Goal: Task Accomplishment & Management: Use online tool/utility

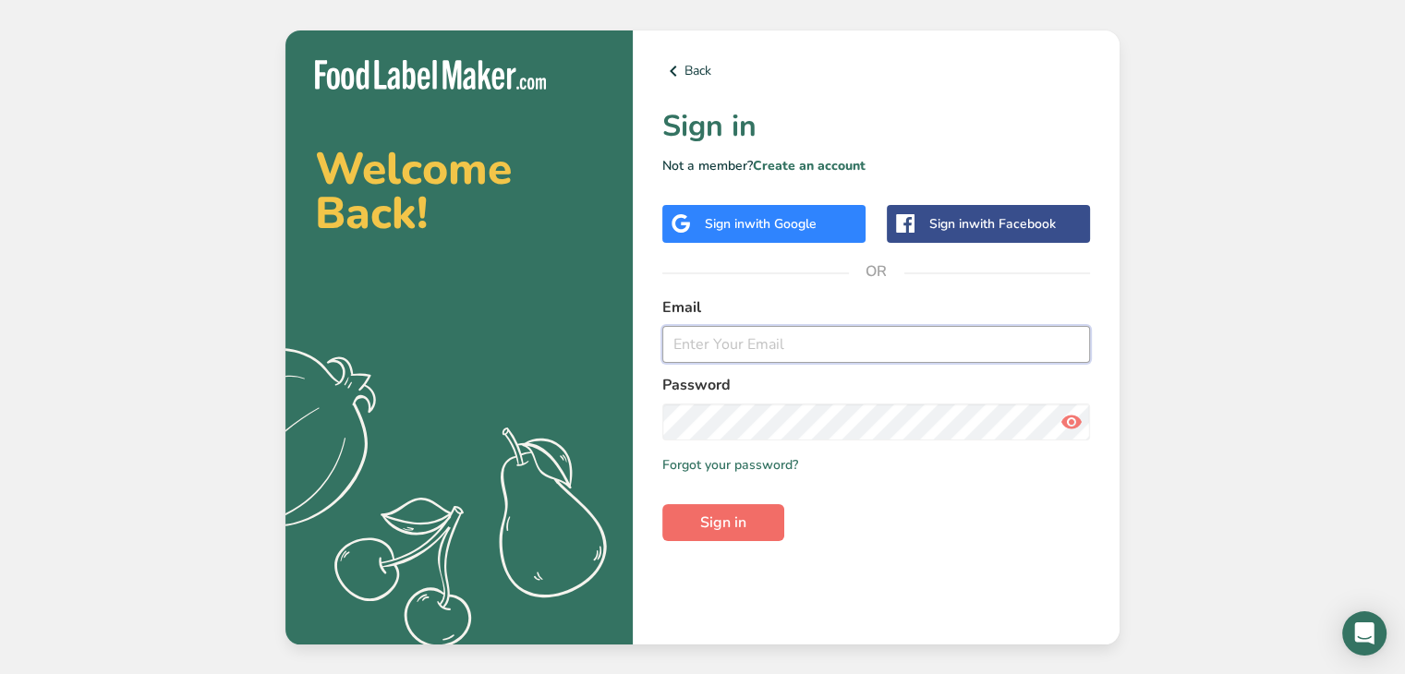
type input "[PERSON_NAME][EMAIL_ADDRESS][DOMAIN_NAME]"
click at [717, 520] on span "Sign in" at bounding box center [723, 523] width 46 height 22
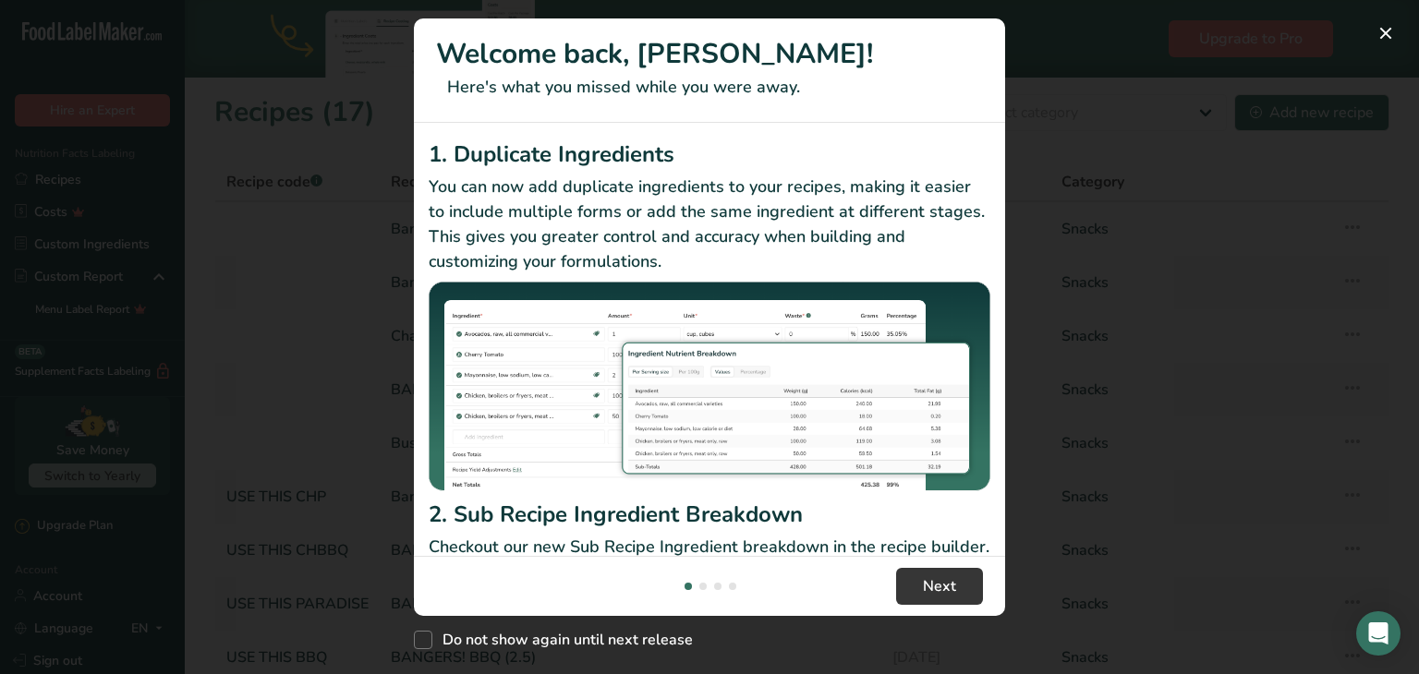
scroll to position [281, 0]
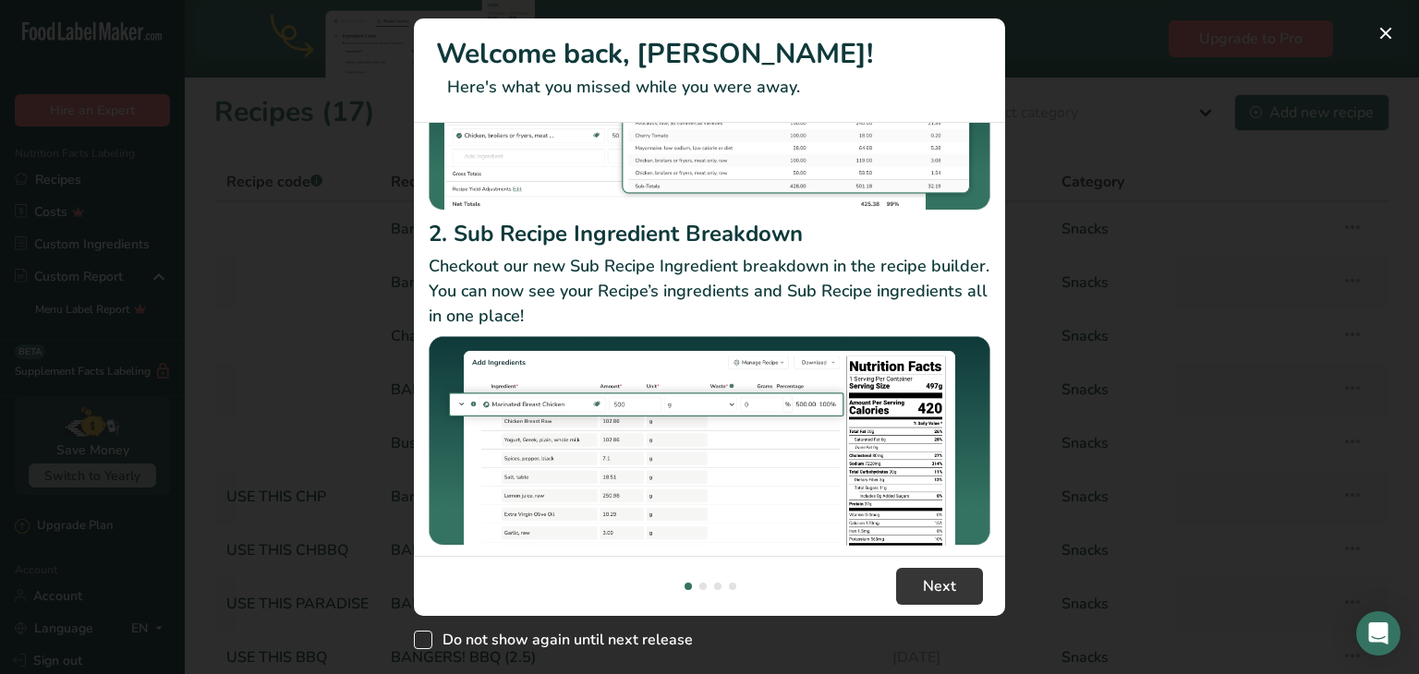
click at [551, 635] on span "Do not show again until next release" at bounding box center [562, 640] width 261 height 18
click at [426, 635] on input "Do not show again until next release" at bounding box center [420, 641] width 12 height 12
checkbox input "true"
click at [956, 572] on button "Next" at bounding box center [939, 586] width 87 height 37
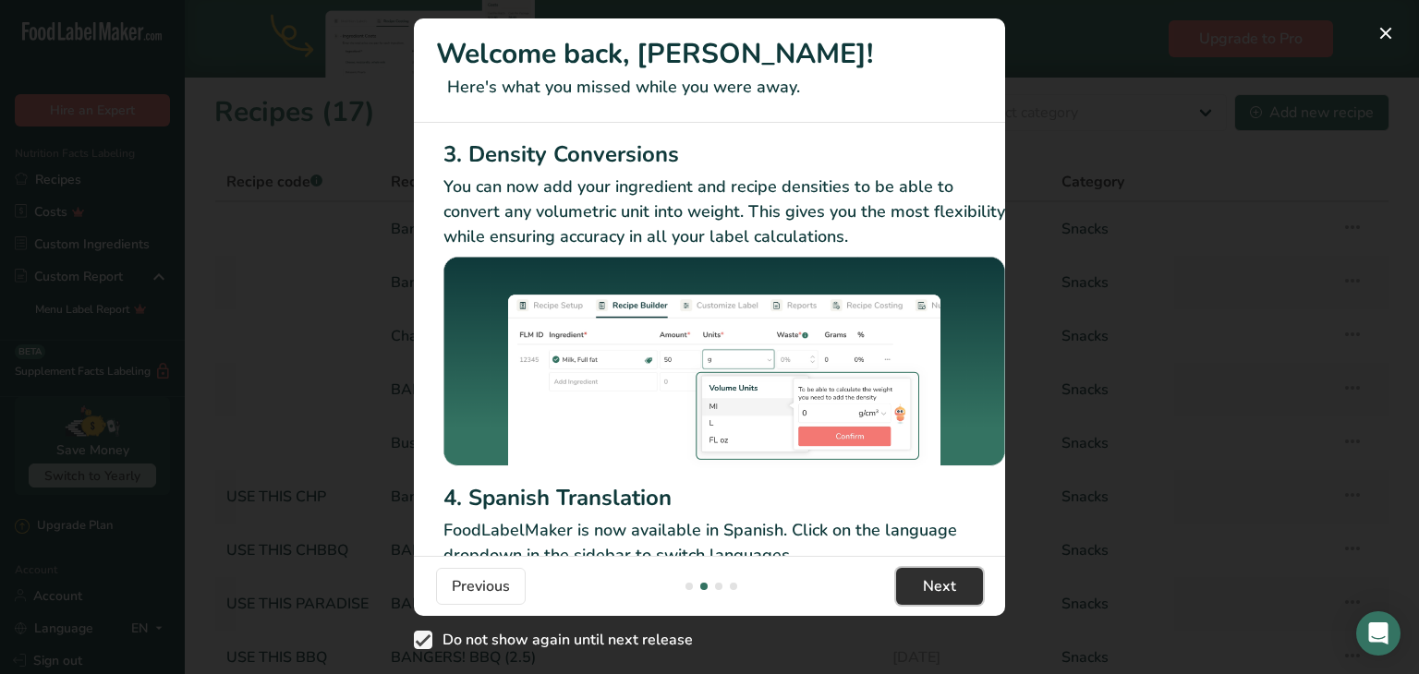
click at [957, 575] on button "Next" at bounding box center [939, 586] width 87 height 37
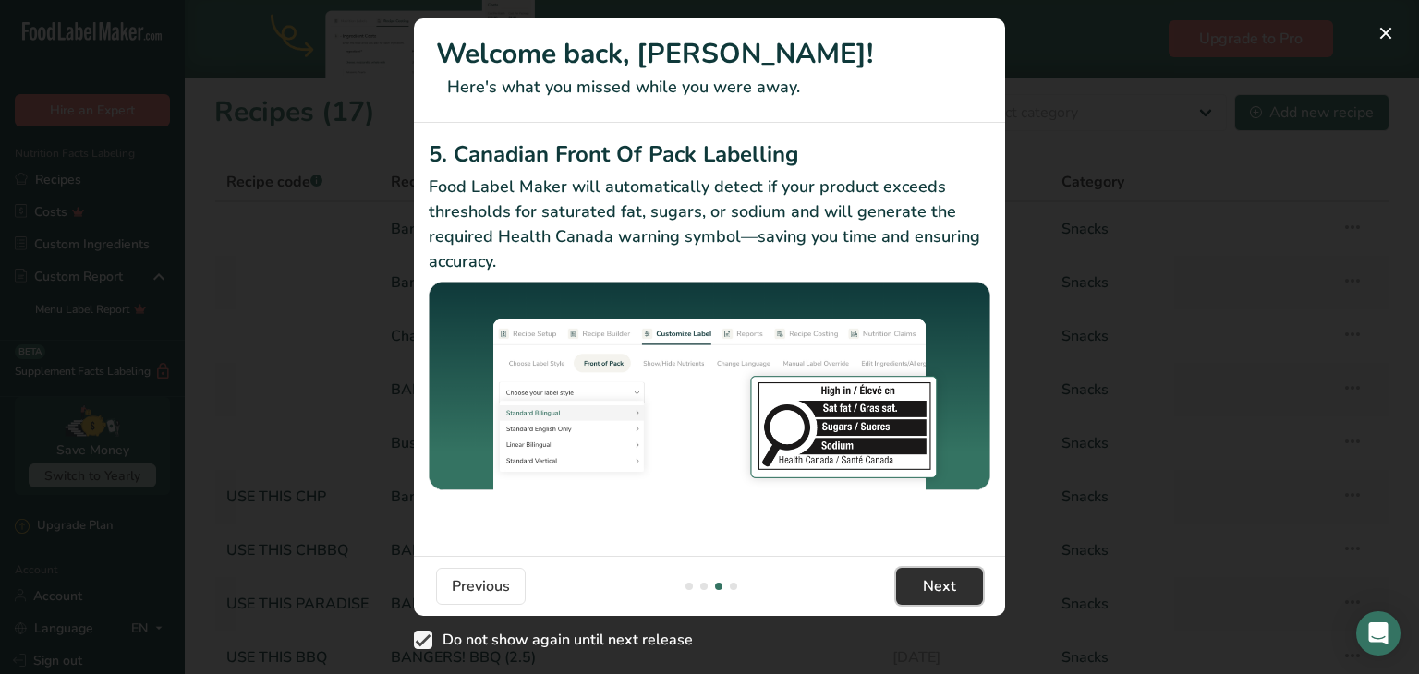
click at [957, 575] on button "Next" at bounding box center [939, 586] width 87 height 37
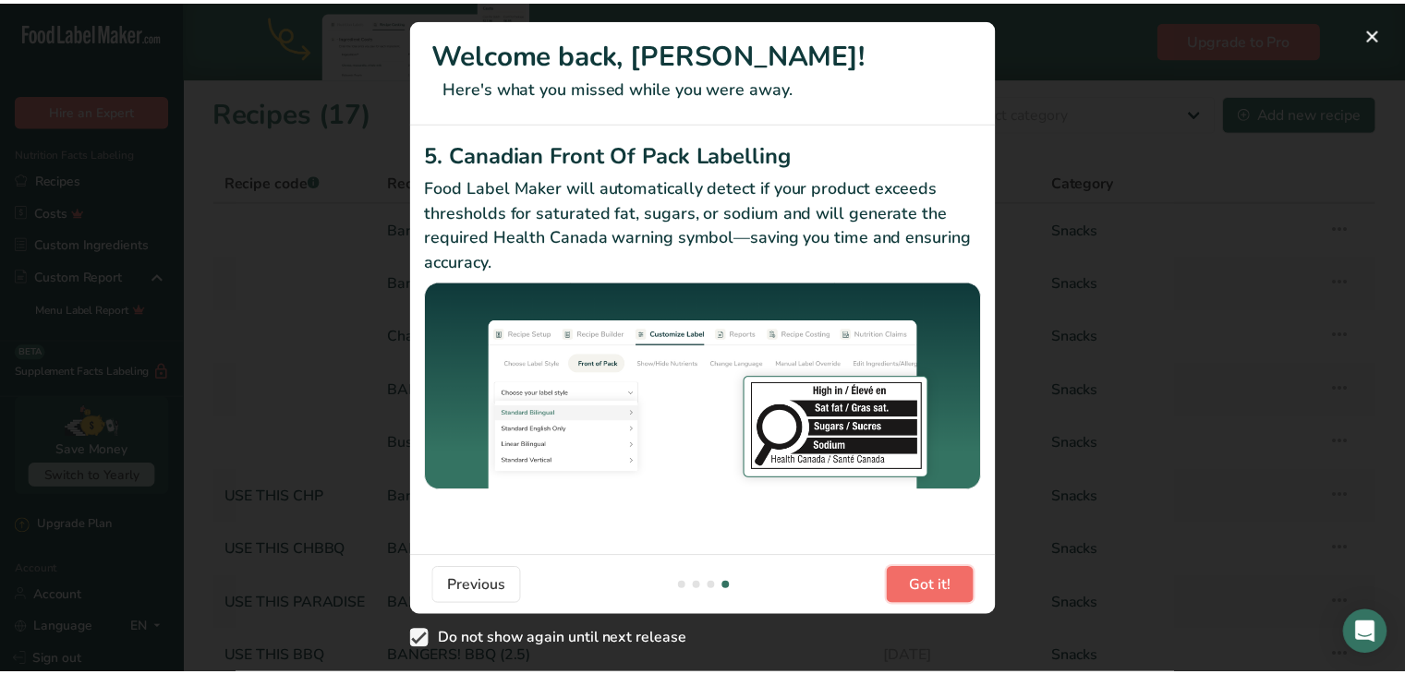
scroll to position [0, 1759]
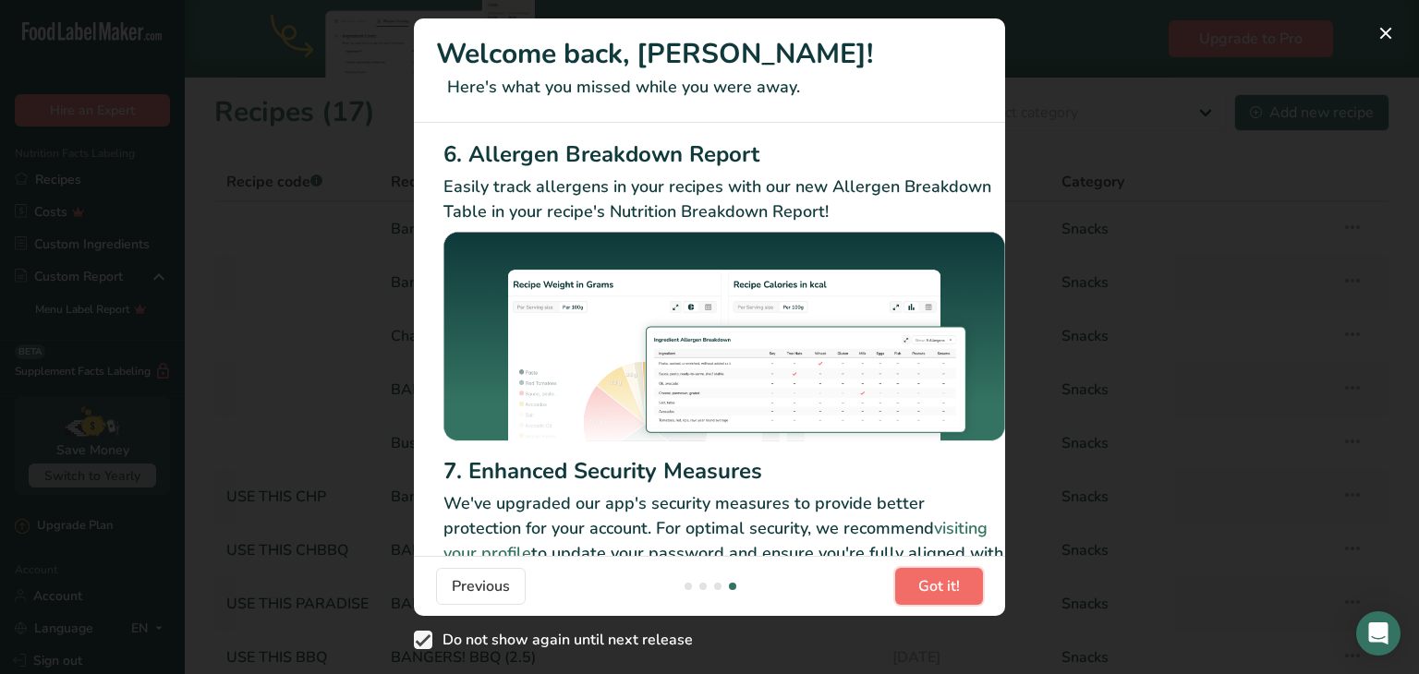
click at [957, 576] on span "Got it!" at bounding box center [939, 587] width 42 height 22
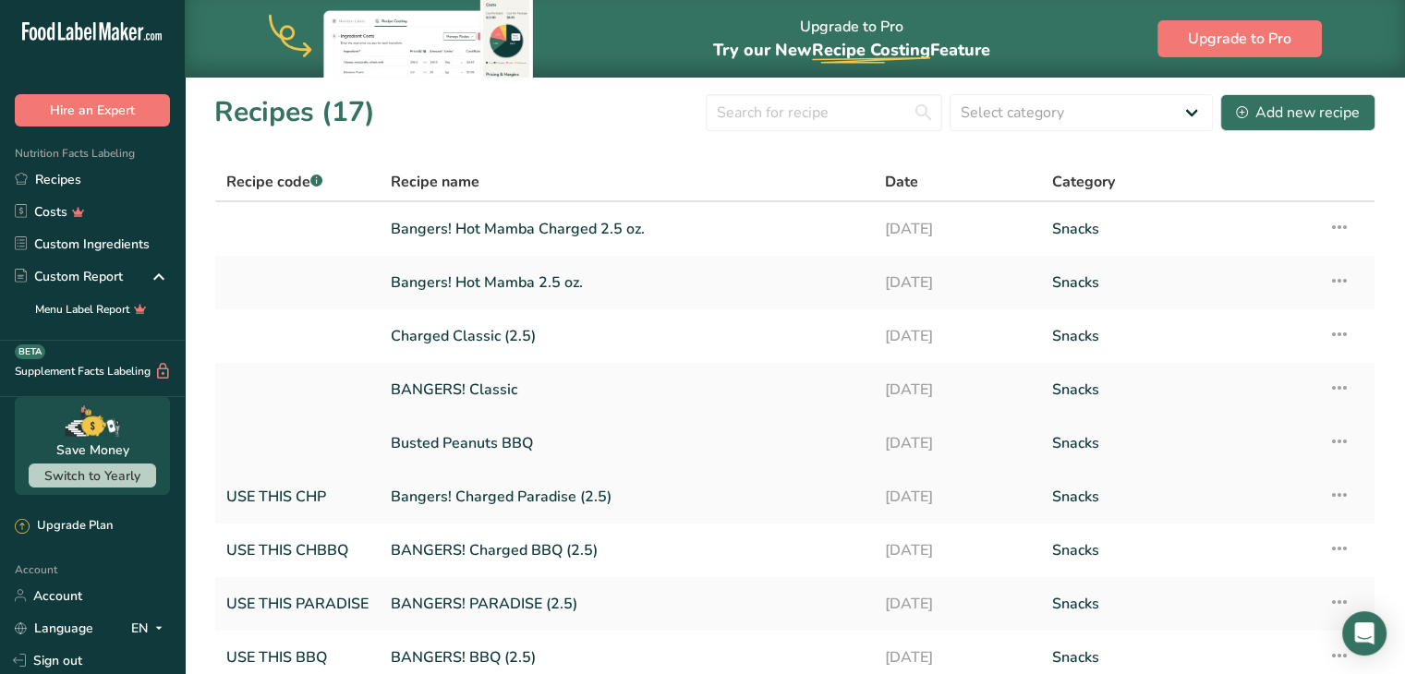
click at [377, 441] on td at bounding box center [297, 444] width 164 height 54
click at [75, 192] on link "Recipes" at bounding box center [92, 180] width 185 height 32
click at [68, 186] on link "Recipes" at bounding box center [92, 180] width 185 height 32
click at [139, 237] on link "Custom Ingredients" at bounding box center [92, 244] width 185 height 32
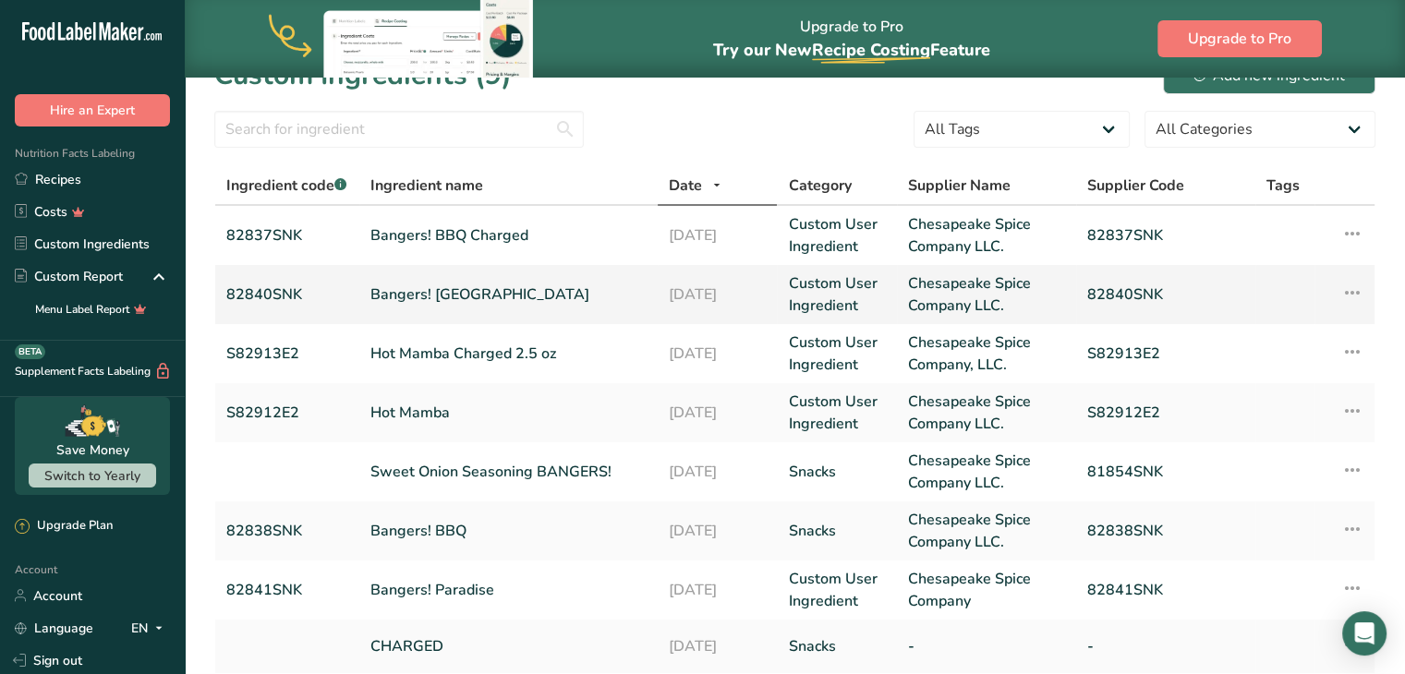
scroll to position [55, 0]
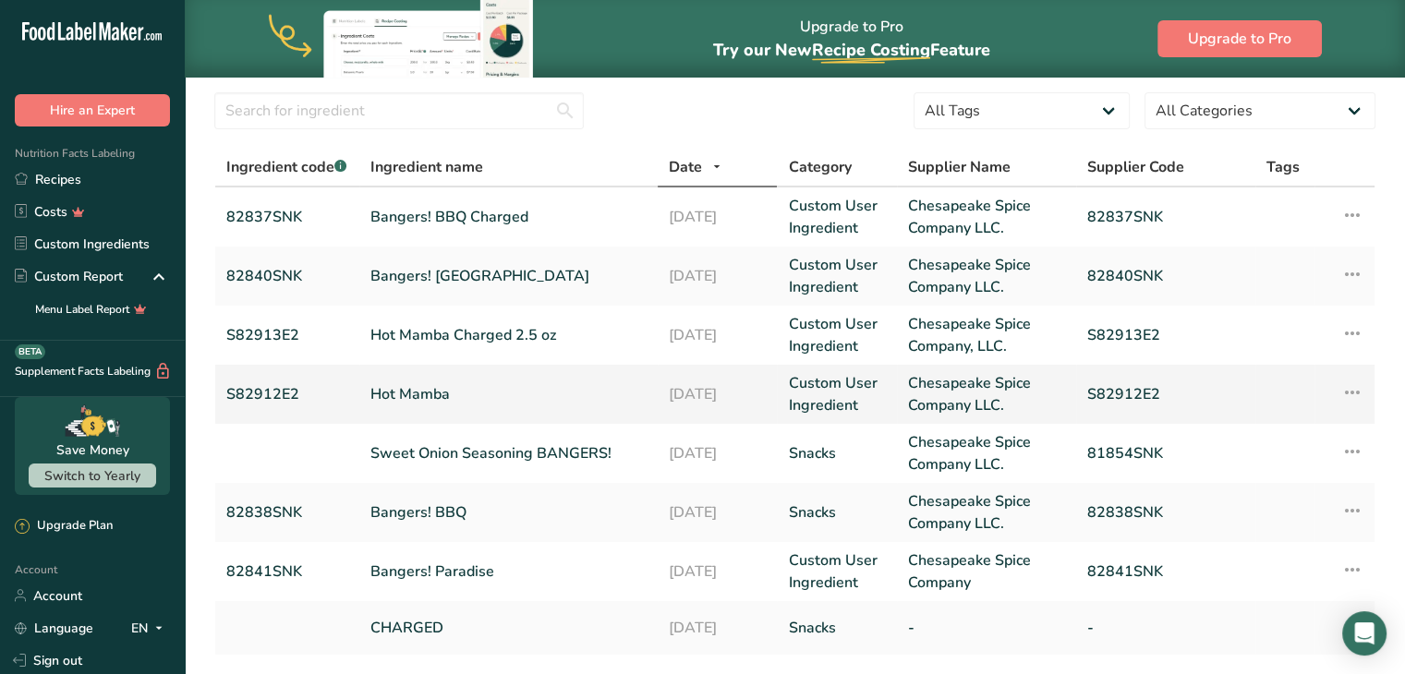
click at [419, 391] on link "Hot Mamba" at bounding box center [509, 394] width 276 height 22
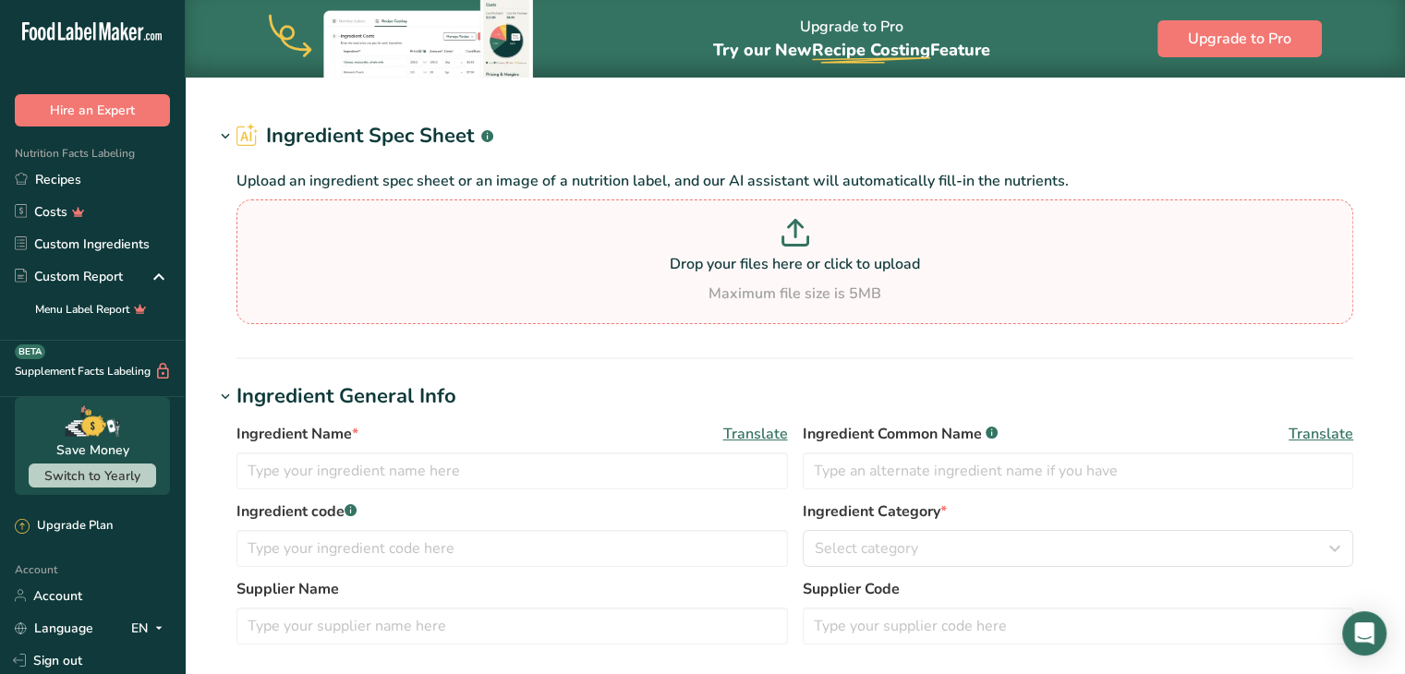
type input "Hot Mamba"
type input "S82912E2"
type input "Chesapeake Spice Company LLC."
type input "S82912E2"
type input "100"
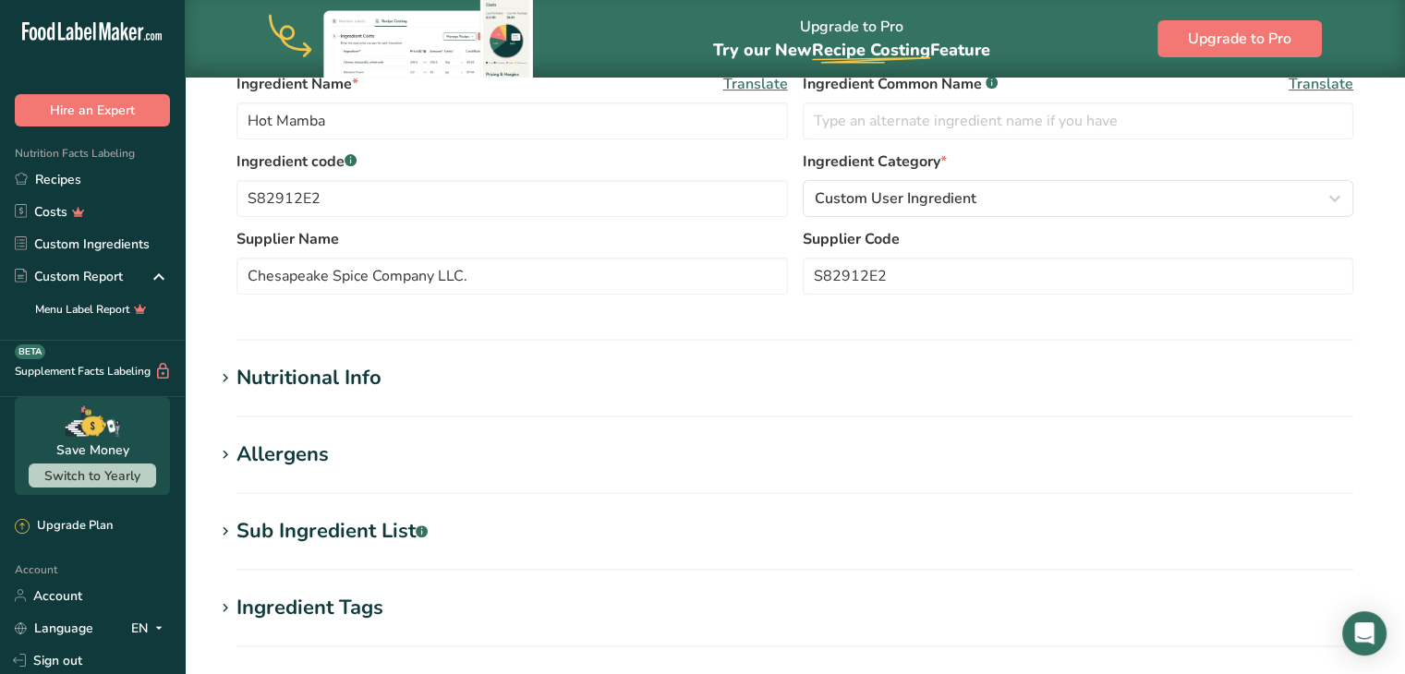
scroll to position [398, 0]
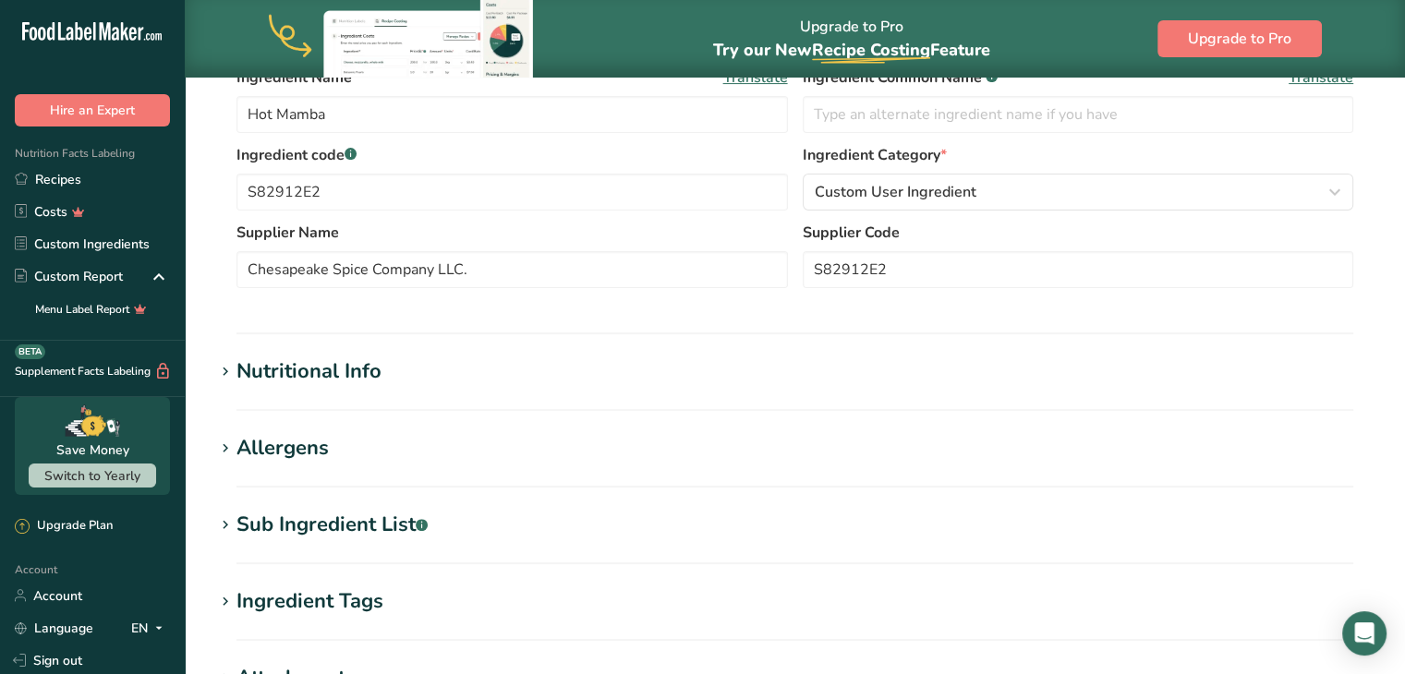
click at [377, 380] on div "Nutritional Info" at bounding box center [309, 372] width 145 height 30
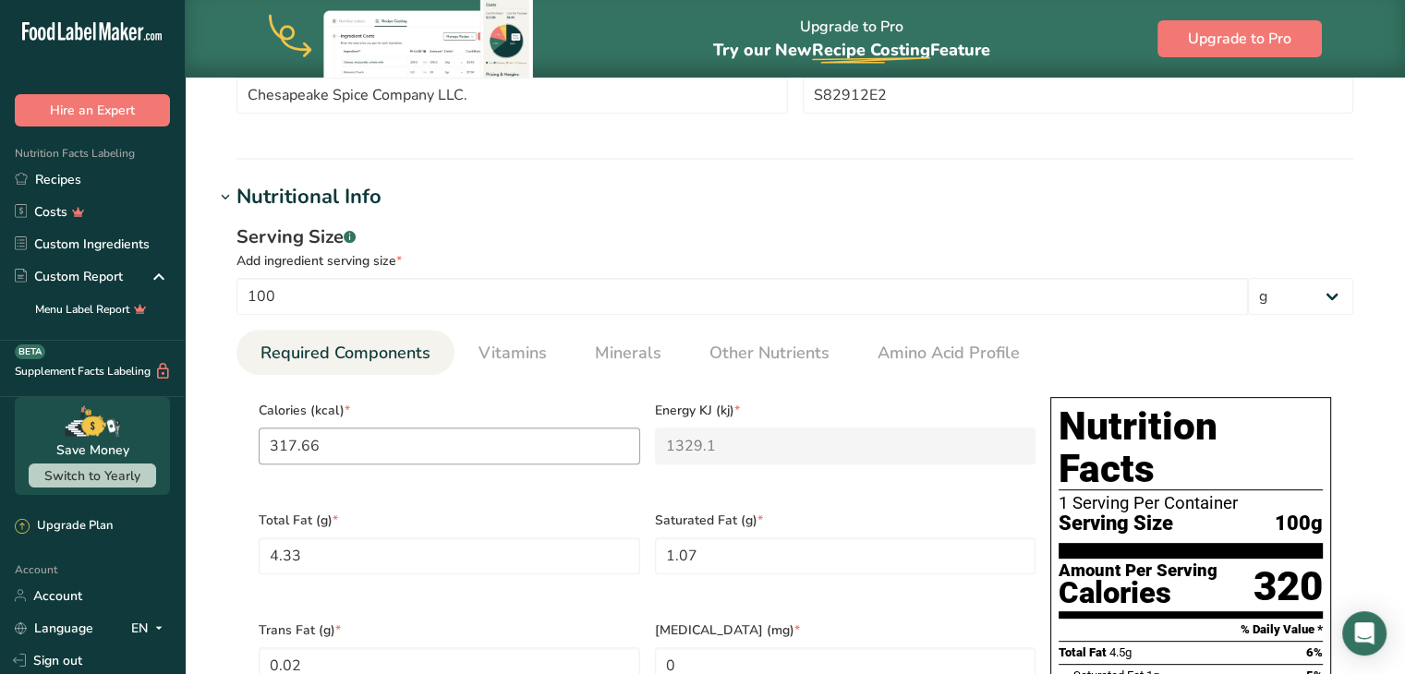
scroll to position [441, 0]
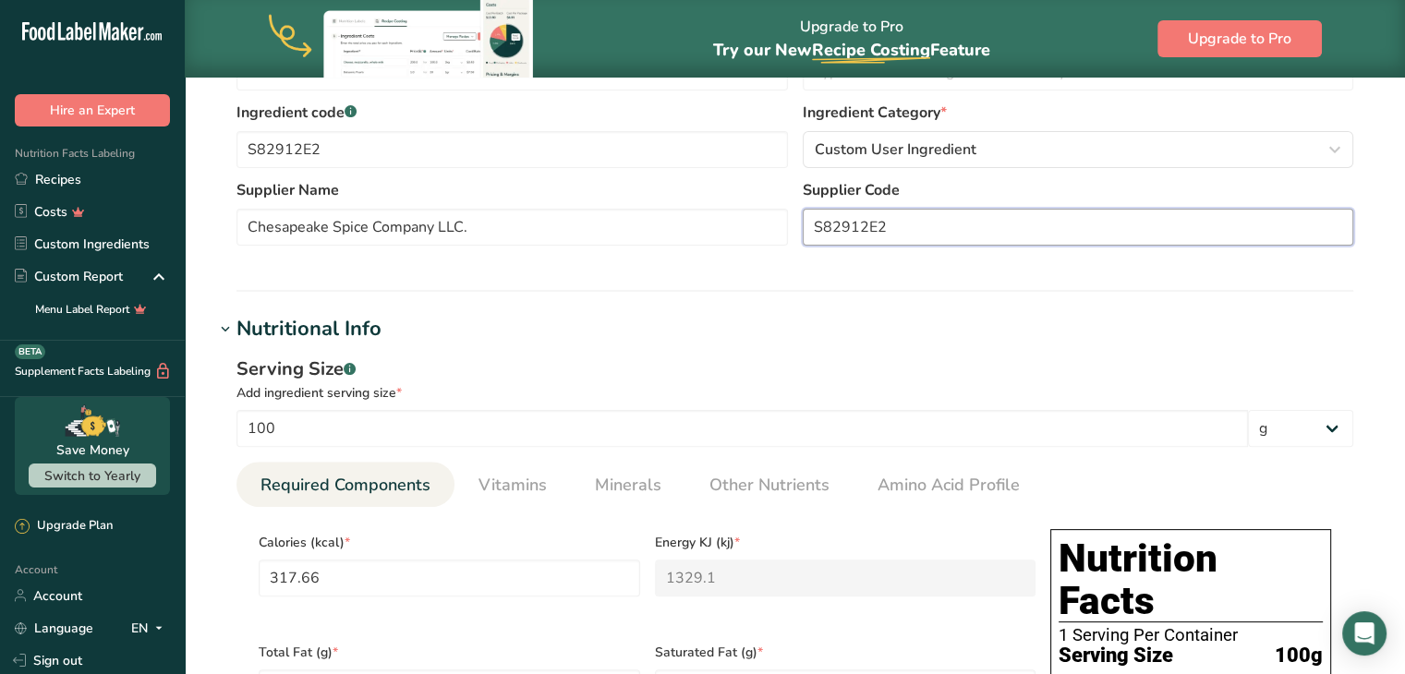
click at [904, 224] on input "S82912E2" at bounding box center [1079, 227] width 552 height 37
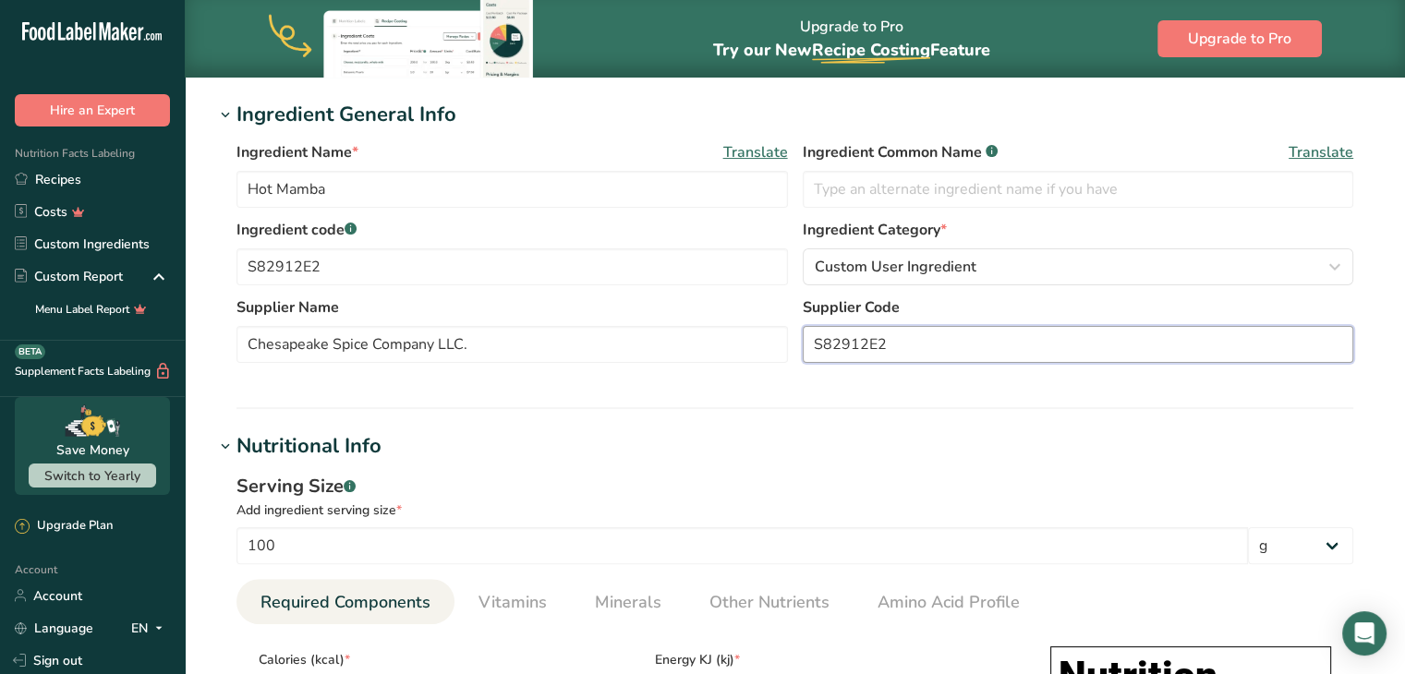
scroll to position [322, 0]
click at [388, 261] on input "S82912E2" at bounding box center [513, 267] width 552 height 37
drag, startPoint x: 332, startPoint y: 266, endPoint x: 213, endPoint y: 278, distance: 118.9
type input "S83075E3"
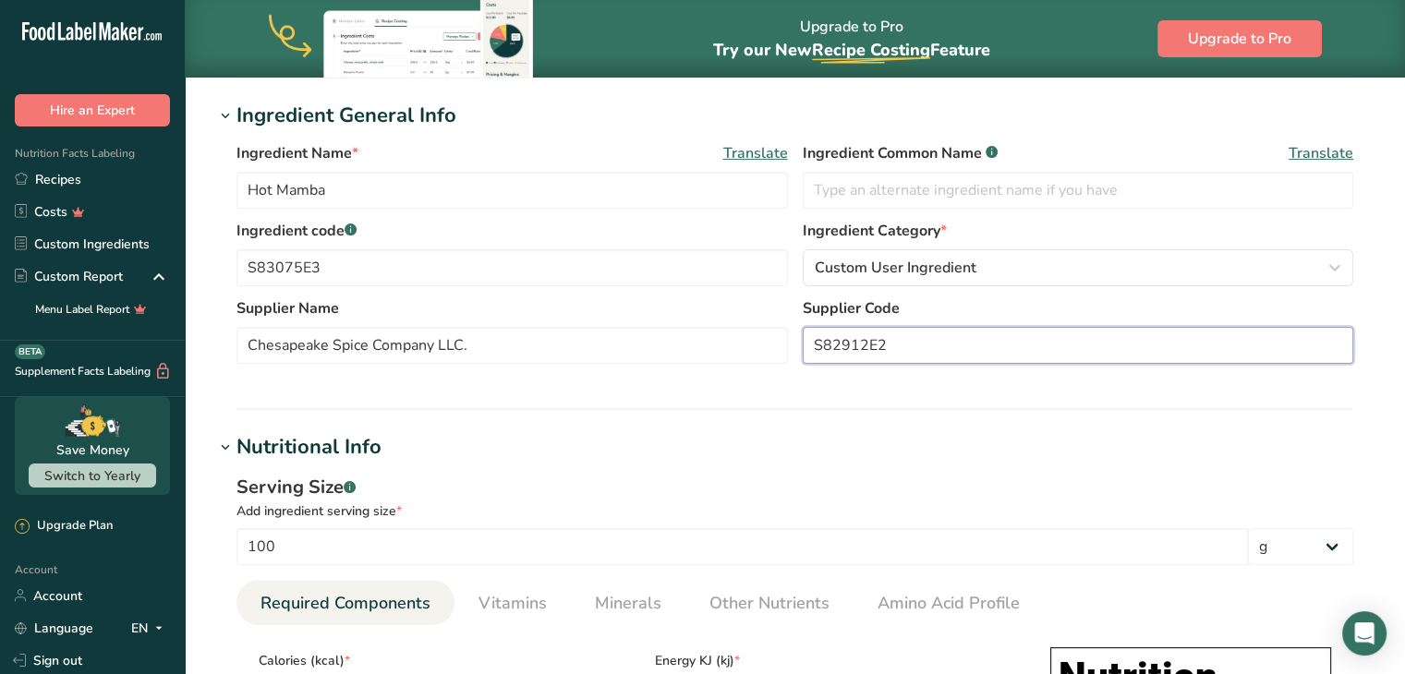
click at [917, 359] on input "S82912E2" at bounding box center [1079, 345] width 552 height 37
drag, startPoint x: 906, startPoint y: 352, endPoint x: 785, endPoint y: 346, distance: 121.2
click at [785, 346] on div "Supplier Name Chesapeake Spice Company LLC. Supplier Code S82912E2" at bounding box center [795, 337] width 1117 height 78
paste input "3075E3"
type input "S83075E3"
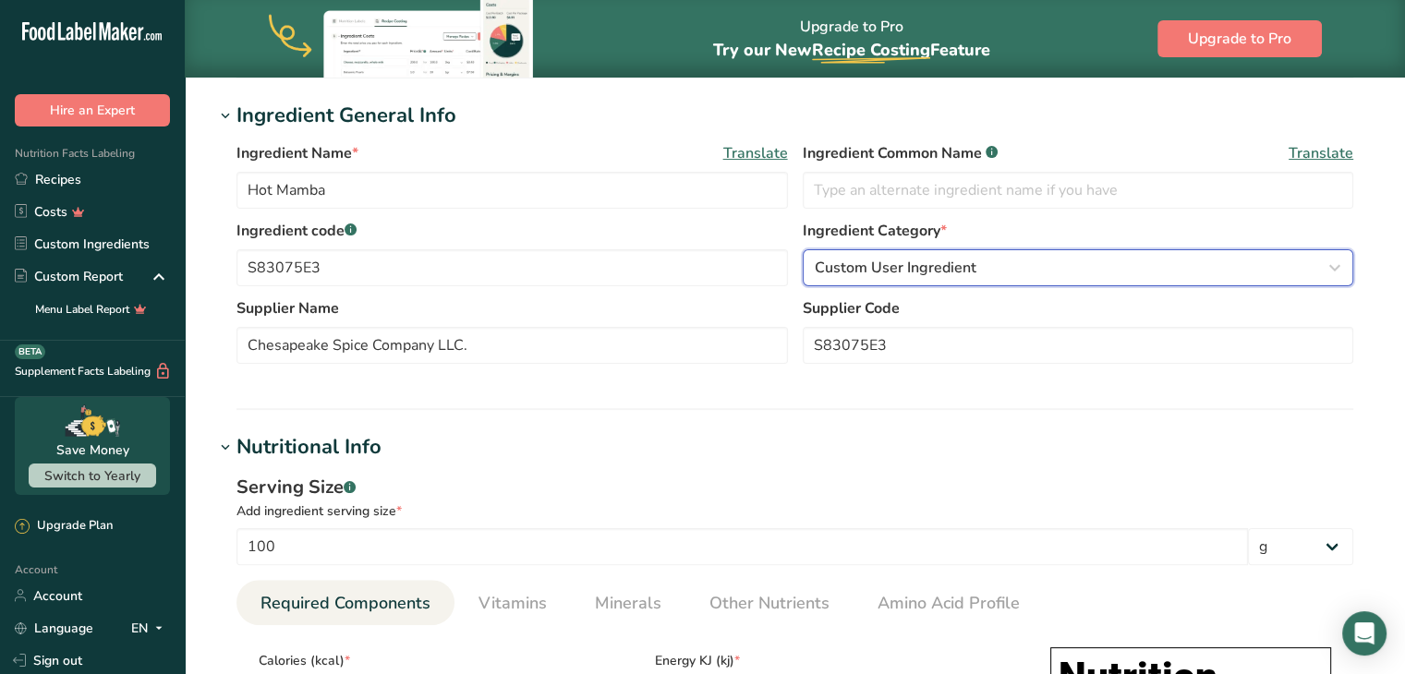
click at [854, 267] on span "Custom User Ingredient" at bounding box center [896, 268] width 162 height 22
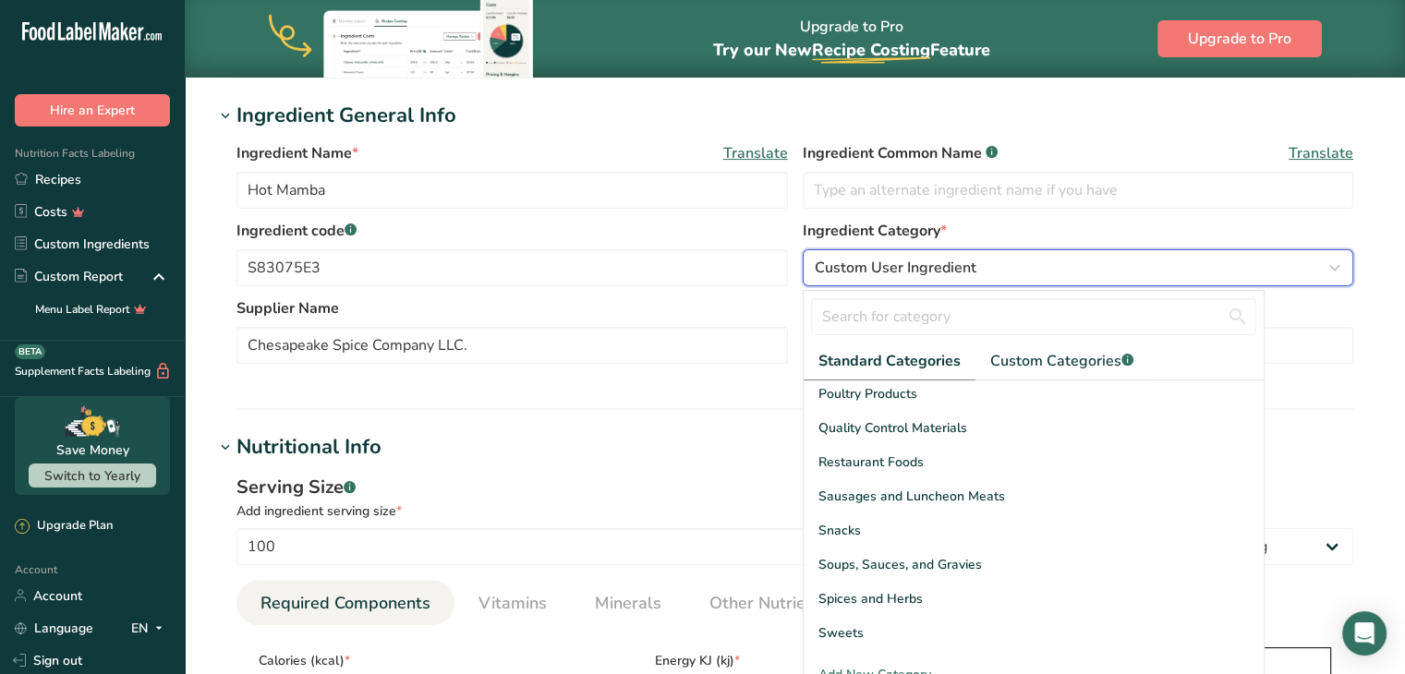
scroll to position [713, 0]
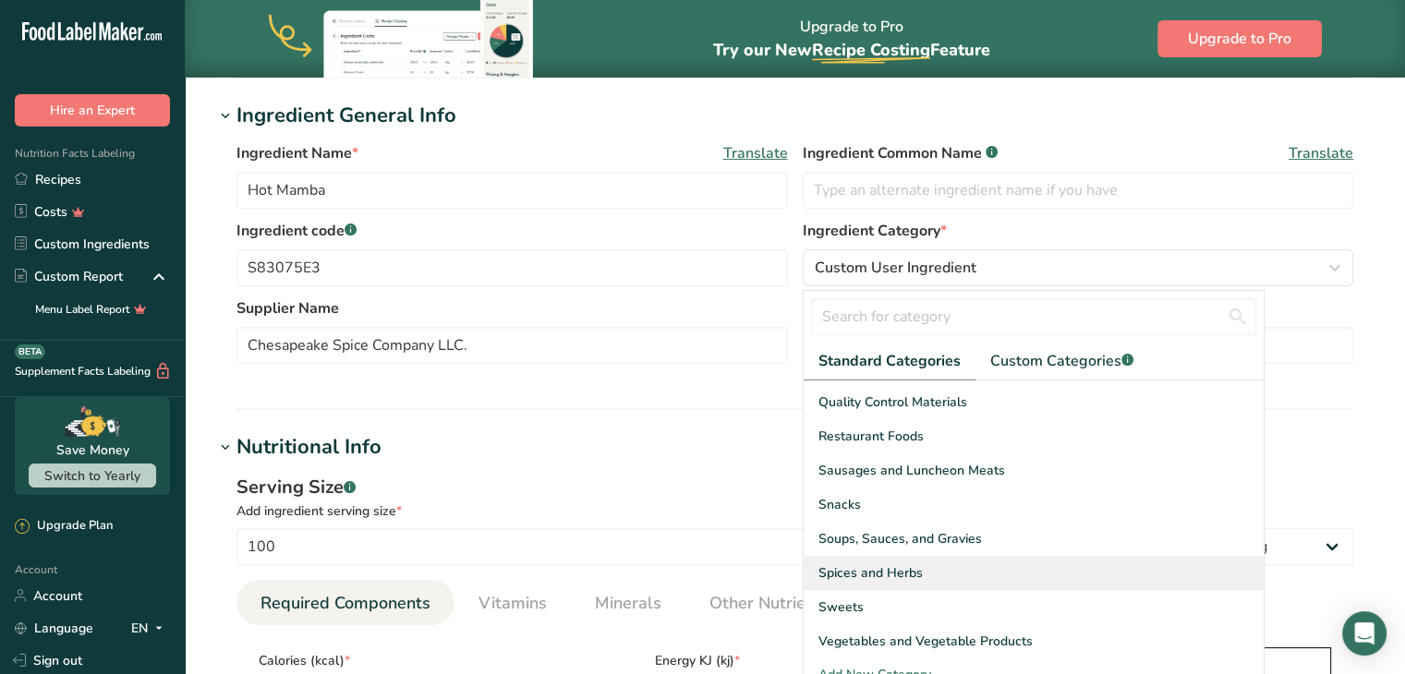
click at [898, 556] on div "Spices and Herbs" at bounding box center [1034, 573] width 460 height 34
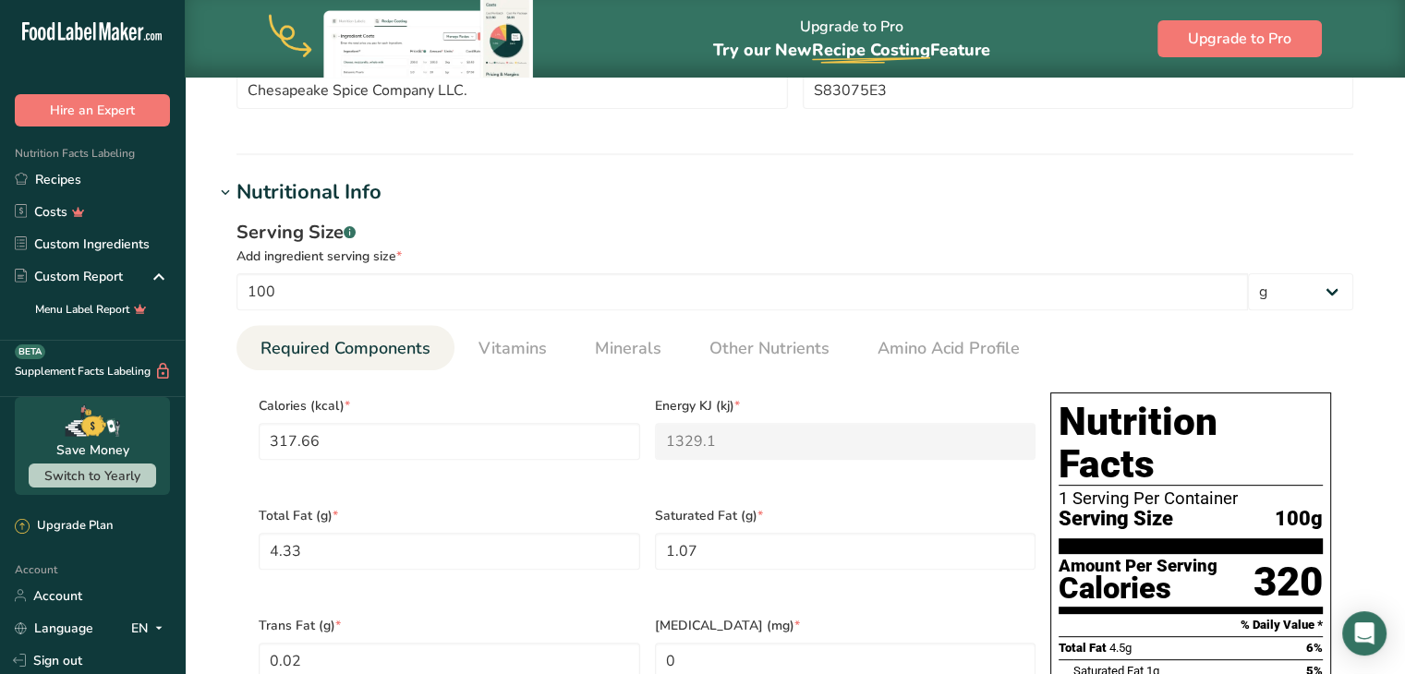
scroll to position [667, 0]
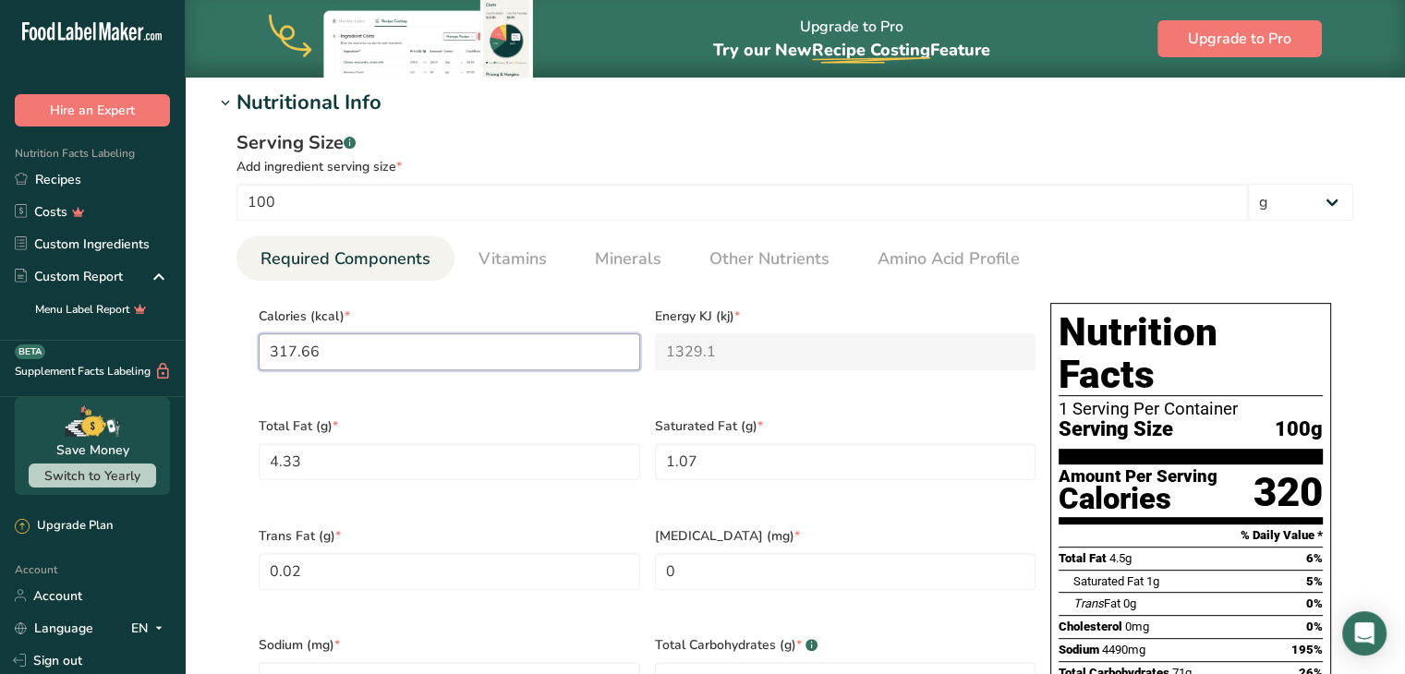
click at [363, 348] on input "317.66" at bounding box center [450, 352] width 382 height 37
type input "317.6"
type KJ "1328.8"
type input "317"
type KJ "1326.3"
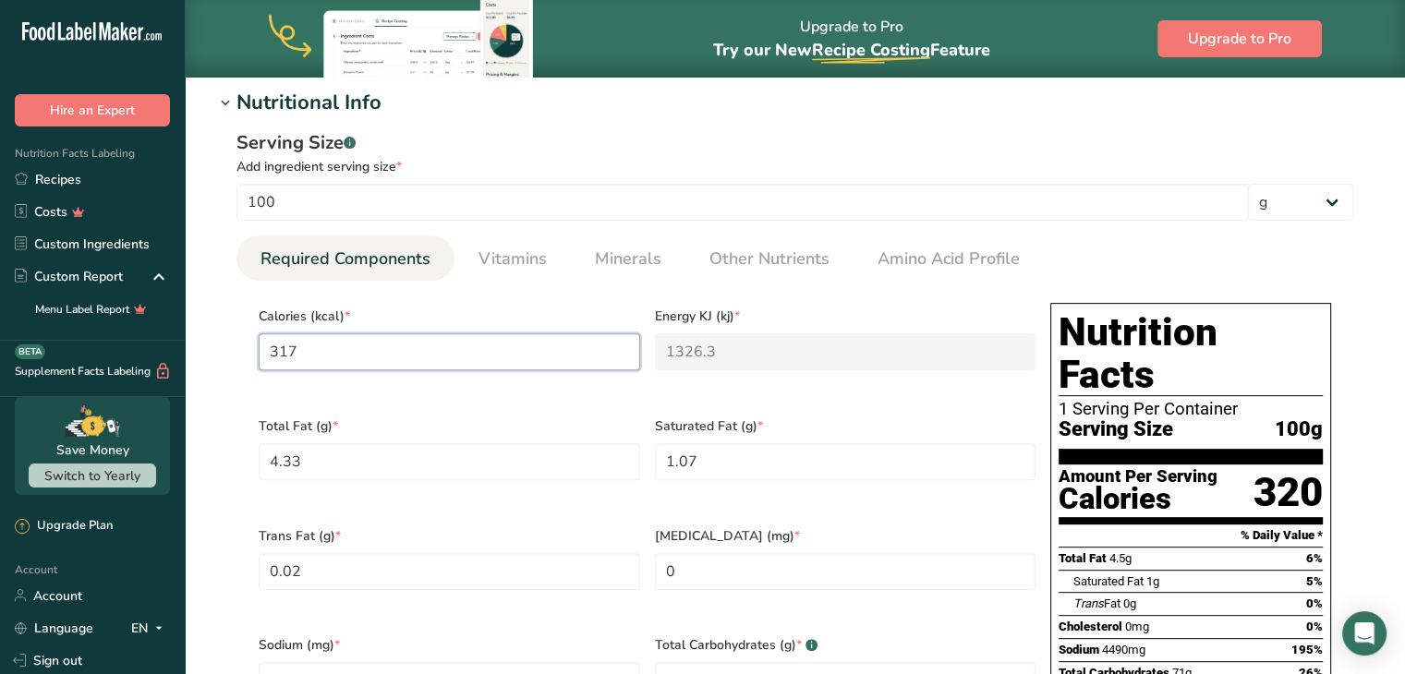
type input "31"
type KJ "129.7"
type input "311"
type KJ "1301.2"
type input "311.7"
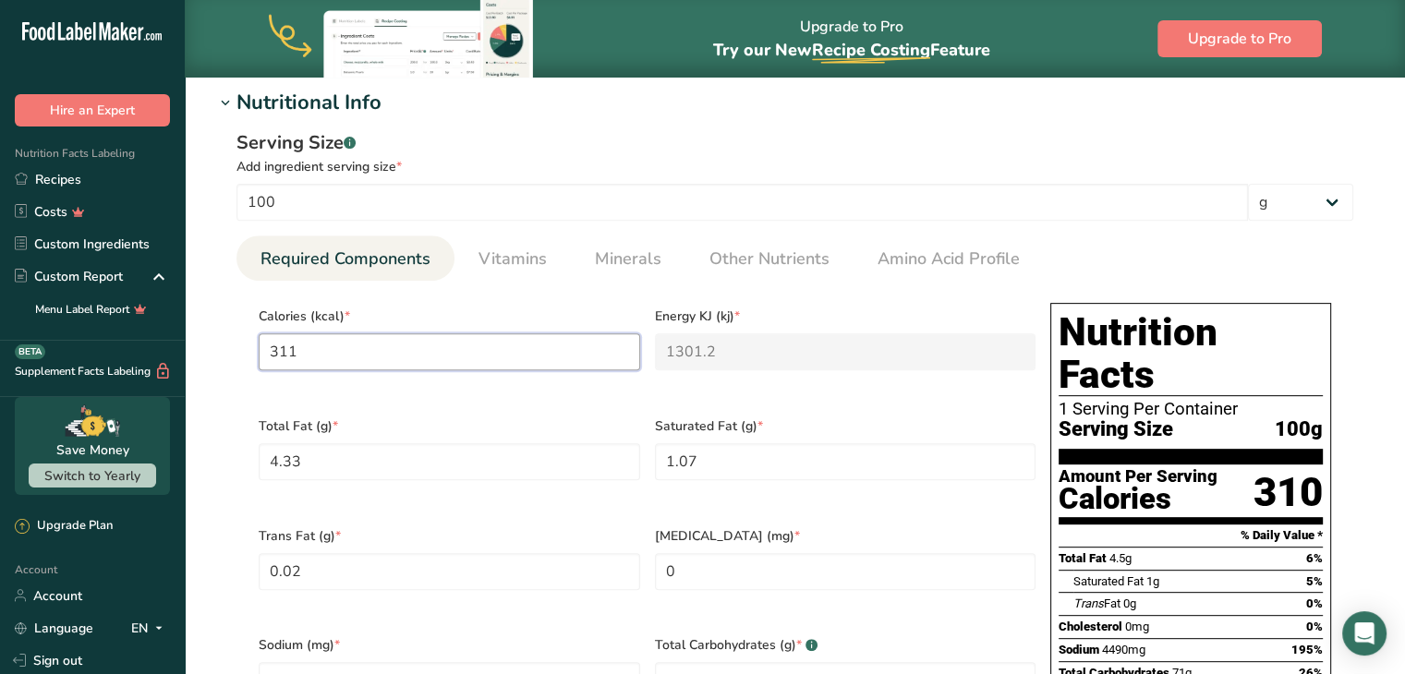
type KJ "1304.2"
type input "311.79"
type KJ "1304.5"
type input "311.79"
click at [306, 465] on Fat "4.33" at bounding box center [450, 462] width 382 height 37
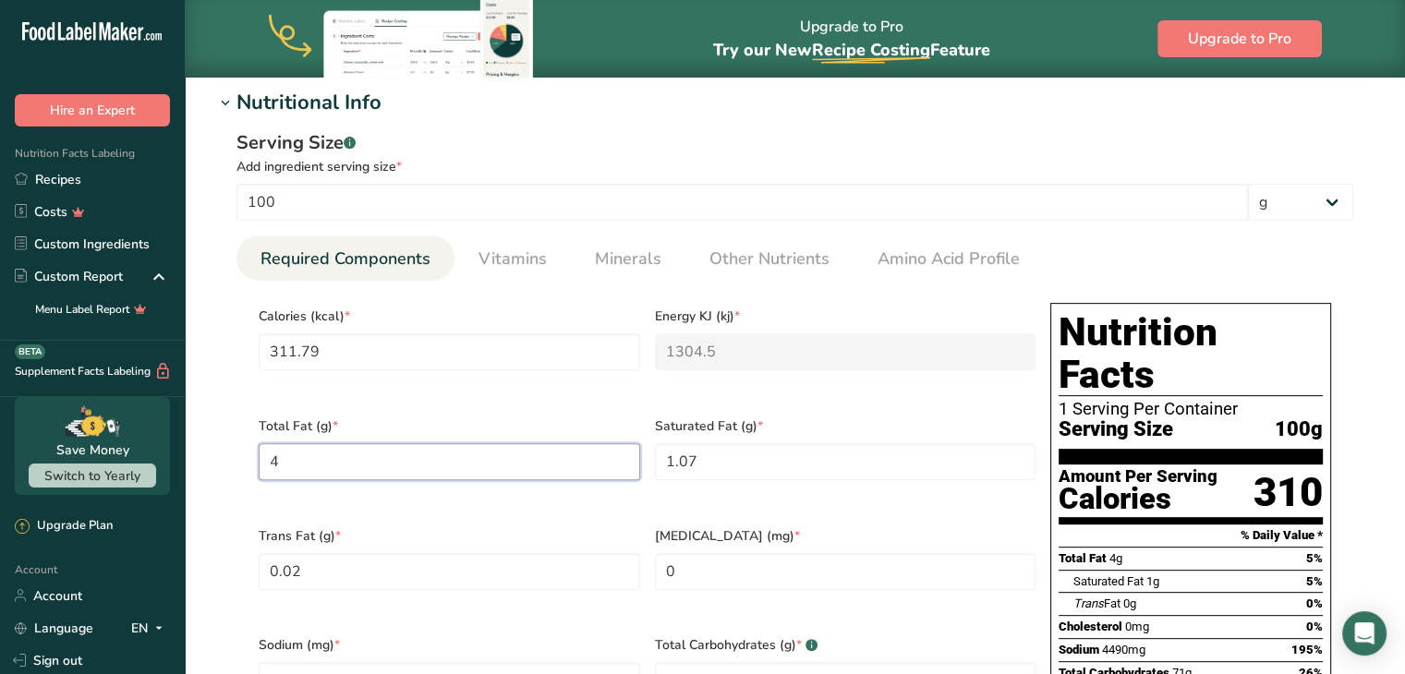
type Fat "0"
type Fat "3.04"
click at [721, 471] on Fat "1.07" at bounding box center [846, 462] width 382 height 37
type Fat "0"
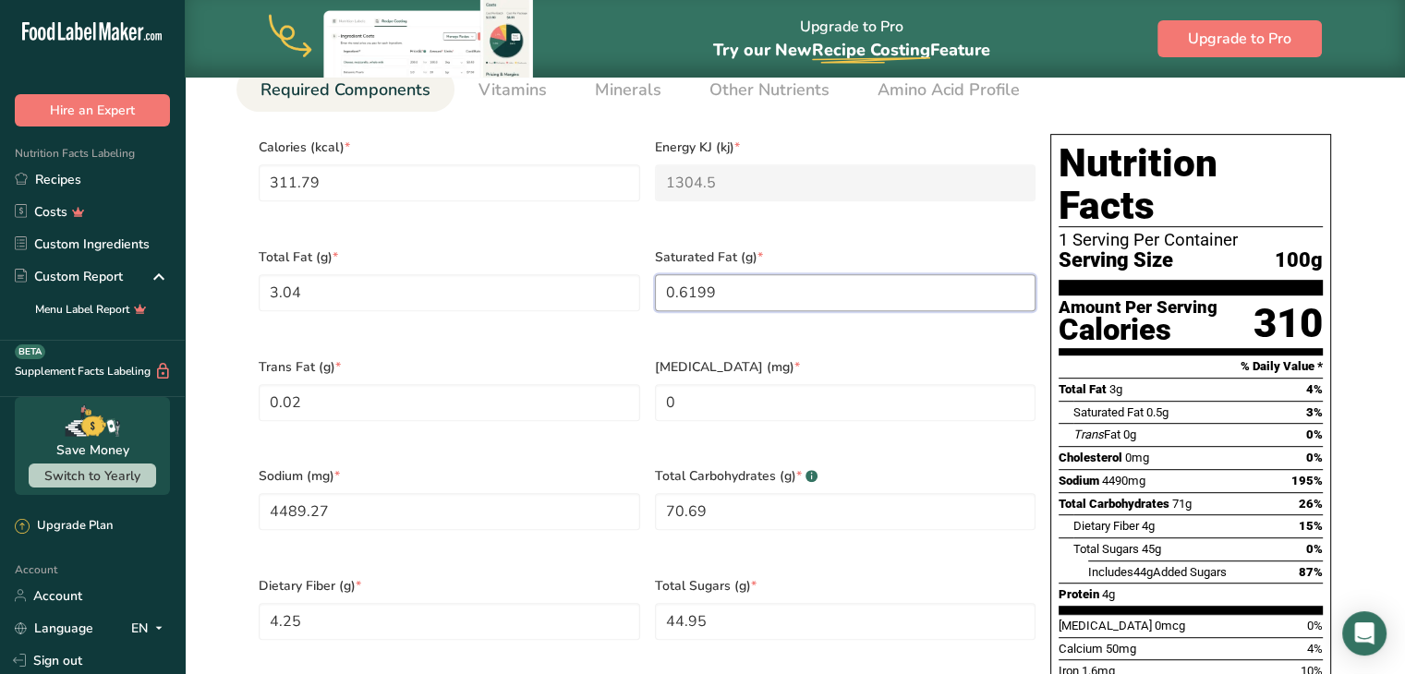
scroll to position [837, 0]
type Fat "0.6199"
click at [335, 397] on Fat "0.02" at bounding box center [450, 401] width 382 height 37
type Fat "0.01"
click at [703, 386] on input "0" at bounding box center [846, 401] width 382 height 37
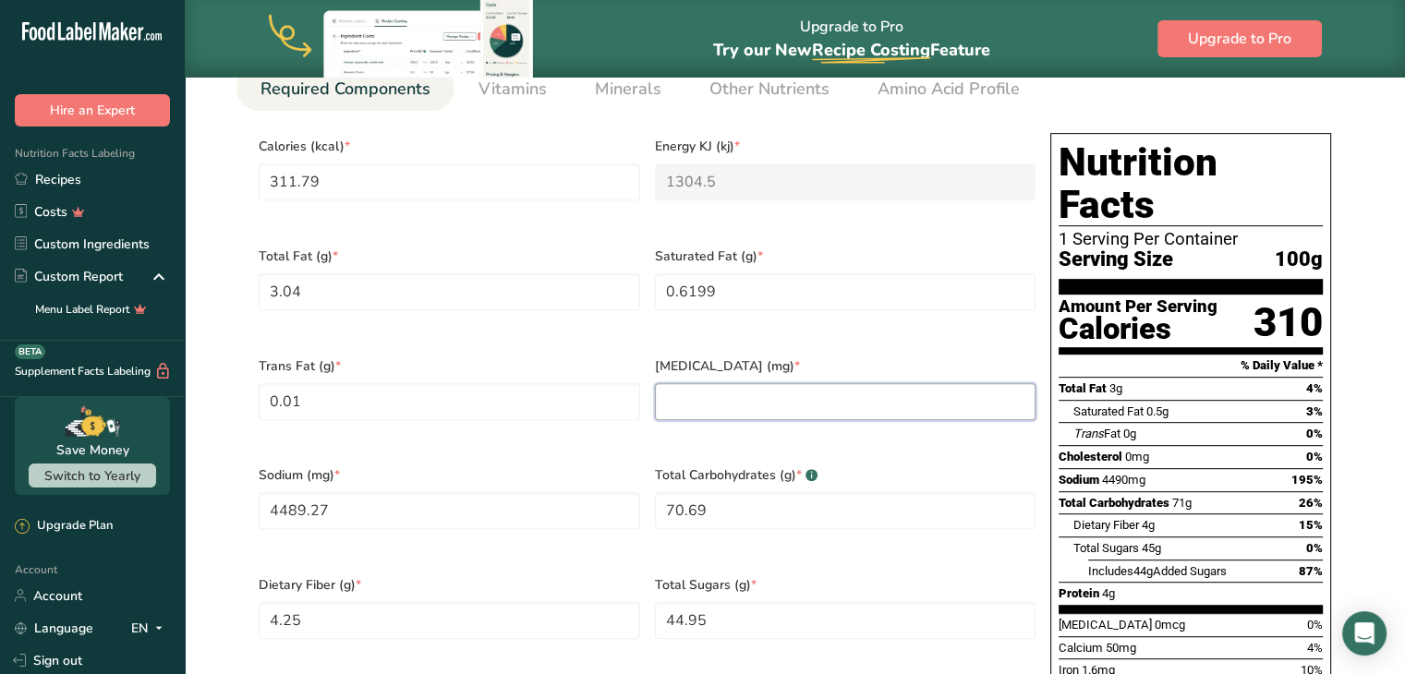
type input "0"
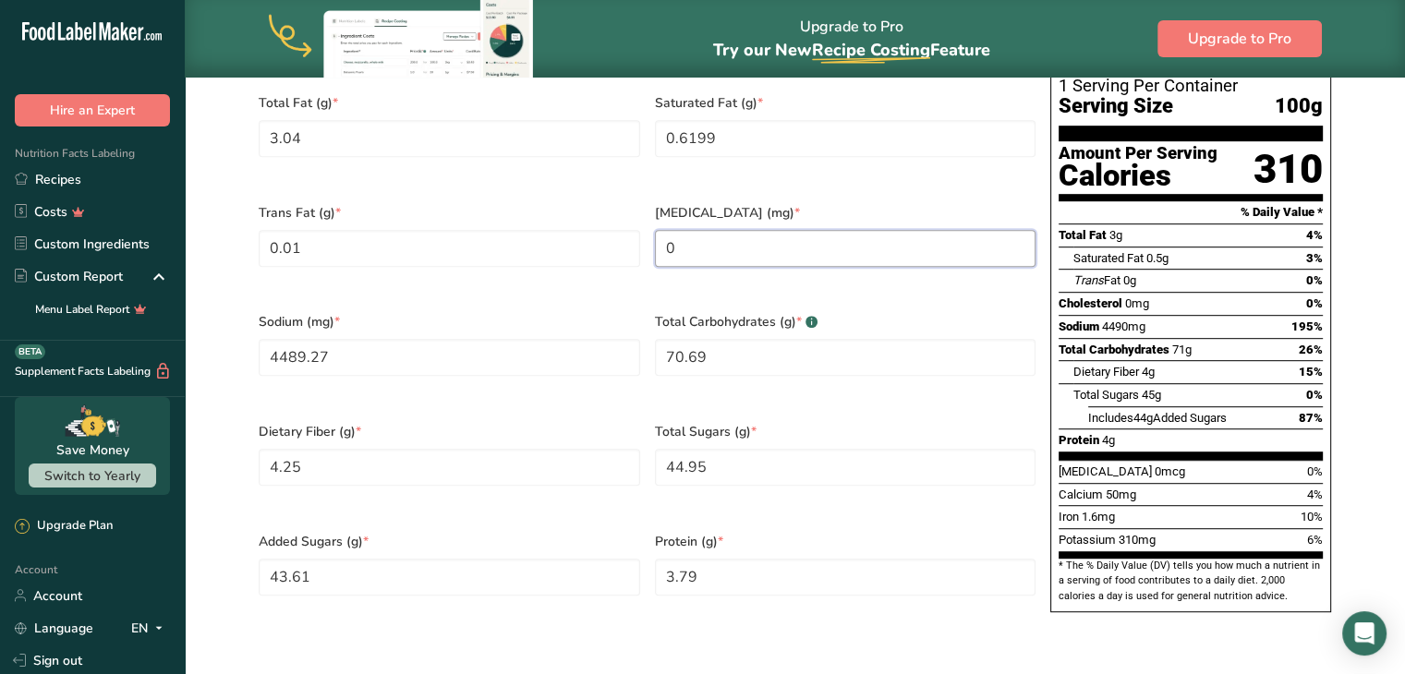
scroll to position [991, 0]
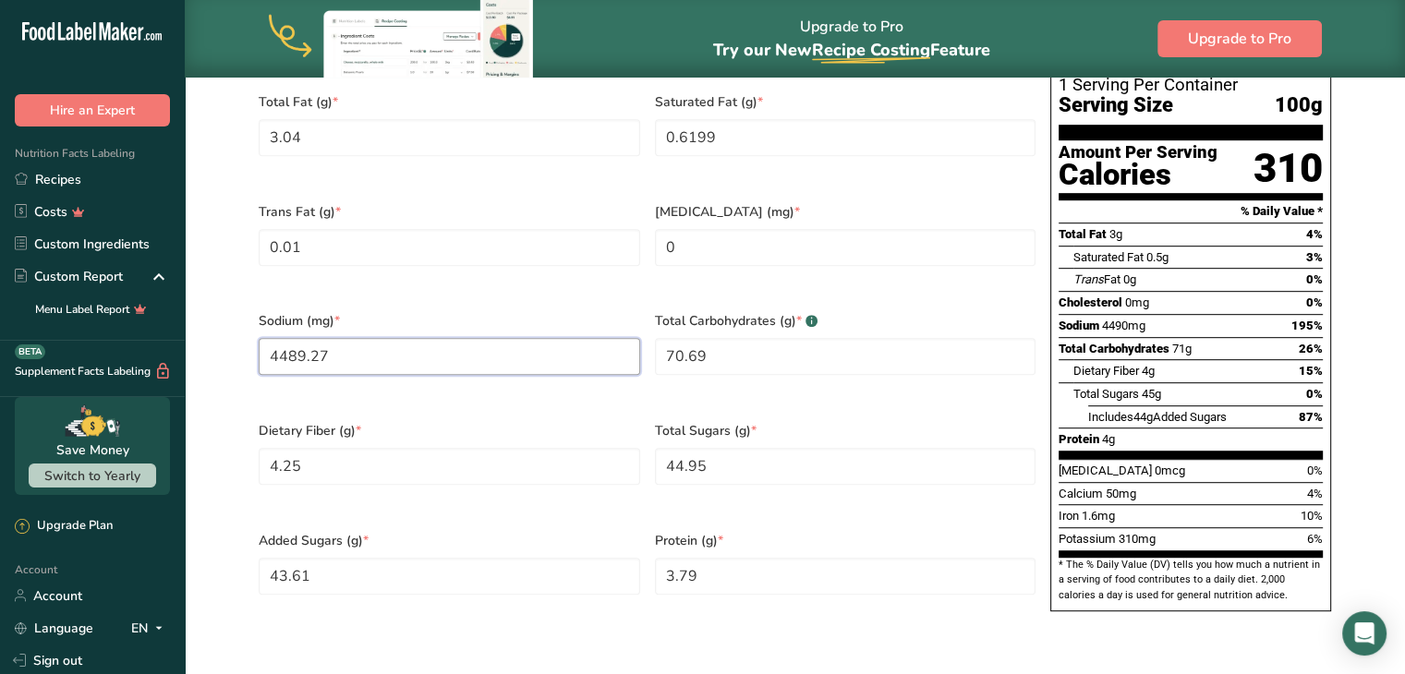
click at [337, 341] on input "4489.27" at bounding box center [450, 356] width 382 height 37
type input "0"
type input "5067.81"
click at [750, 338] on Carbohydrates "70.69" at bounding box center [846, 356] width 382 height 37
type Carbohydrates "0"
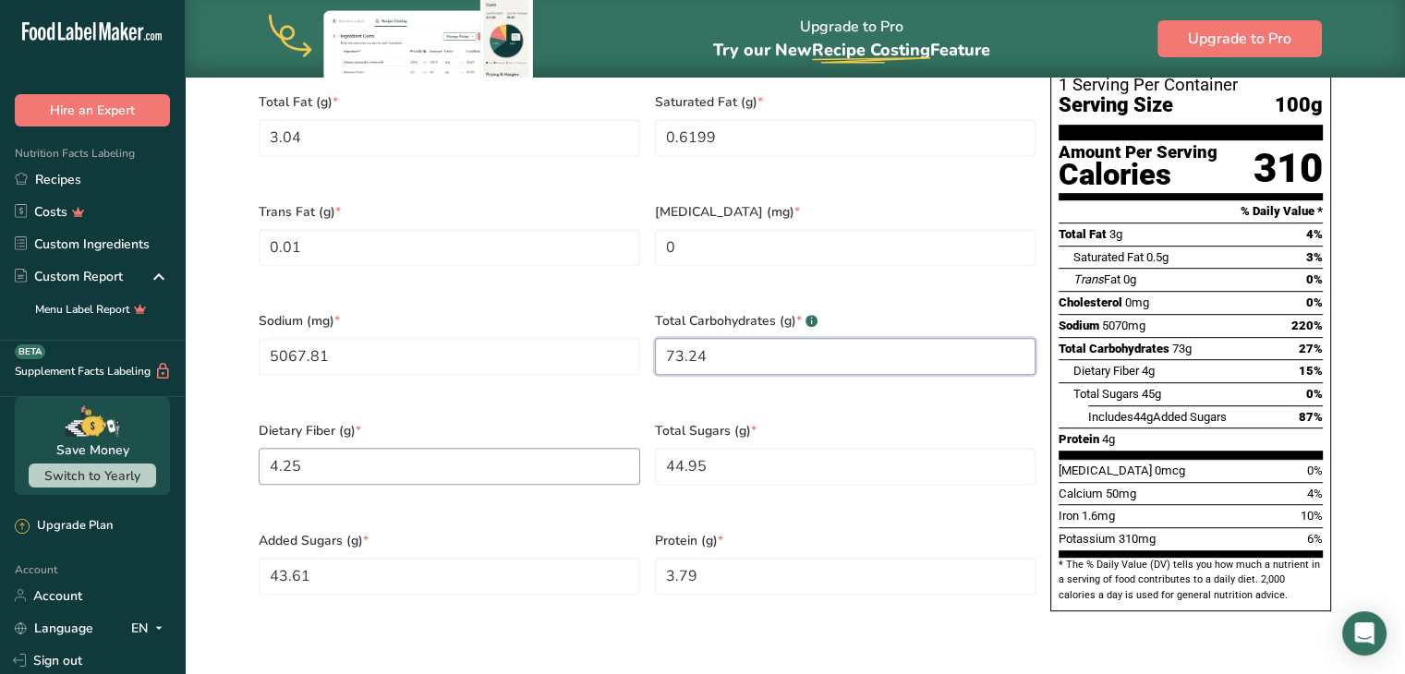
type Carbohydrates "73.24"
click at [344, 448] on Fiber "4.25" at bounding box center [450, 466] width 382 height 37
type Fiber "4.07"
click at [729, 448] on Sugars "44.95" at bounding box center [846, 466] width 382 height 37
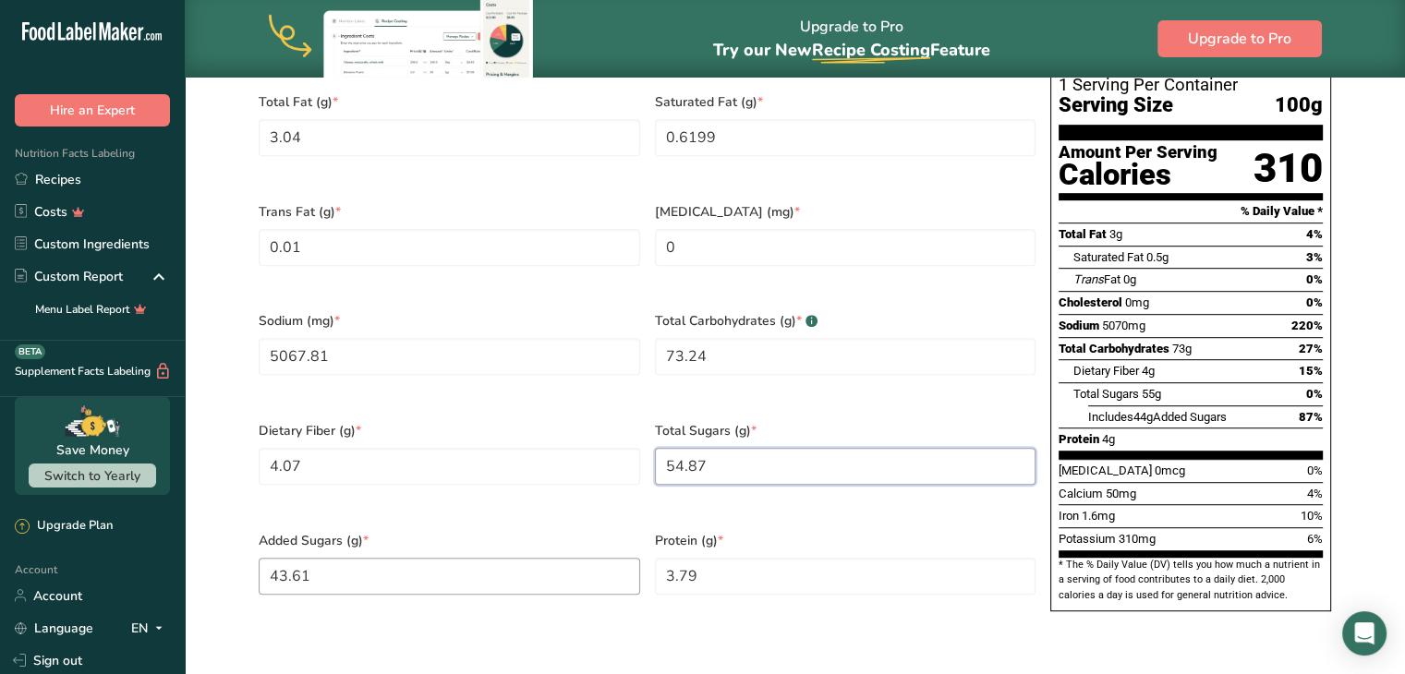
type Sugars "54.87"
click at [308, 558] on Sugars "43.61" at bounding box center [450, 576] width 382 height 37
type Sugars "0"
type Sugars "52"
click at [701, 558] on input "3.79" at bounding box center [846, 576] width 382 height 37
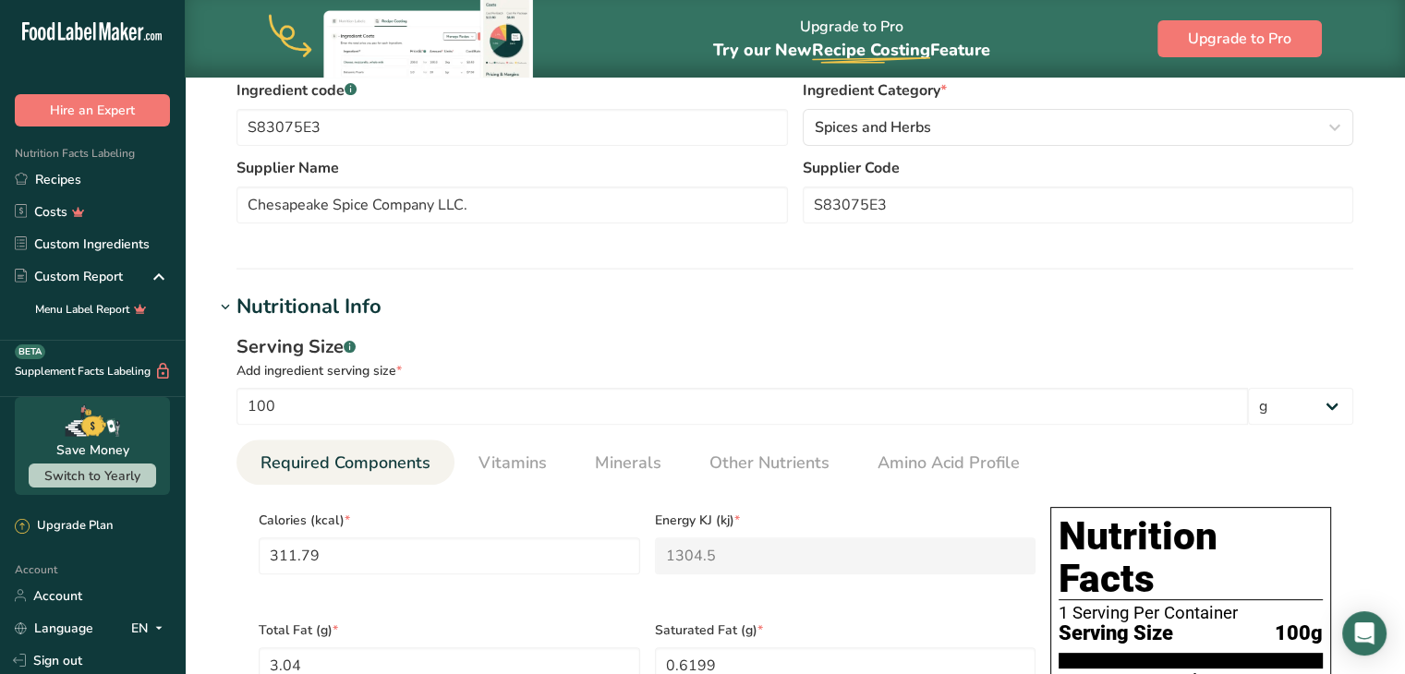
scroll to position [458, 0]
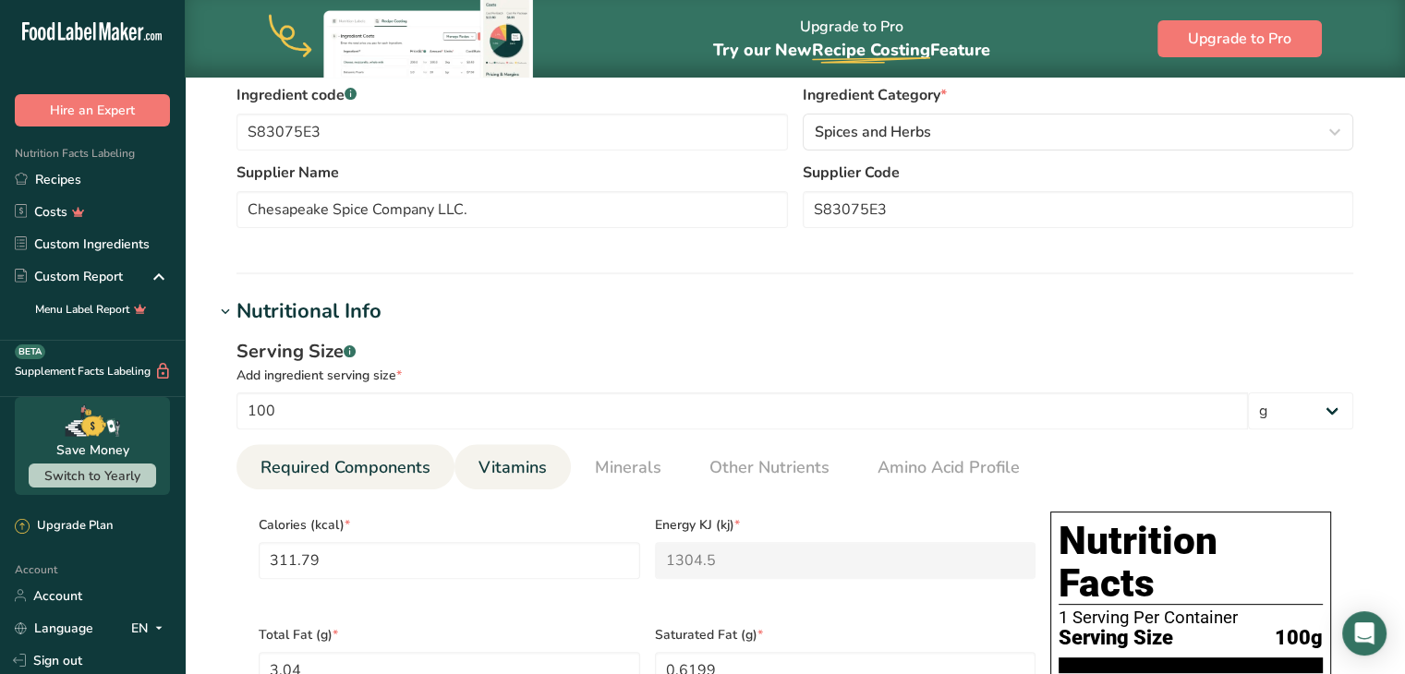
type input "3.9801"
click at [524, 480] on span "Vitamins" at bounding box center [513, 468] width 68 height 25
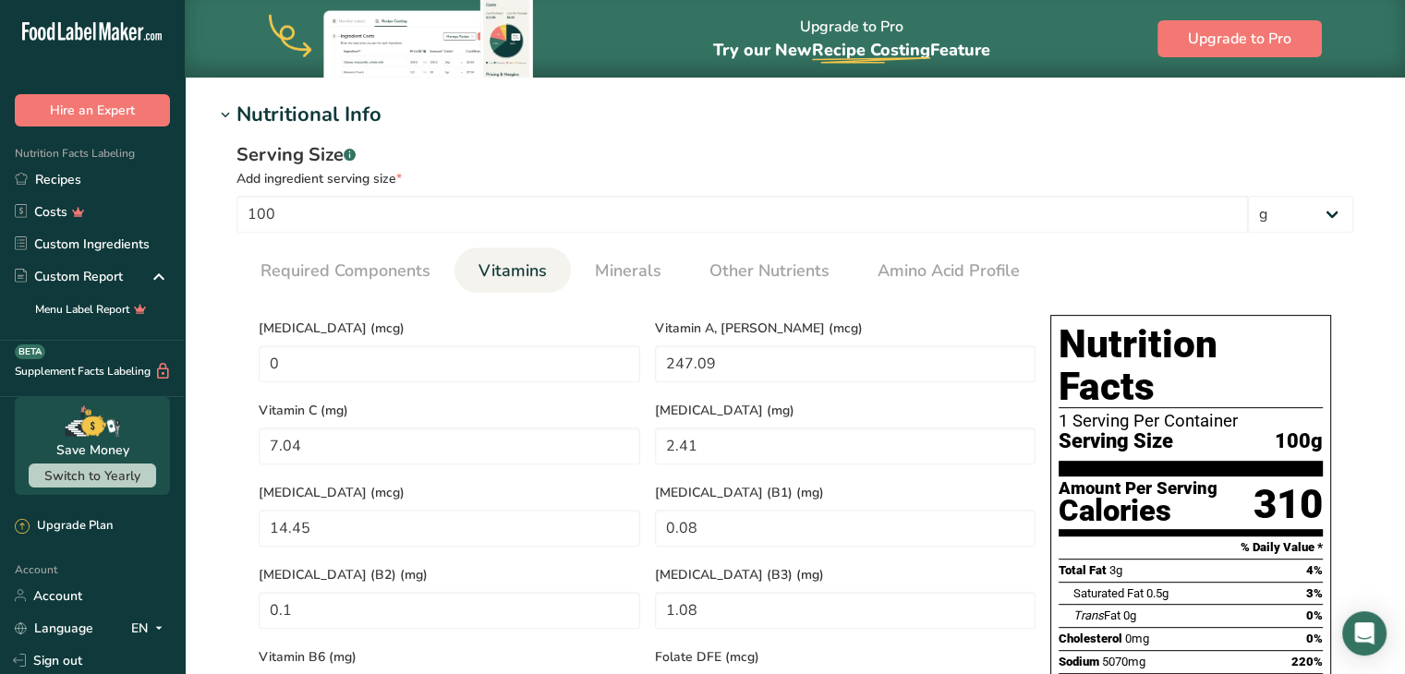
scroll to position [662, 0]
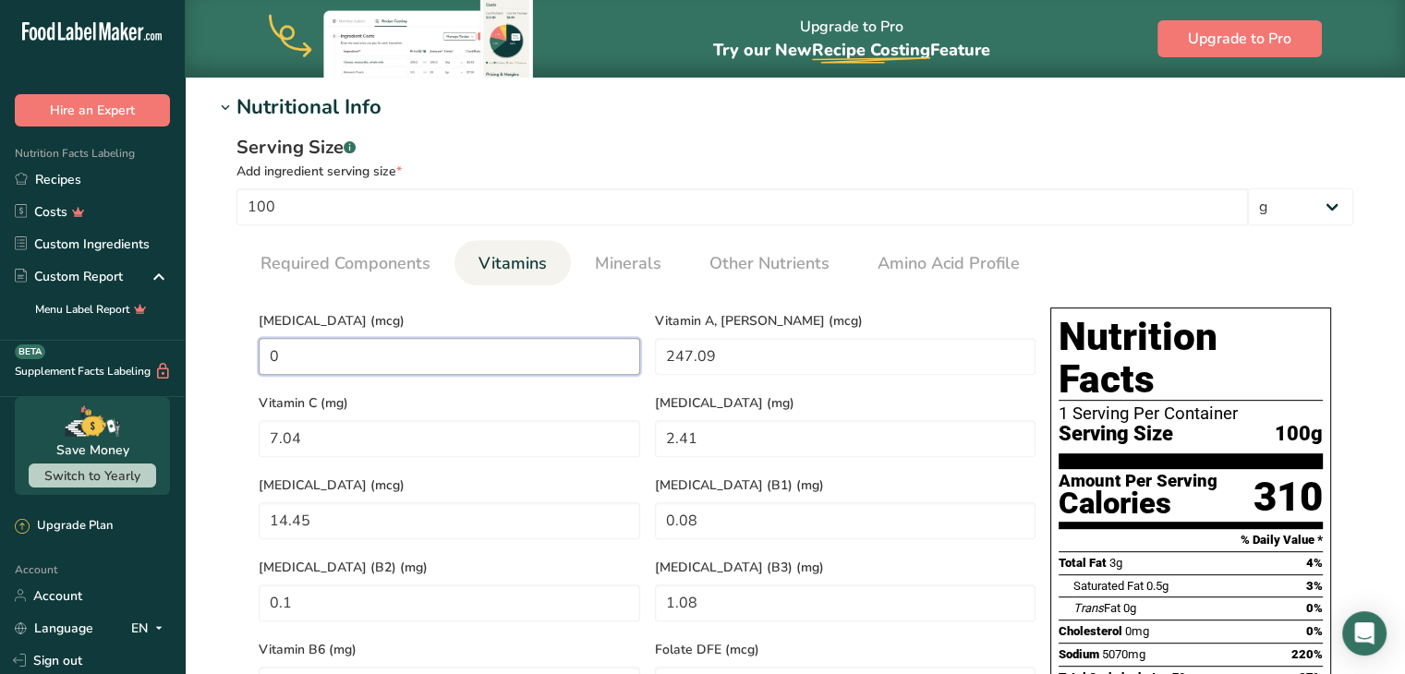
click at [358, 367] on D "0" at bounding box center [450, 356] width 382 height 37
click at [729, 361] on RAE "247.09" at bounding box center [846, 356] width 382 height 37
type RAE "0"
type RAE "476.61"
click at [308, 438] on C "7.04" at bounding box center [450, 438] width 382 height 37
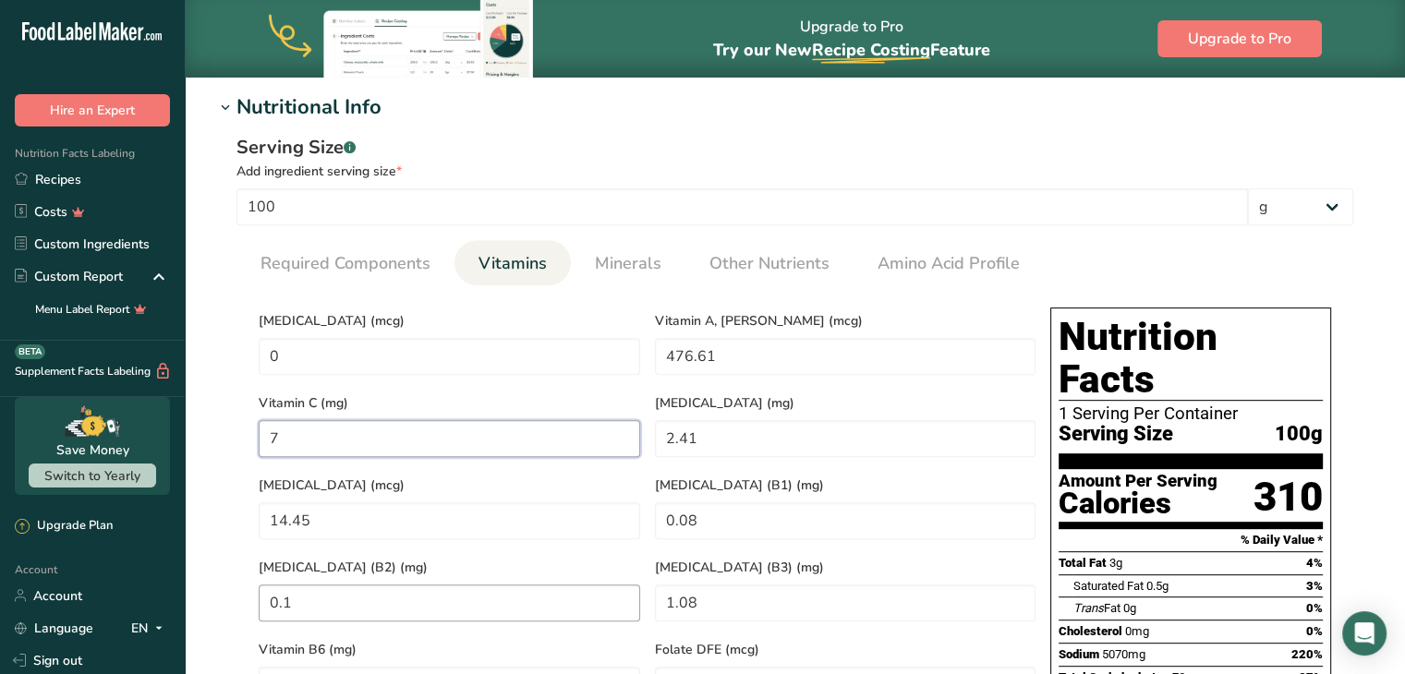
type C "0"
type C "8.07"
click at [704, 441] on E "2.41" at bounding box center [846, 438] width 382 height 37
type E "0"
type E "2.24"
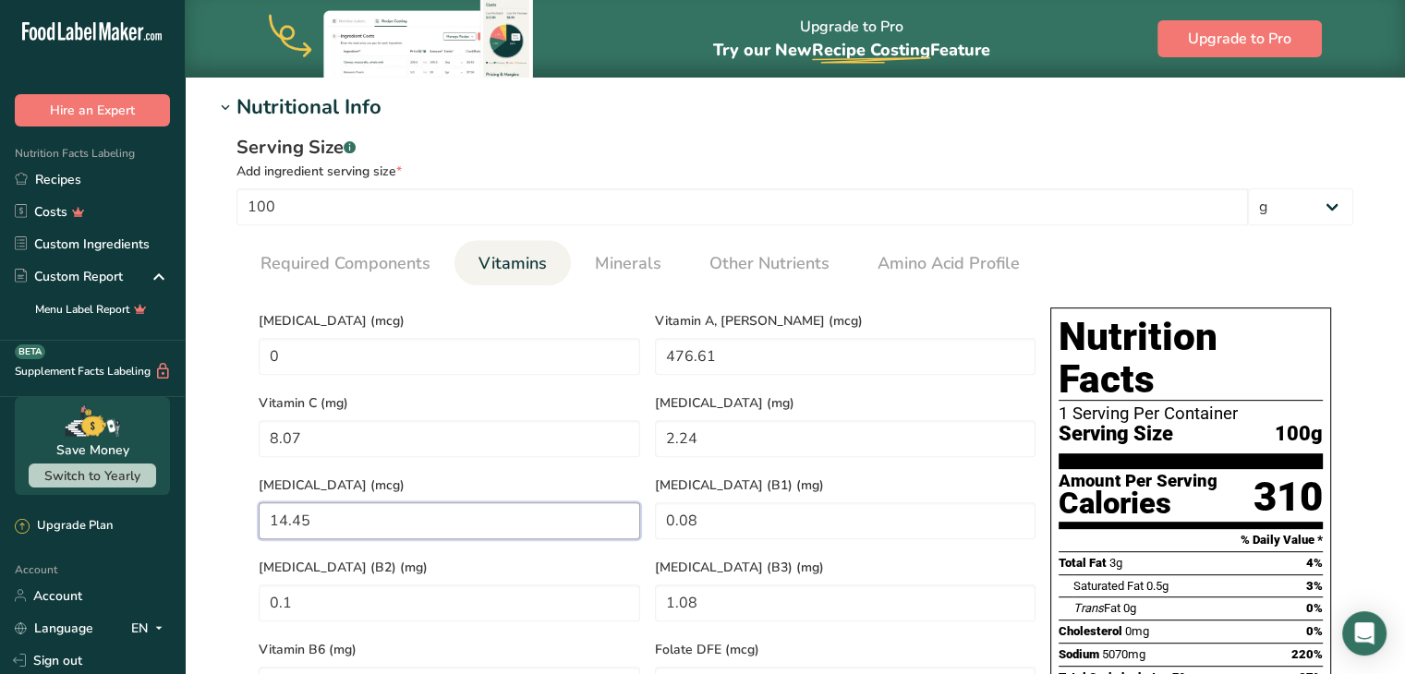
click at [351, 524] on K "14.45" at bounding box center [450, 521] width 382 height 37
type K "0"
type K "11.48"
click at [732, 515] on \(B1\) "0.08" at bounding box center [846, 521] width 382 height 37
type \(B1\) "0"
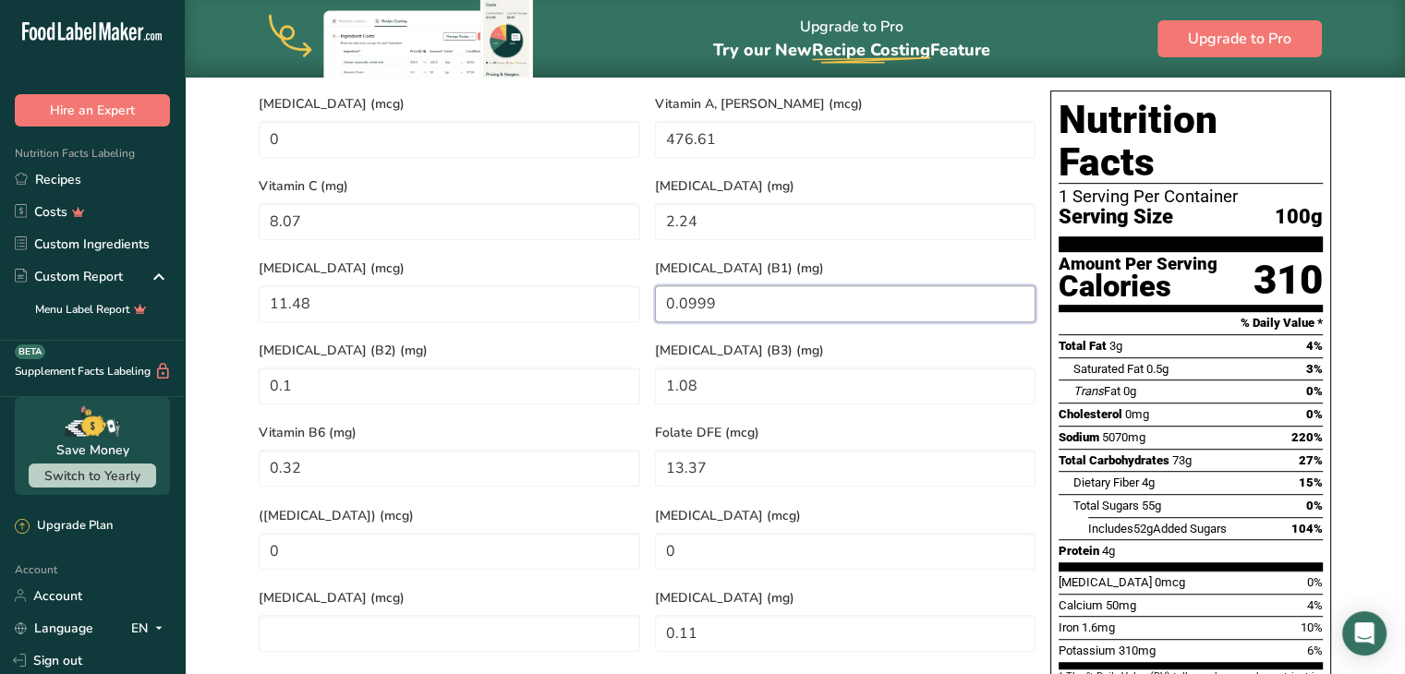
scroll to position [1027, 0]
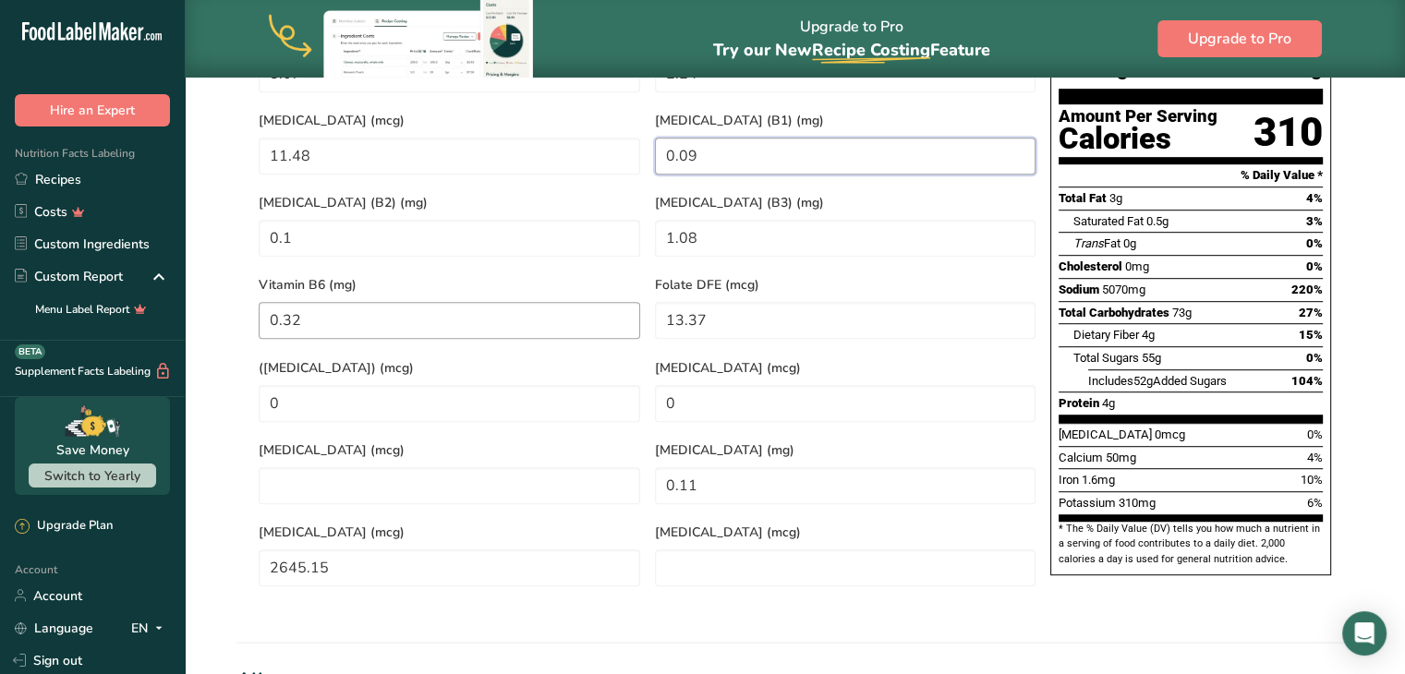
type \(B1\) "0"
type \(B1\) "0.10"
click at [415, 231] on \(B2\) "0.1" at bounding box center [450, 238] width 382 height 37
click at [704, 220] on \(B3\) "1.08" at bounding box center [846, 238] width 382 height 37
click at [410, 237] on \(B2\) "0.1" at bounding box center [450, 238] width 382 height 37
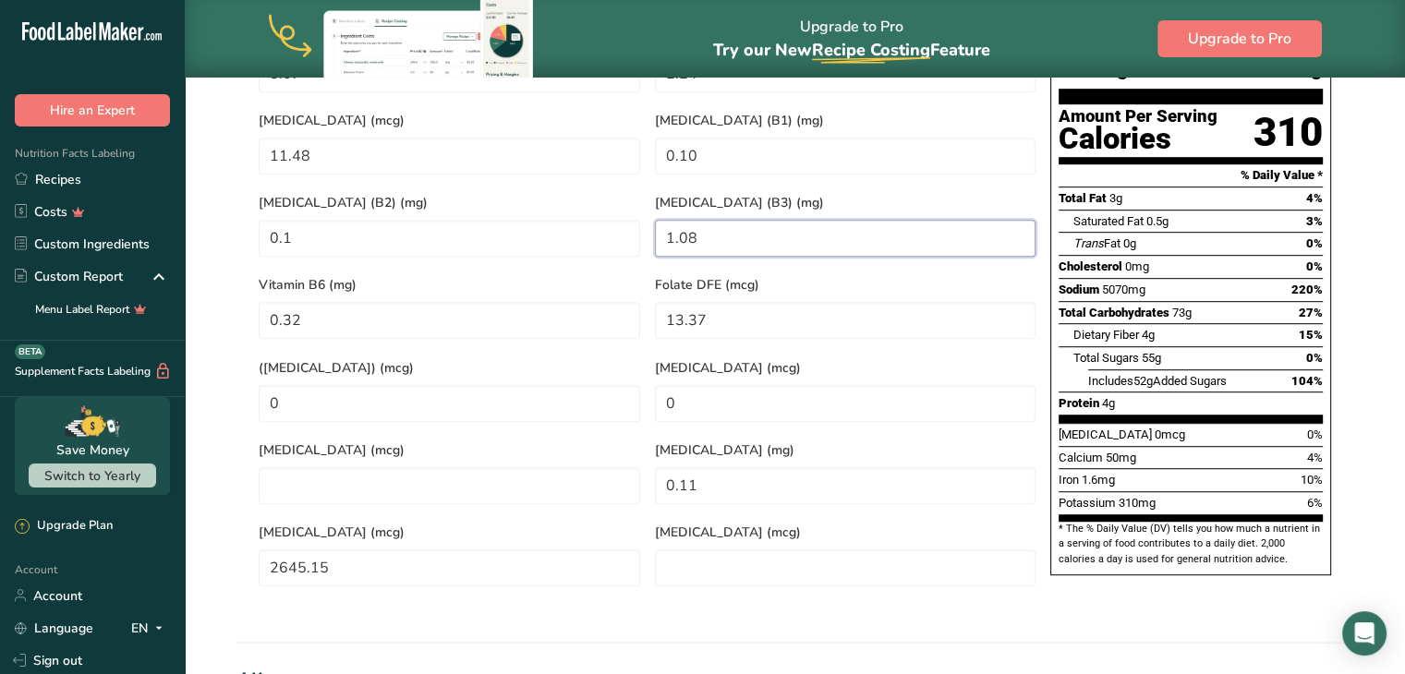
click at [736, 220] on \(B3\) "1.08" at bounding box center [846, 238] width 382 height 37
click at [337, 220] on \(B2\) "0.1" at bounding box center [450, 238] width 382 height 37
type \(B2\) "0.11"
click at [728, 200] on div "[MEDICAL_DATA] (B3) (mg) 1.08" at bounding box center [846, 223] width 396 height 82
click at [728, 220] on \(B3\) "1.08" at bounding box center [846, 238] width 382 height 37
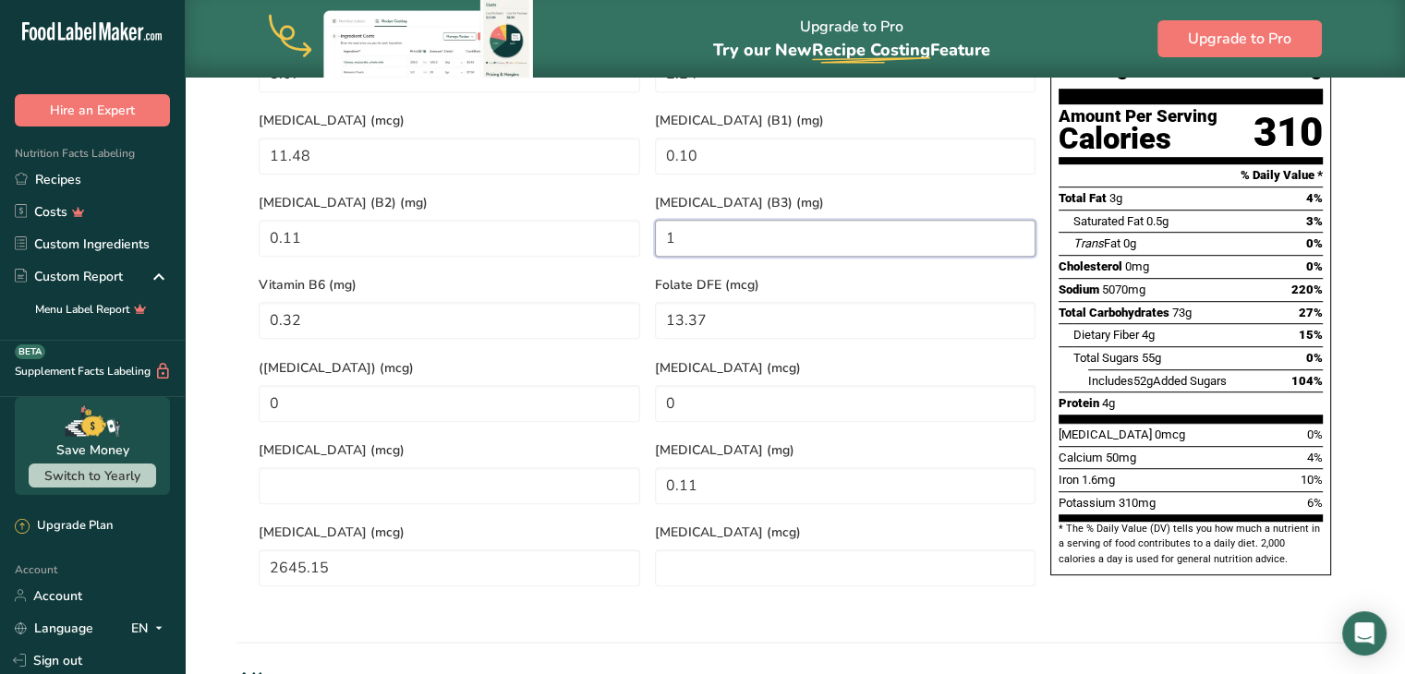
type \(B3\) "0"
type \(B3\) "1.13"
click at [410, 317] on div "Vitamin B6 (mg) 0.32" at bounding box center [449, 305] width 396 height 82
click at [396, 305] on B6 "0.32" at bounding box center [450, 320] width 382 height 37
type B6 "0"
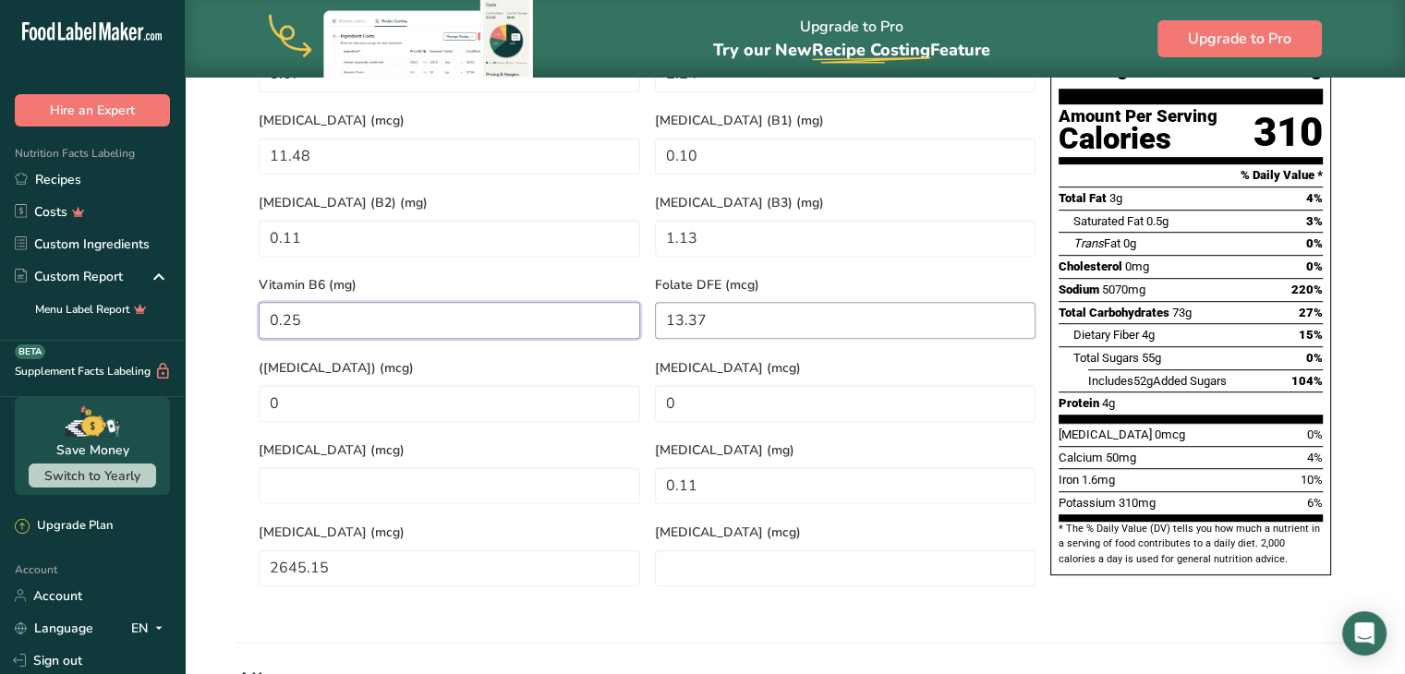
type B6 "0.25"
click at [732, 302] on DFE "13.37" at bounding box center [846, 320] width 382 height 37
type DFE "0"
type DFE "13.84"
click at [395, 389] on Acid\) "0" at bounding box center [450, 403] width 382 height 37
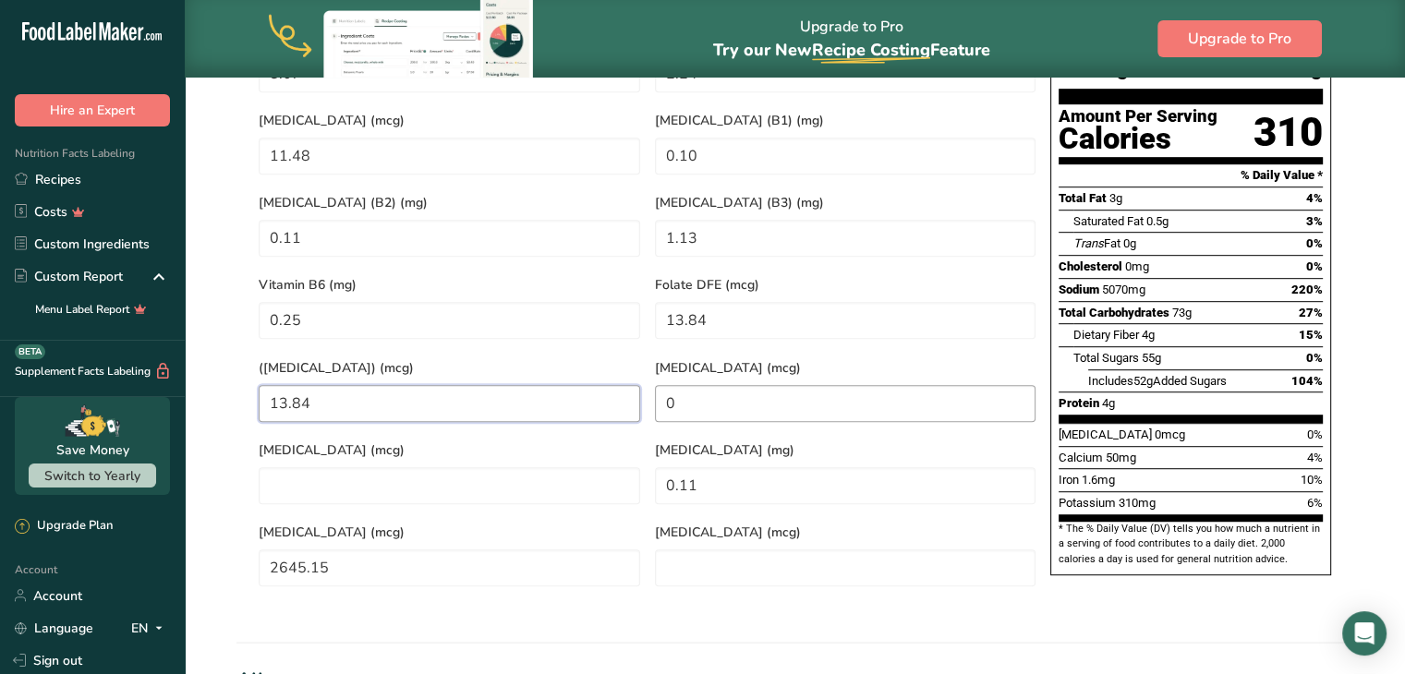
type Acid\) "13.84"
click at [713, 385] on B12 "0" at bounding box center [846, 403] width 382 height 37
type B12 "0"
click at [324, 468] on input "number" at bounding box center [450, 486] width 382 height 37
click at [708, 468] on acid "0.11" at bounding box center [846, 486] width 382 height 37
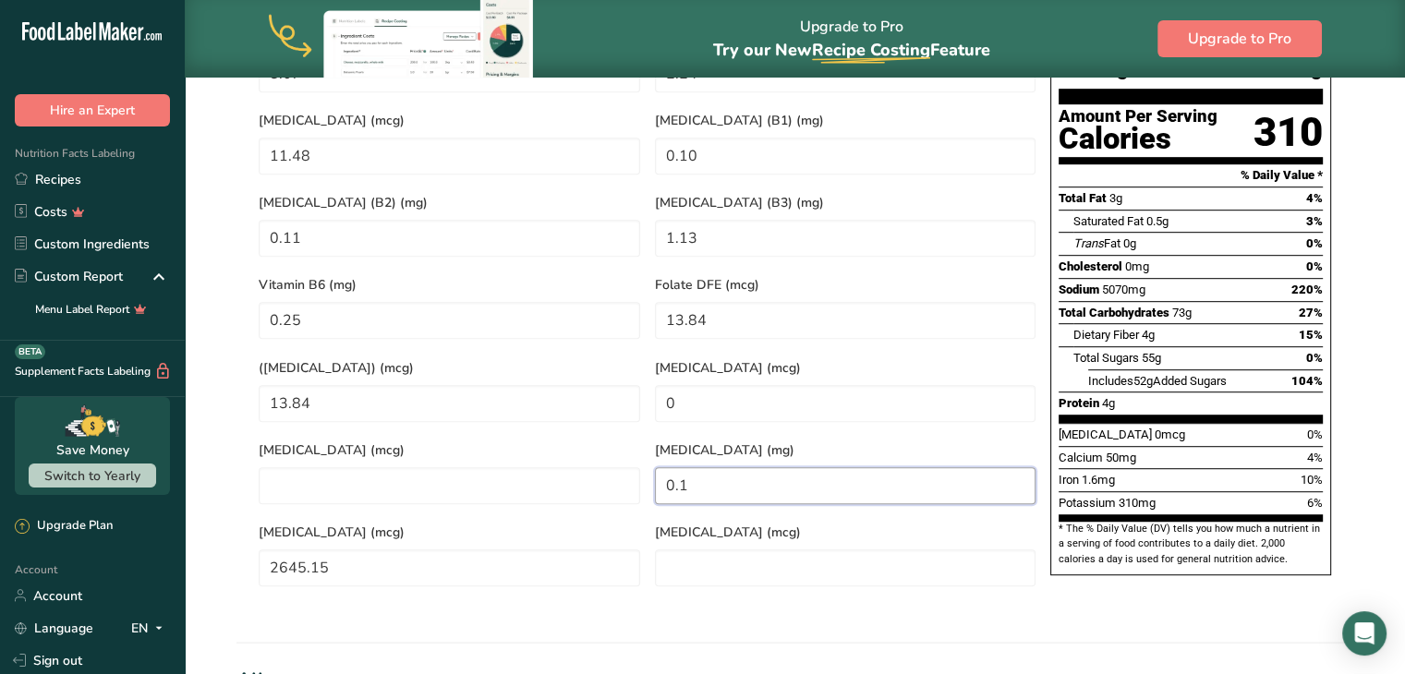
type acid "0"
type acid "0.30"
click at [417, 550] on Carotene "2645.15" at bounding box center [450, 568] width 382 height 37
type Carotene "0"
type Carotene "2654.57"
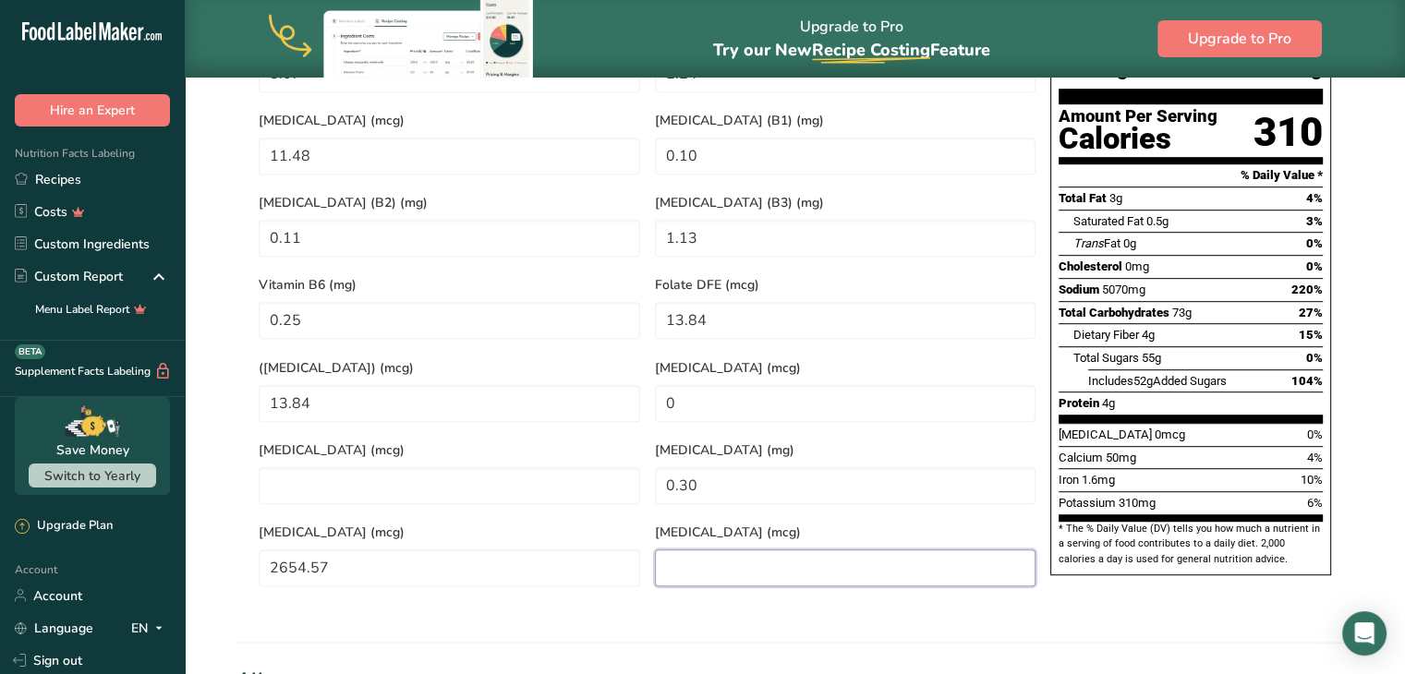
click at [787, 550] on input "number" at bounding box center [846, 568] width 382 height 37
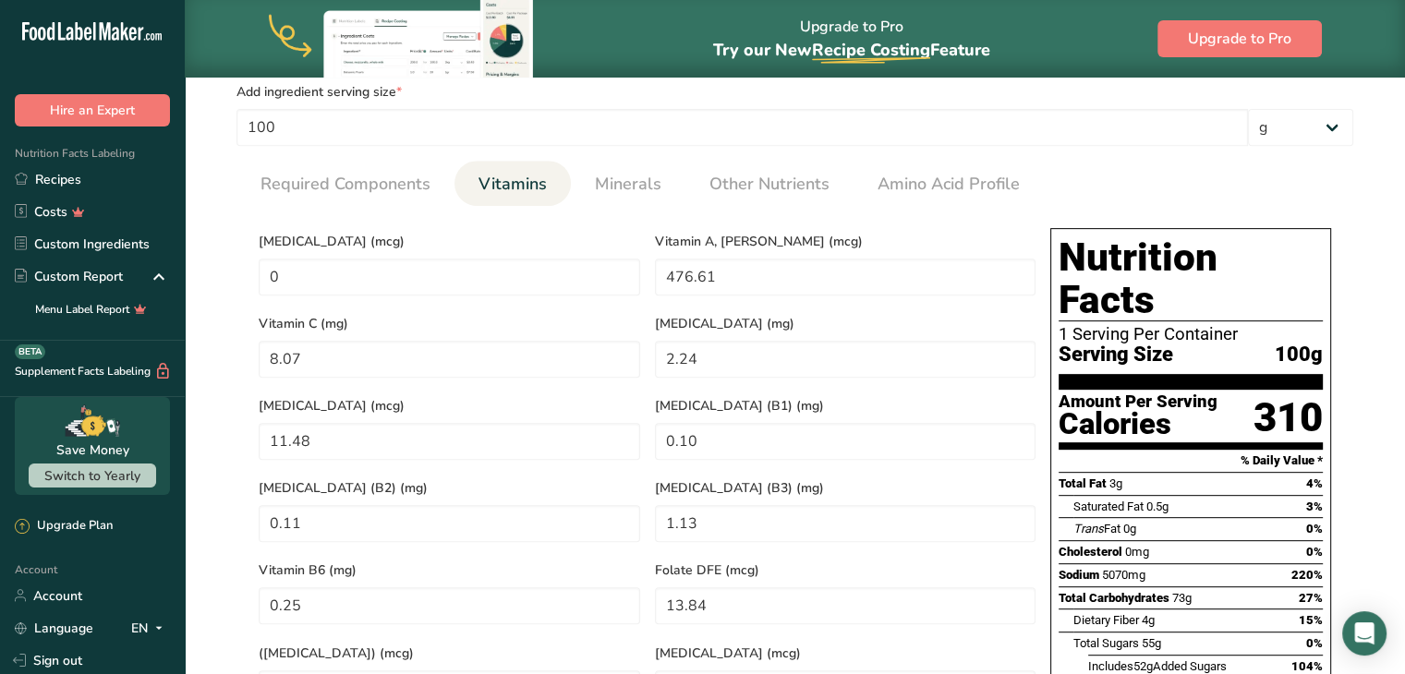
scroll to position [741, 0]
type input "0"
click at [630, 176] on span "Minerals" at bounding box center [628, 185] width 67 height 25
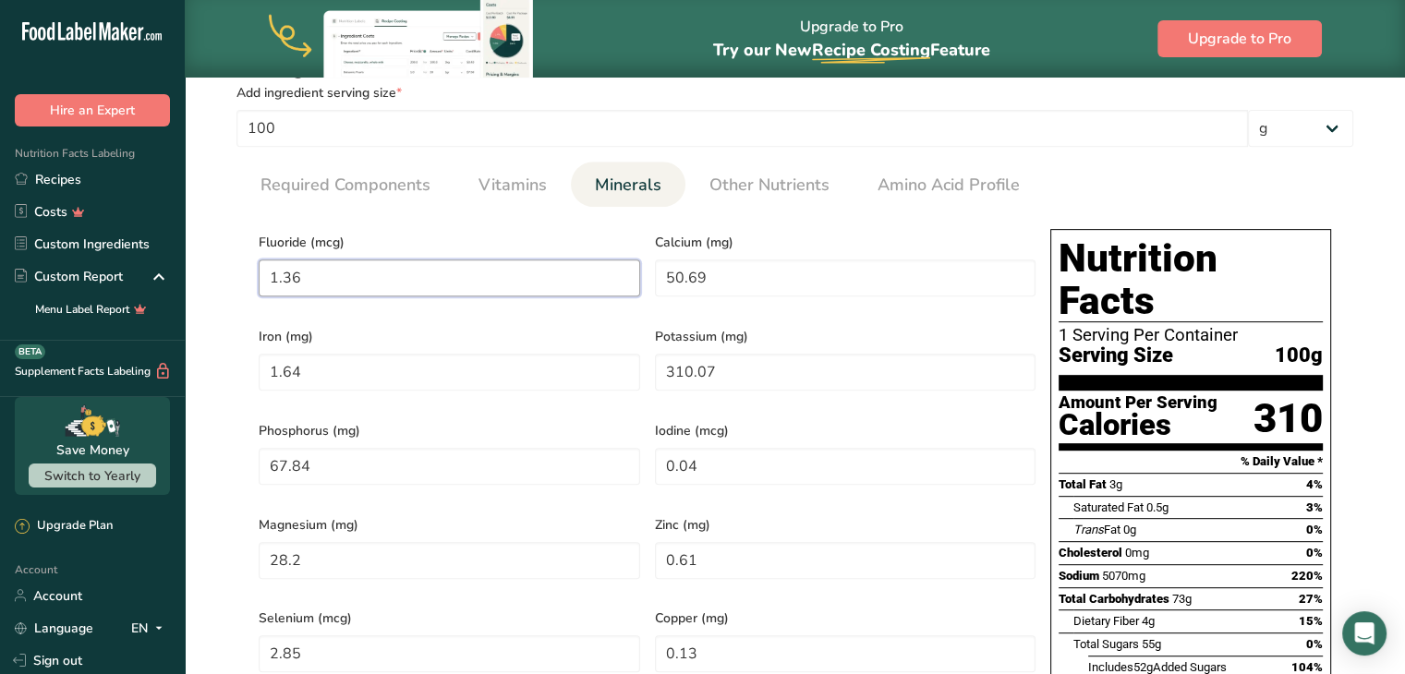
click at [347, 286] on input "1.36" at bounding box center [450, 278] width 382 height 37
type input "0"
type input "0.79"
click at [751, 273] on input "50.69" at bounding box center [846, 278] width 382 height 37
type input "0"
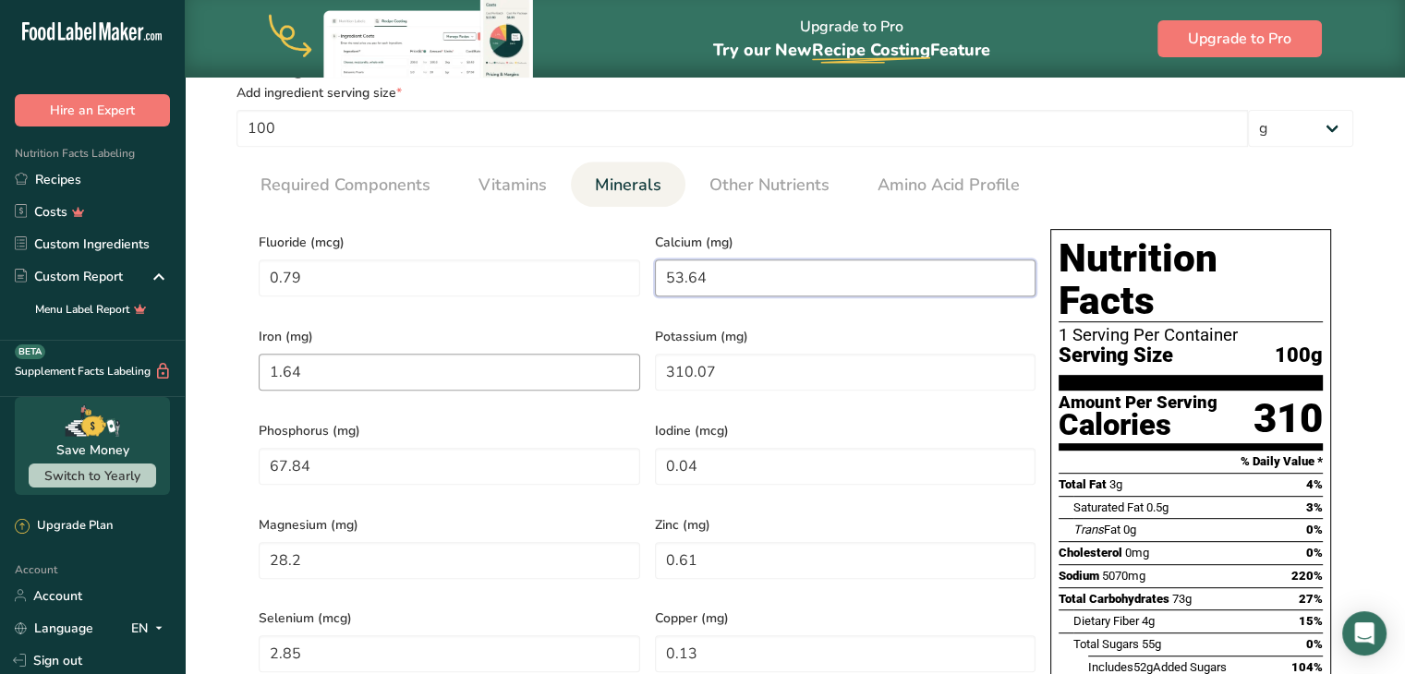
type input "53.64"
click at [338, 359] on input "1.64" at bounding box center [450, 372] width 382 height 37
type input "0"
type input "1.77"
click at [736, 378] on input "310.07" at bounding box center [846, 372] width 382 height 37
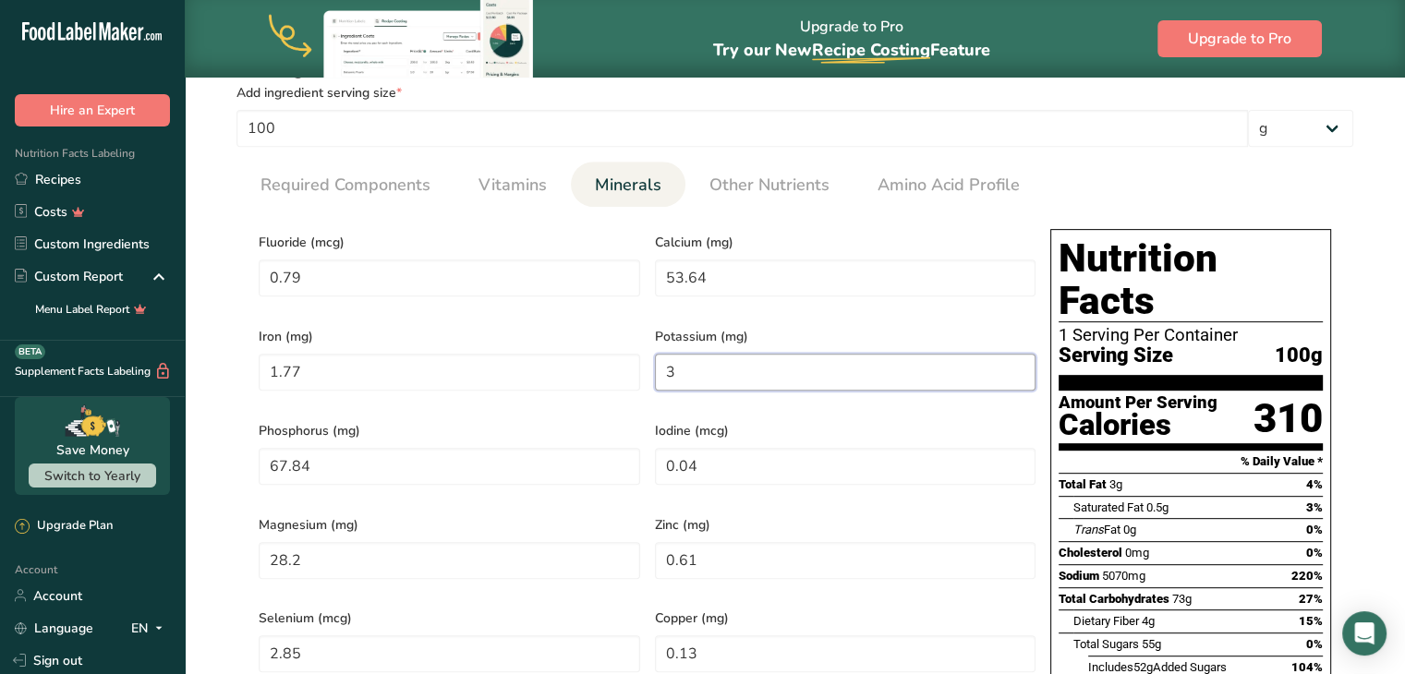
type input "0"
type input "343.43"
click at [353, 450] on input "67.84" at bounding box center [450, 466] width 382 height 37
type input "0"
type input "63.17"
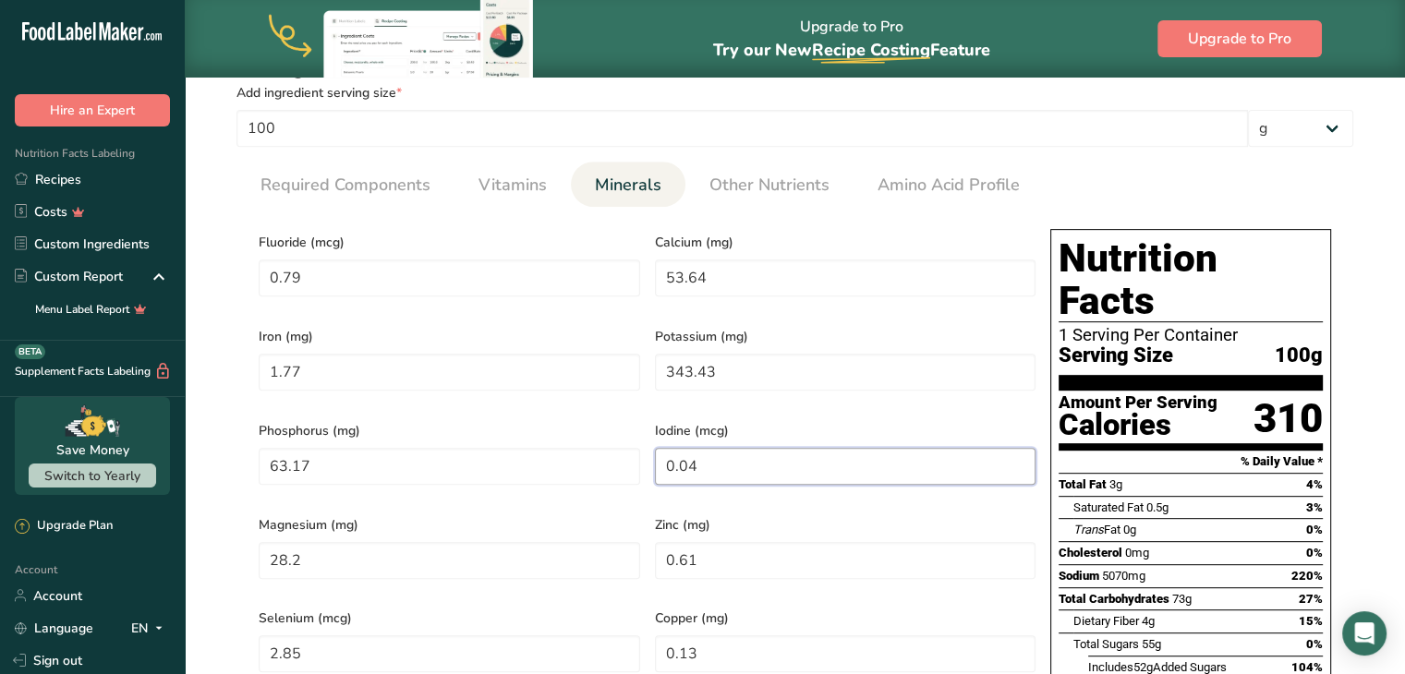
click at [770, 452] on input "0.04" at bounding box center [846, 466] width 382 height 37
type input "0"
type input "0.03"
click at [350, 542] on input "28.2" at bounding box center [450, 560] width 382 height 37
type input "0"
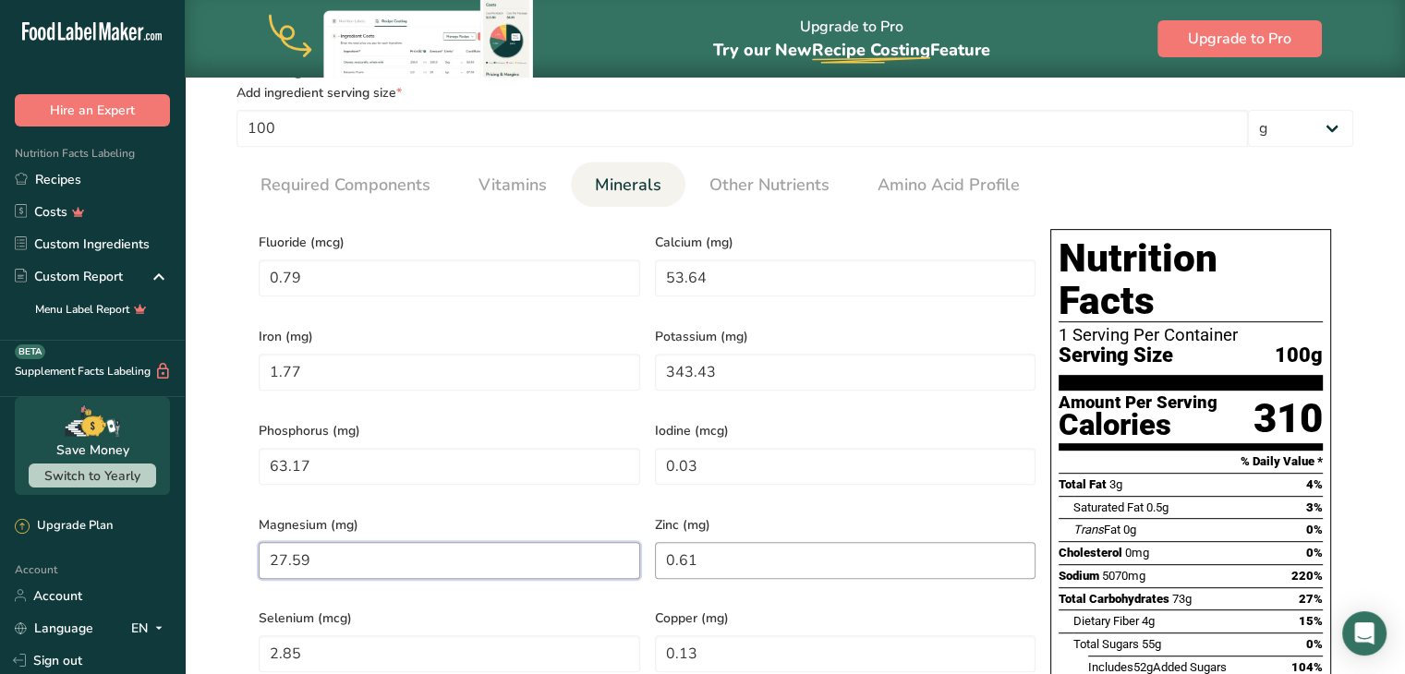
type input "27.59"
click at [754, 542] on input "0.61" at bounding box center [846, 560] width 382 height 37
type input "0"
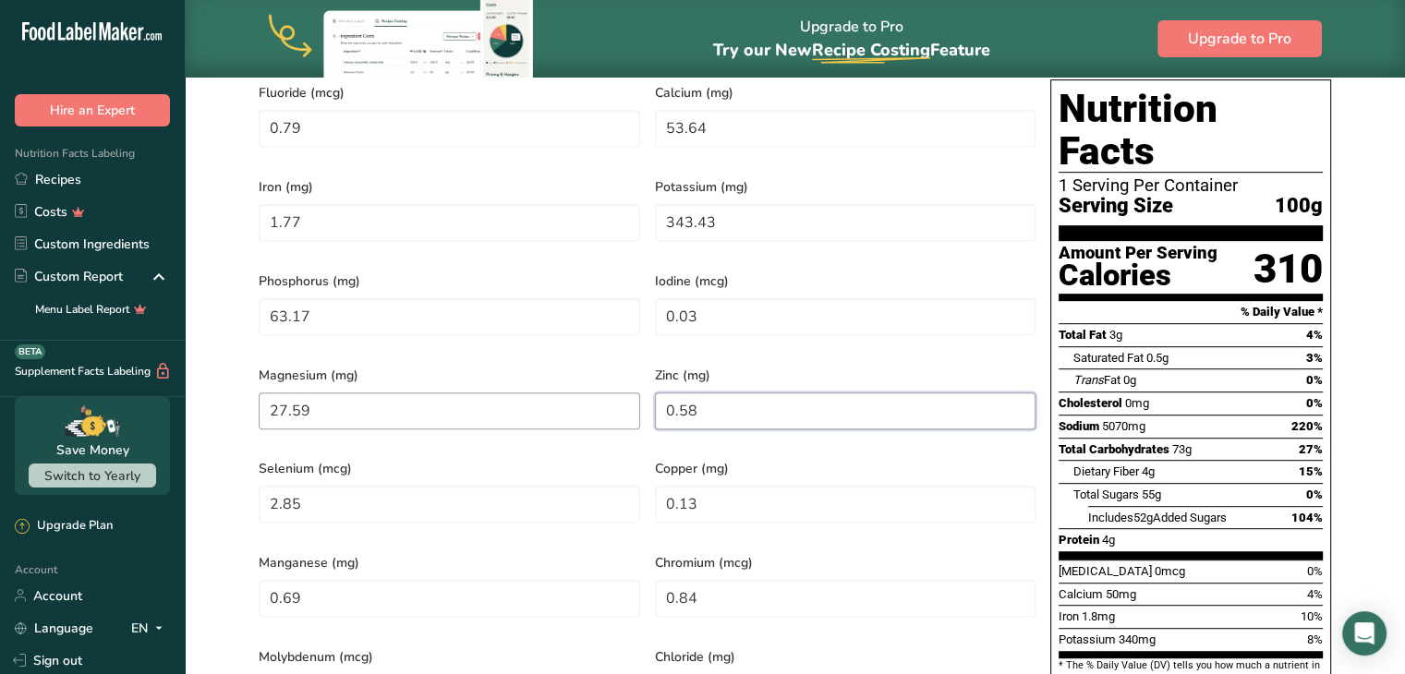
scroll to position [898, 0]
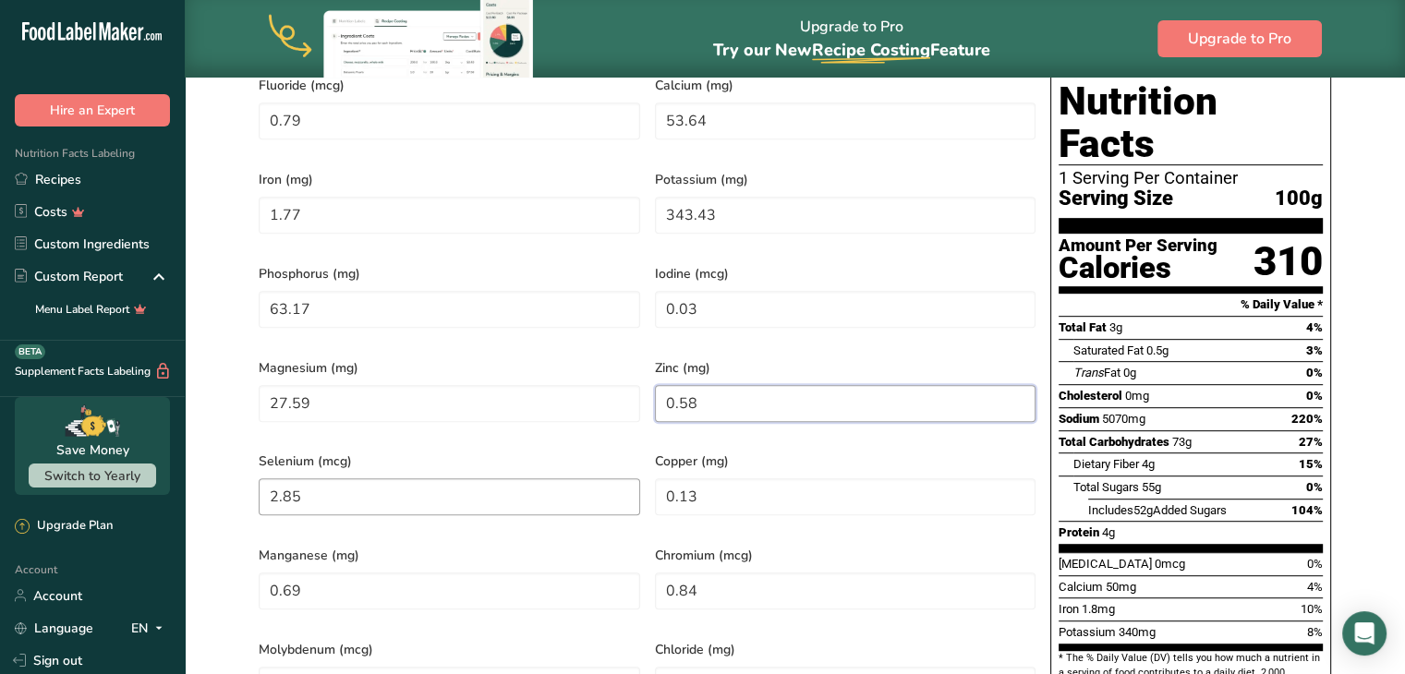
type input "0.58"
click at [344, 479] on input "2.85" at bounding box center [450, 497] width 382 height 37
type input "0"
type input "2.34"
click at [703, 479] on input "0.13" at bounding box center [846, 497] width 382 height 37
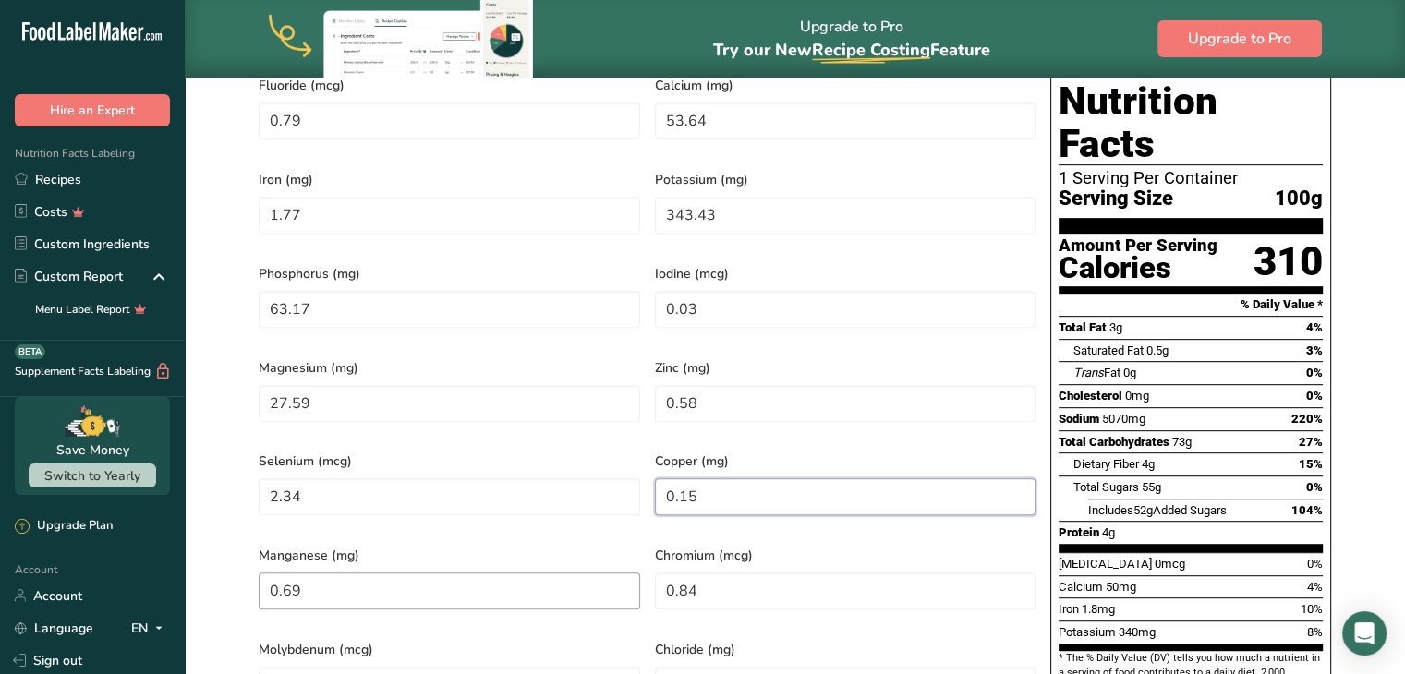
type input "0.15"
click at [342, 573] on input "0.69" at bounding box center [450, 591] width 382 height 37
type input "0"
type input "0.48"
click at [710, 573] on input "0.84" at bounding box center [846, 591] width 382 height 37
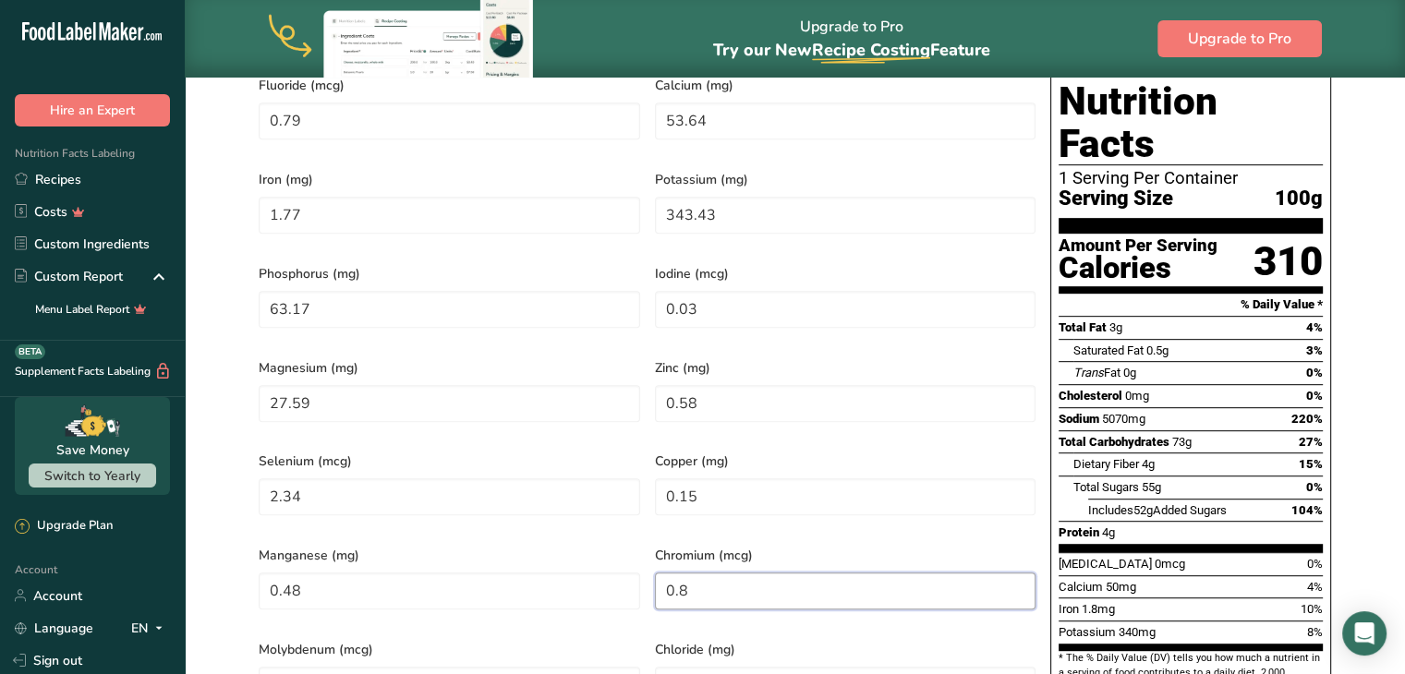
type input "0"
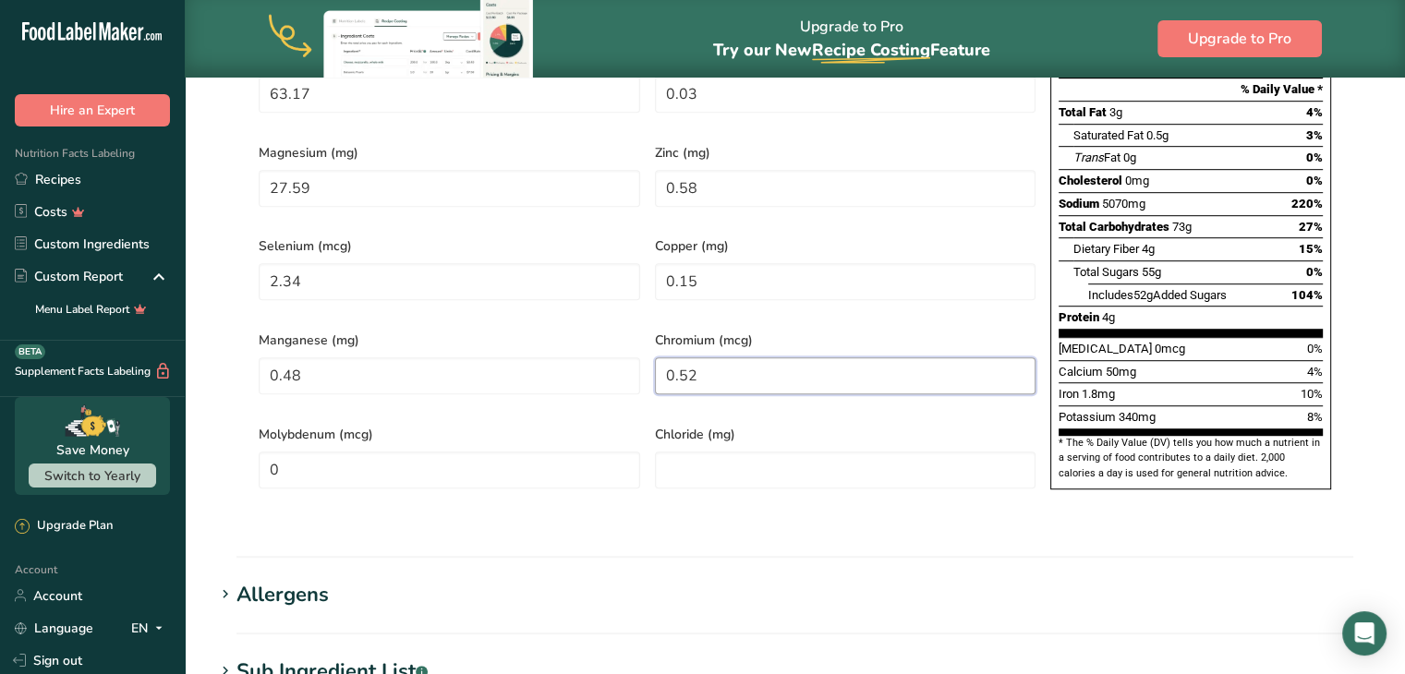
scroll to position [1121, 0]
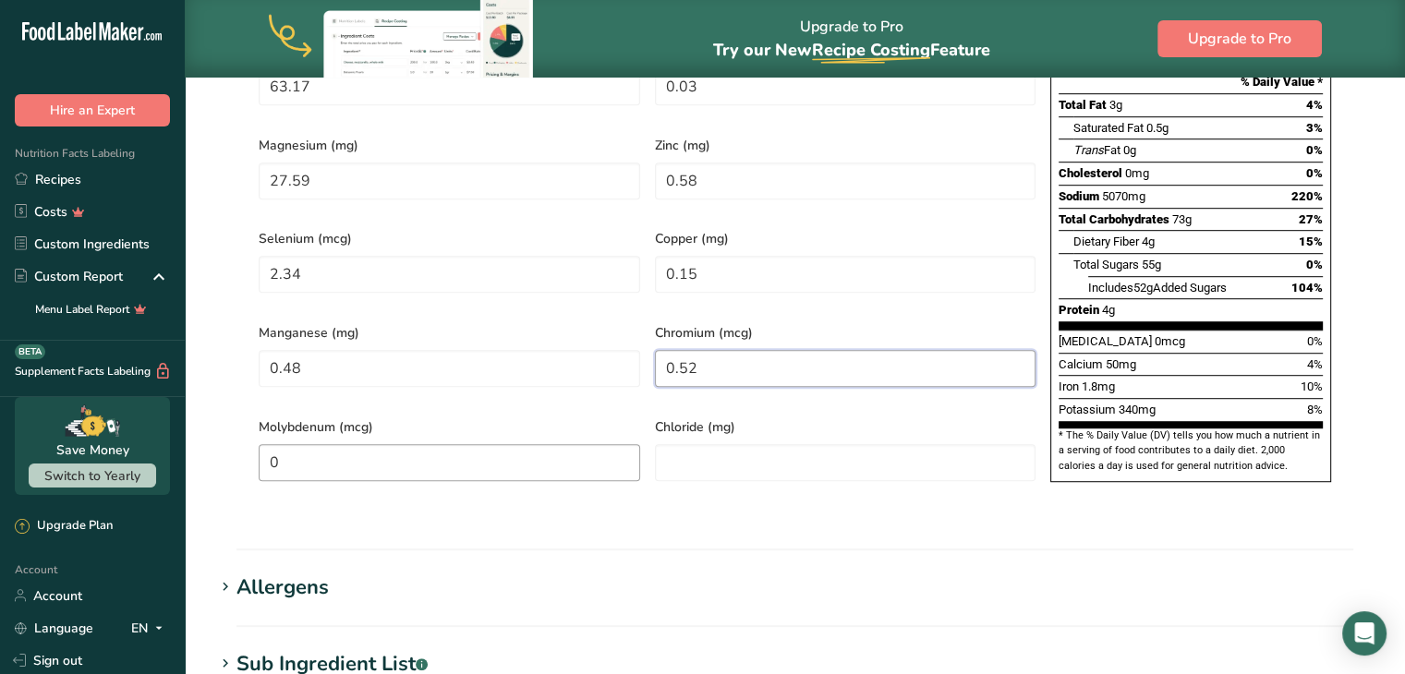
type input "0.52"
click at [410, 444] on input "0" at bounding box center [450, 462] width 382 height 37
click at [810, 444] on input "number" at bounding box center [846, 462] width 382 height 37
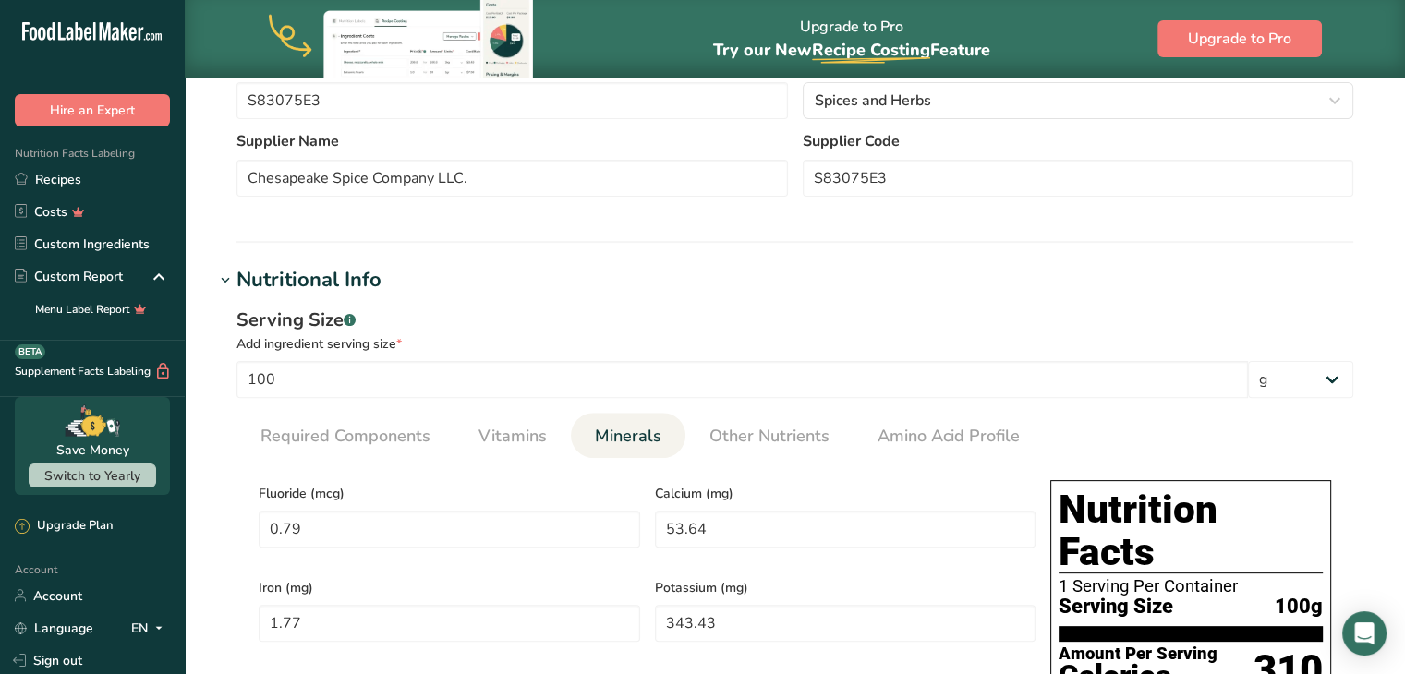
scroll to position [437, 0]
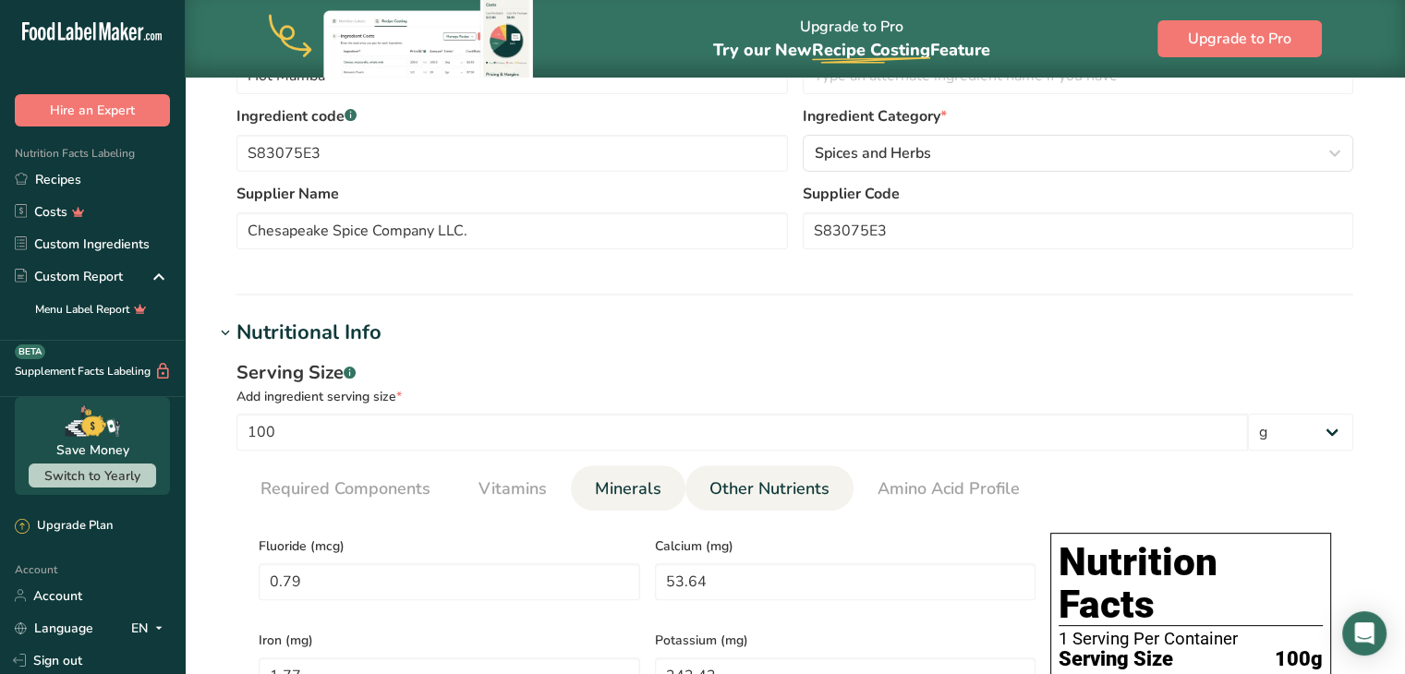
type input "0"
click at [748, 492] on span "Other Nutrients" at bounding box center [770, 489] width 120 height 25
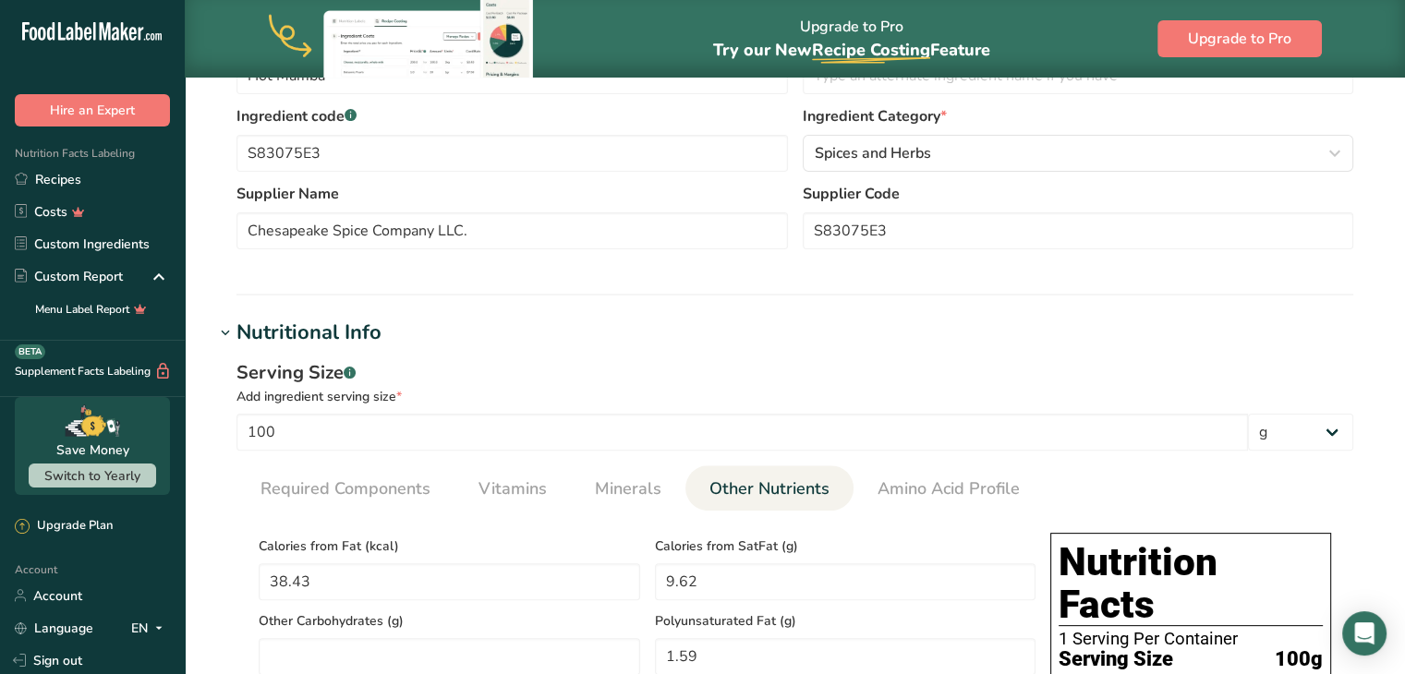
scroll to position [688, 0]
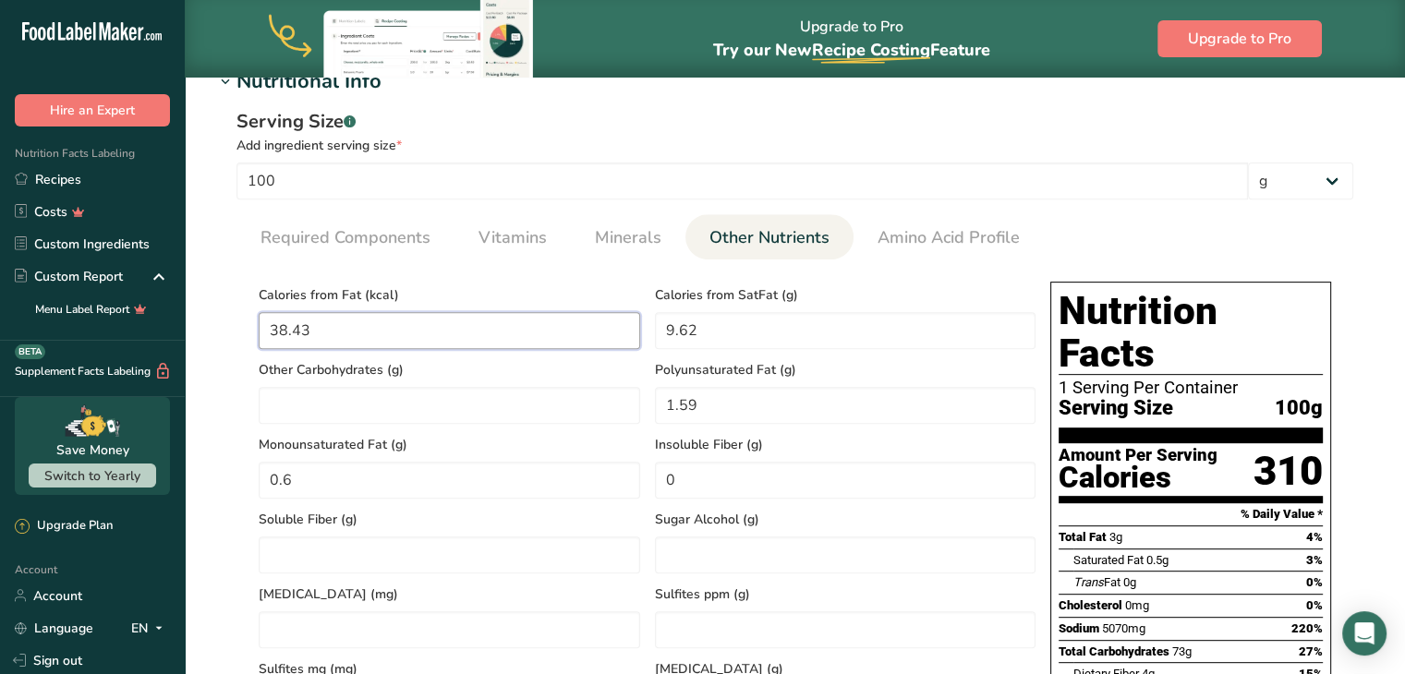
drag, startPoint x: 387, startPoint y: 328, endPoint x: 362, endPoint y: 327, distance: 25.0
click at [362, 327] on Fat "38.43" at bounding box center [450, 330] width 382 height 37
type Fat "0"
type Fat "26.86"
click at [728, 320] on SatFat "9.62" at bounding box center [846, 330] width 382 height 37
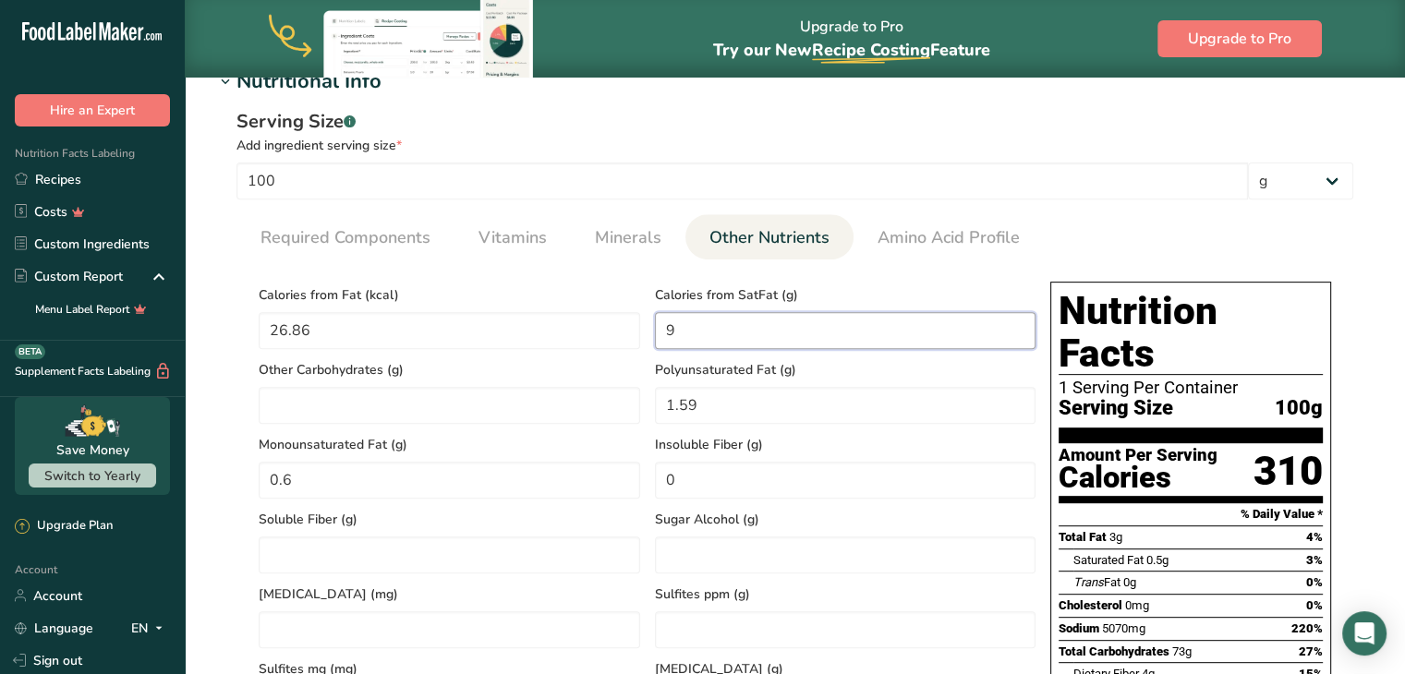
type SatFat "0"
type SatFat "5.61"
click at [346, 407] on Carbohydrates "number" at bounding box center [450, 405] width 382 height 37
type Carbohydrates "8.21"
click at [708, 413] on Fat "1.59" at bounding box center [846, 405] width 382 height 37
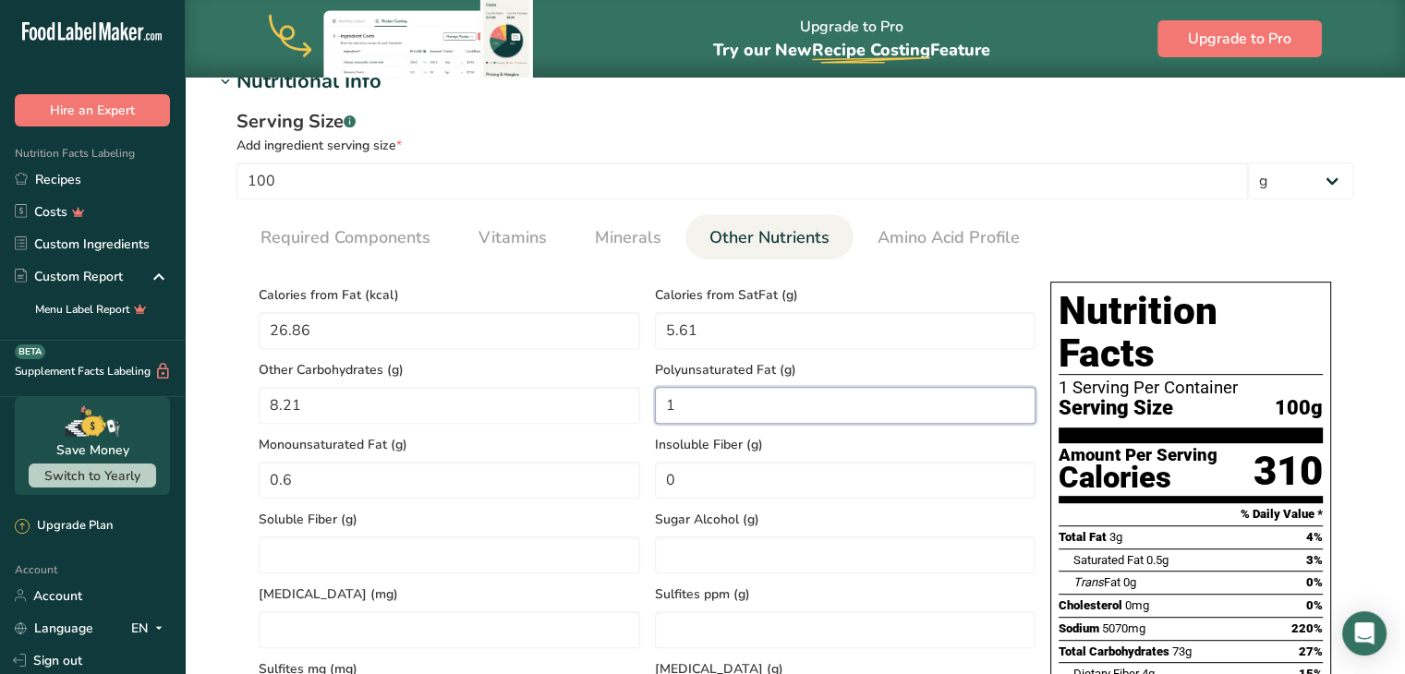
type Fat "0"
type Fat "1.23"
click at [371, 475] on Fat "0.6" at bounding box center [450, 480] width 382 height 37
type Fat "0.44"
click at [686, 470] on Fiber "0" at bounding box center [846, 480] width 382 height 37
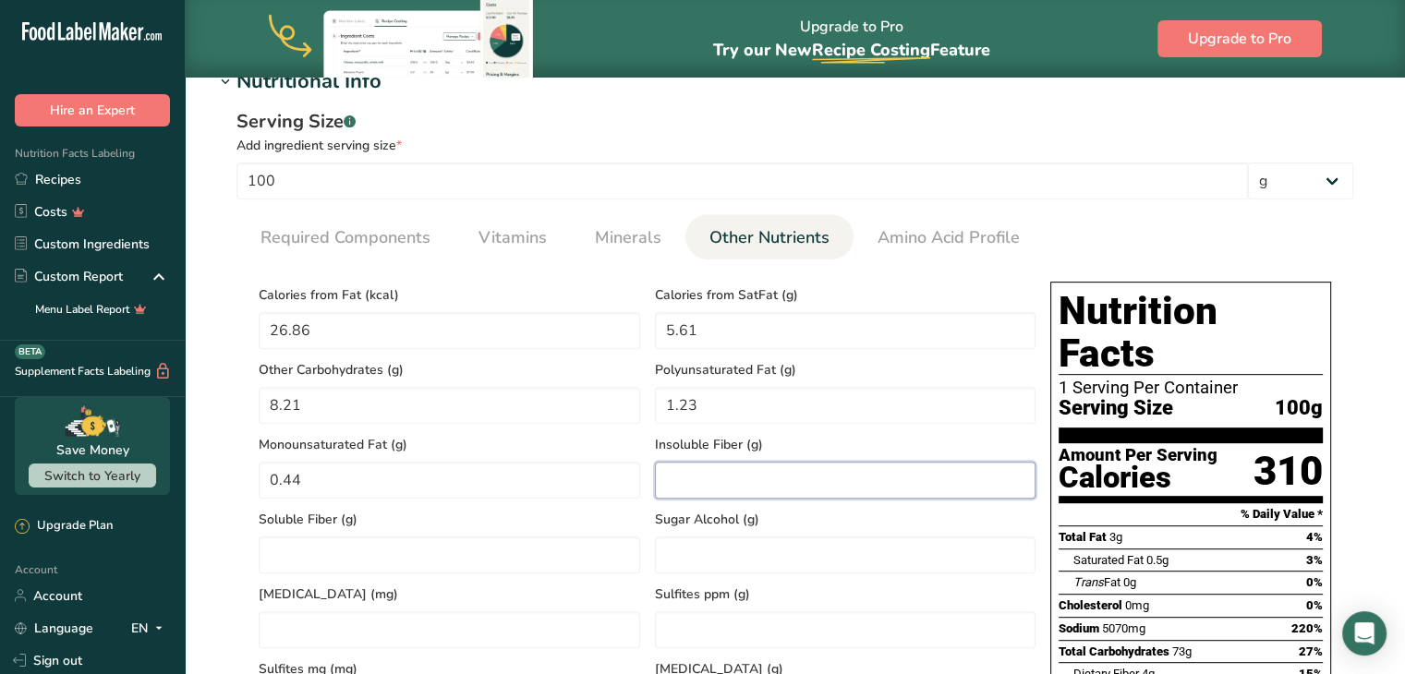
type Fiber "0"
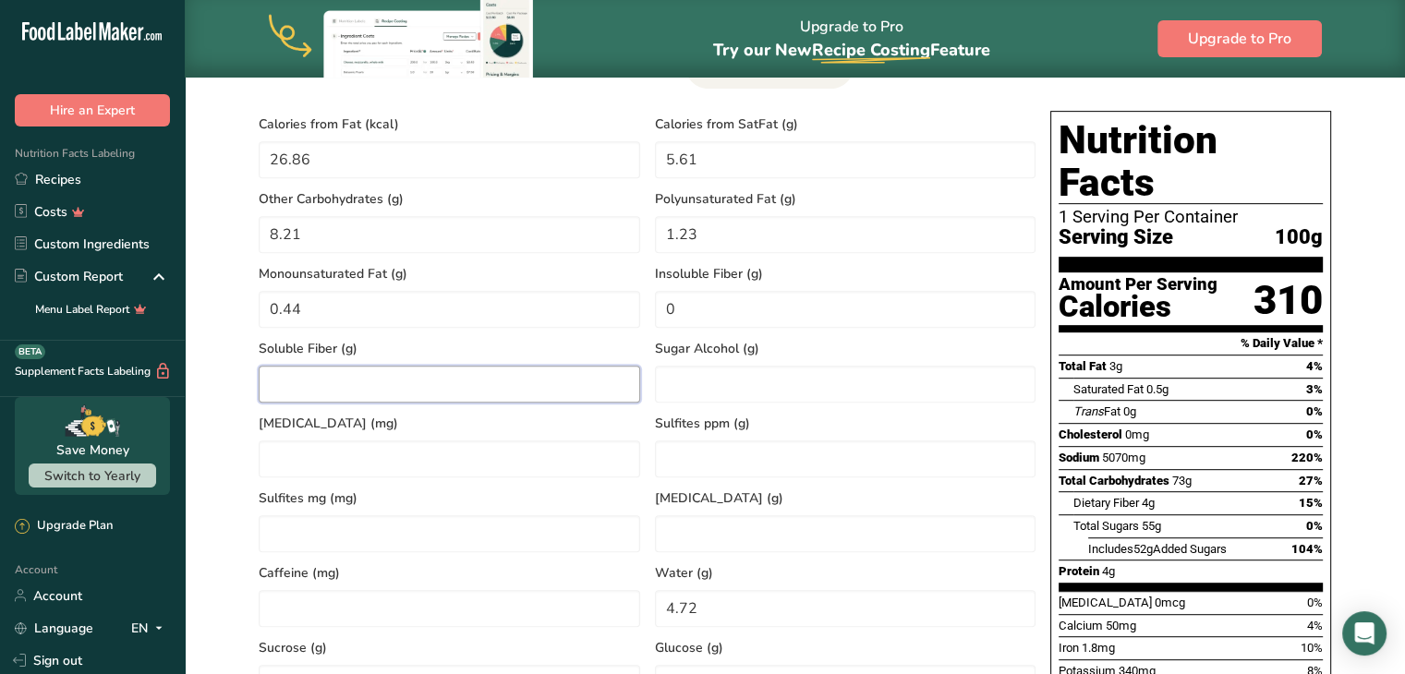
click at [473, 395] on Fiber "number" at bounding box center [450, 384] width 382 height 37
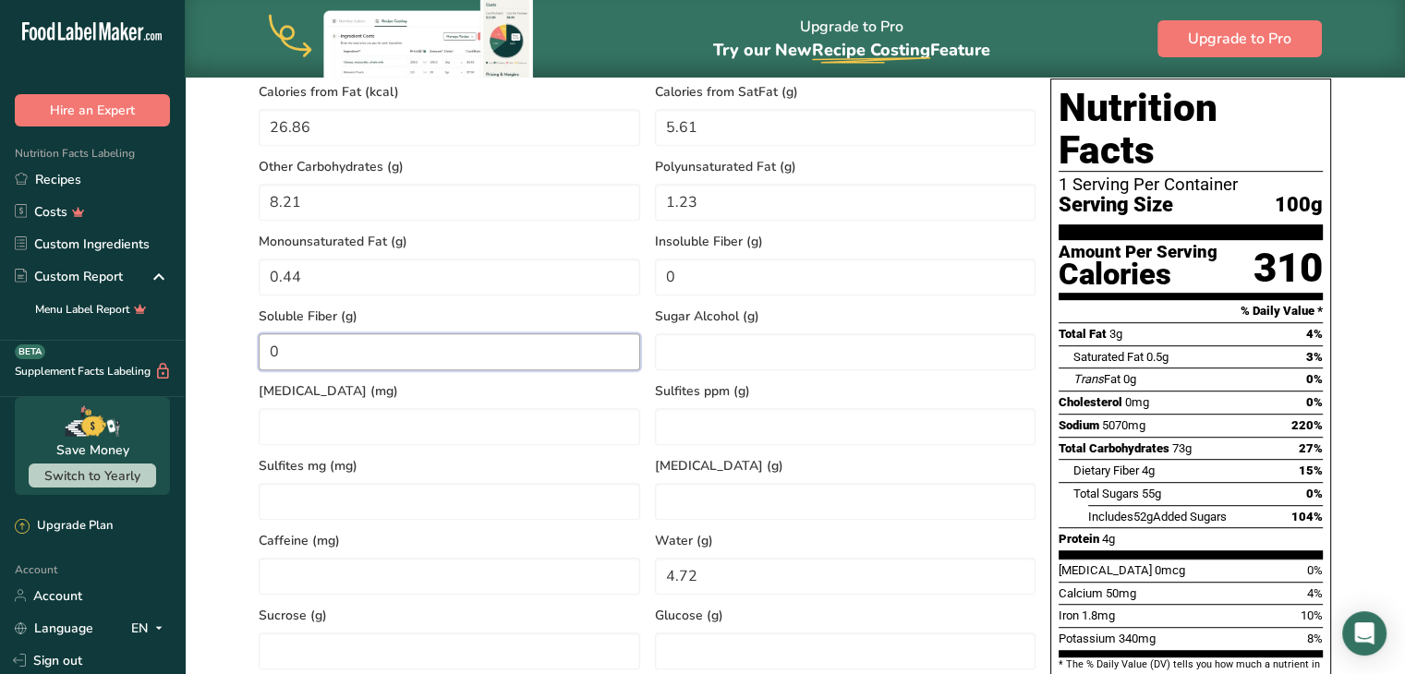
scroll to position [893, 0]
type Fiber "0"
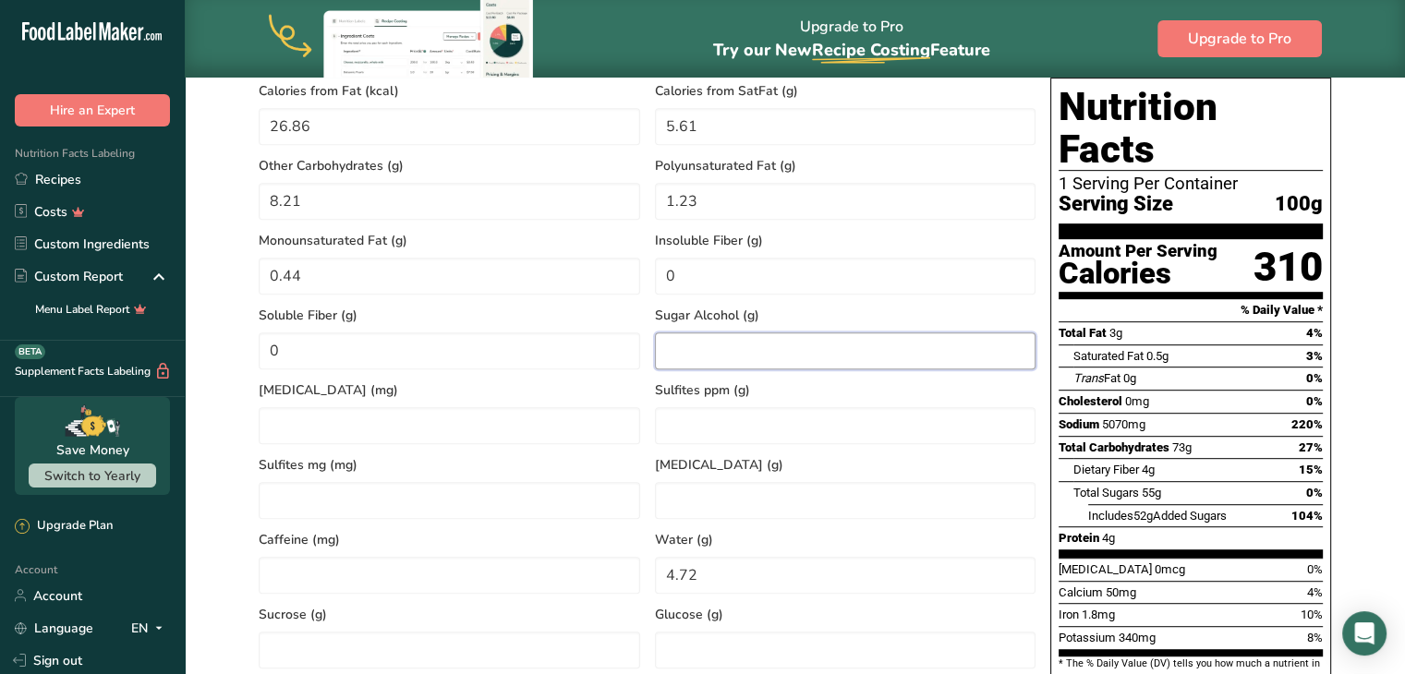
click at [688, 354] on Alcohol "number" at bounding box center [846, 351] width 382 height 37
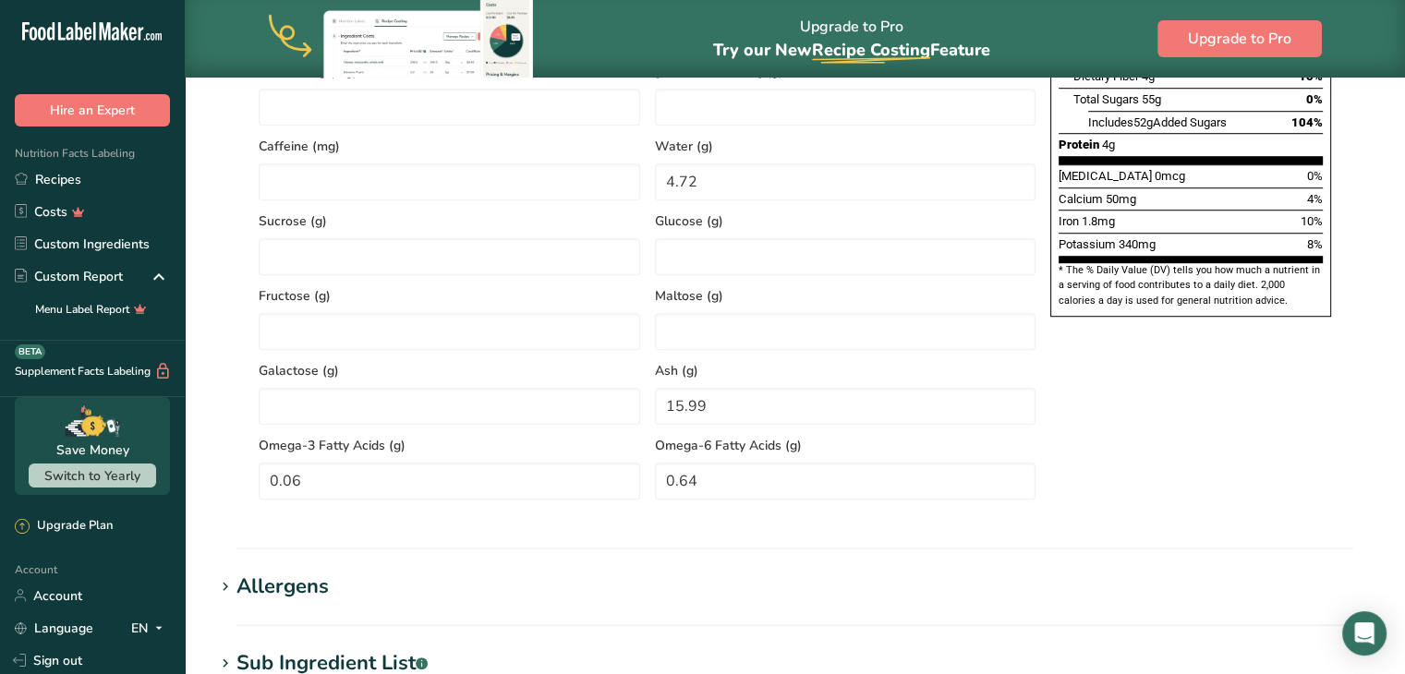
scroll to position [1280, 0]
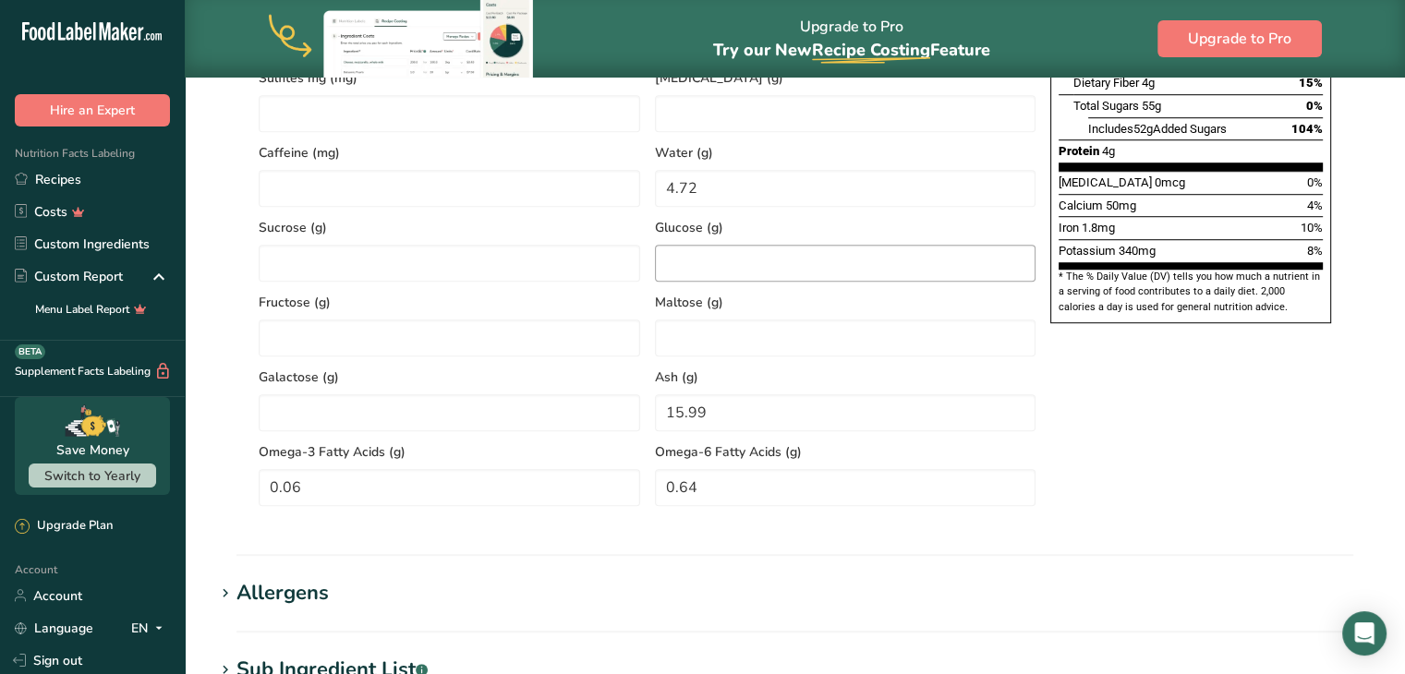
type Alcohol "0"
click at [687, 249] on input "number" at bounding box center [846, 263] width 382 height 37
type input "0"
click at [429, 262] on input "number" at bounding box center [450, 263] width 382 height 37
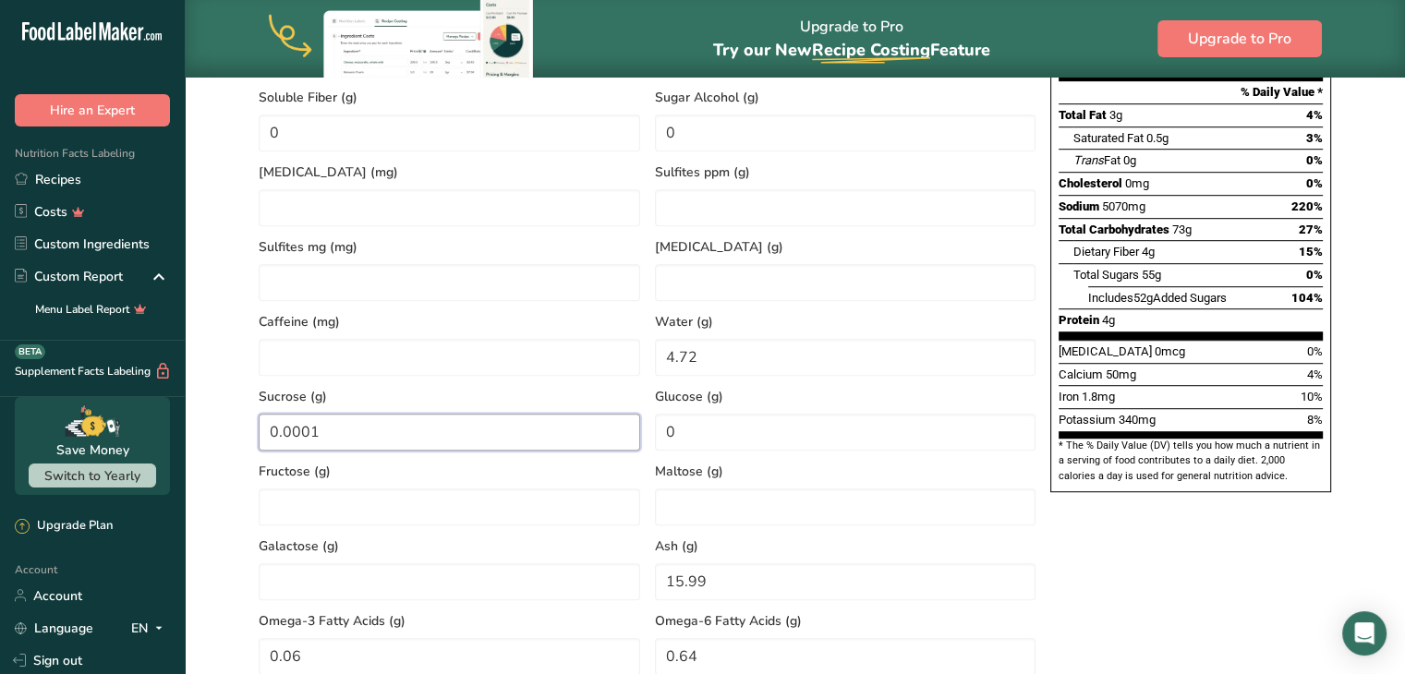
scroll to position [1110, 0]
type input "0.0001"
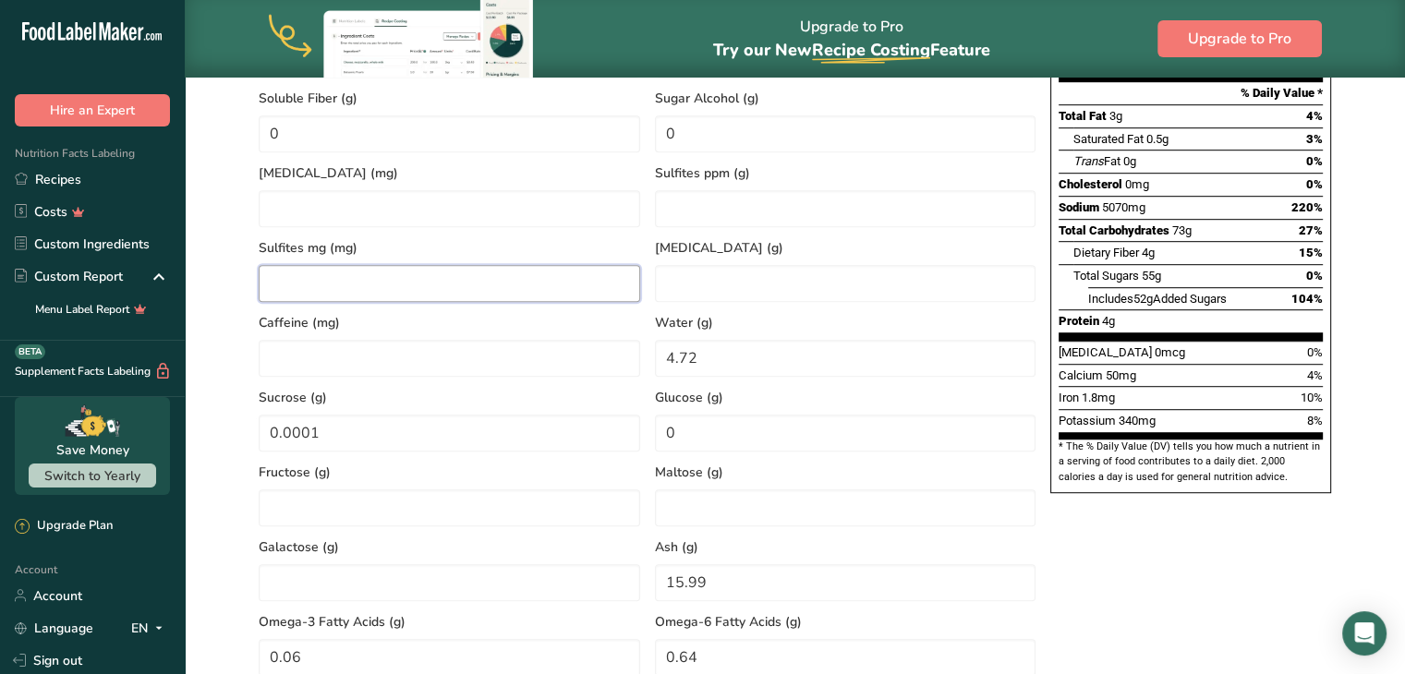
click at [410, 274] on mg "number" at bounding box center [450, 283] width 382 height 37
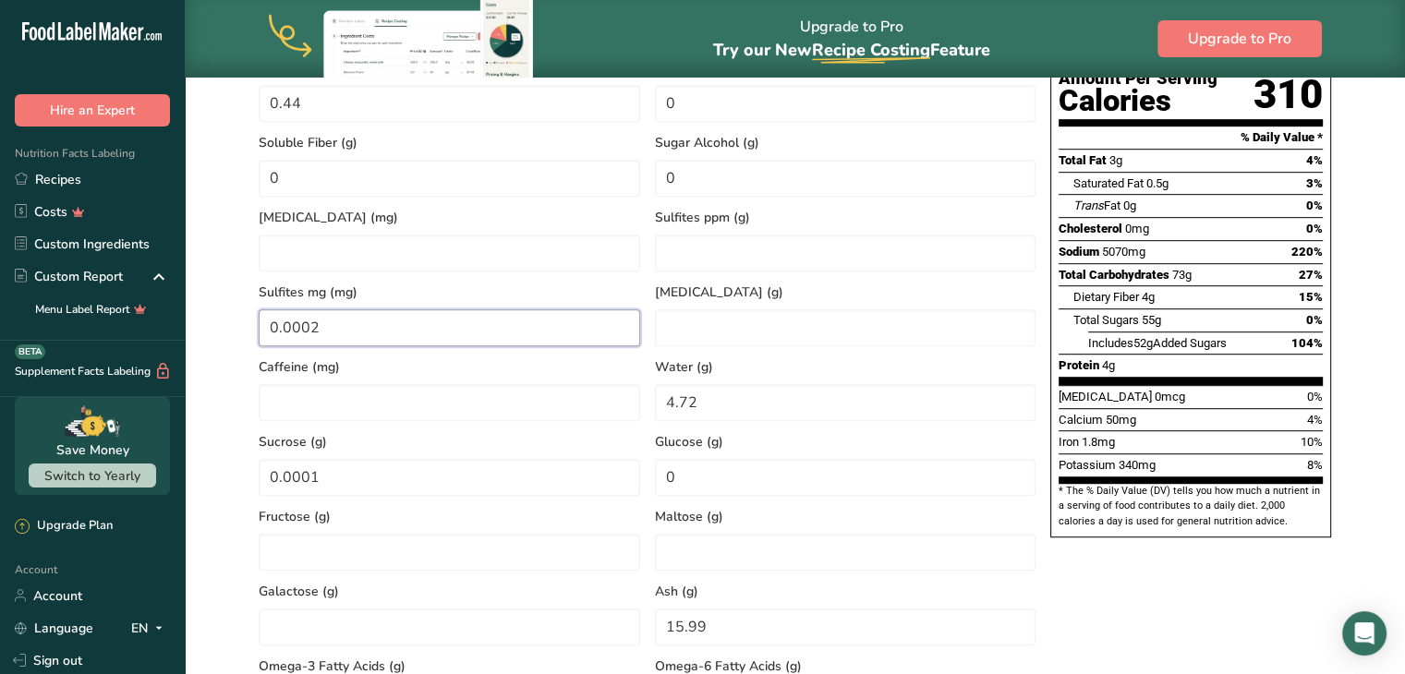
scroll to position [1037, 0]
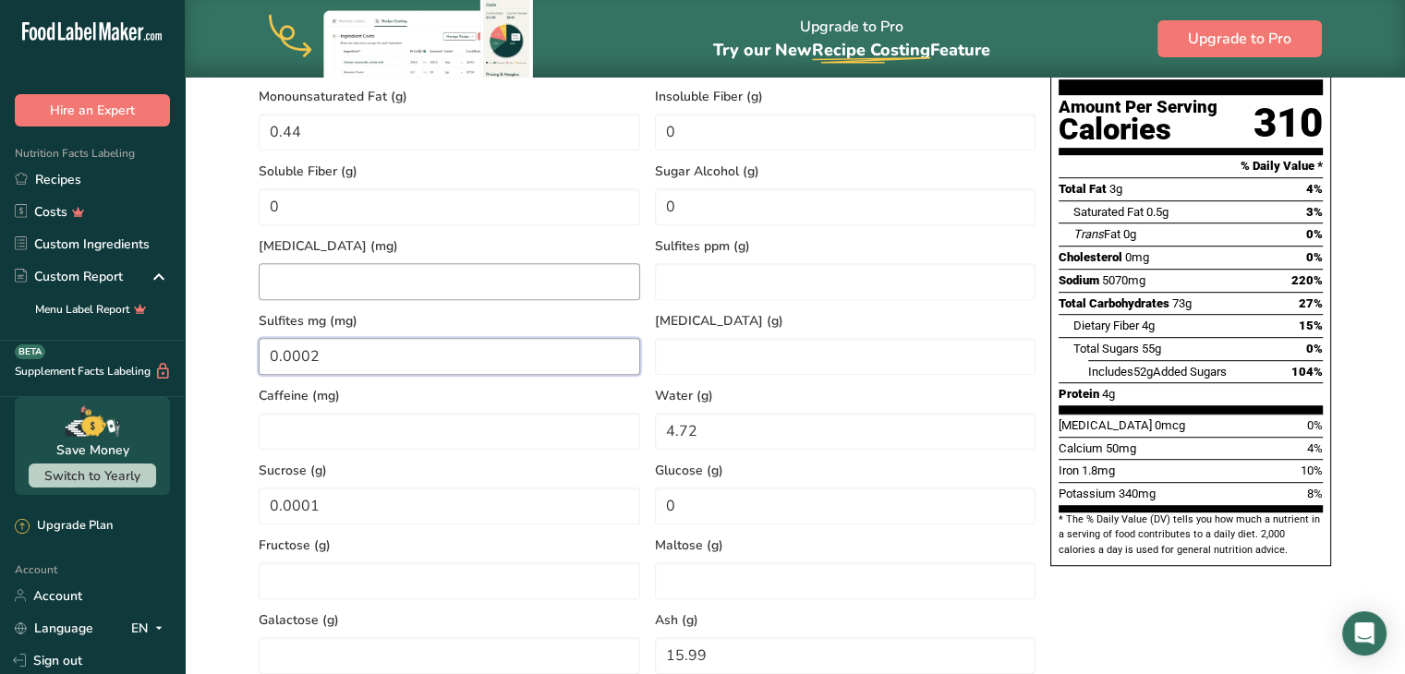
type mg "0.0002"
click at [492, 282] on input "number" at bounding box center [450, 281] width 382 height 37
type input "0"
click at [730, 280] on ppm "number" at bounding box center [846, 281] width 382 height 37
type ppm "0"
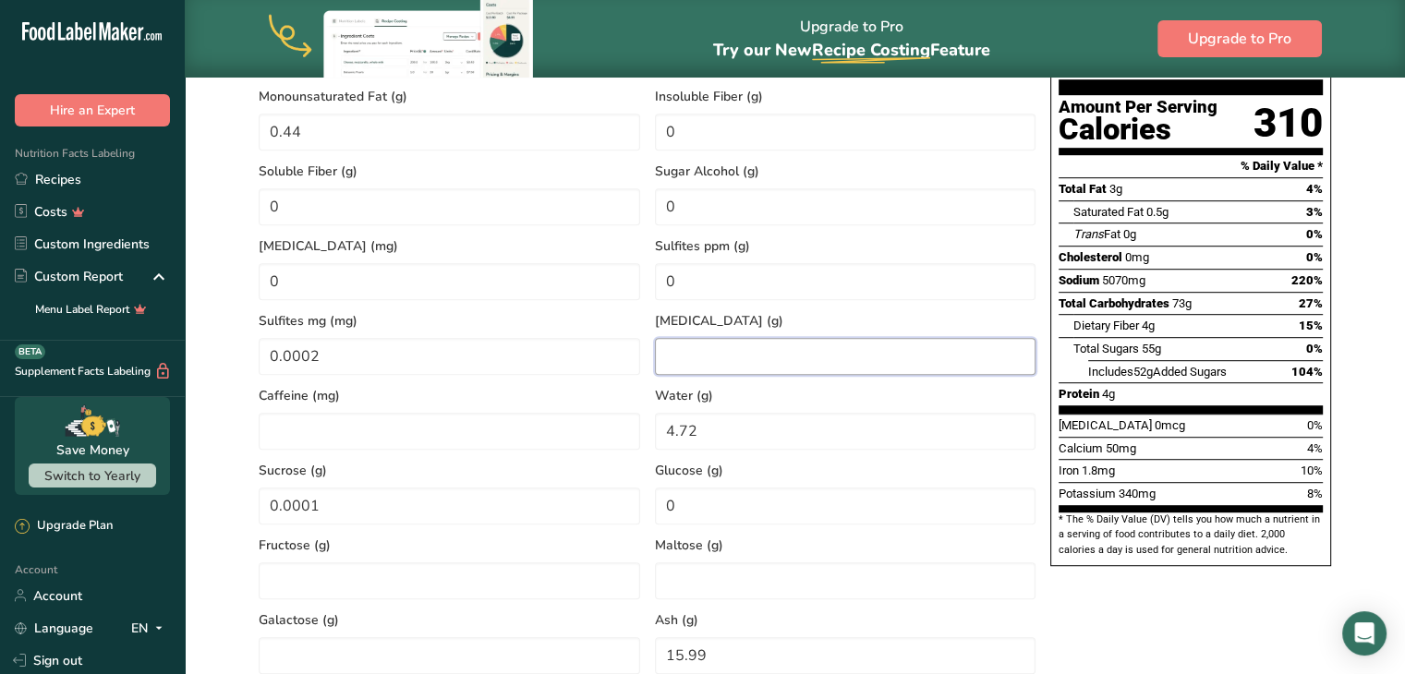
click at [812, 341] on input "number" at bounding box center [846, 356] width 382 height 37
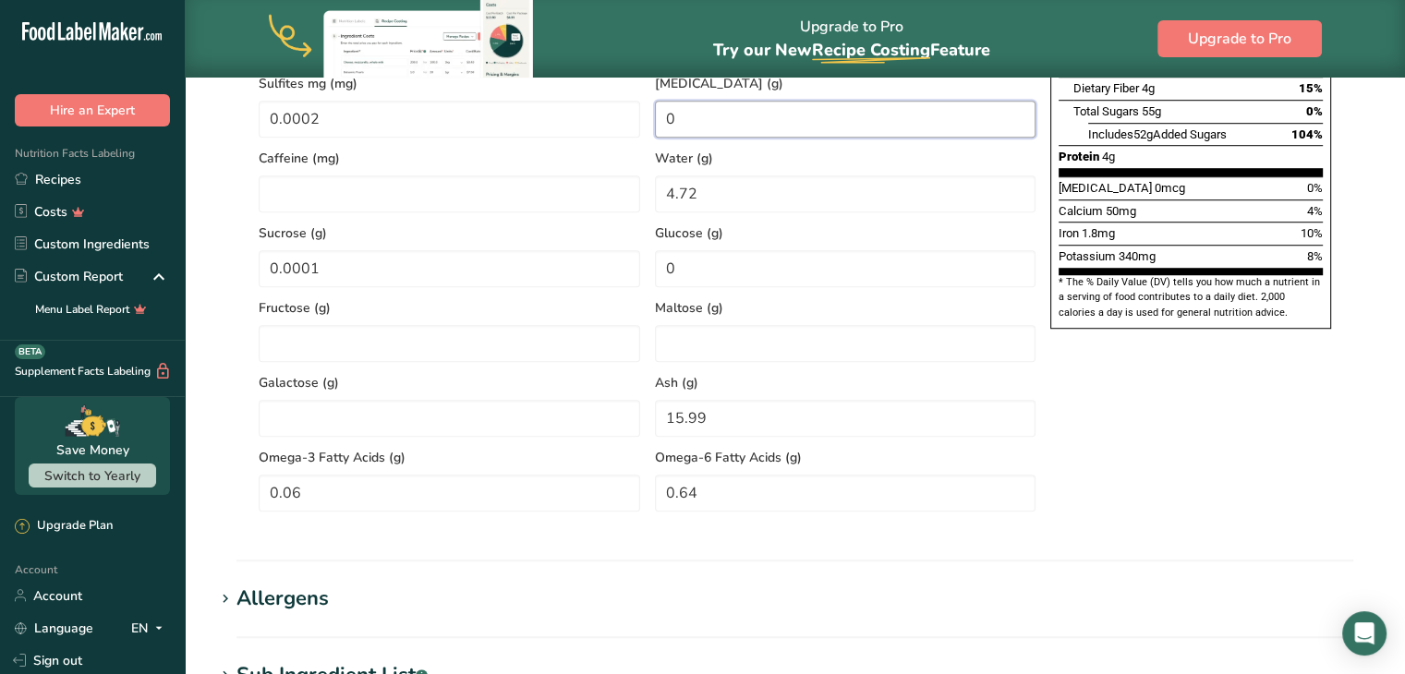
scroll to position [1311, 0]
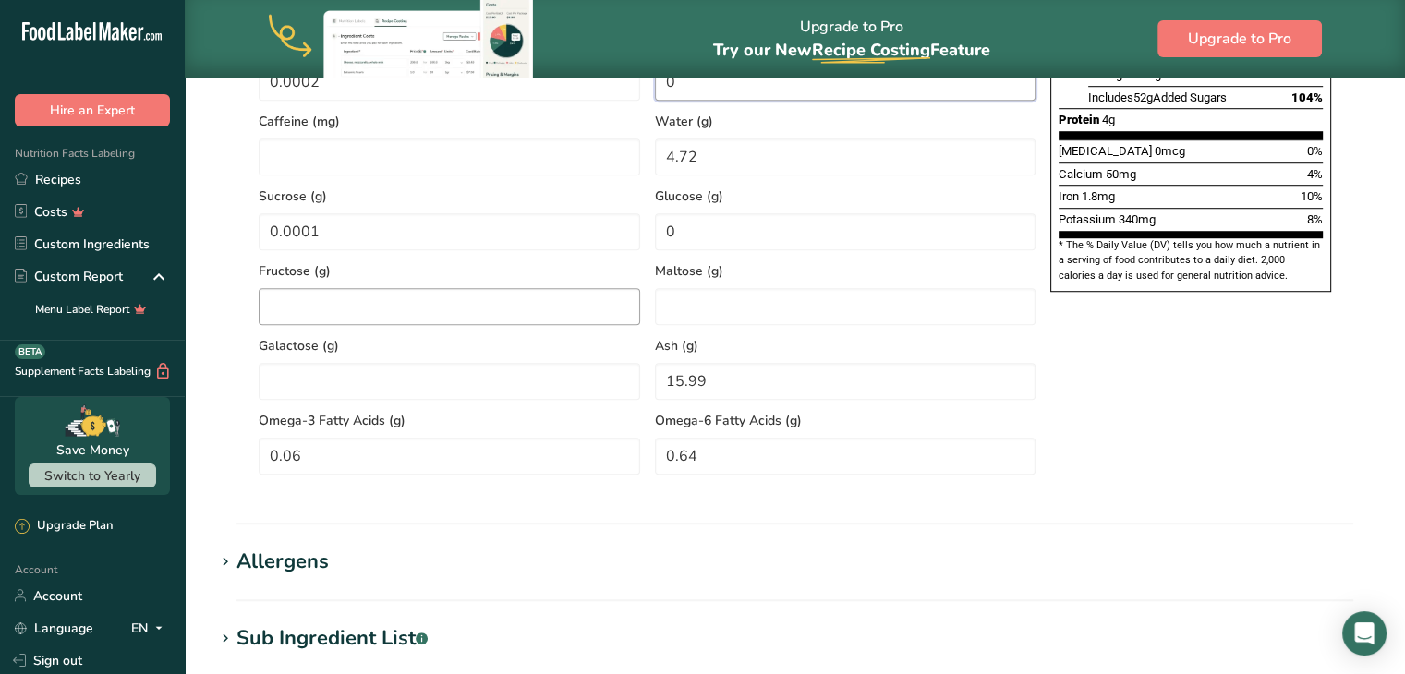
type input "0"
click at [462, 318] on input "number" at bounding box center [450, 306] width 382 height 37
click at [347, 238] on input "0.0001" at bounding box center [450, 231] width 382 height 37
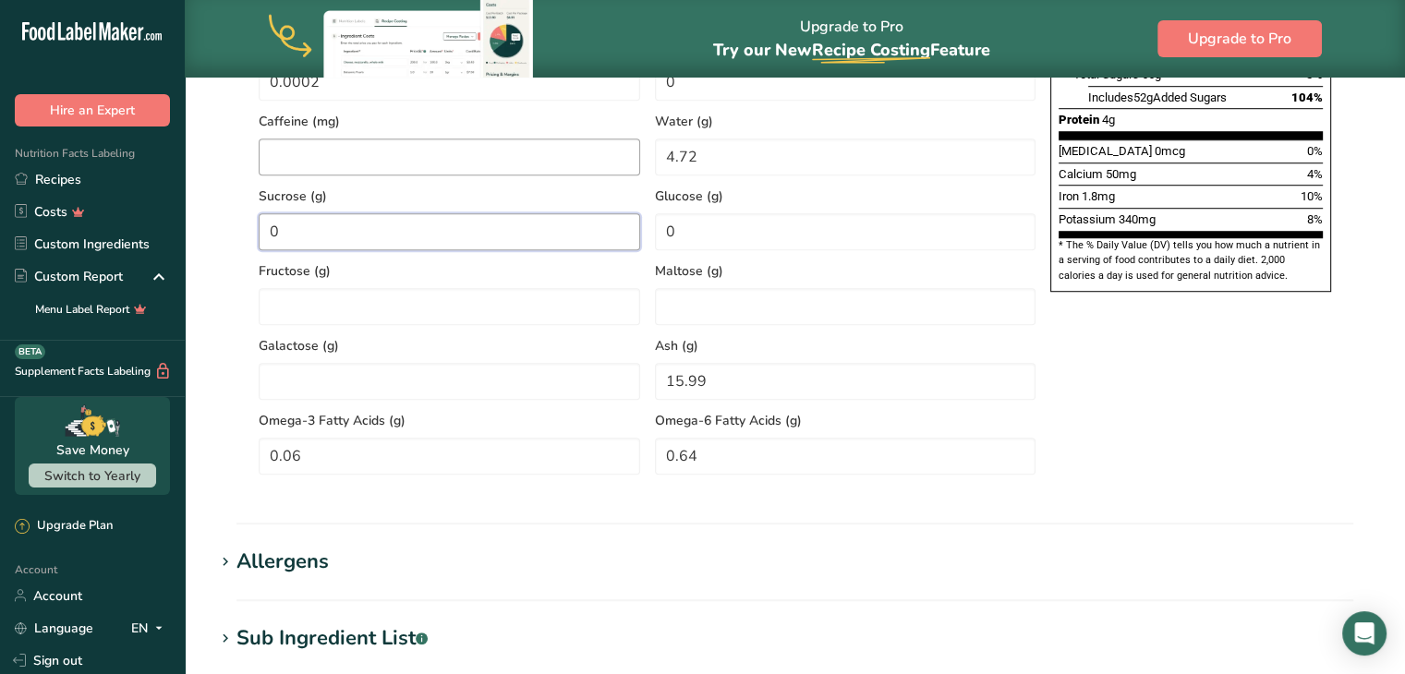
type input "0"
click at [319, 155] on input "number" at bounding box center [450, 157] width 382 height 37
type input "1.20"
click at [502, 315] on input "number" at bounding box center [450, 306] width 382 height 37
type input "0"
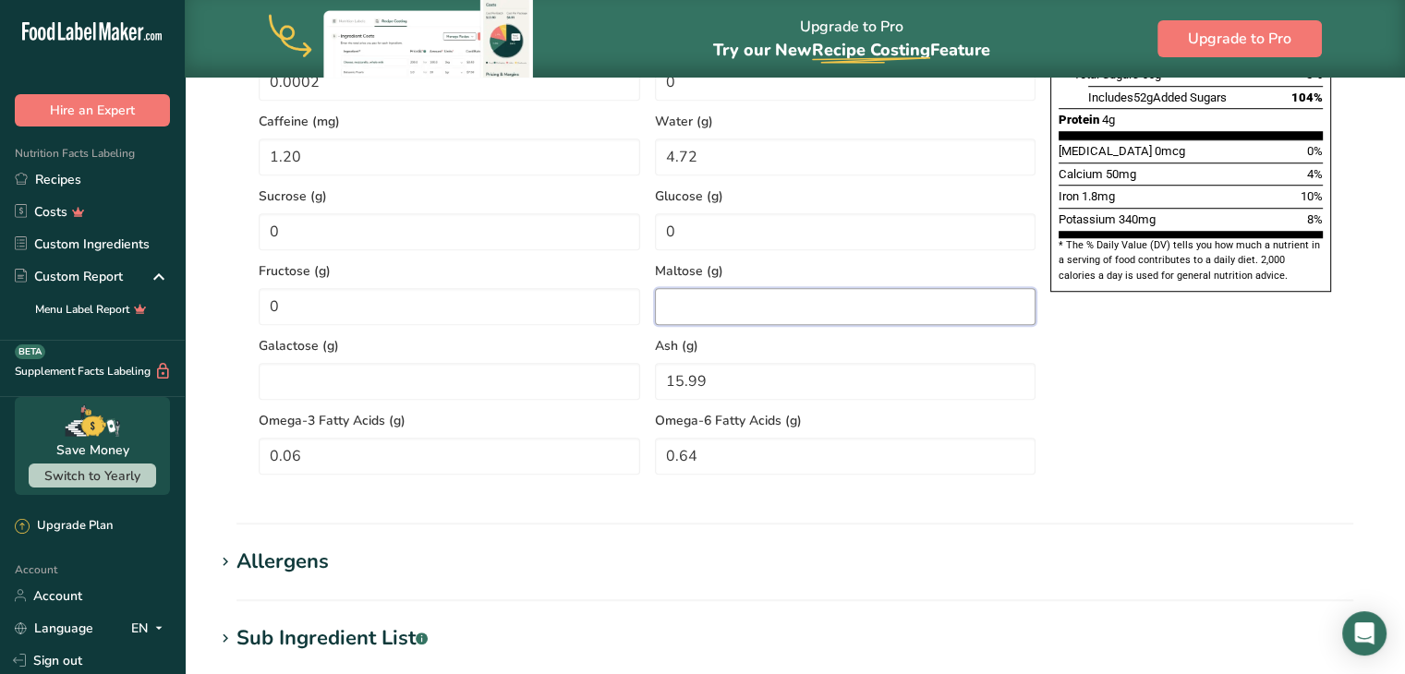
click at [746, 299] on input "number" at bounding box center [846, 306] width 382 height 37
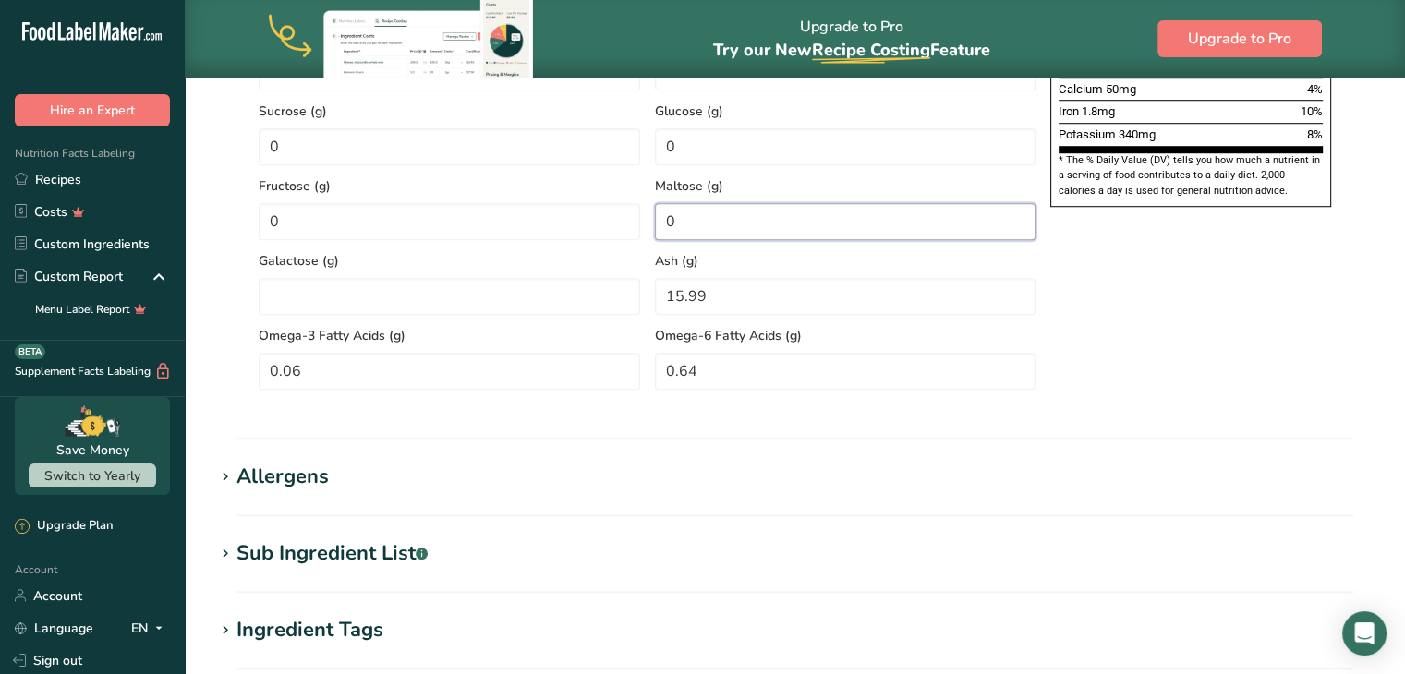
scroll to position [1402, 0]
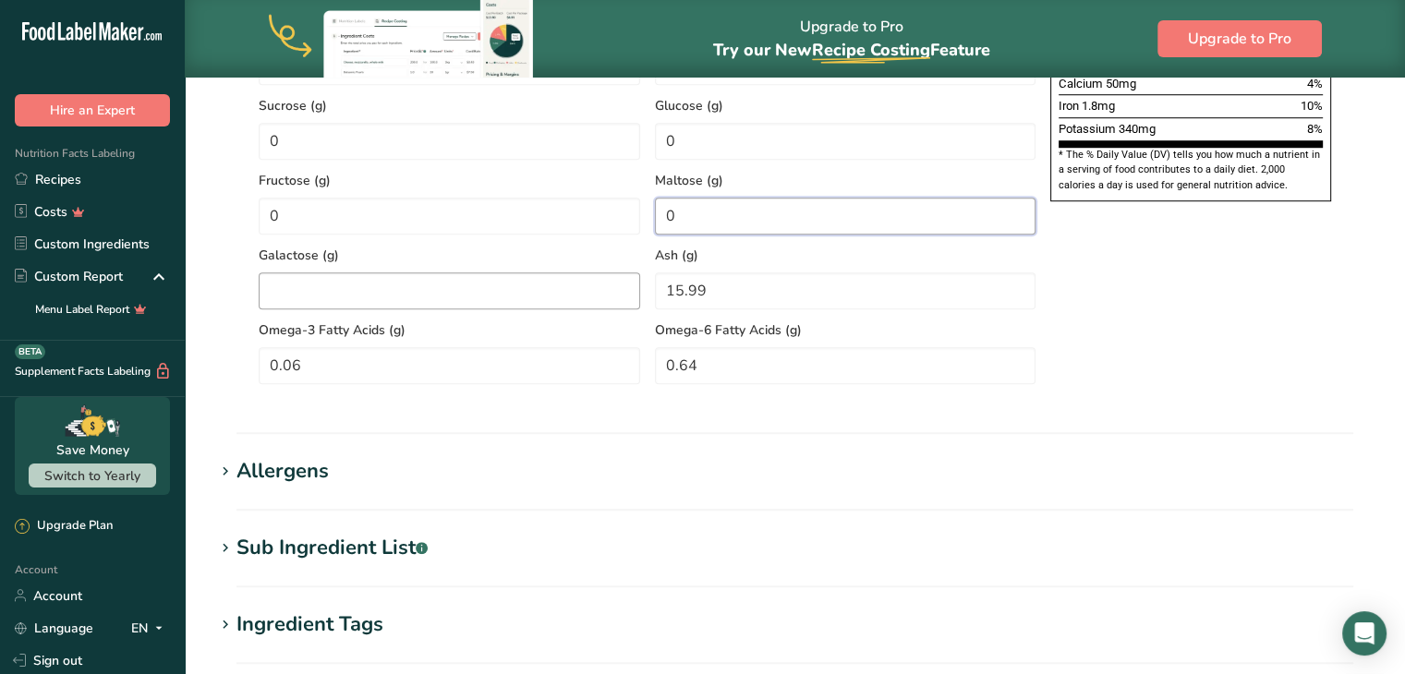
type input "0"
click at [394, 288] on input "number" at bounding box center [450, 291] width 382 height 37
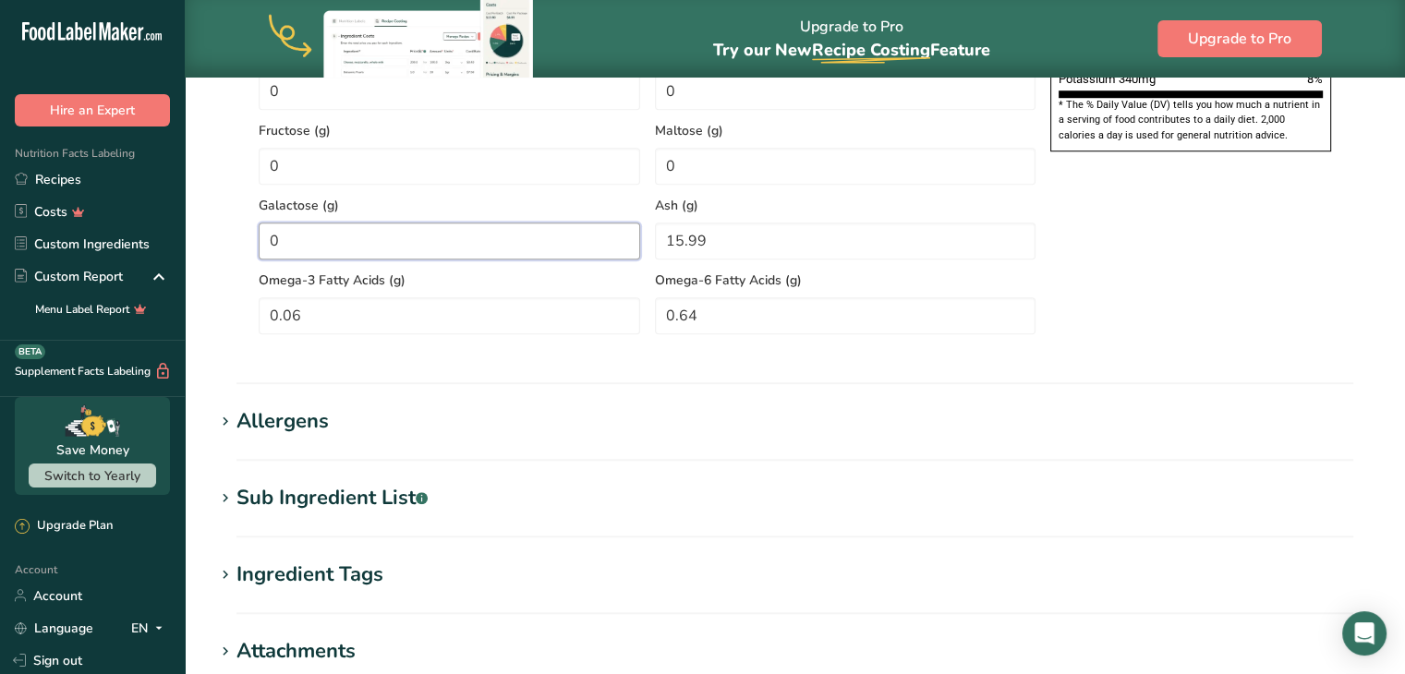
scroll to position [1452, 0]
type input "0"
click at [724, 227] on input "15.99" at bounding box center [846, 240] width 382 height 37
type input "15.68"
click at [328, 302] on Acids "0.06" at bounding box center [450, 315] width 382 height 37
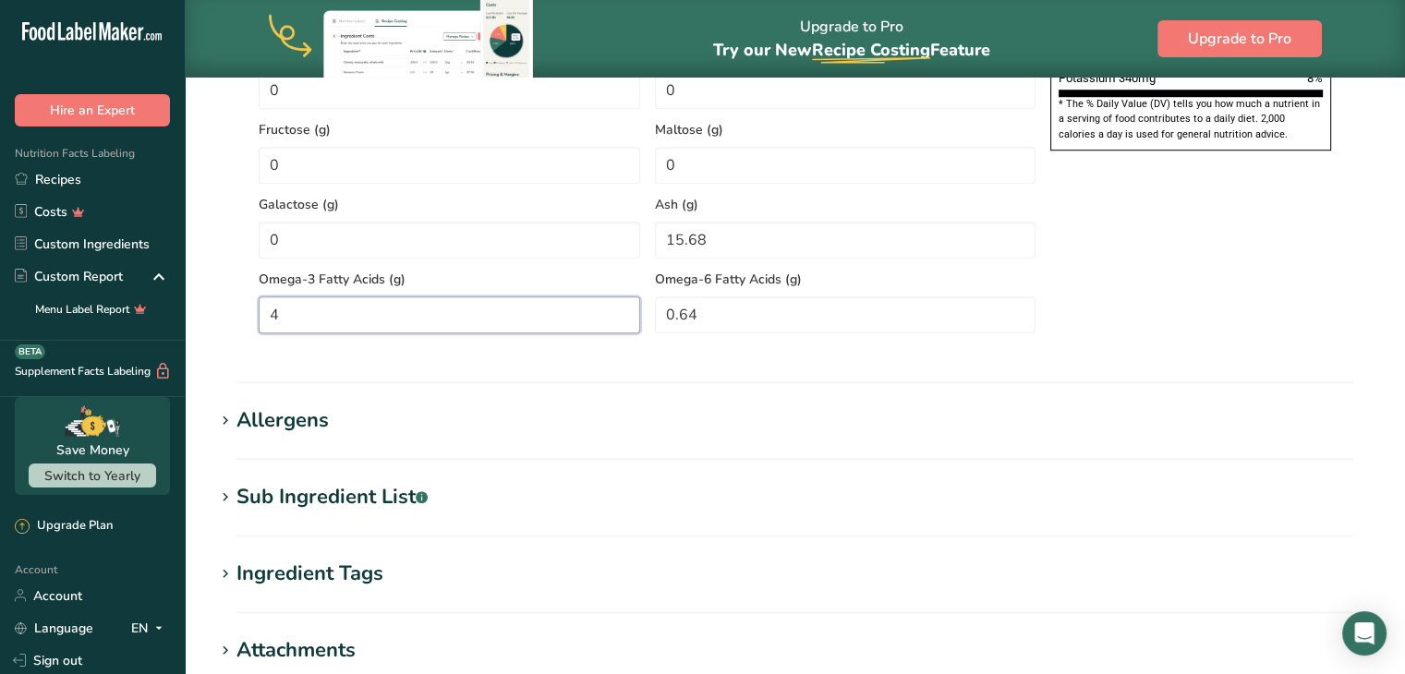
type Acids "0"
type Acids "0.04"
click at [761, 322] on Acids "0.64" at bounding box center [846, 315] width 382 height 37
type Acids "0"
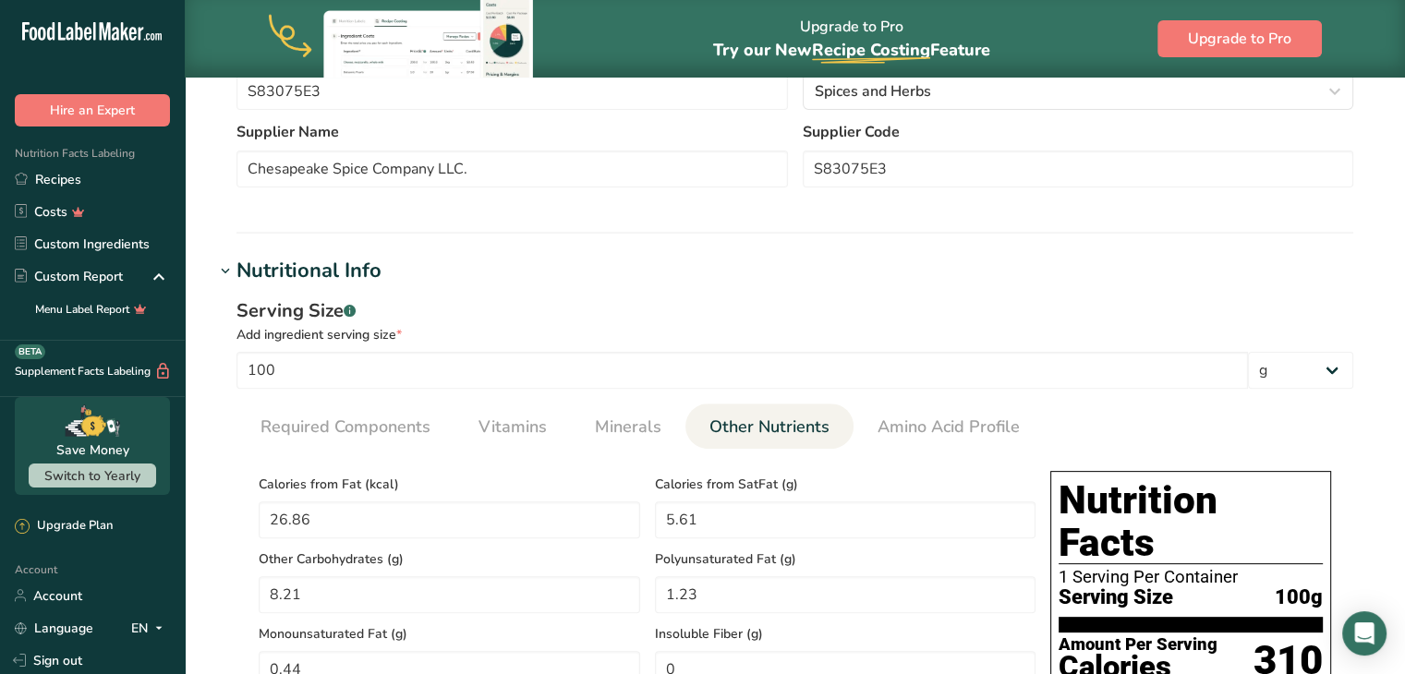
scroll to position [438, 0]
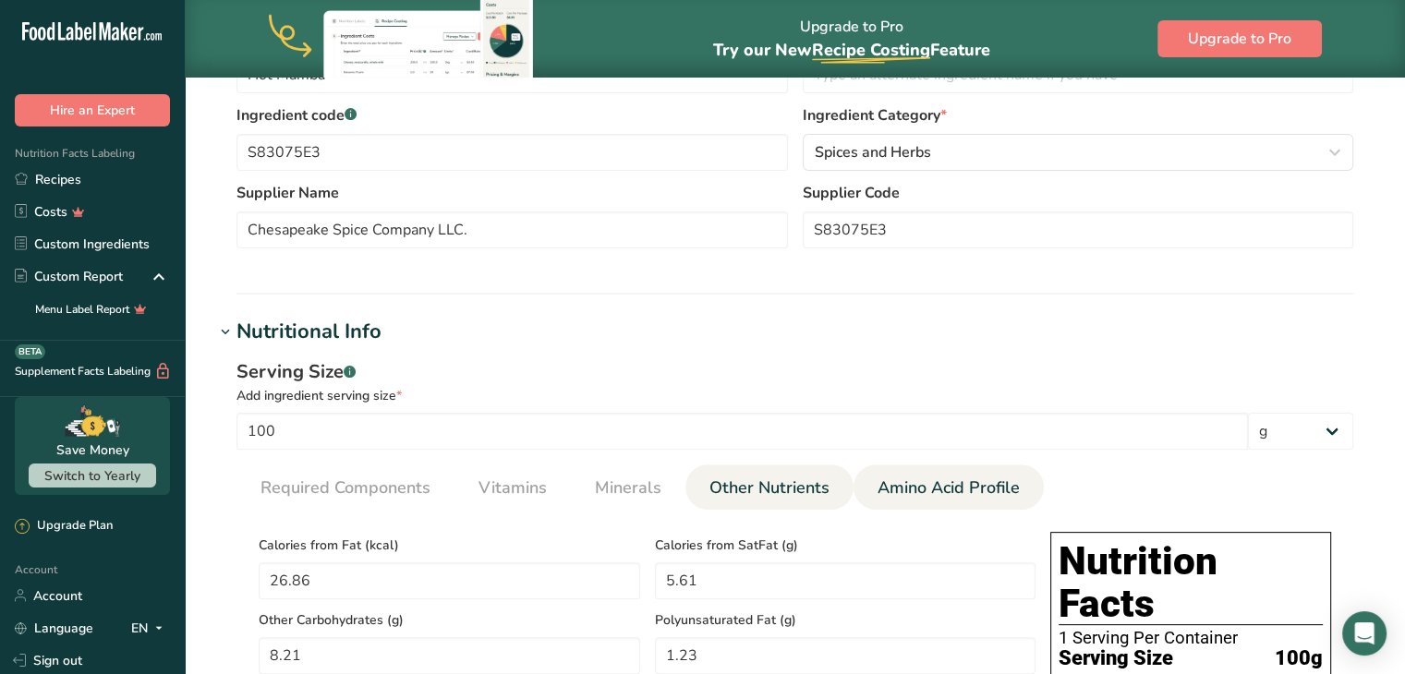
type Acids "0.46"
click at [929, 486] on span "Amino Acid Profile" at bounding box center [949, 488] width 142 height 25
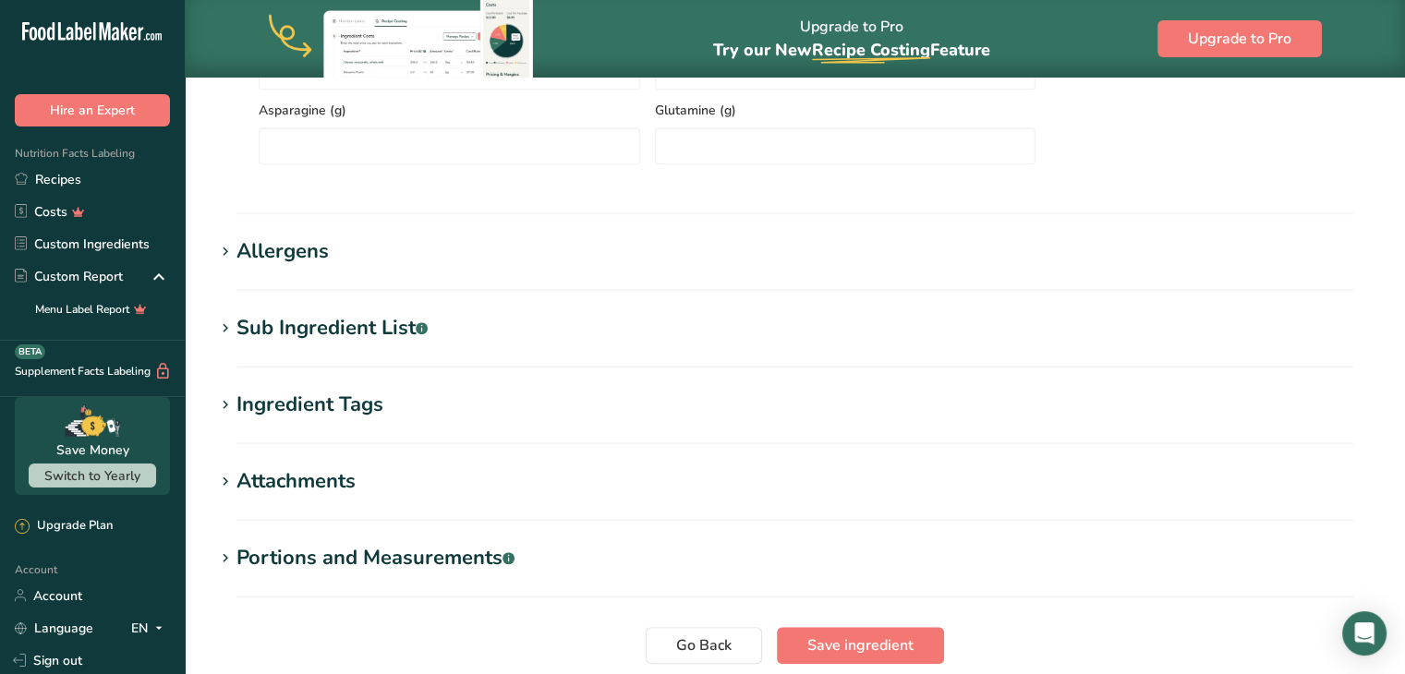
scroll to position [1694, 0]
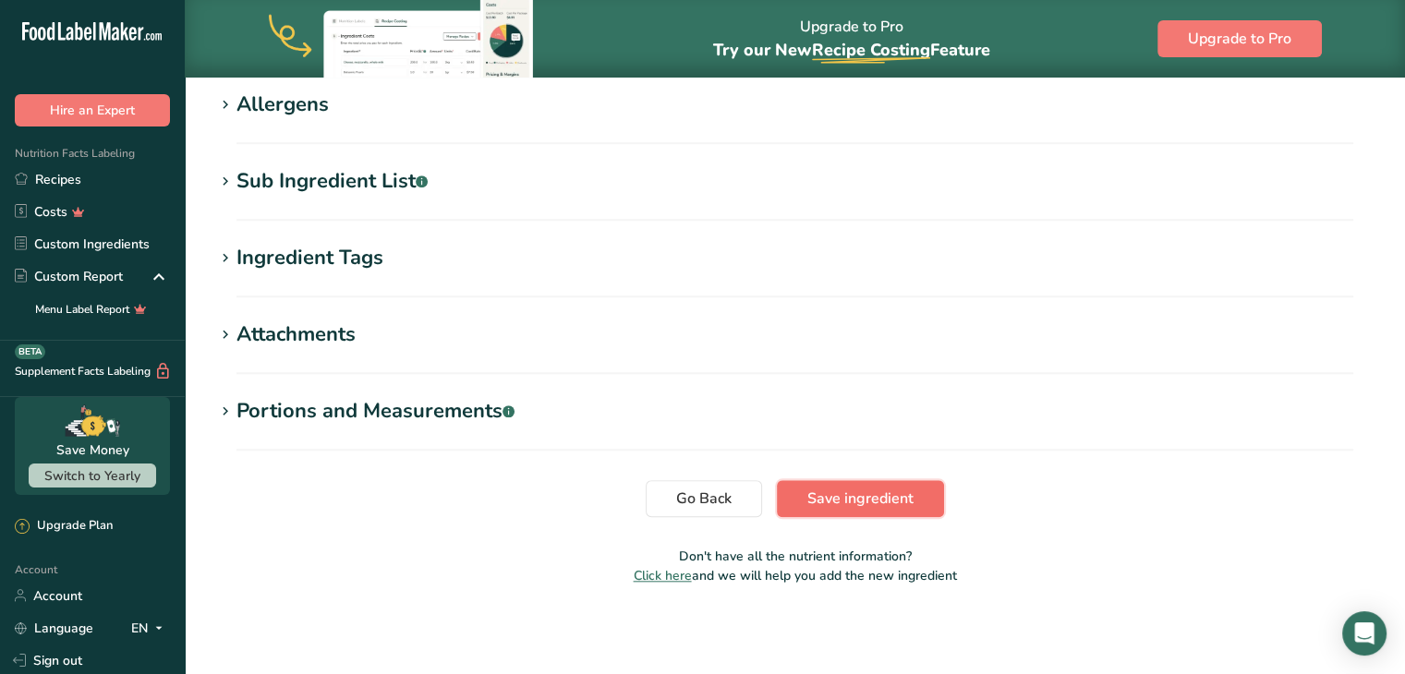
click at [834, 500] on span "Save ingredient" at bounding box center [861, 499] width 106 height 22
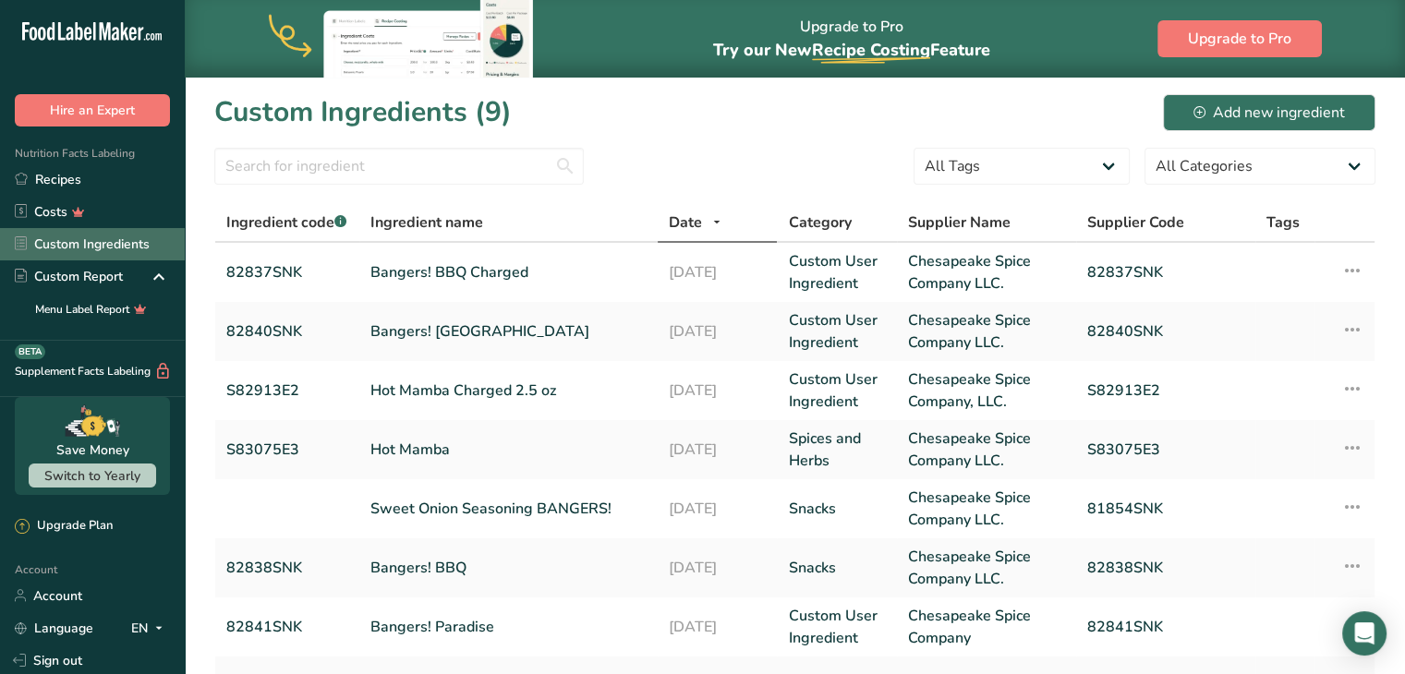
click at [129, 241] on link "Custom Ingredients" at bounding box center [92, 244] width 185 height 32
click at [107, 245] on link "Custom Ingredients" at bounding box center [92, 244] width 185 height 32
click at [456, 395] on link "Hot Mamba Charged 2.5 oz" at bounding box center [509, 391] width 276 height 22
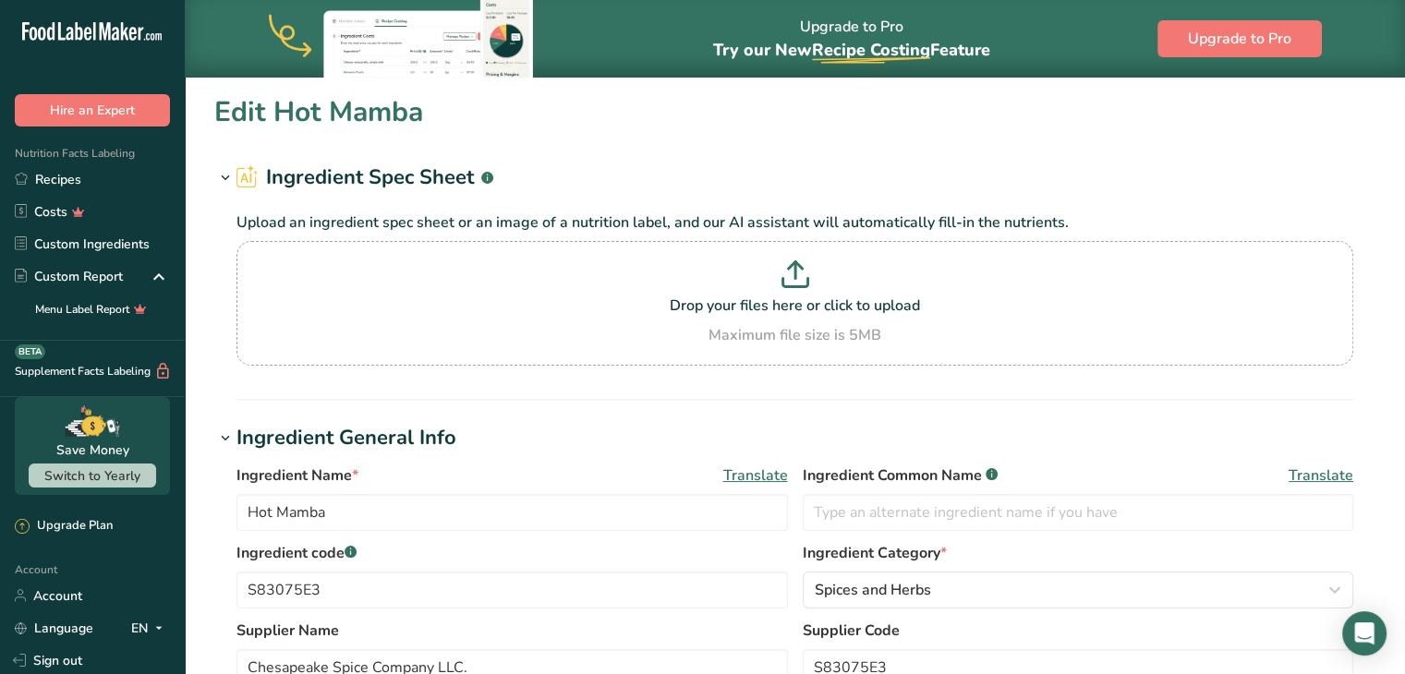
type input "Hot Mamba Charged 2.5 oz"
type input "S82913E2"
type input "Chesapeake Spice Company, LLC."
type input "S82913E2"
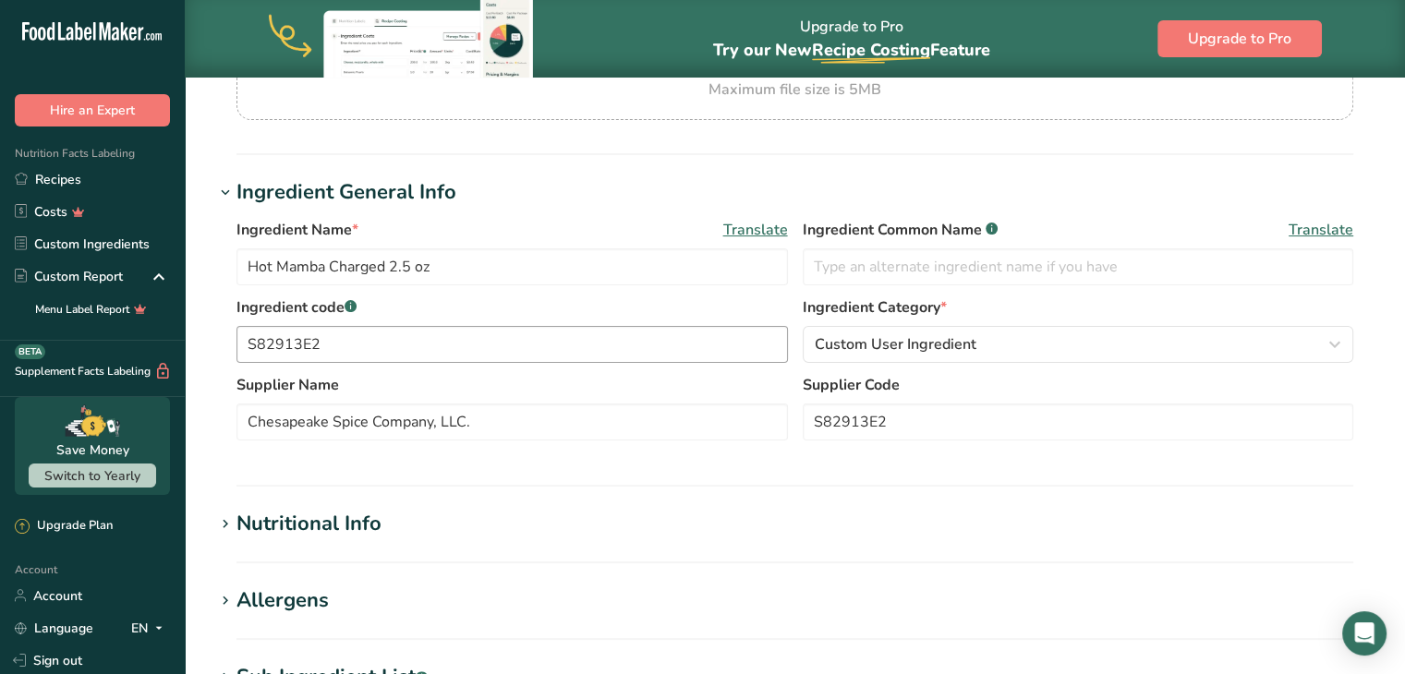
scroll to position [244, 0]
click at [355, 355] on input "S82913E2" at bounding box center [513, 346] width 552 height 37
type input "S"
click at [355, 355] on input "S83076E3" at bounding box center [513, 346] width 552 height 37
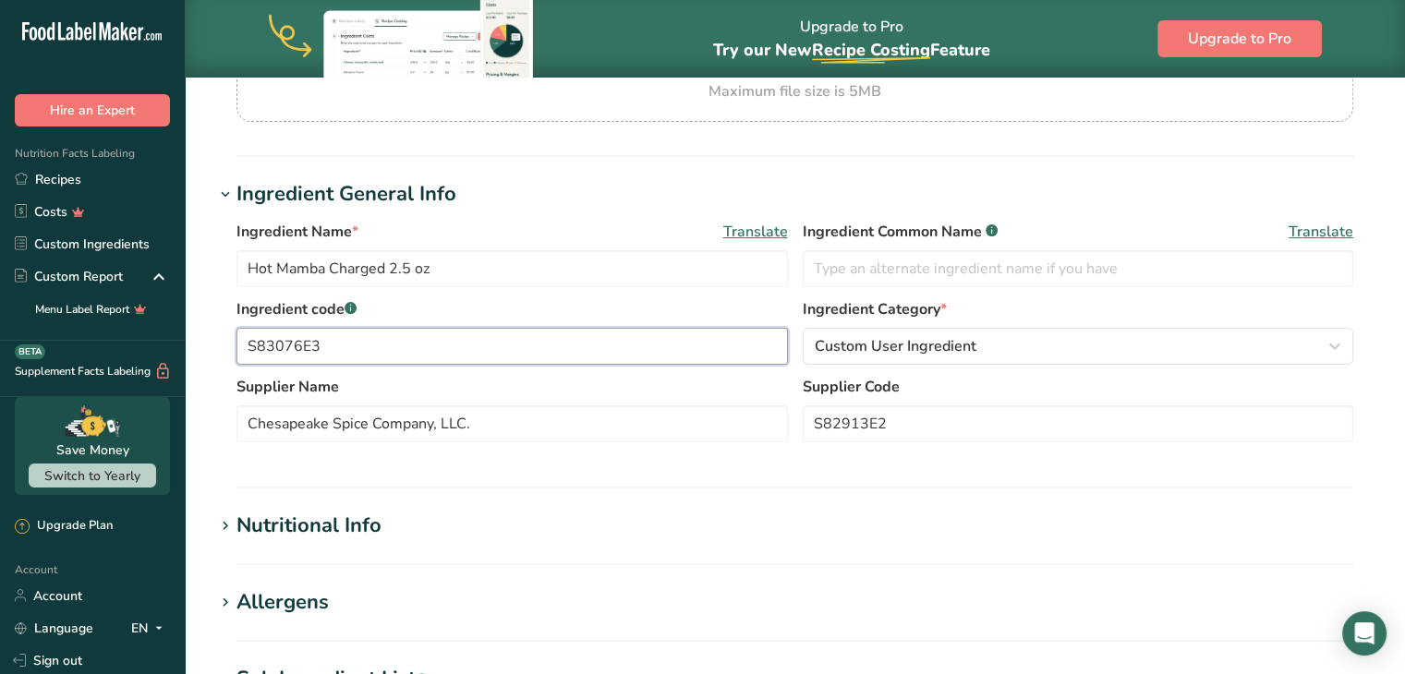
click at [355, 355] on input "S83076E3" at bounding box center [513, 346] width 552 height 37
type input "S83076E3"
click at [908, 411] on input "S82913E2" at bounding box center [1079, 424] width 552 height 37
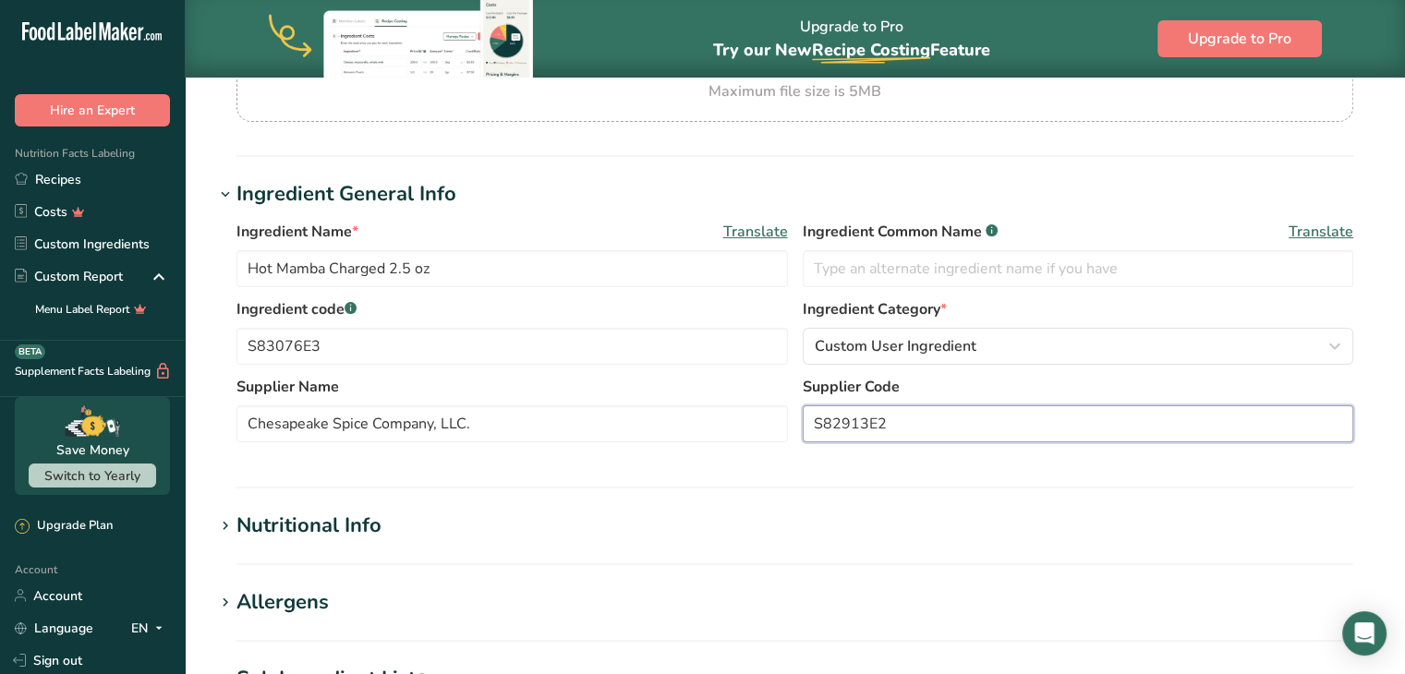
paste input "3076E3"
type input "S83076E3"
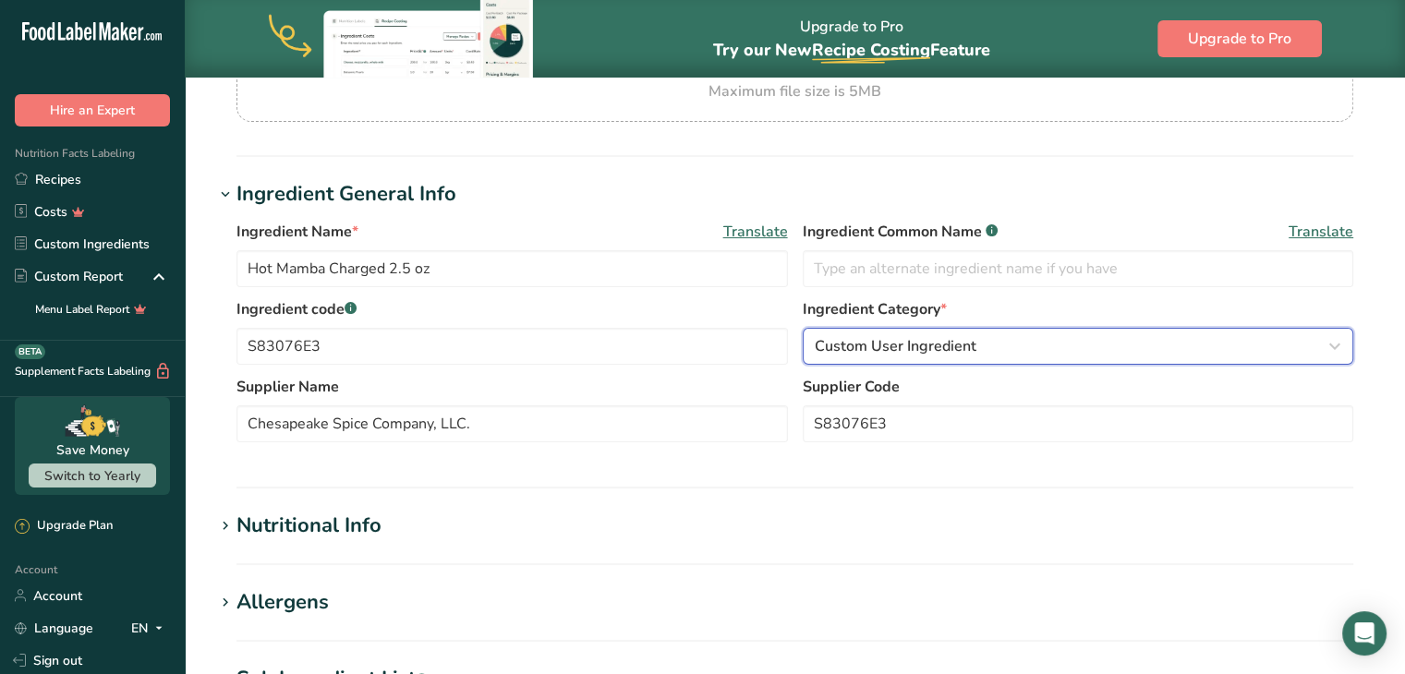
click at [930, 341] on span "Custom User Ingredient" at bounding box center [896, 346] width 162 height 22
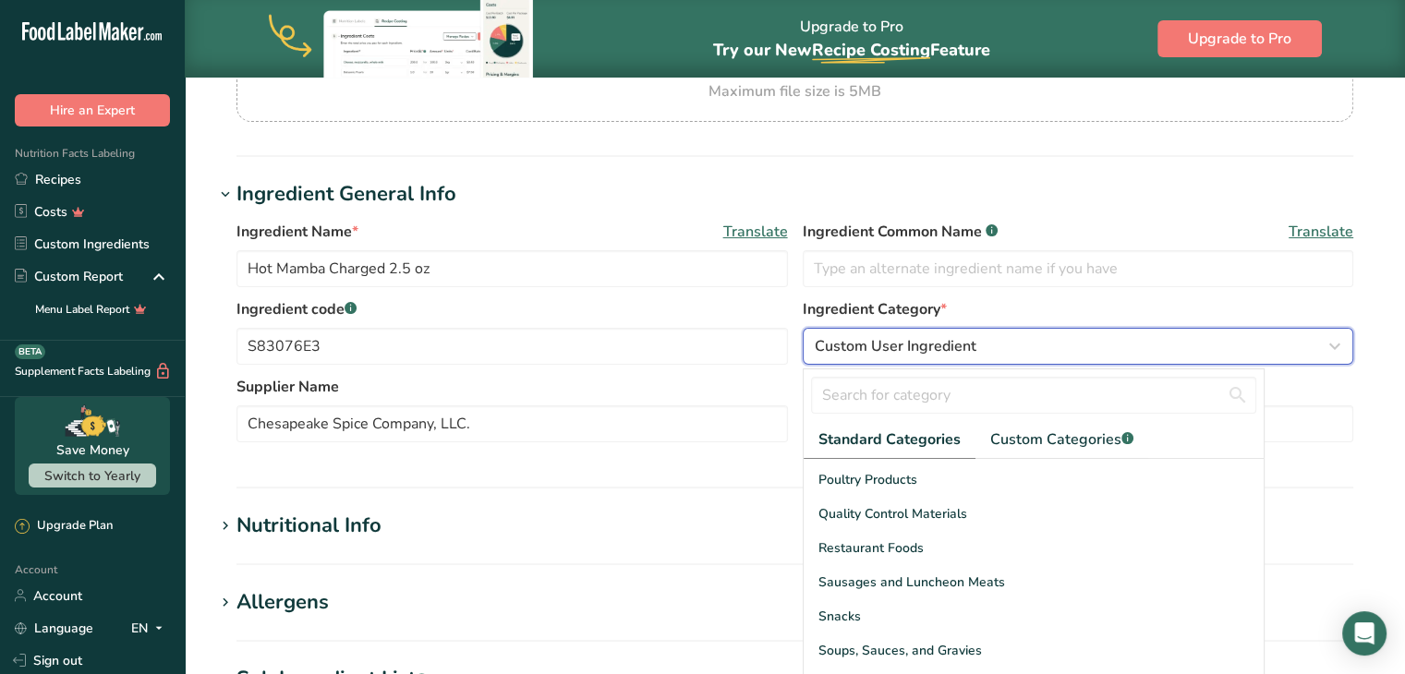
scroll to position [713, 0]
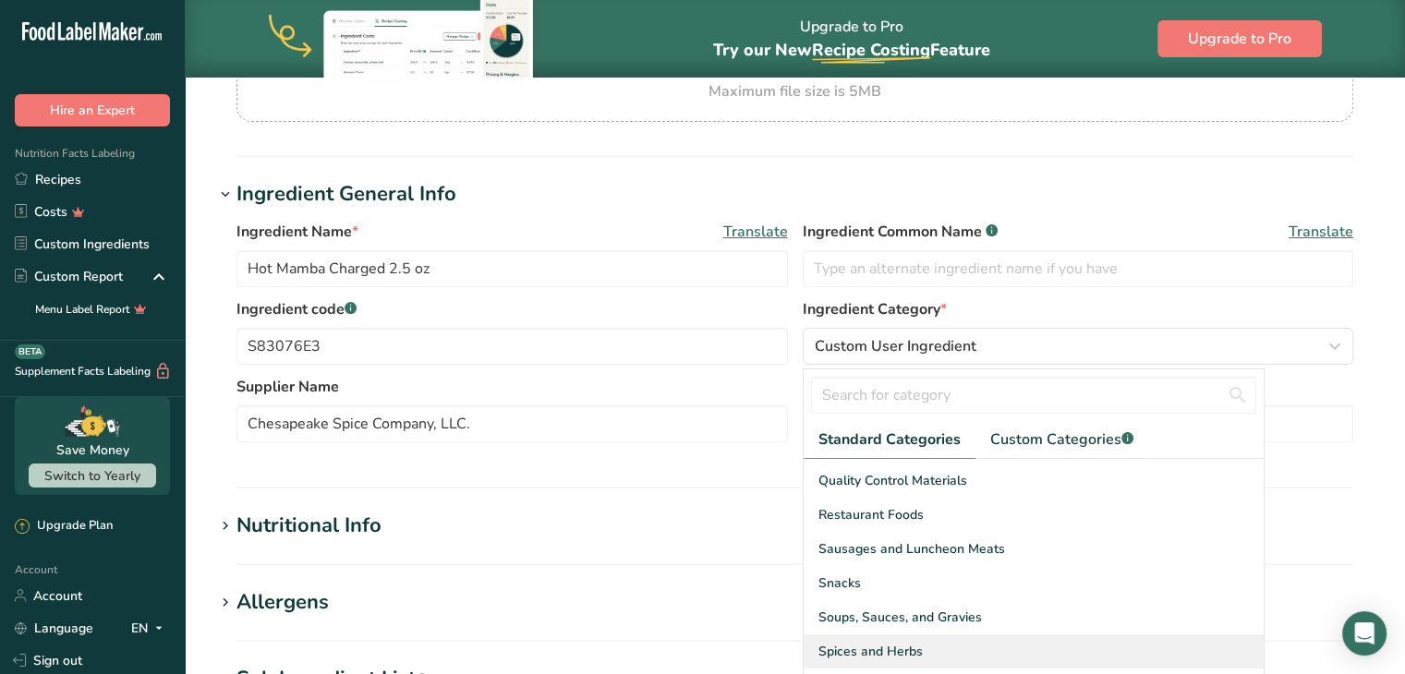
click at [869, 650] on span "Spices and Herbs" at bounding box center [871, 651] width 104 height 19
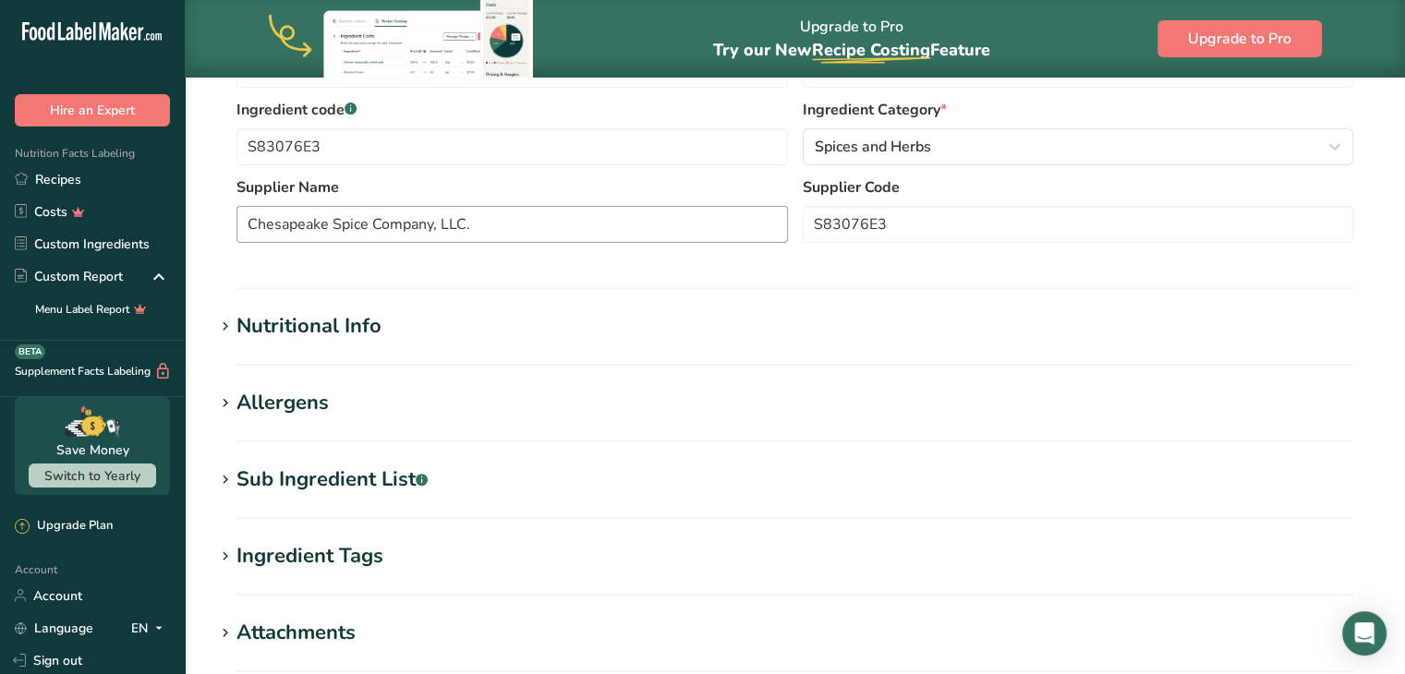
scroll to position [443, 0]
click at [387, 322] on h1 "Nutritional Info" at bounding box center [794, 327] width 1161 height 30
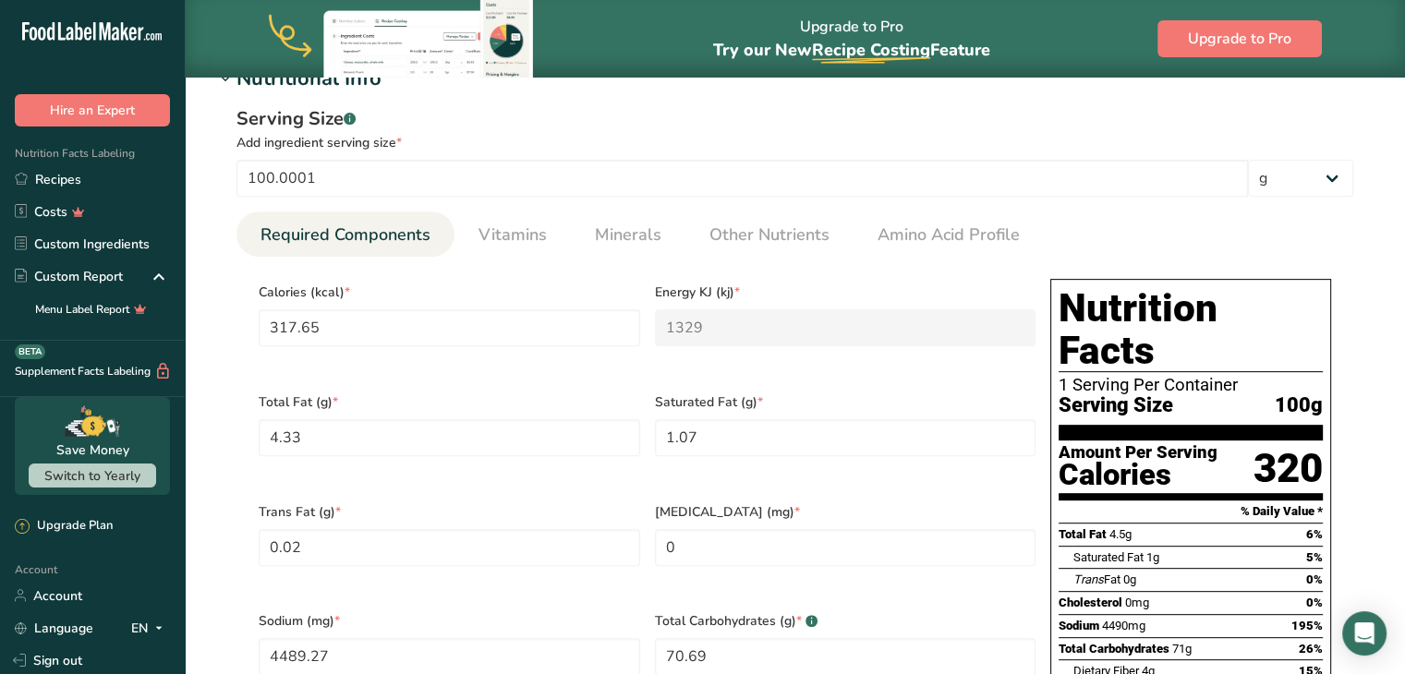
scroll to position [693, 0]
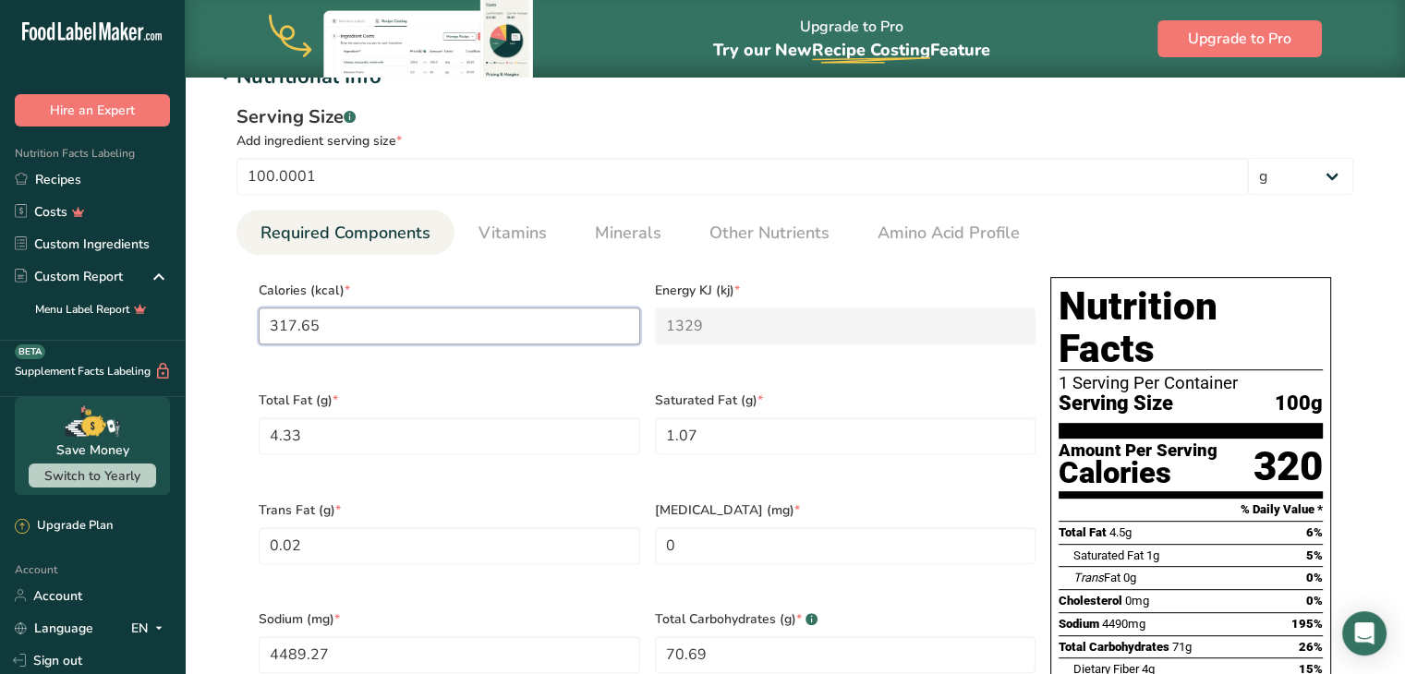
click at [375, 331] on input "317.65" at bounding box center [450, 326] width 382 height 37
type input "0"
type KJ "0"
type input "3"
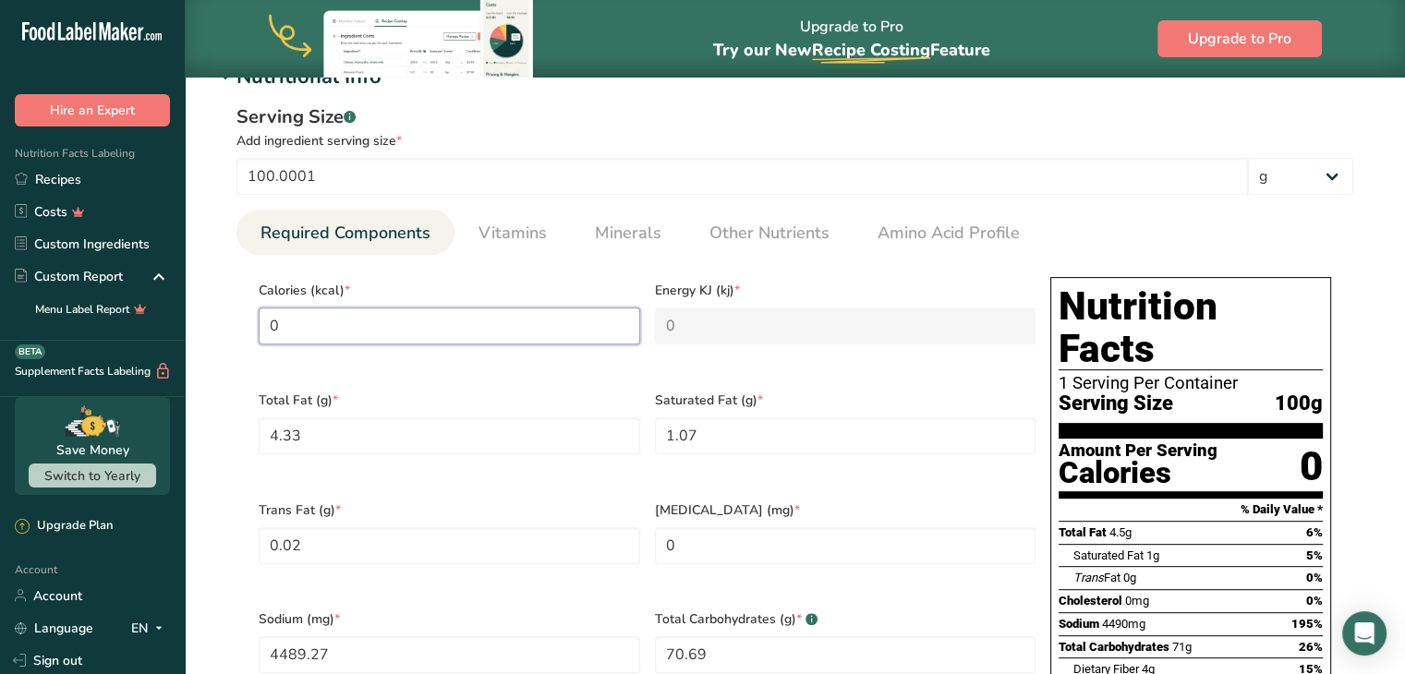
type KJ "12.6"
type input "31"
type KJ "129.7"
type input "311"
type KJ "1301.2"
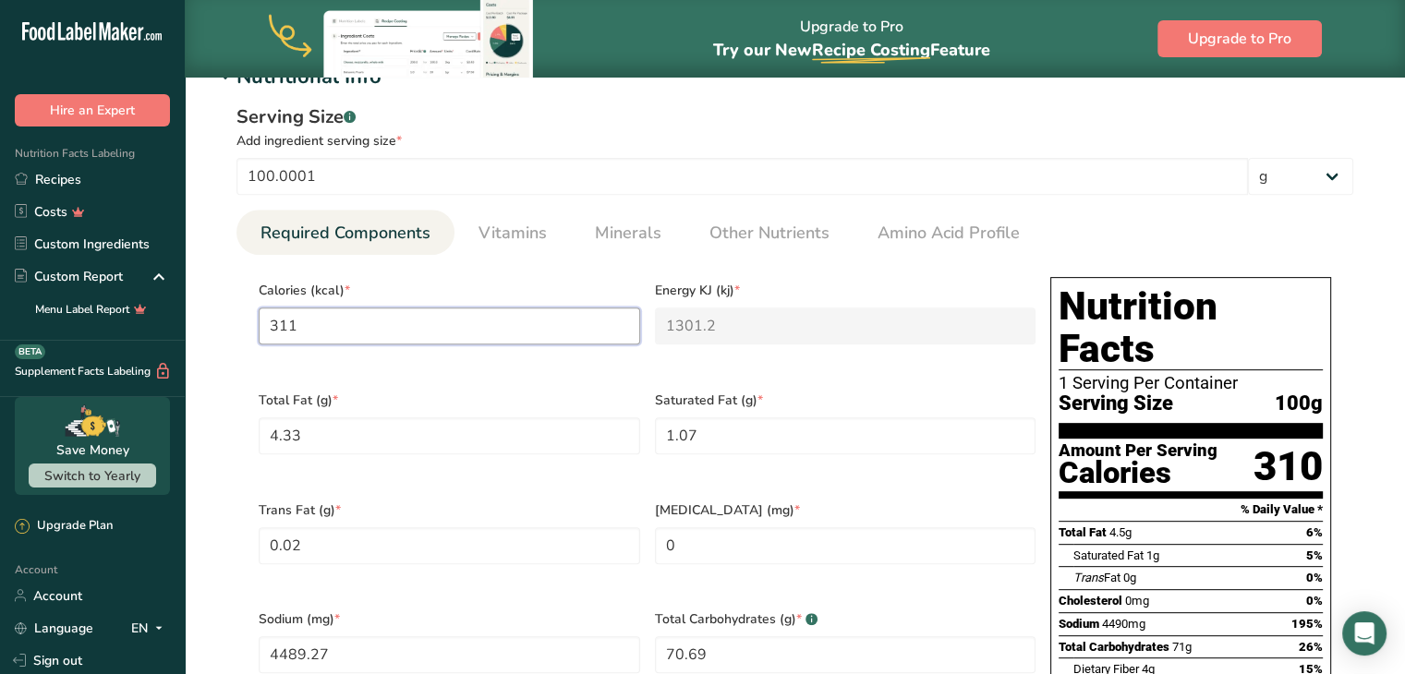
type input "311.8"
type KJ "1304.6"
type input "311.81"
click at [366, 431] on Fat "4.33" at bounding box center [450, 436] width 382 height 37
type Fat "0"
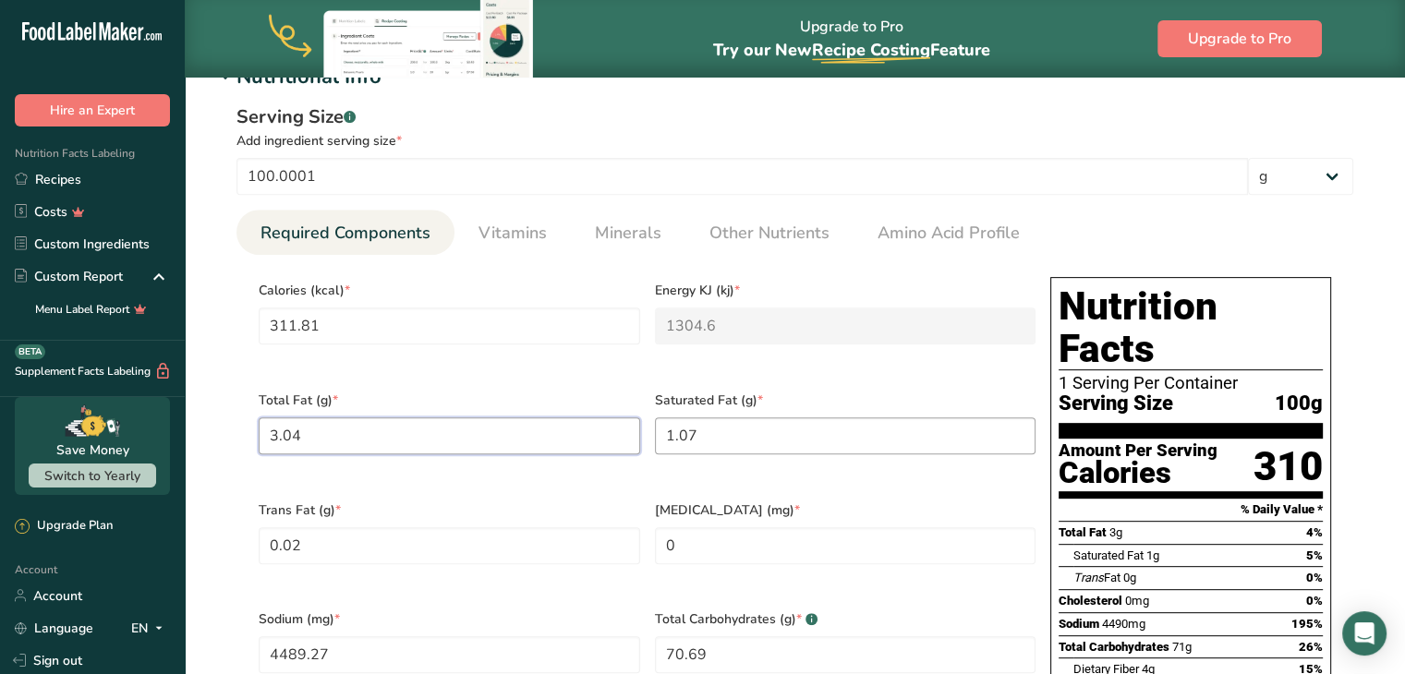
type Fat "3.04"
click at [705, 422] on Fat "1.07" at bounding box center [846, 436] width 382 height 37
type Fat "0"
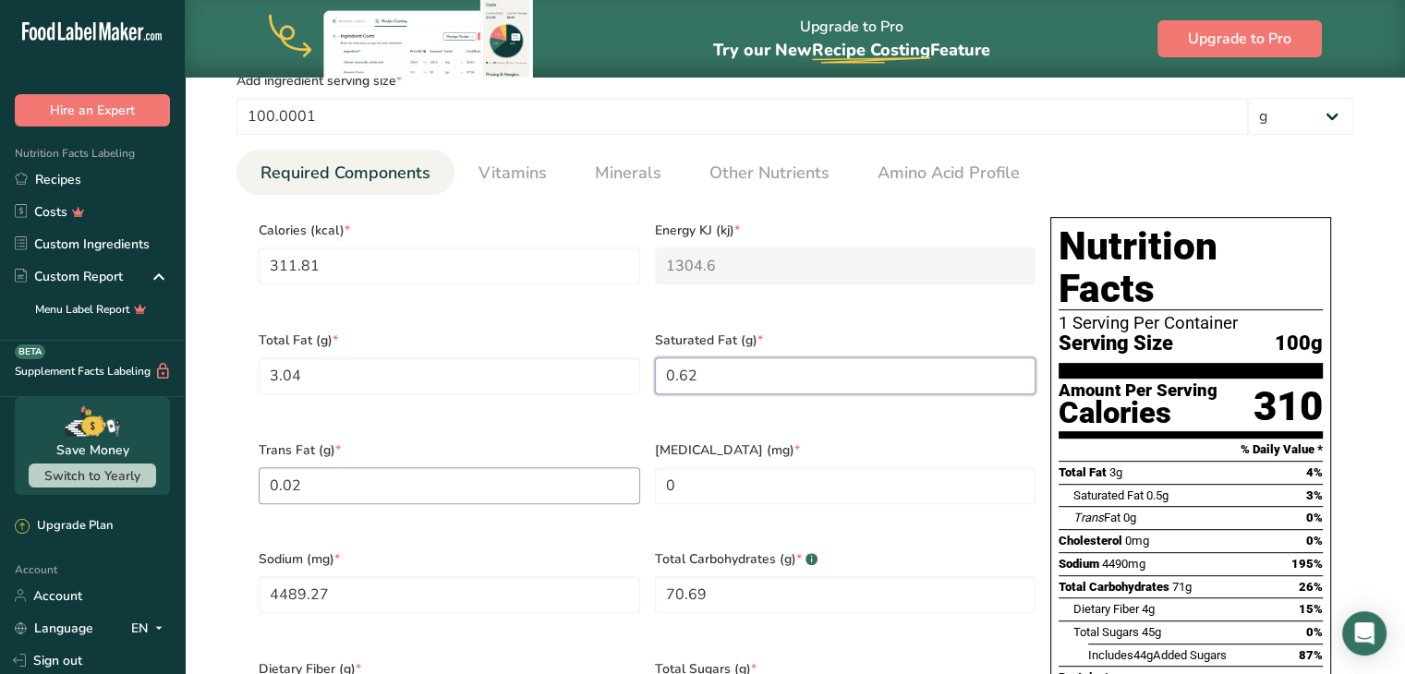
type Fat "0.62"
click at [358, 474] on Fat "0.02" at bounding box center [450, 486] width 382 height 37
type Fat "0"
type Fat "0.01"
click at [679, 470] on input "0" at bounding box center [846, 486] width 382 height 37
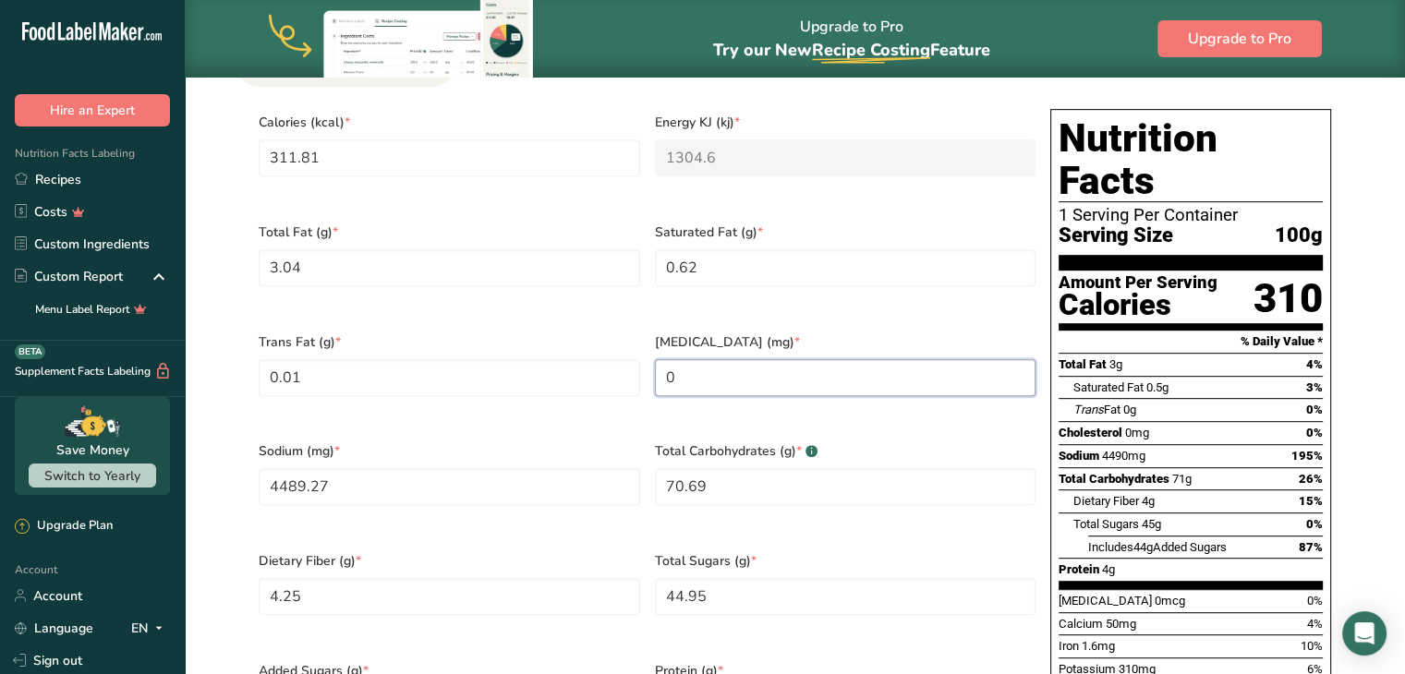
scroll to position [863, 0]
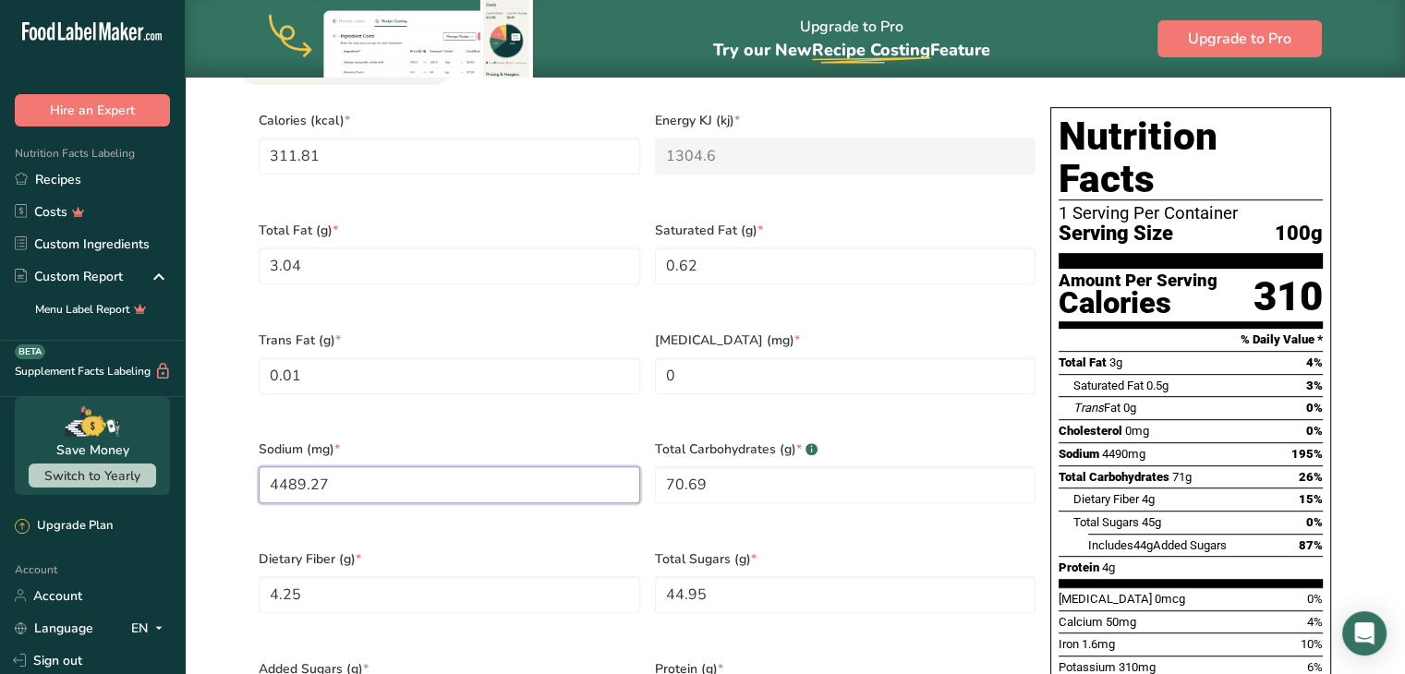
click at [348, 467] on input "4489.27" at bounding box center [450, 485] width 382 height 37
type input "0"
type input "5067.81"
click at [733, 467] on Carbohydrates "70.69" at bounding box center [846, 485] width 382 height 37
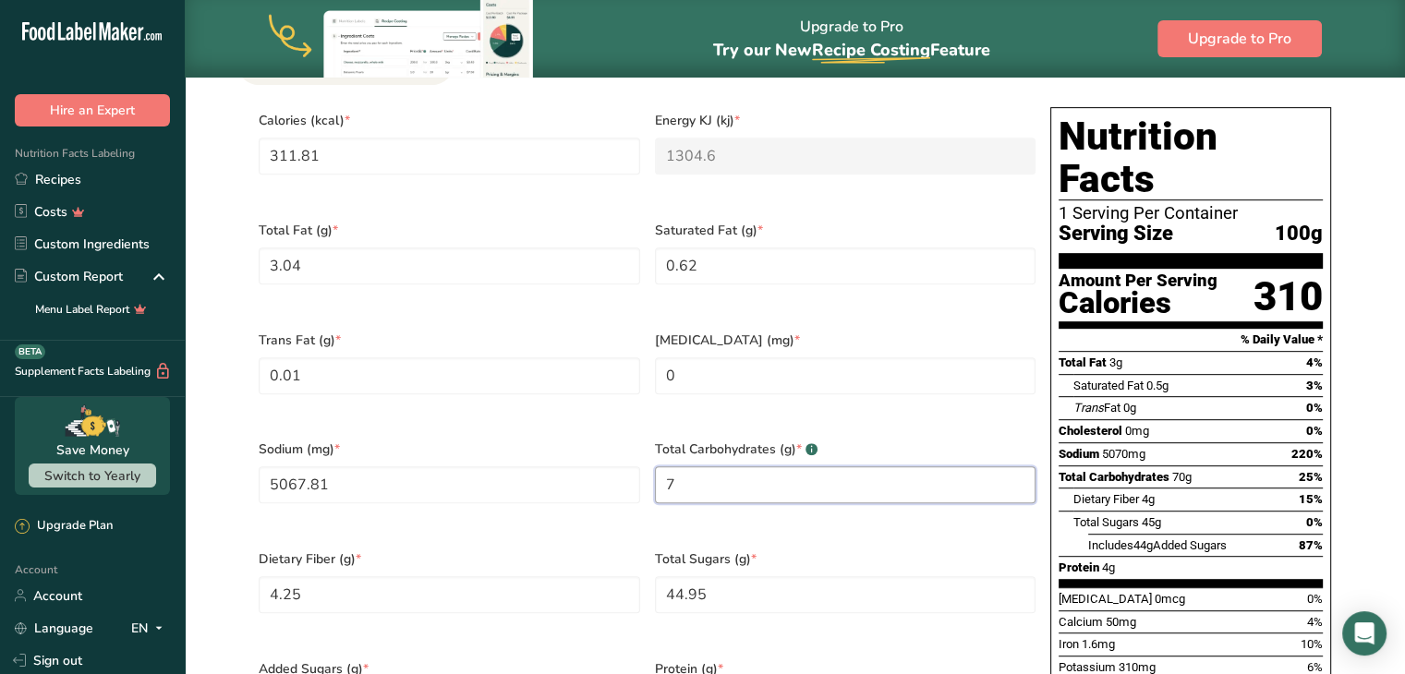
type Carbohydrates "0"
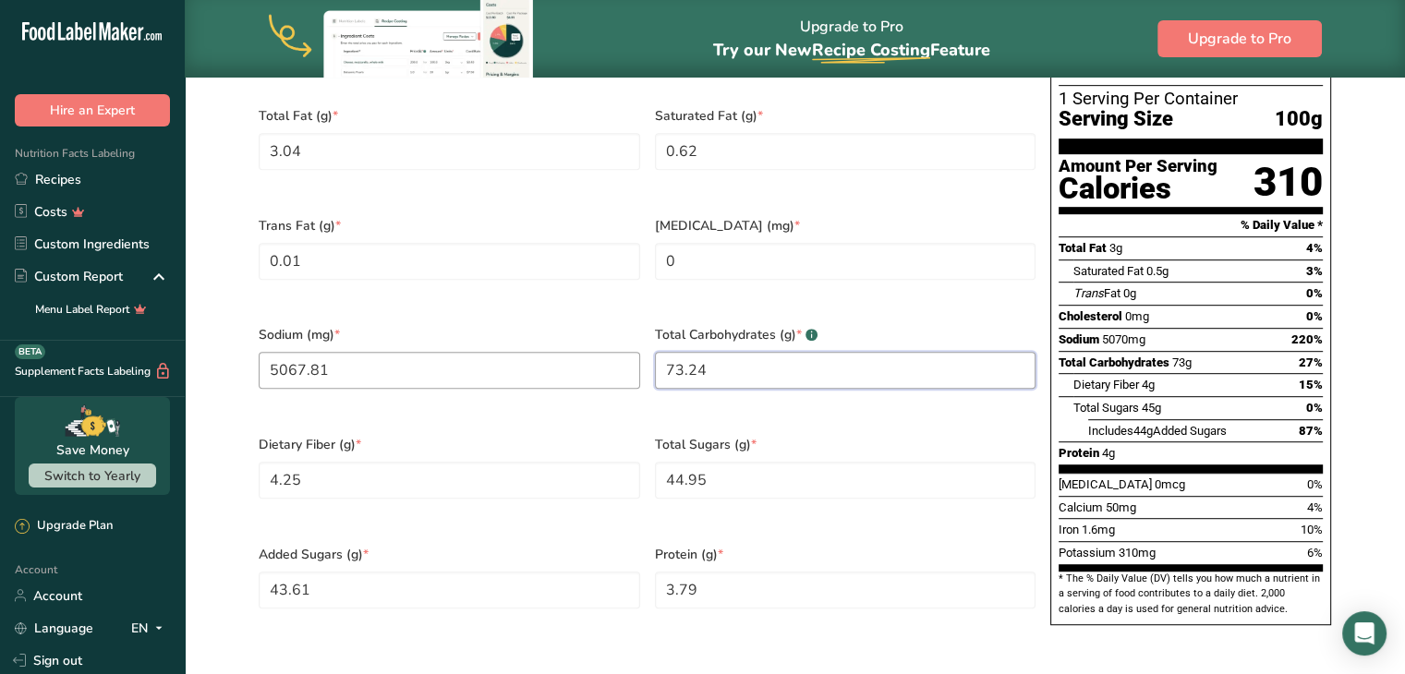
scroll to position [989, 0]
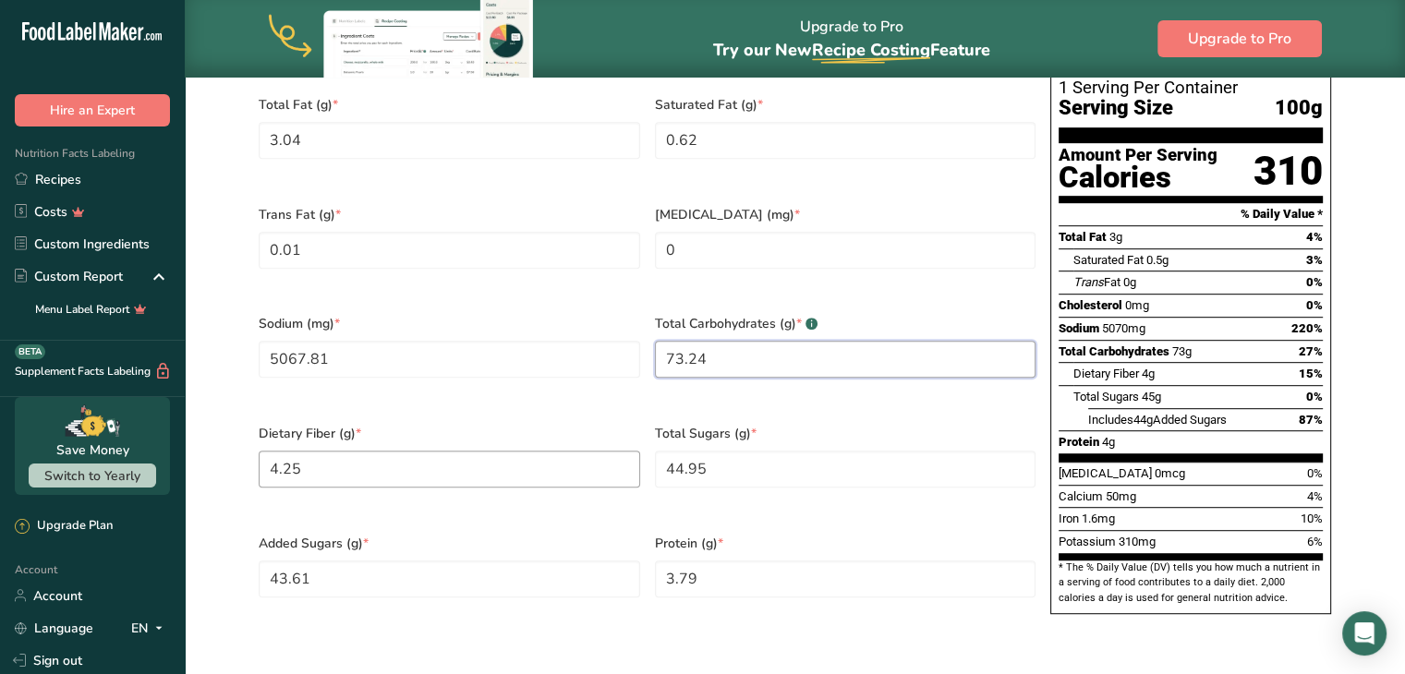
type Carbohydrates "73.24"
click at [407, 452] on Fiber "4.25" at bounding box center [450, 469] width 382 height 37
type Fiber "4.07"
click at [710, 451] on Sugars "44.95" at bounding box center [846, 469] width 382 height 37
type Sugars "0"
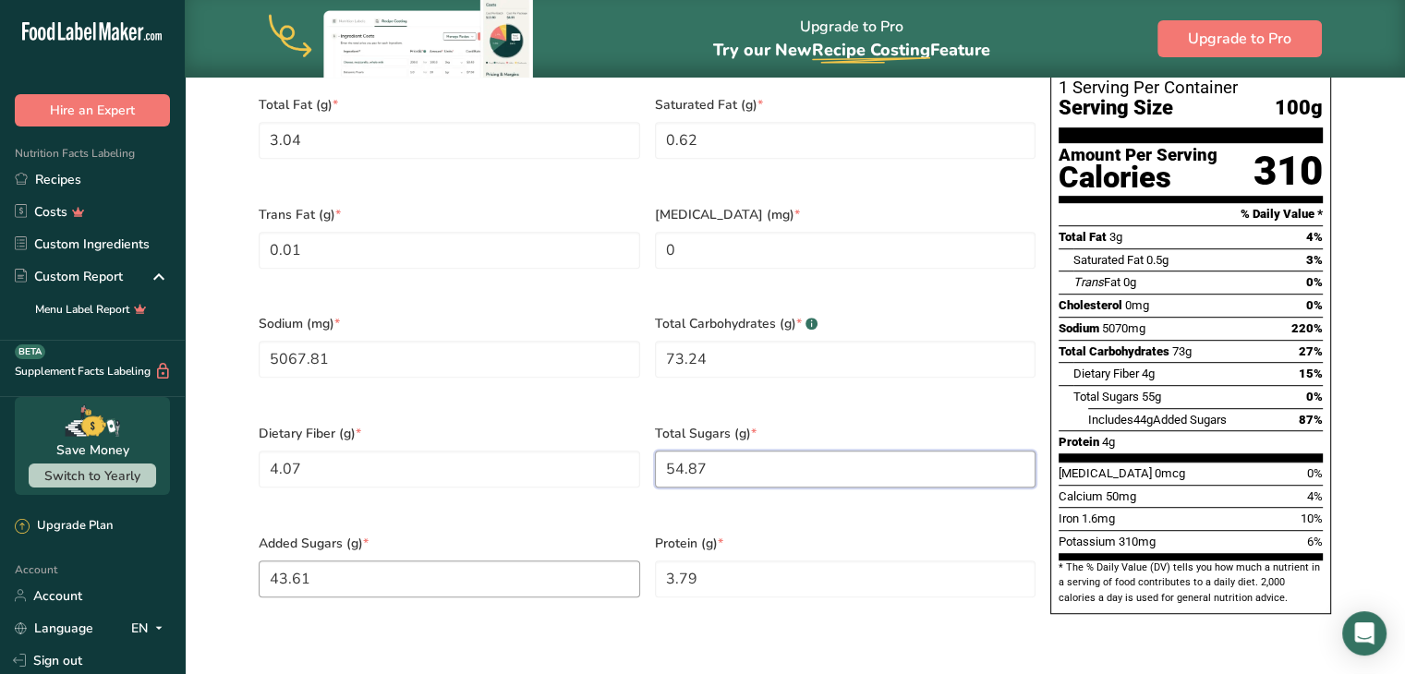
type Sugars "54.87"
click at [331, 561] on Sugars "43.61" at bounding box center [450, 579] width 382 height 37
type Sugars "0"
type Sugars "51.99"
click at [732, 561] on input "3.79" at bounding box center [846, 579] width 382 height 37
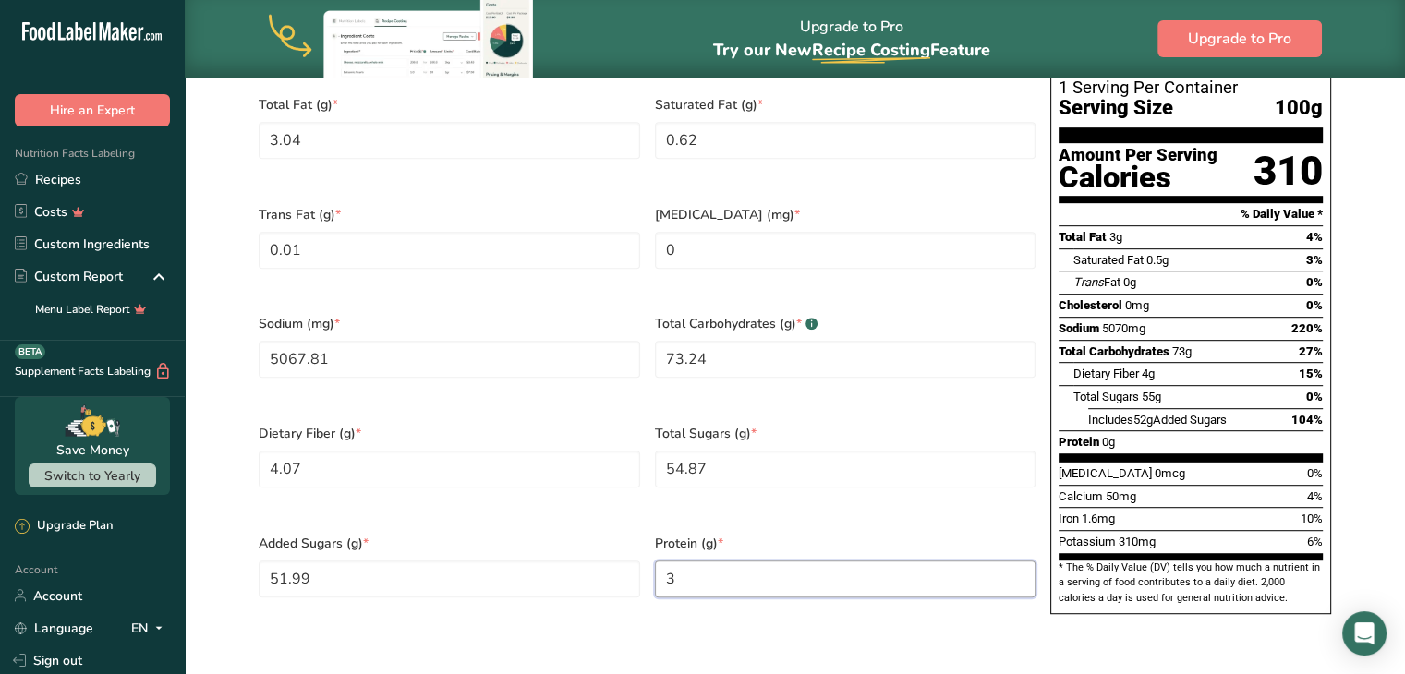
type input "0"
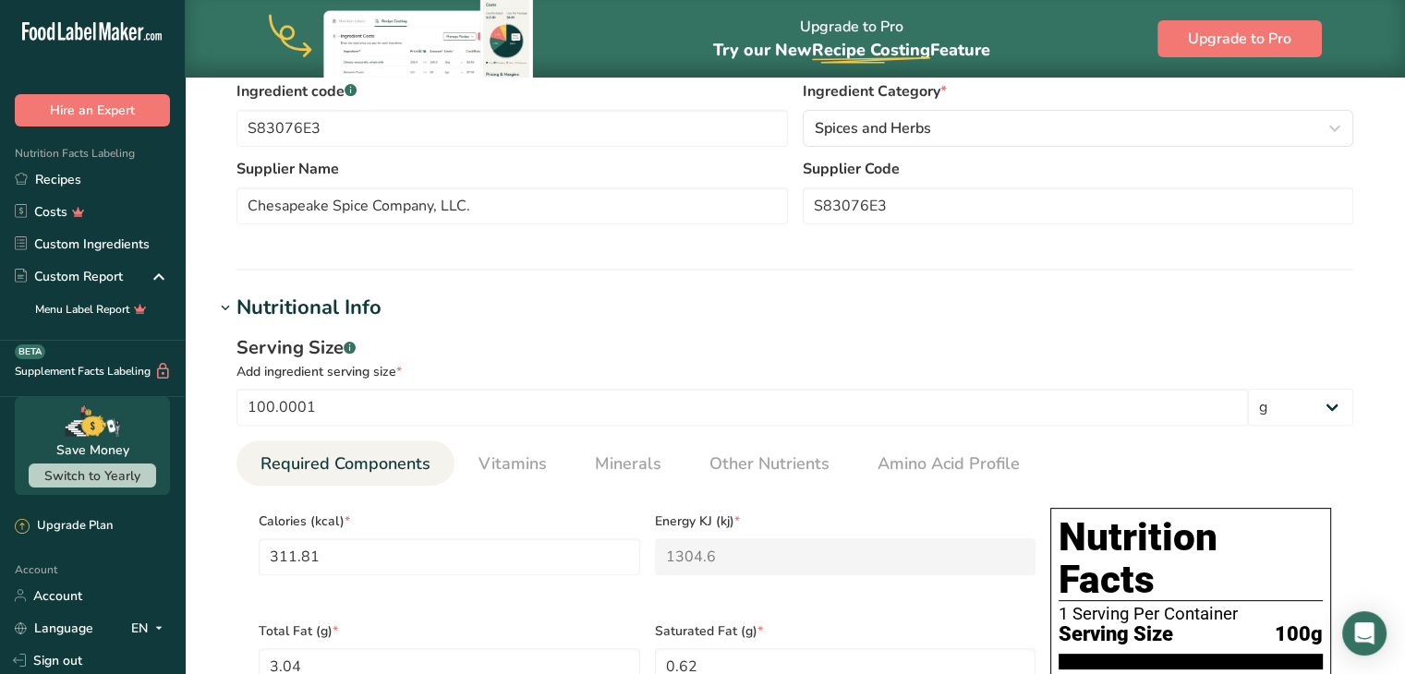
scroll to position [435, 0]
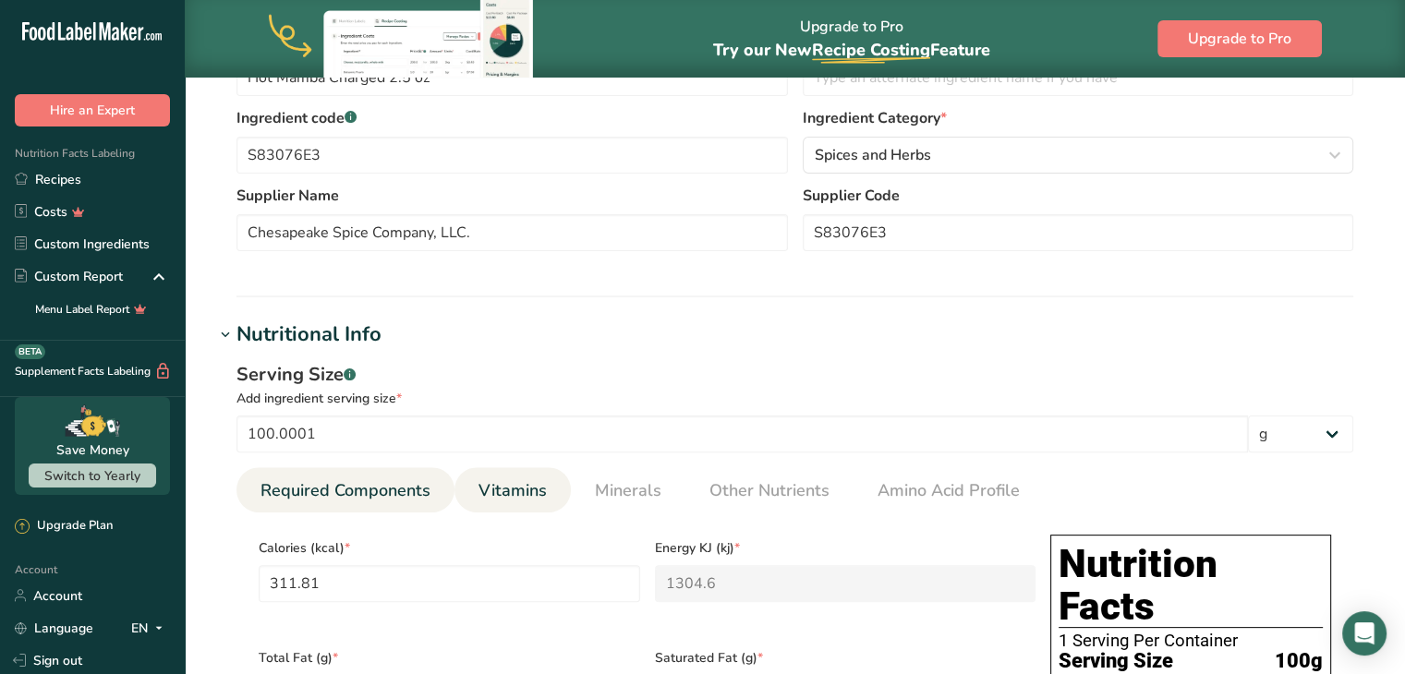
type input "3.9799"
click at [494, 504] on link "Vitamins" at bounding box center [512, 491] width 83 height 47
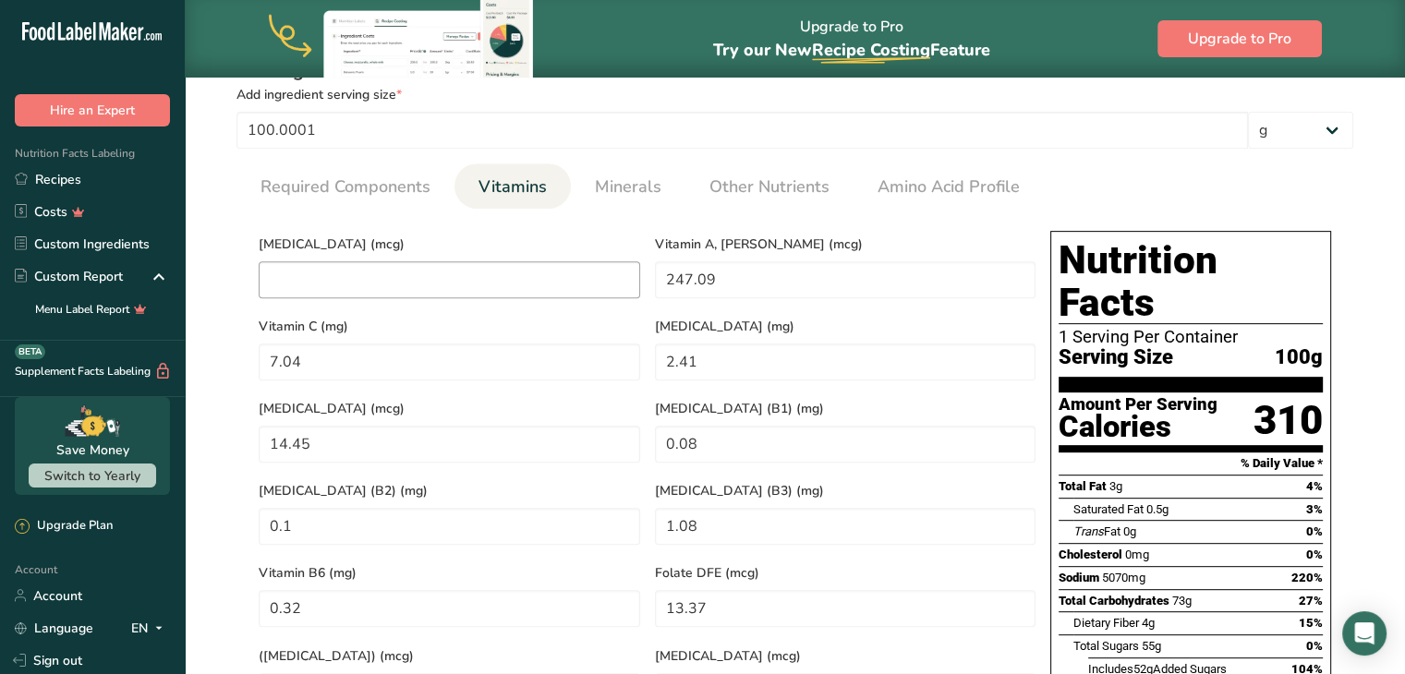
scroll to position [742, 0]
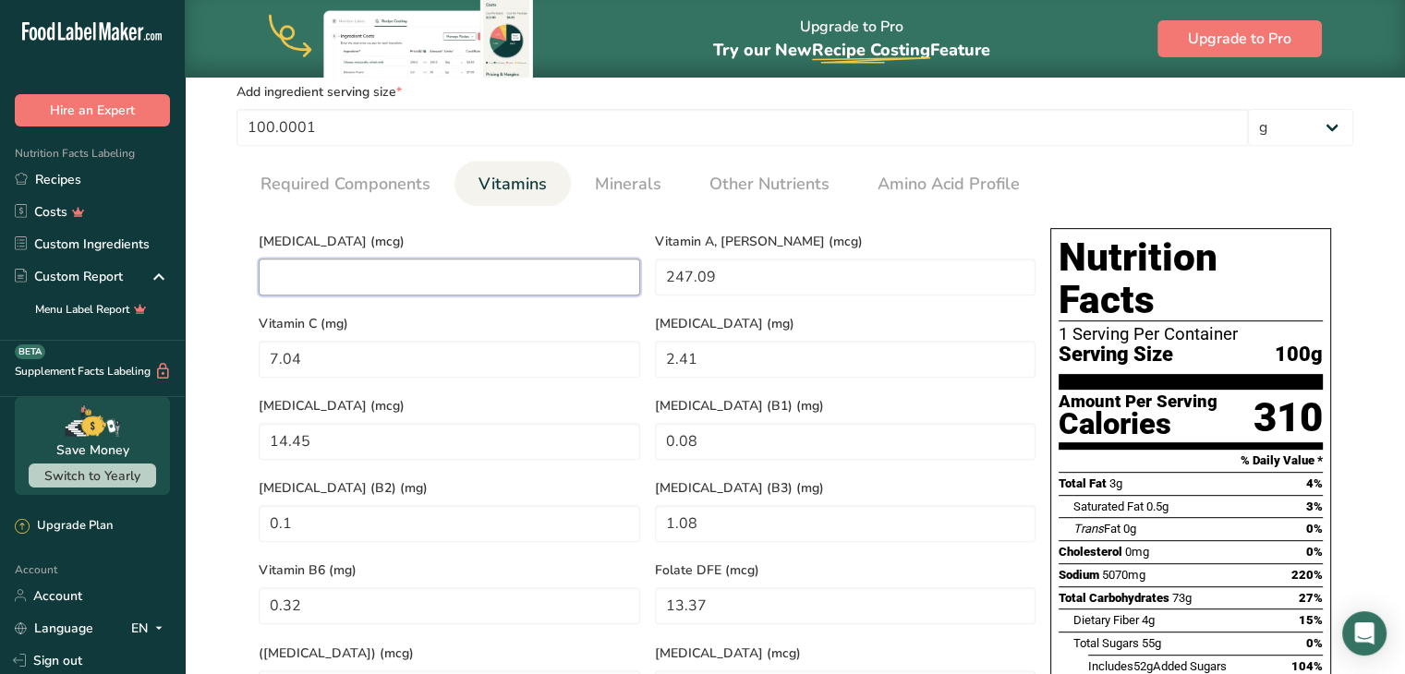
click at [356, 261] on D "number" at bounding box center [450, 277] width 382 height 37
type D "0"
click at [742, 280] on RAE "247.09" at bounding box center [846, 277] width 382 height 37
type RAE "0"
type RAE "238.99"
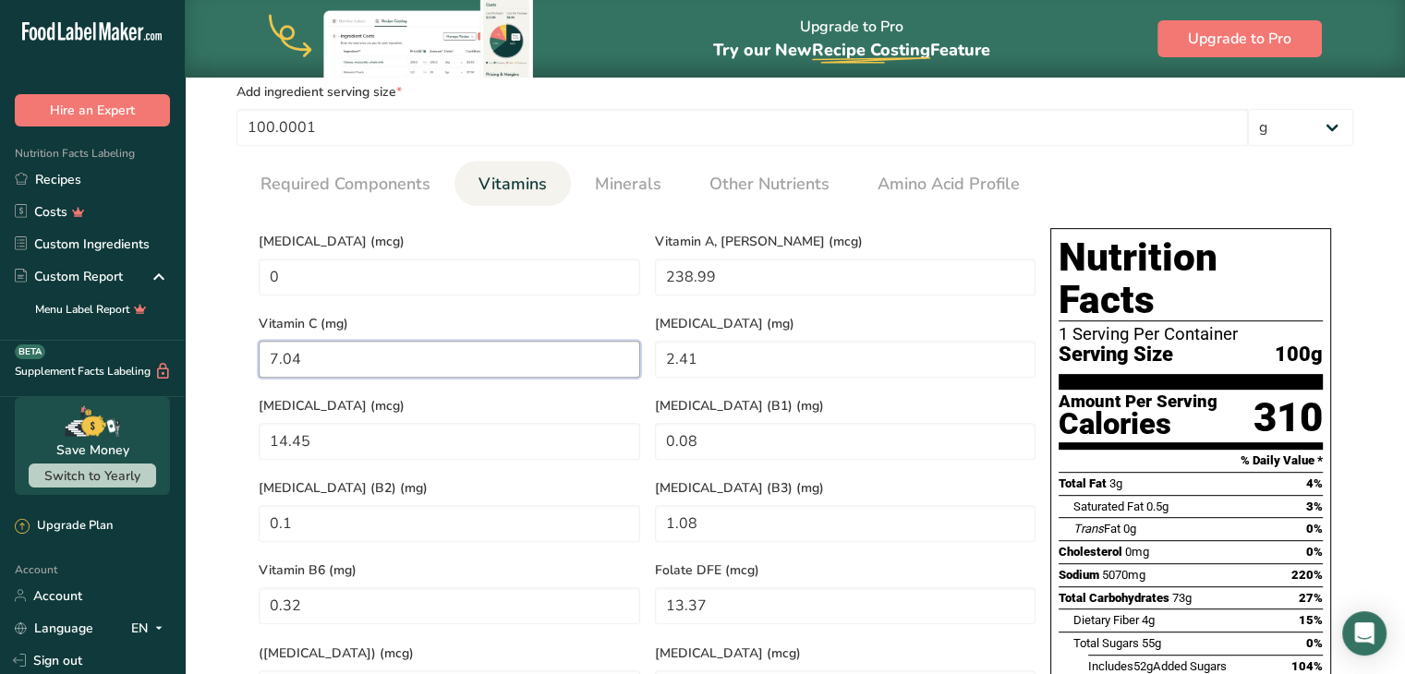
click at [335, 348] on C "7.04" at bounding box center [450, 359] width 382 height 37
type C "0"
type C "8.07"
click at [757, 360] on E "2.41" at bounding box center [846, 359] width 382 height 37
type E "0"
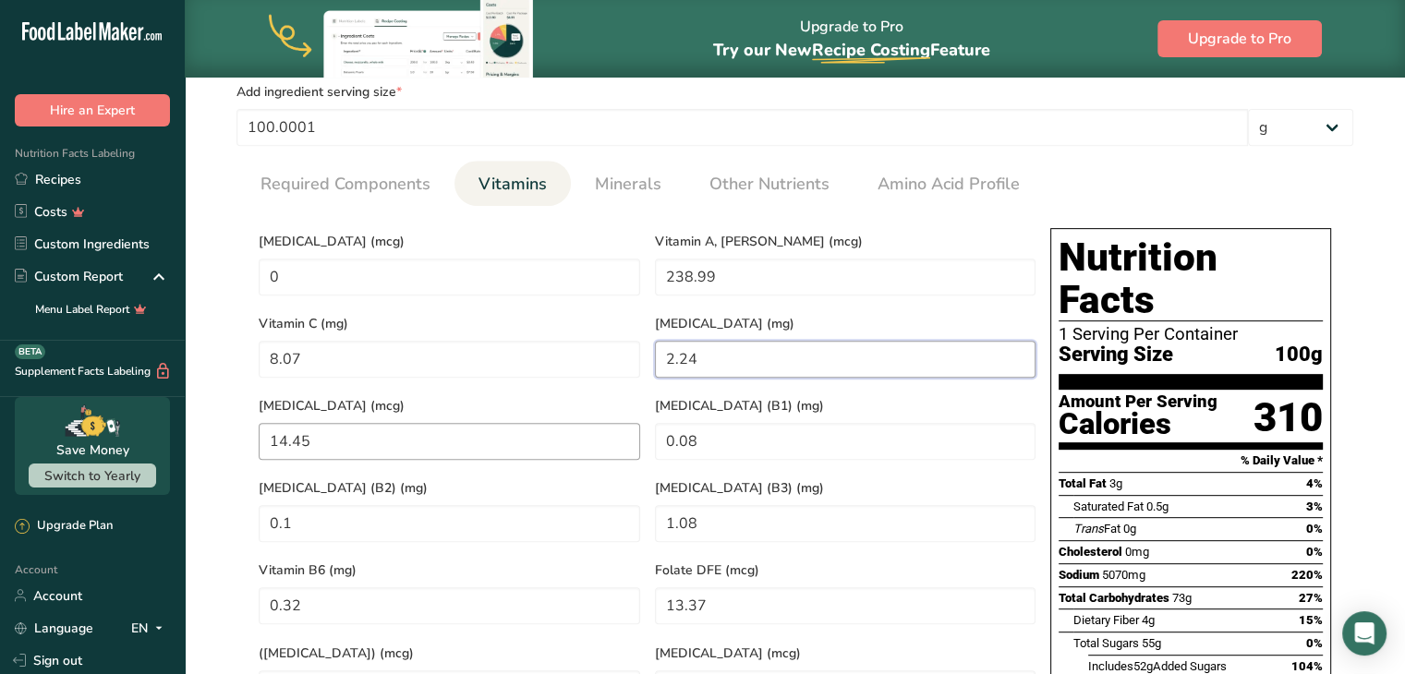
type E "2.24"
click at [322, 435] on K "14.45" at bounding box center [450, 441] width 382 height 37
type K "0"
type K "11.48"
click at [723, 436] on \(B1\) "0.08" at bounding box center [846, 441] width 382 height 37
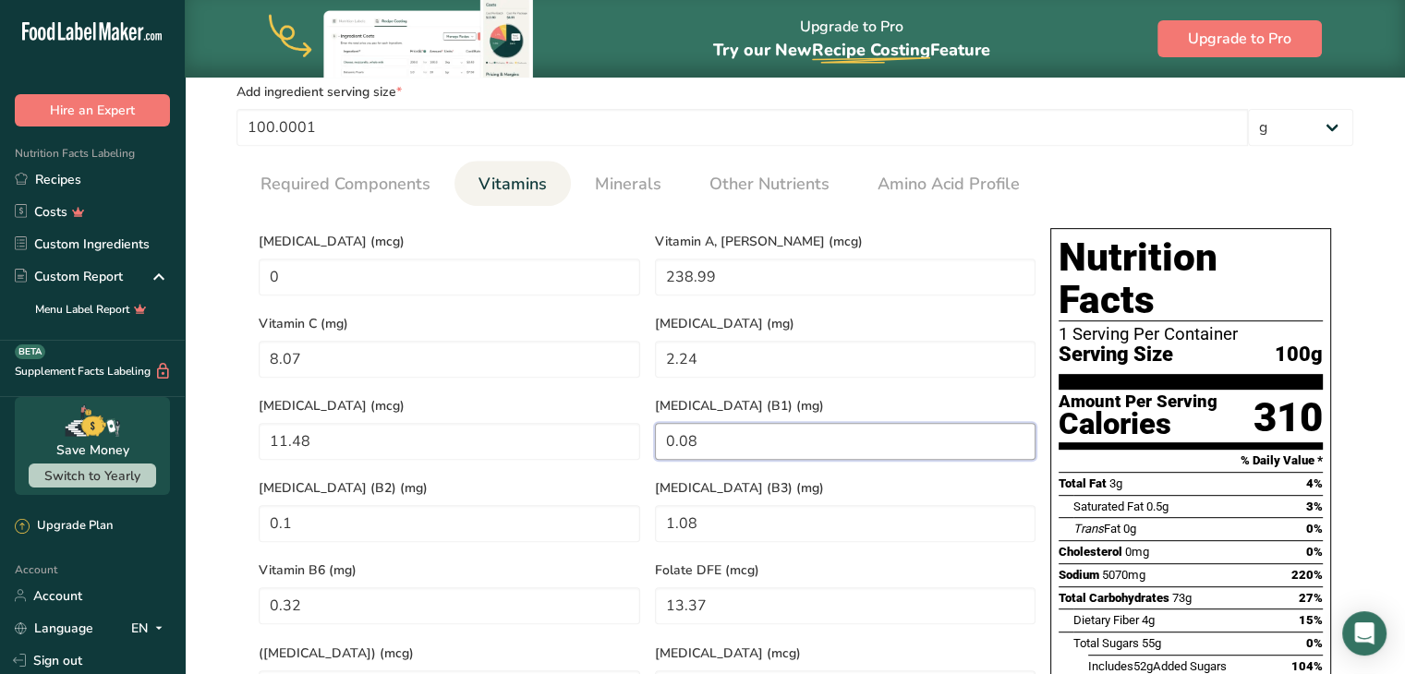
type \(B1\) "0"
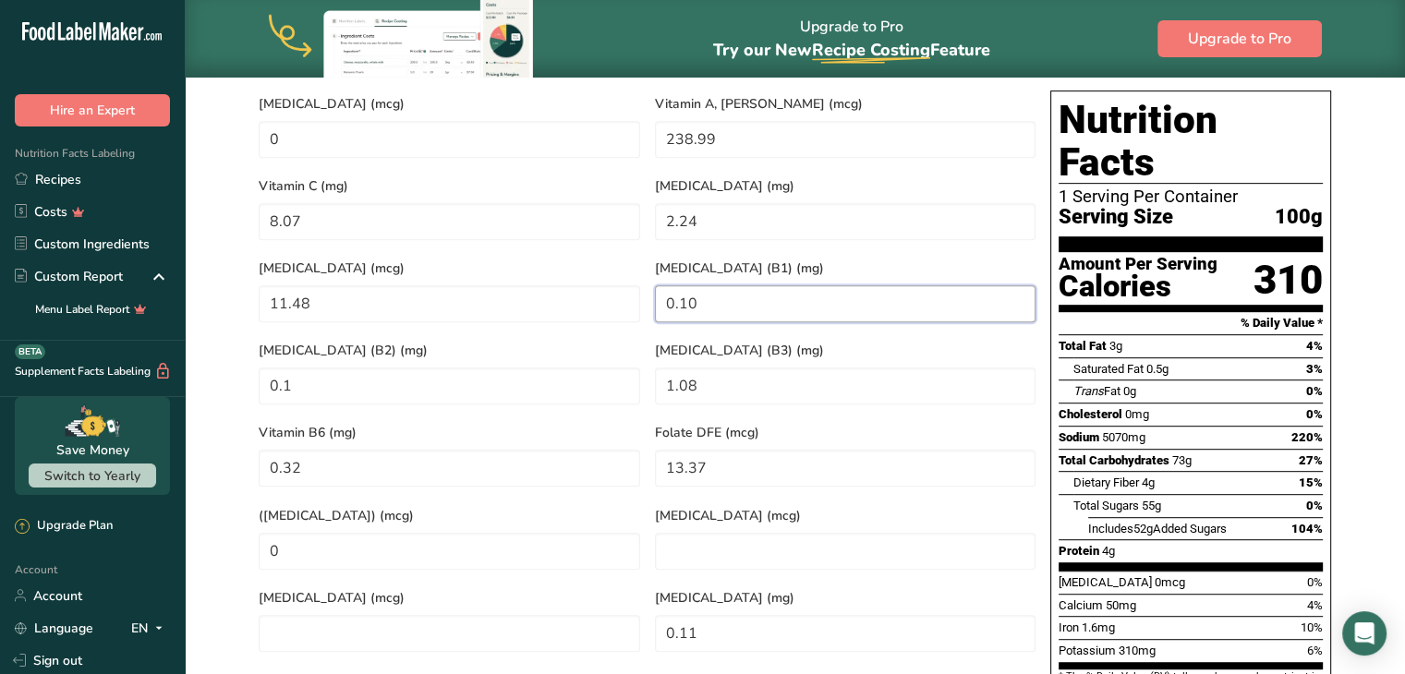
scroll to position [885, 0]
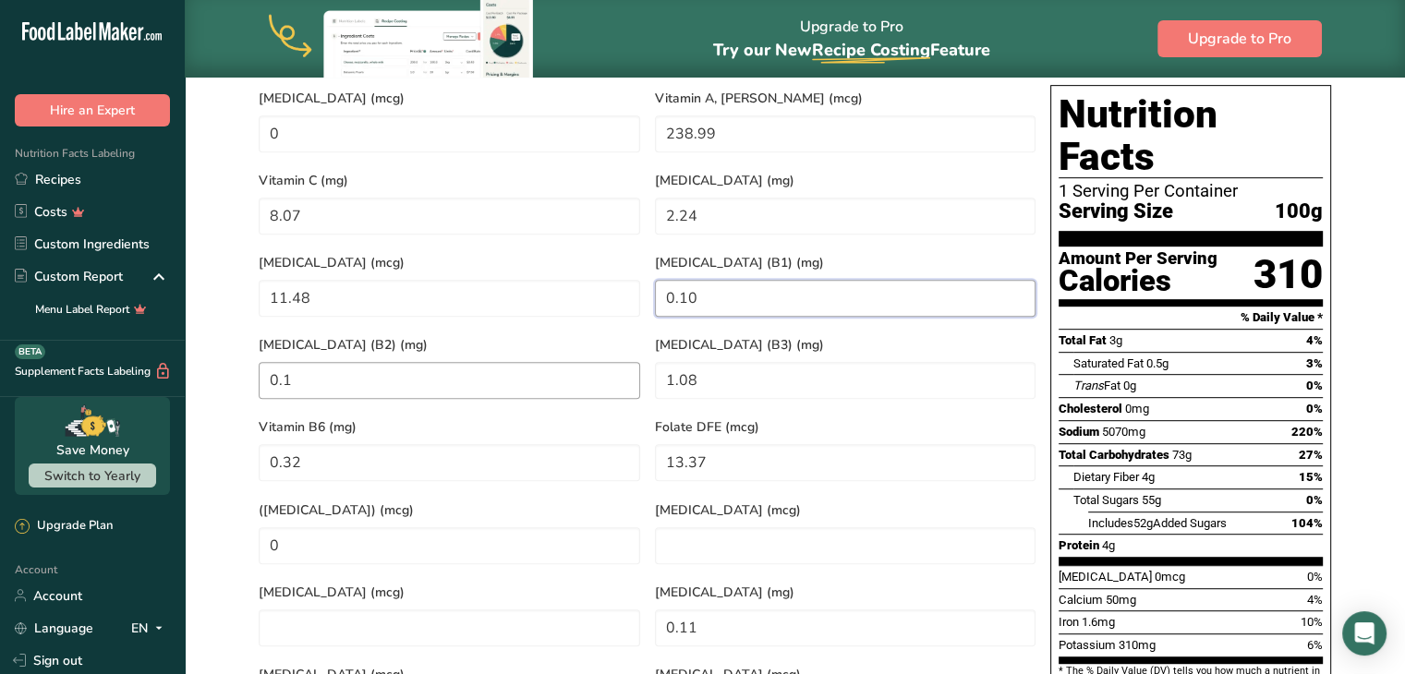
type \(B1\) "0.10"
click at [366, 375] on \(B2\) "0.1" at bounding box center [450, 380] width 382 height 37
type \(B2\) "0"
type \(B2\) "0.11"
click at [735, 374] on \(B3\) "1.08" at bounding box center [846, 380] width 382 height 37
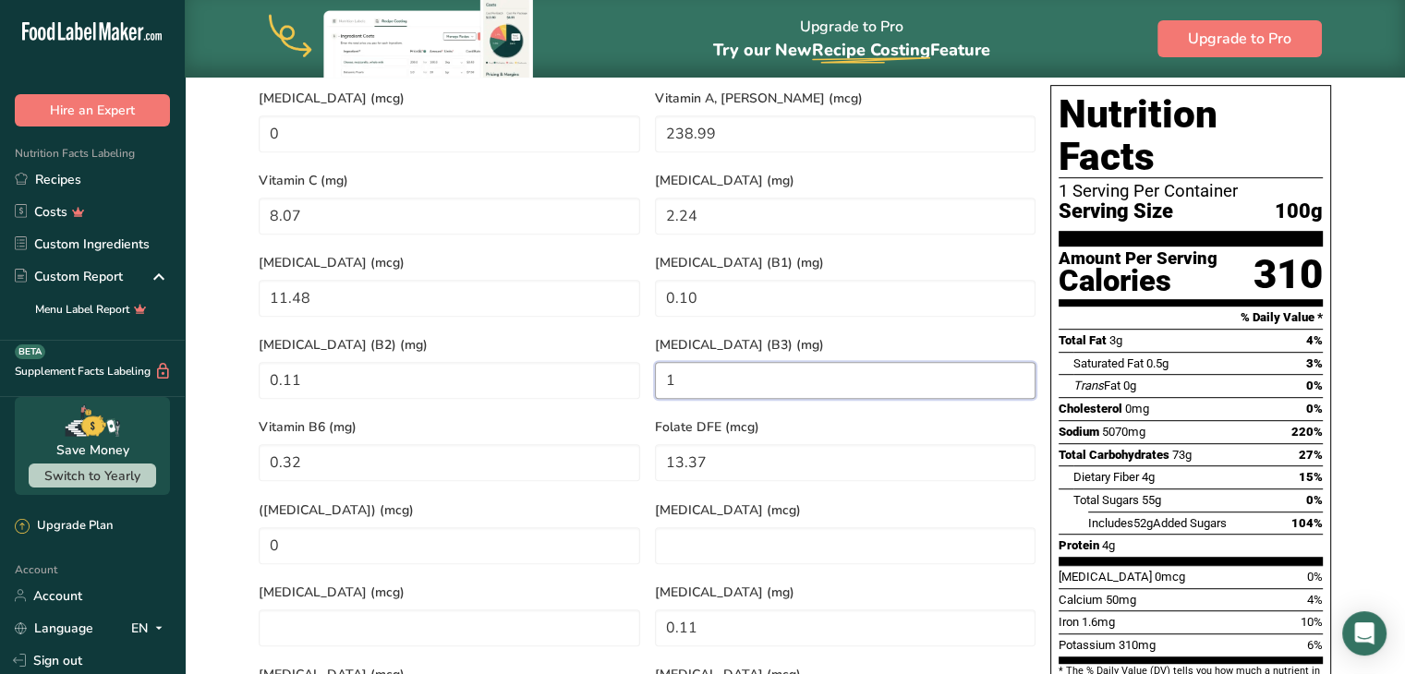
type \(B3\) "0"
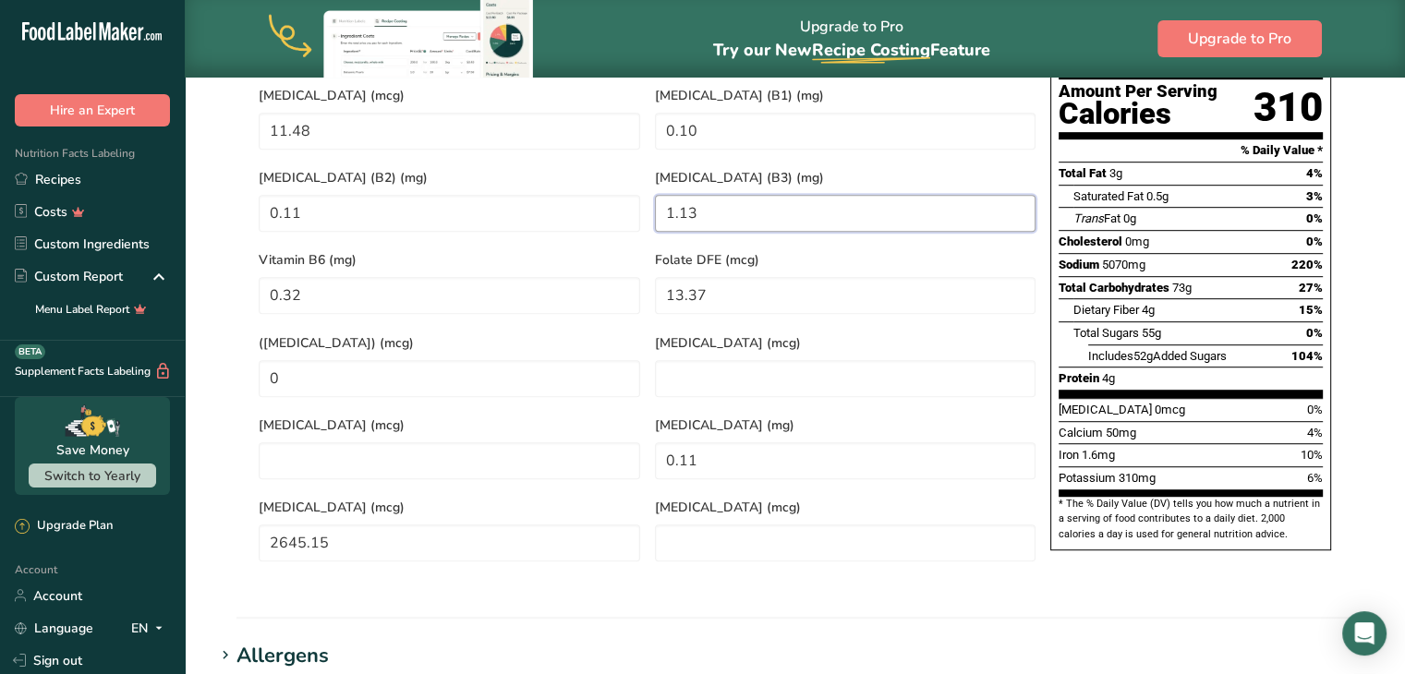
scroll to position [1053, 0]
type \(B3\) "1.13"
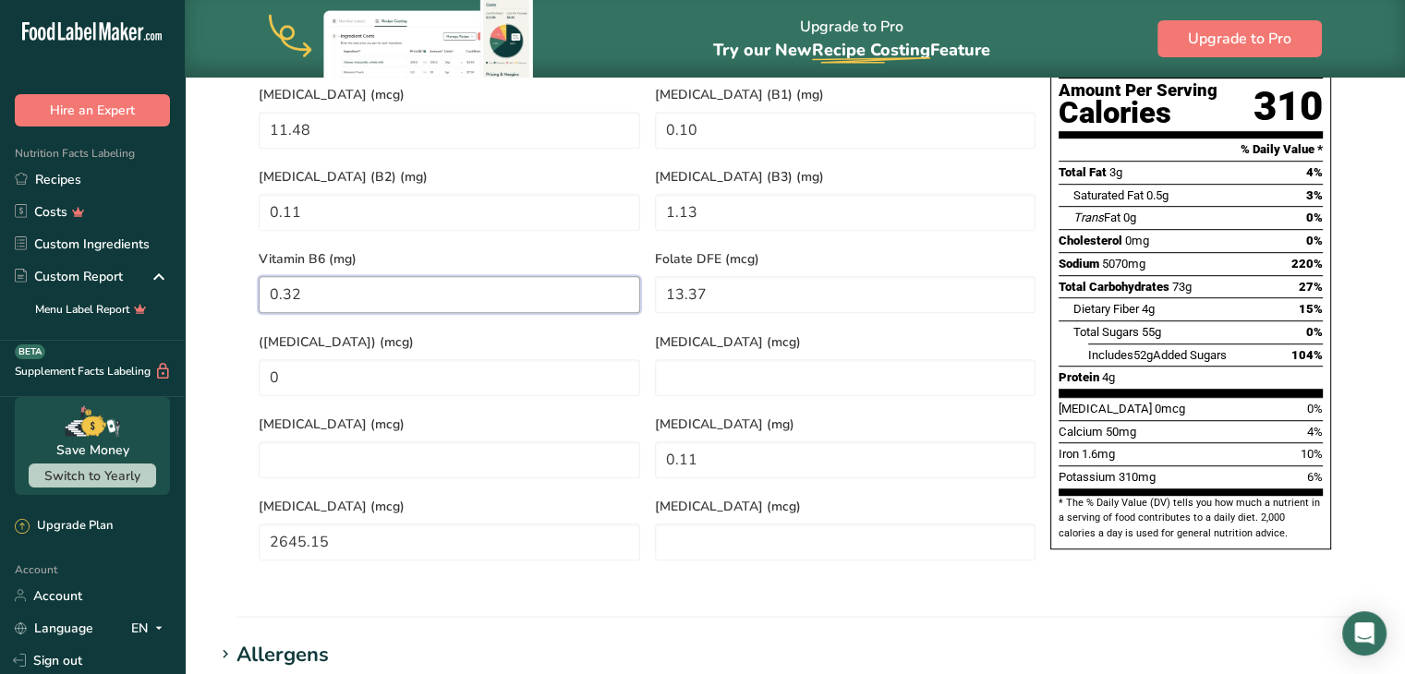
click at [356, 276] on B6 "0.32" at bounding box center [450, 294] width 382 height 37
type B6 "0.24"
click at [759, 277] on DFE "13.37" at bounding box center [846, 294] width 382 height 37
type DFE "0"
click at [412, 276] on B6 "0.24" at bounding box center [450, 294] width 382 height 37
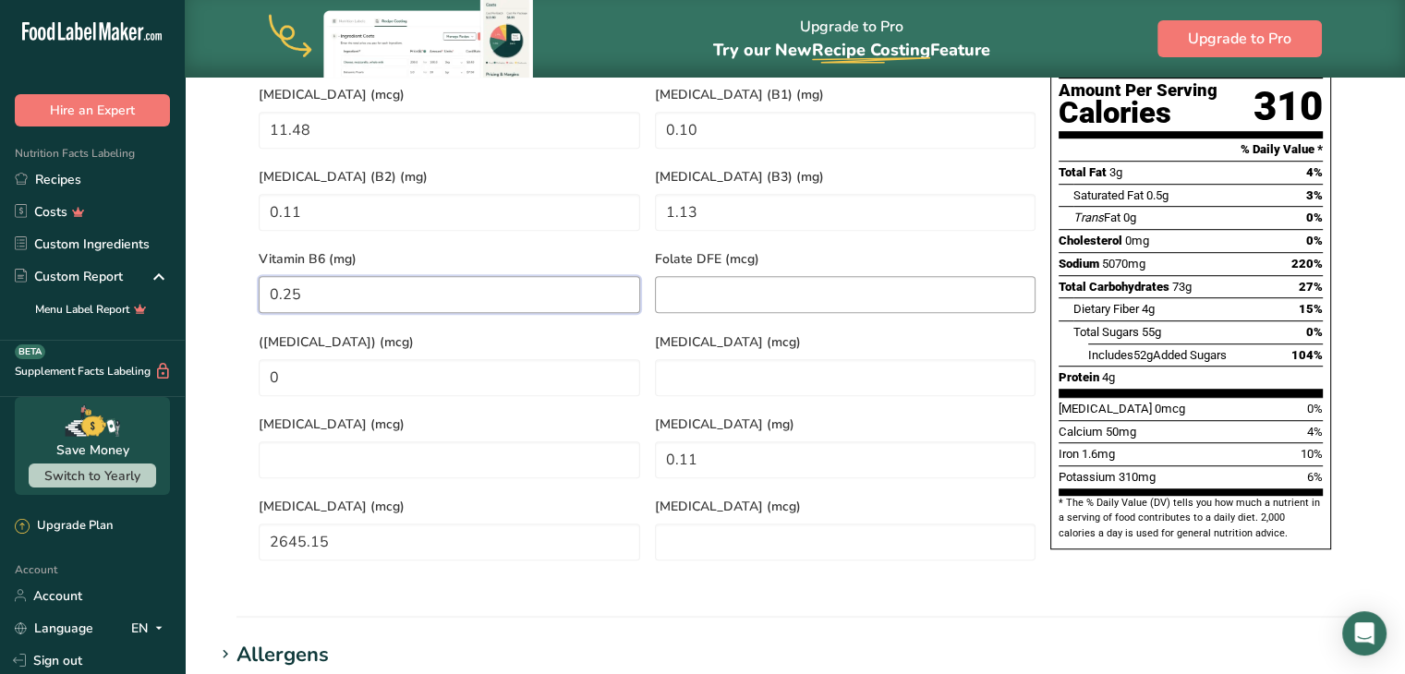
type B6 "0.25"
click at [796, 280] on DFE "number" at bounding box center [846, 294] width 382 height 37
type DFE "13.84"
click at [305, 359] on Acid\) "0" at bounding box center [450, 377] width 382 height 37
type Acid\) "13.84"
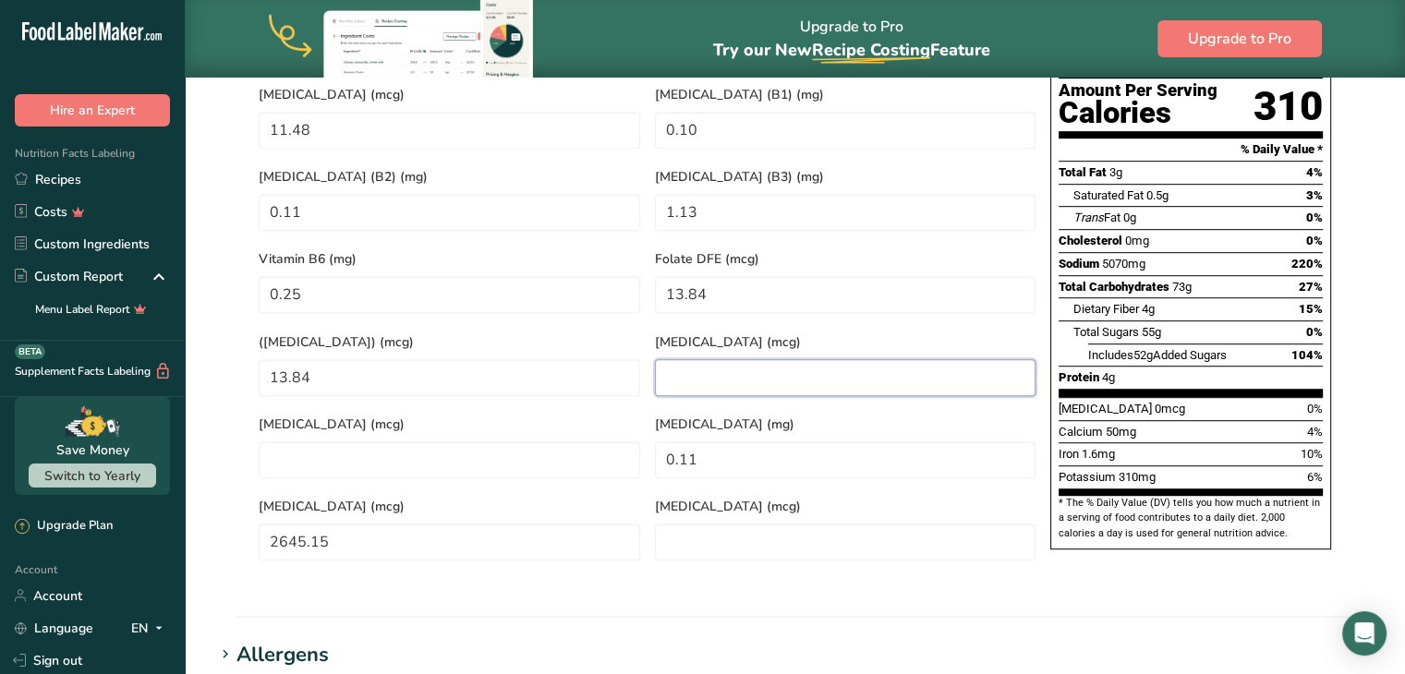
click at [755, 359] on B12 "number" at bounding box center [846, 377] width 382 height 37
type B12 "0"
click at [310, 442] on input "number" at bounding box center [450, 460] width 382 height 37
type input "0"
click at [724, 442] on acid "0.11" at bounding box center [846, 460] width 382 height 37
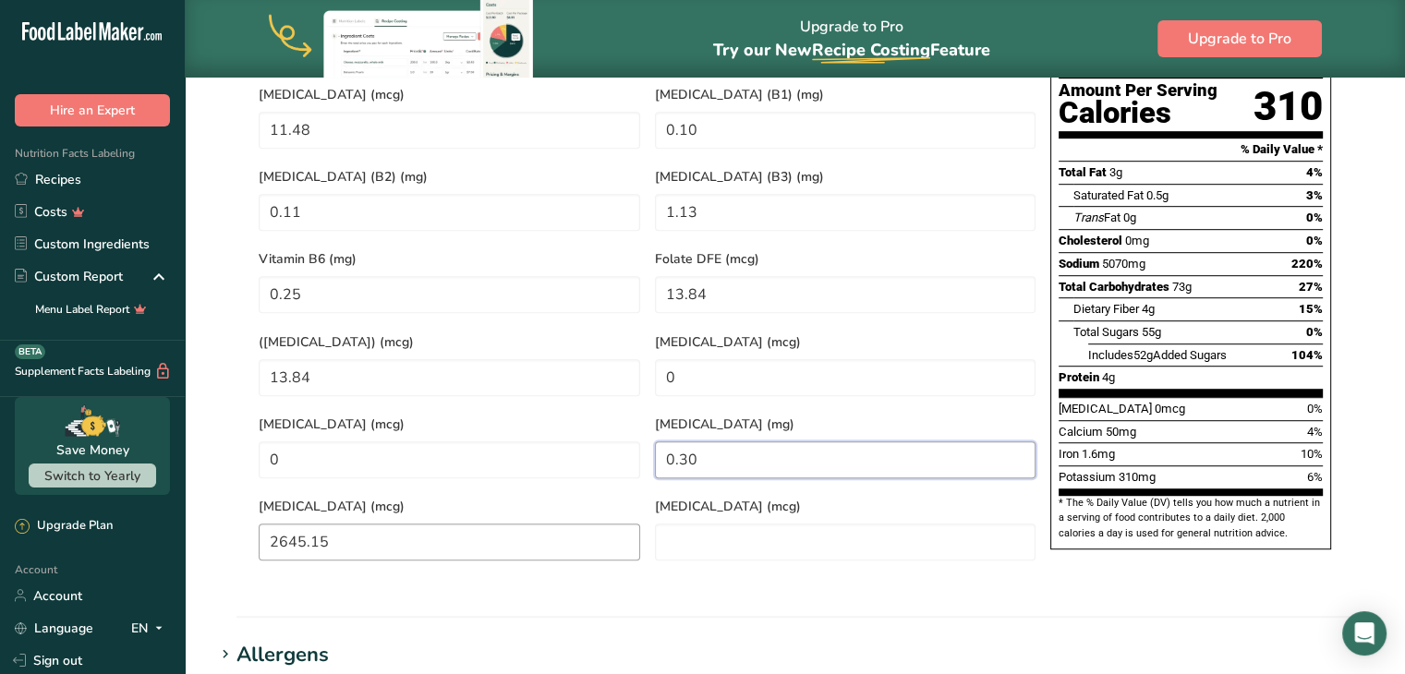
type acid "0.30"
click at [343, 524] on Carotene "2645.15" at bounding box center [450, 542] width 382 height 37
type Carotene "0"
type Carotene "2654.57"
click at [696, 524] on input "number" at bounding box center [846, 542] width 382 height 37
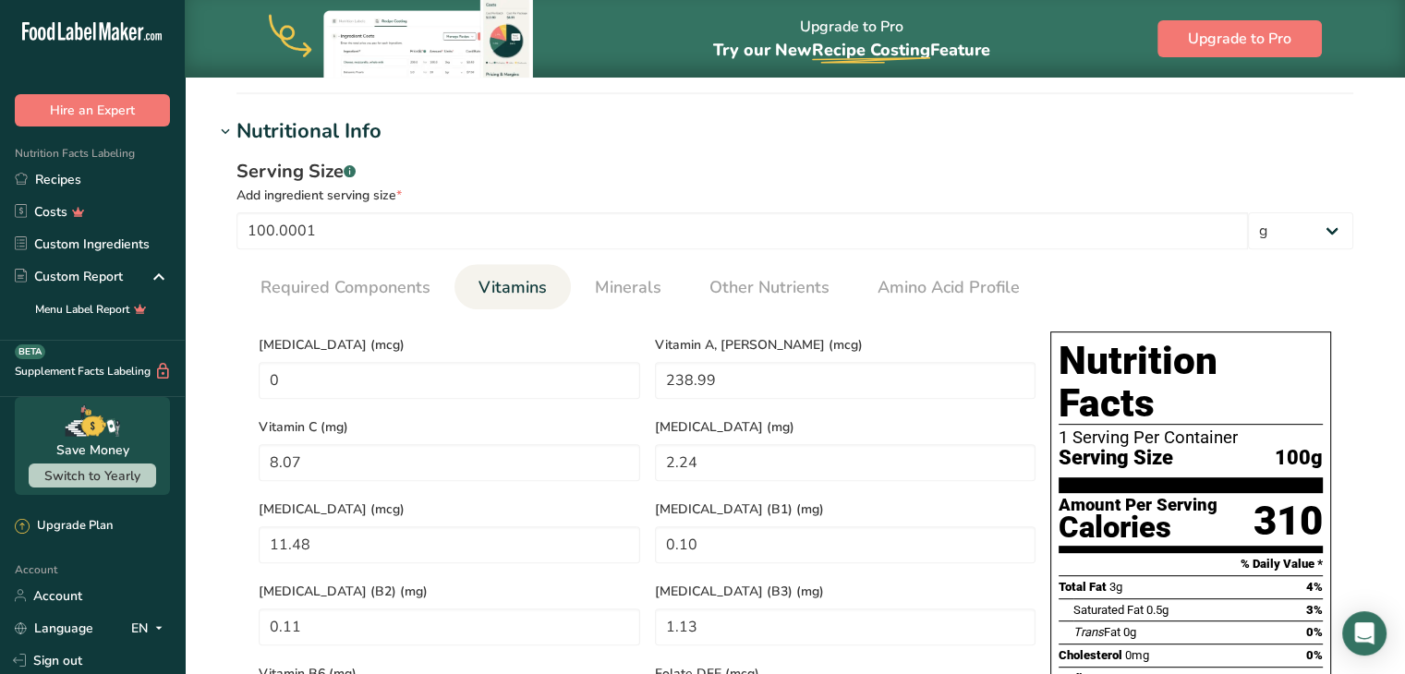
scroll to position [632, 0]
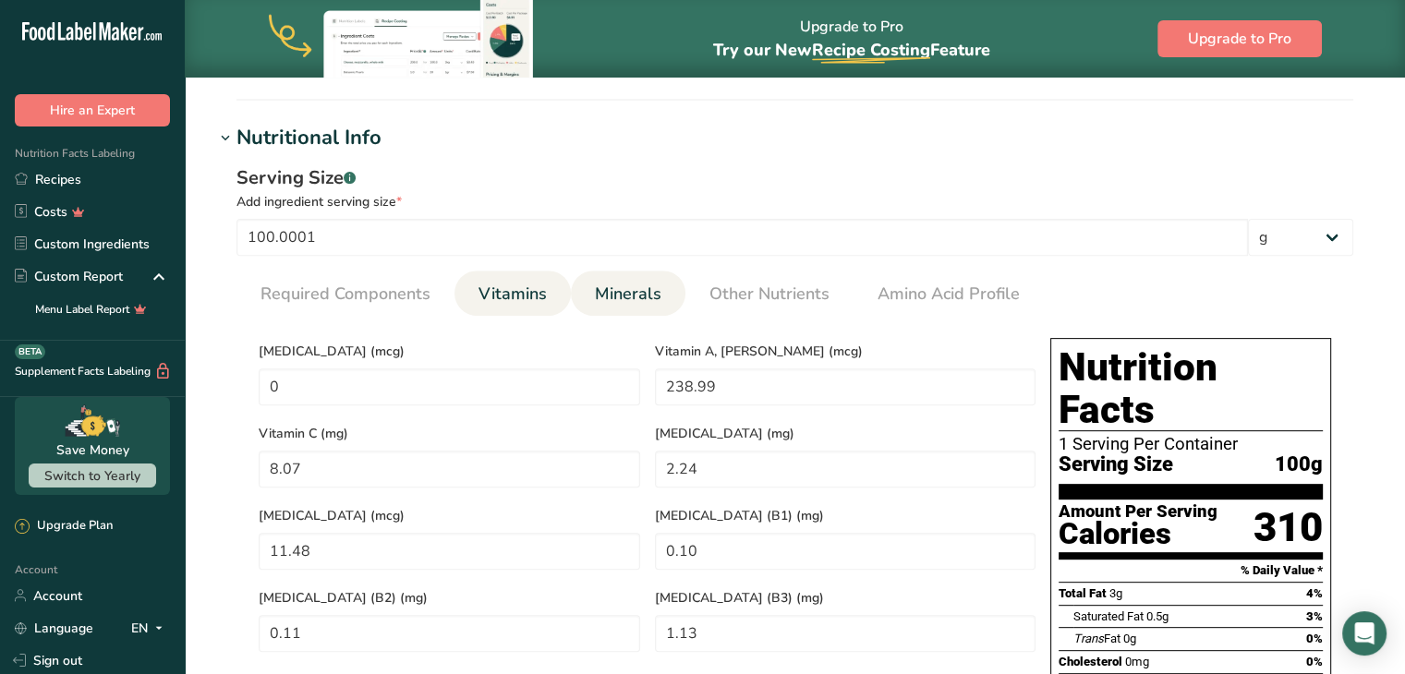
type input "0"
click at [652, 284] on span "Minerals" at bounding box center [628, 294] width 67 height 25
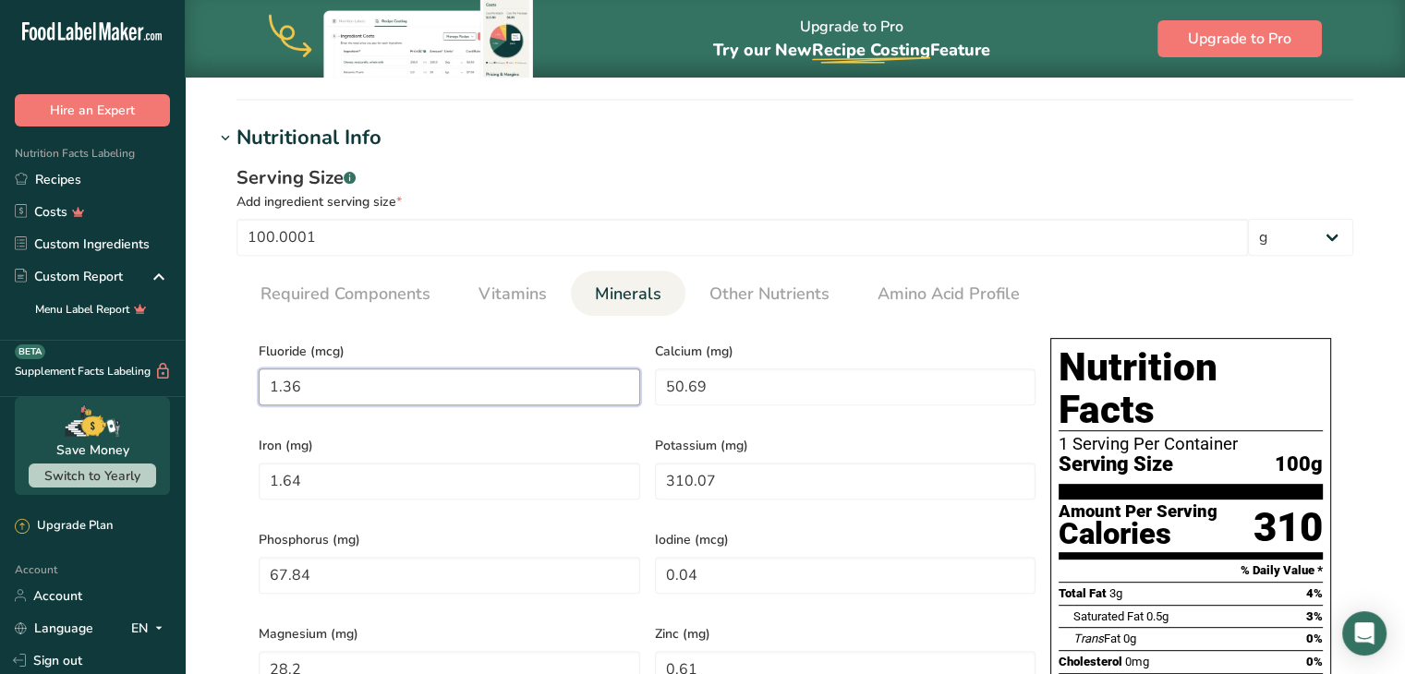
click at [362, 386] on input "1.36" at bounding box center [450, 387] width 382 height 37
type input "0"
type input "0.79"
click at [716, 391] on input "50.69" at bounding box center [846, 387] width 382 height 37
type input "0"
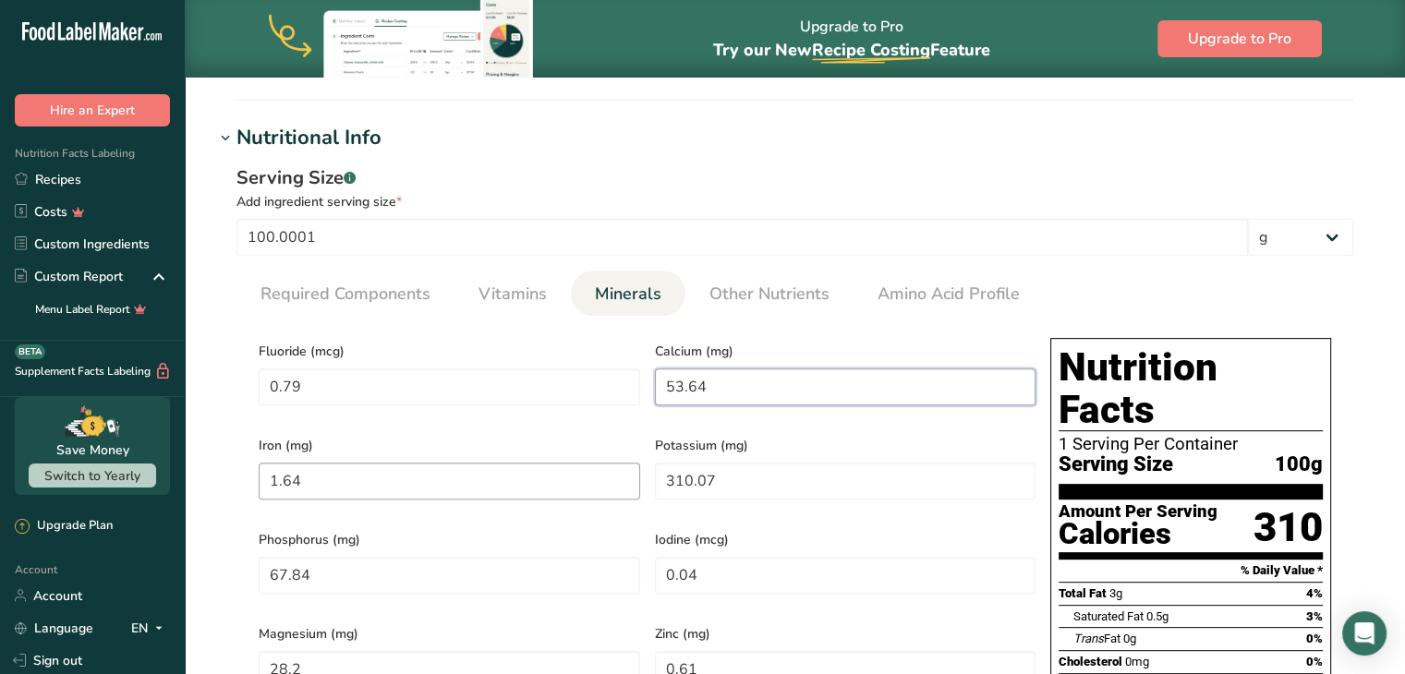
type input "53.64"
click at [331, 488] on input "1.64" at bounding box center [450, 481] width 382 height 37
type input "0"
type input "1.77"
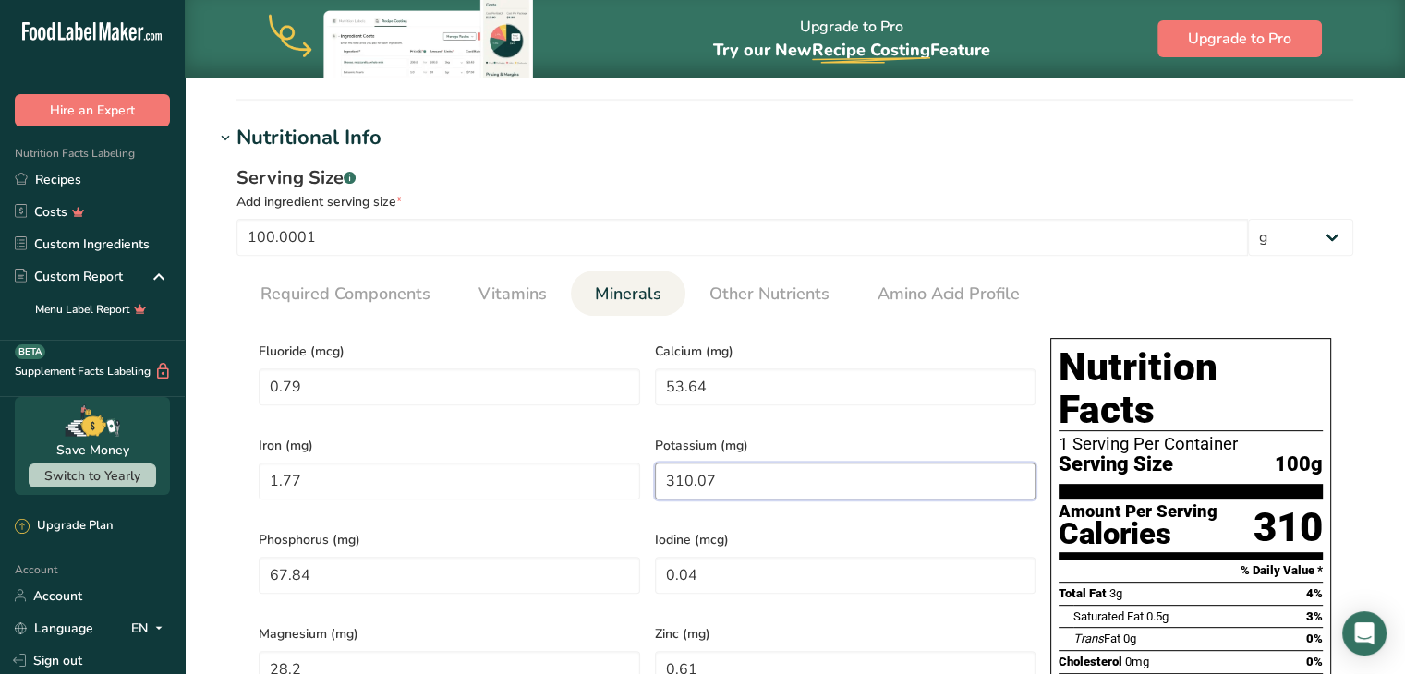
click at [750, 477] on input "310.07" at bounding box center [846, 481] width 382 height 37
type input "0"
type input "343.43"
click at [480, 557] on input "67.84" at bounding box center [450, 575] width 382 height 37
type input "0"
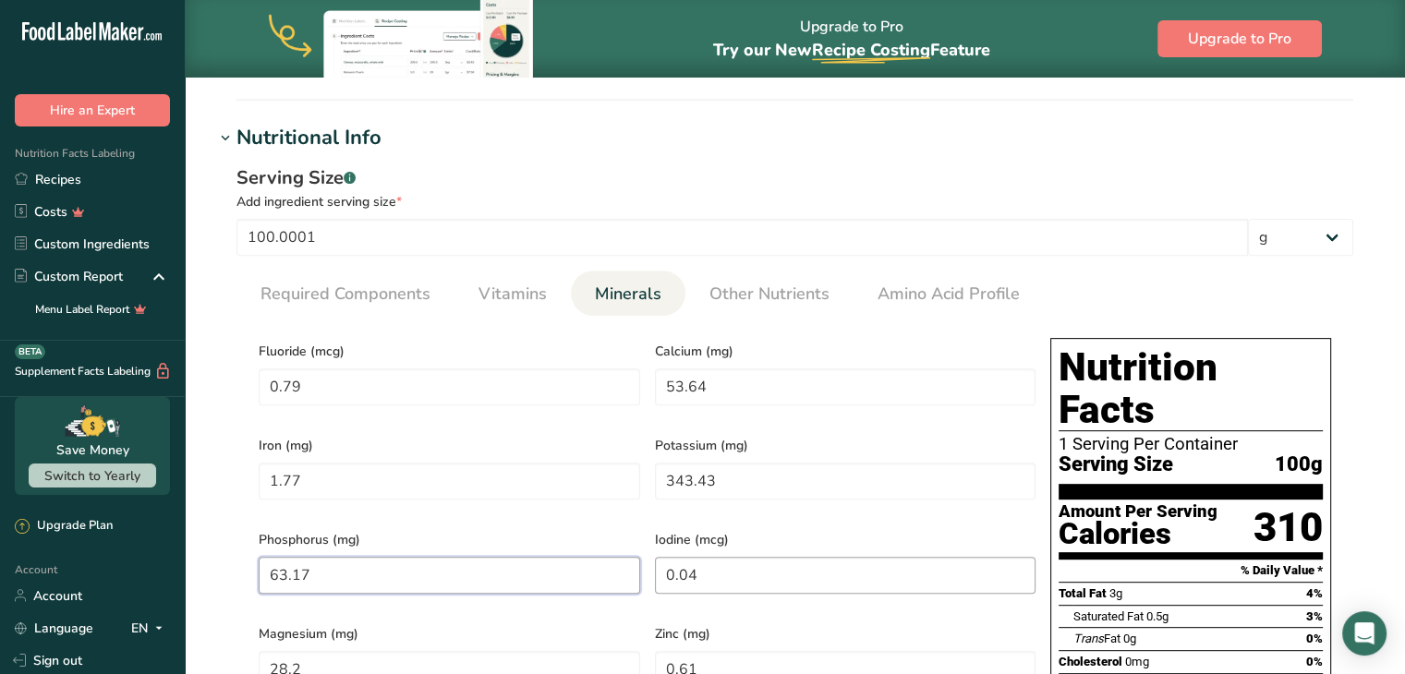
type input "63.17"
click at [738, 564] on input "0.04" at bounding box center [846, 575] width 382 height 37
type input "0"
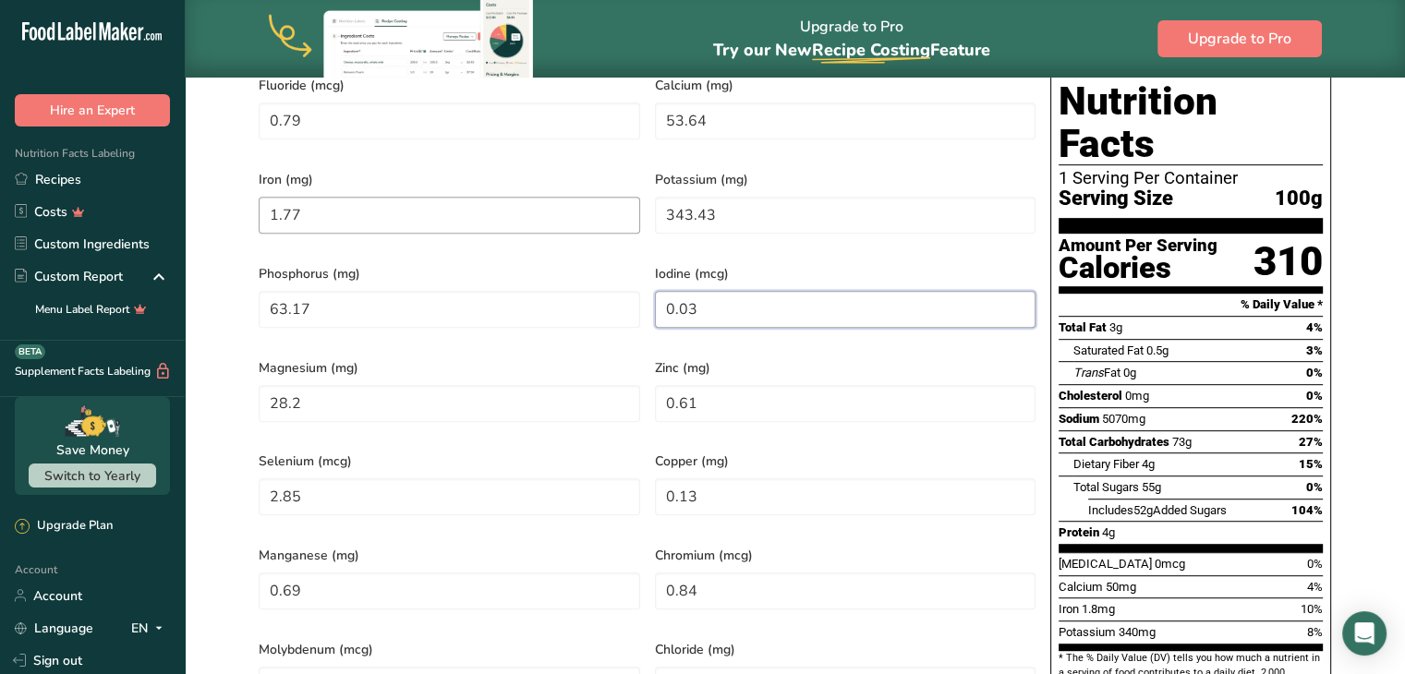
scroll to position [898, 0]
type input "0.03"
click at [367, 389] on input "28.2" at bounding box center [450, 403] width 382 height 37
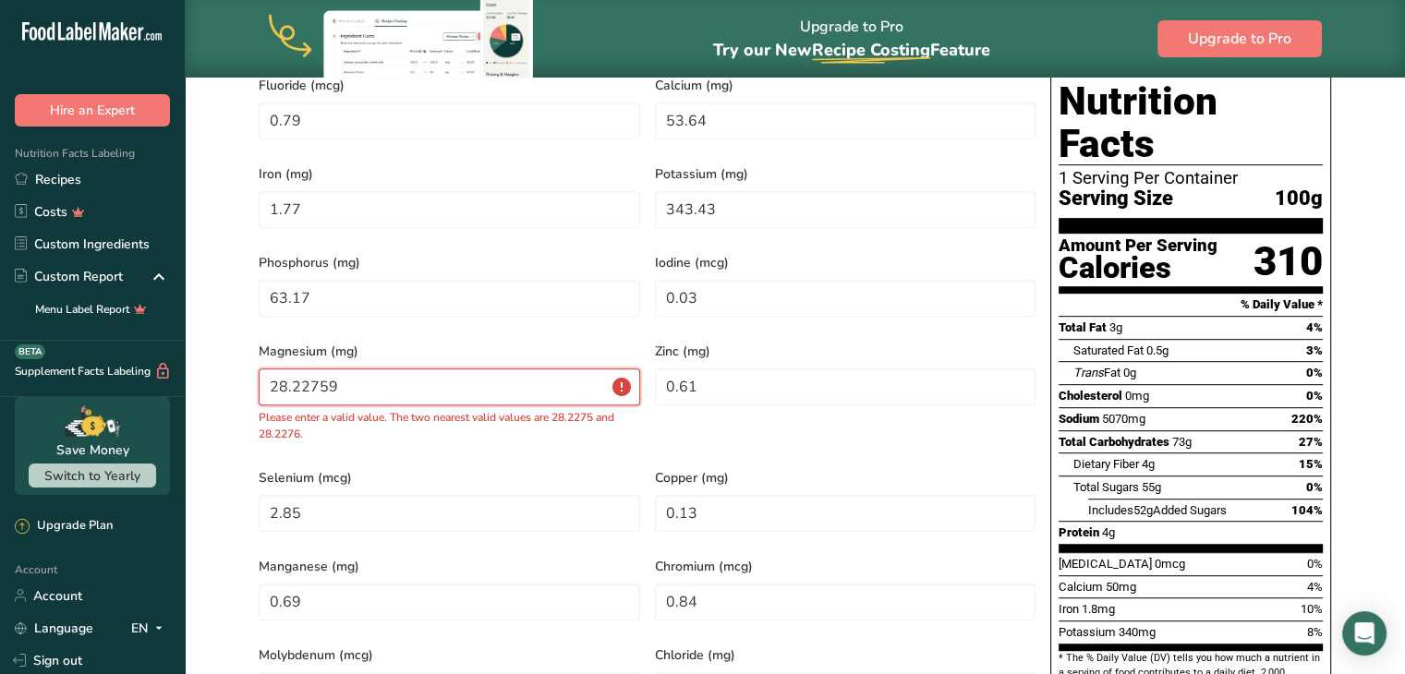
click at [355, 376] on input "28.22759" at bounding box center [450, 387] width 382 height 37
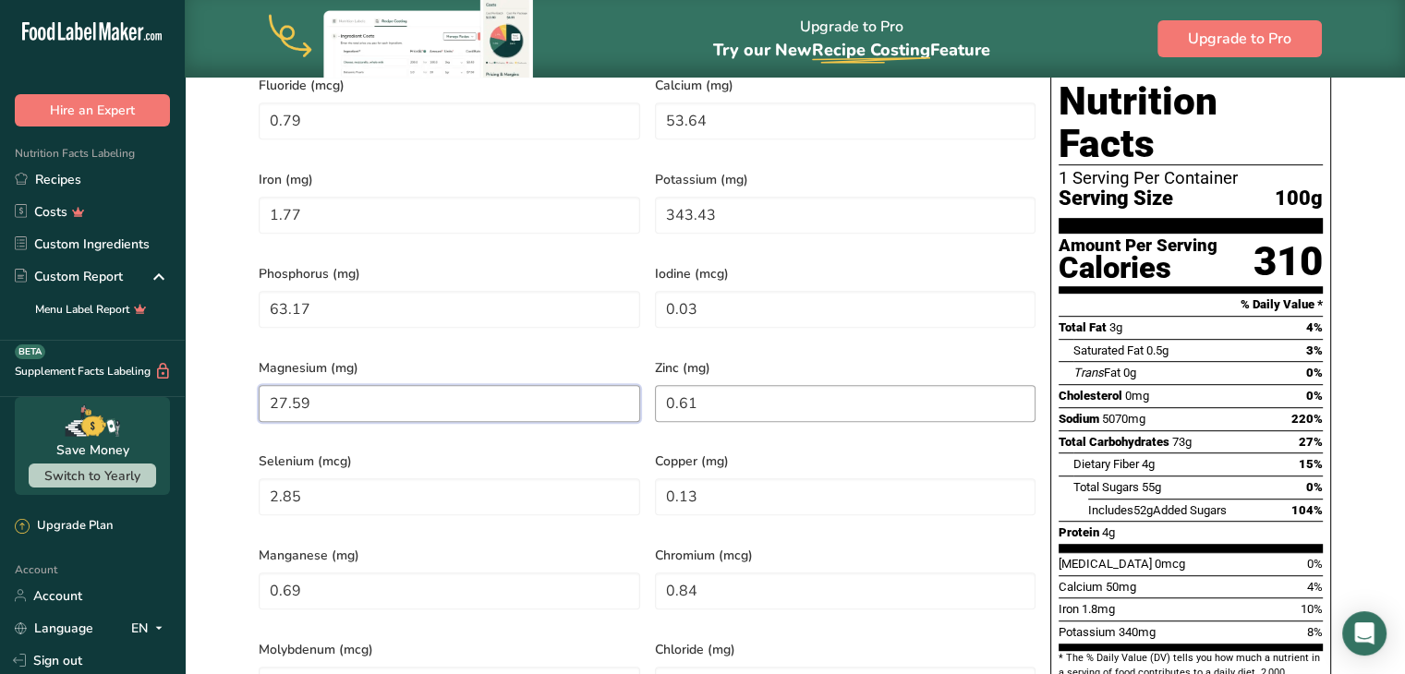
type input "27.59"
click at [707, 385] on input "0.61" at bounding box center [846, 403] width 382 height 37
type input "0"
type input "0.58"
click at [322, 479] on input "2.85" at bounding box center [450, 497] width 382 height 37
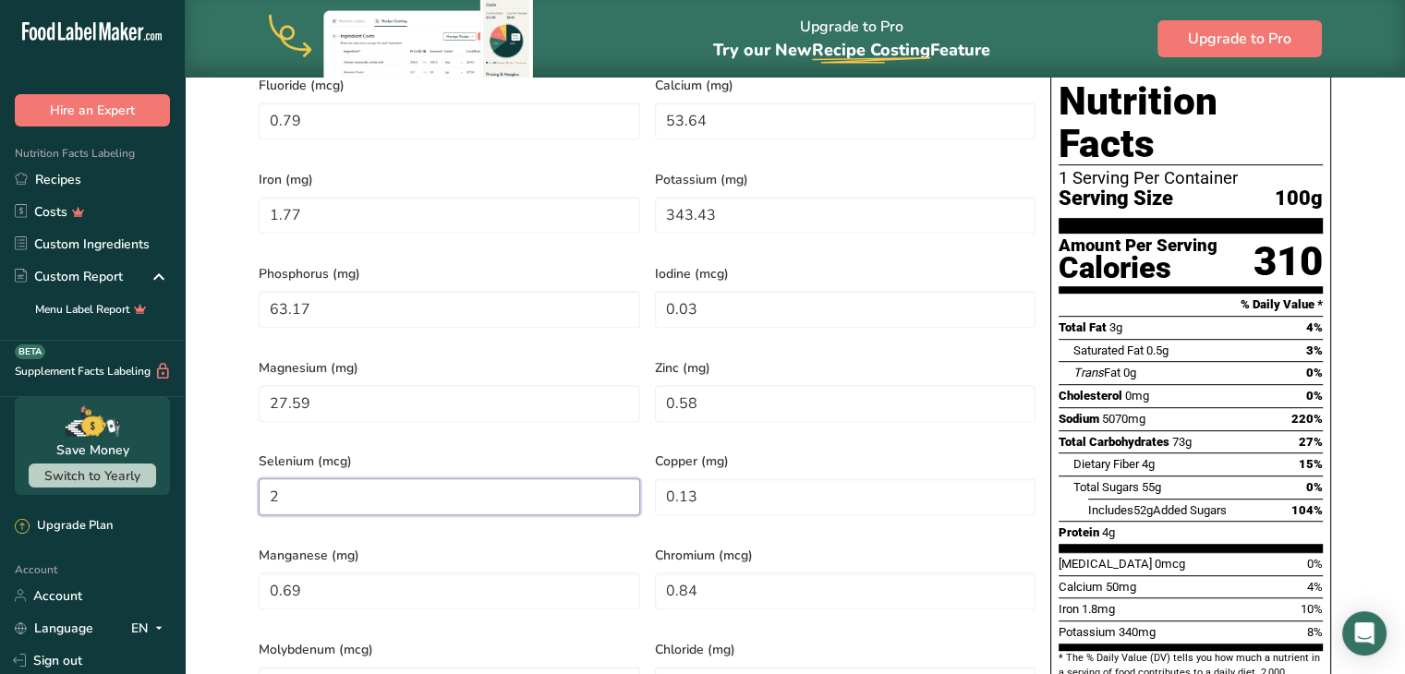
type input "0"
type input "2.35"
click at [744, 482] on input "0.13" at bounding box center [846, 497] width 382 height 37
type input "0"
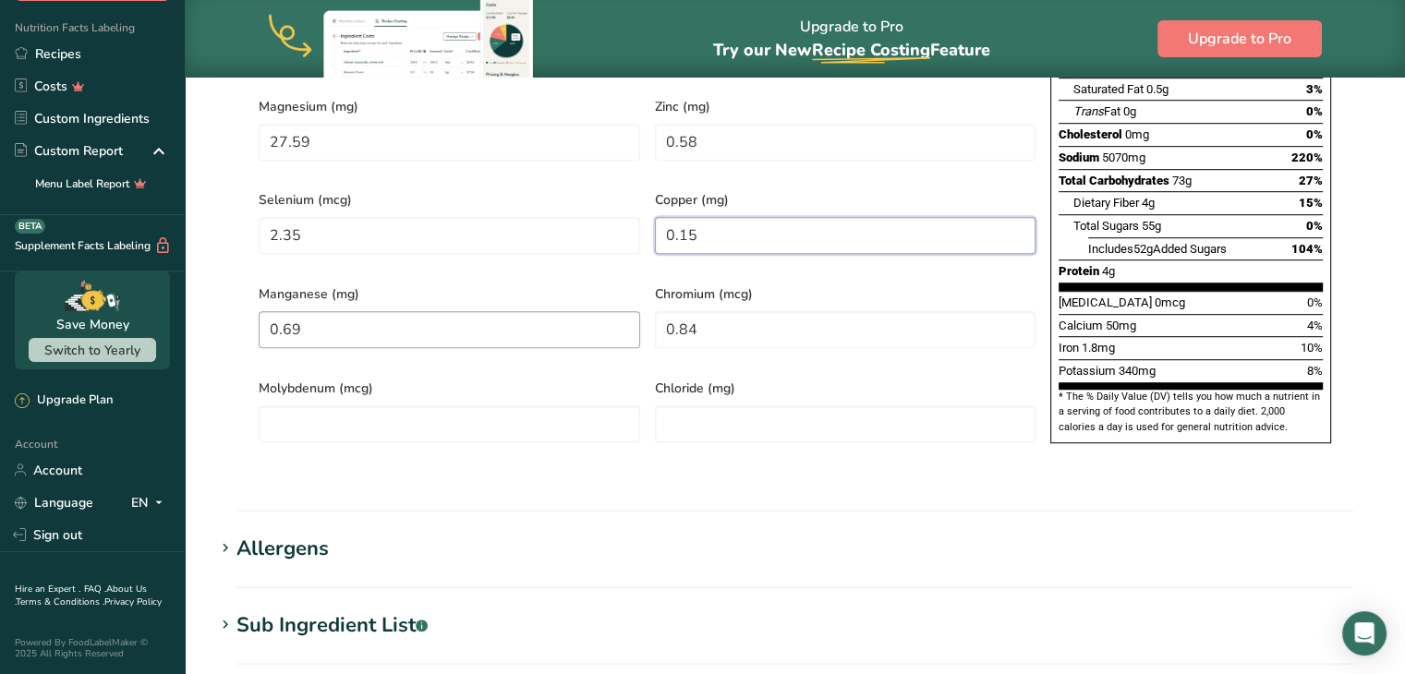
scroll to position [1162, 0]
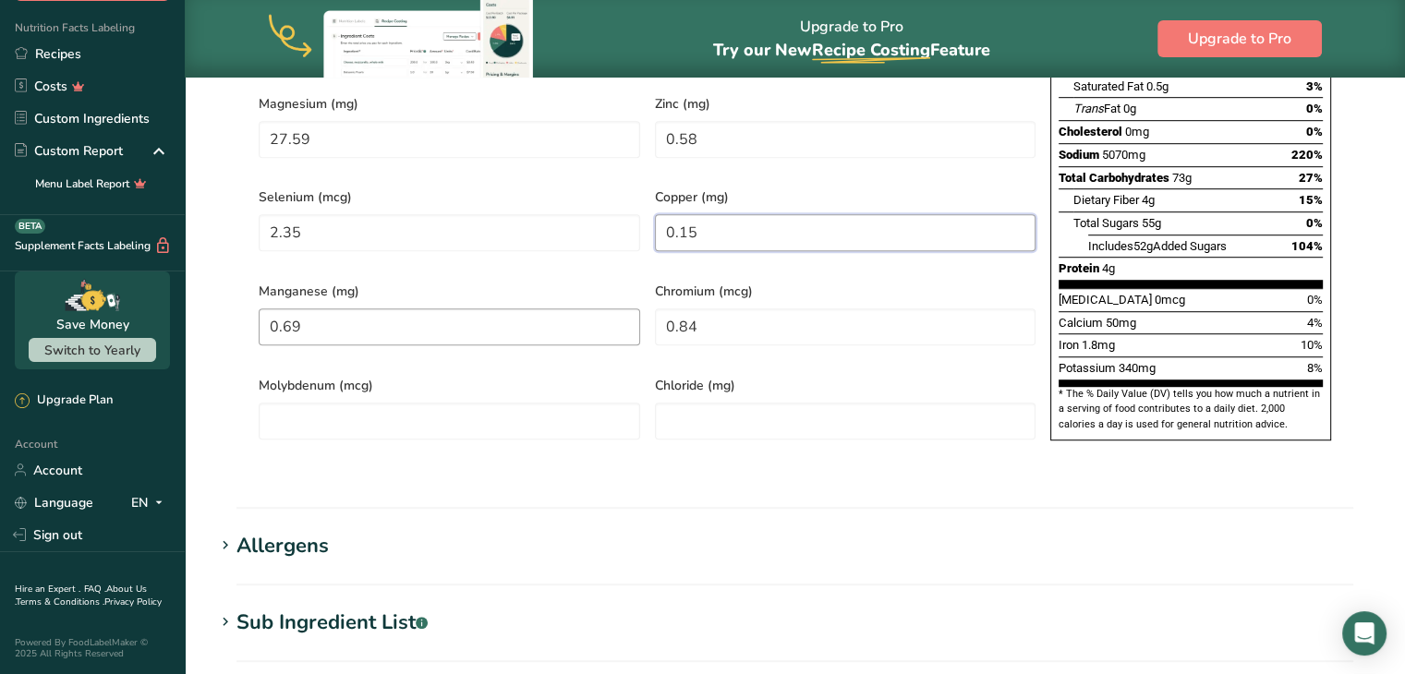
type input "0.15"
click at [340, 309] on input "0.69" at bounding box center [450, 327] width 382 height 37
type input "0"
type input "0.48"
click at [735, 309] on input "0.84" at bounding box center [846, 327] width 382 height 37
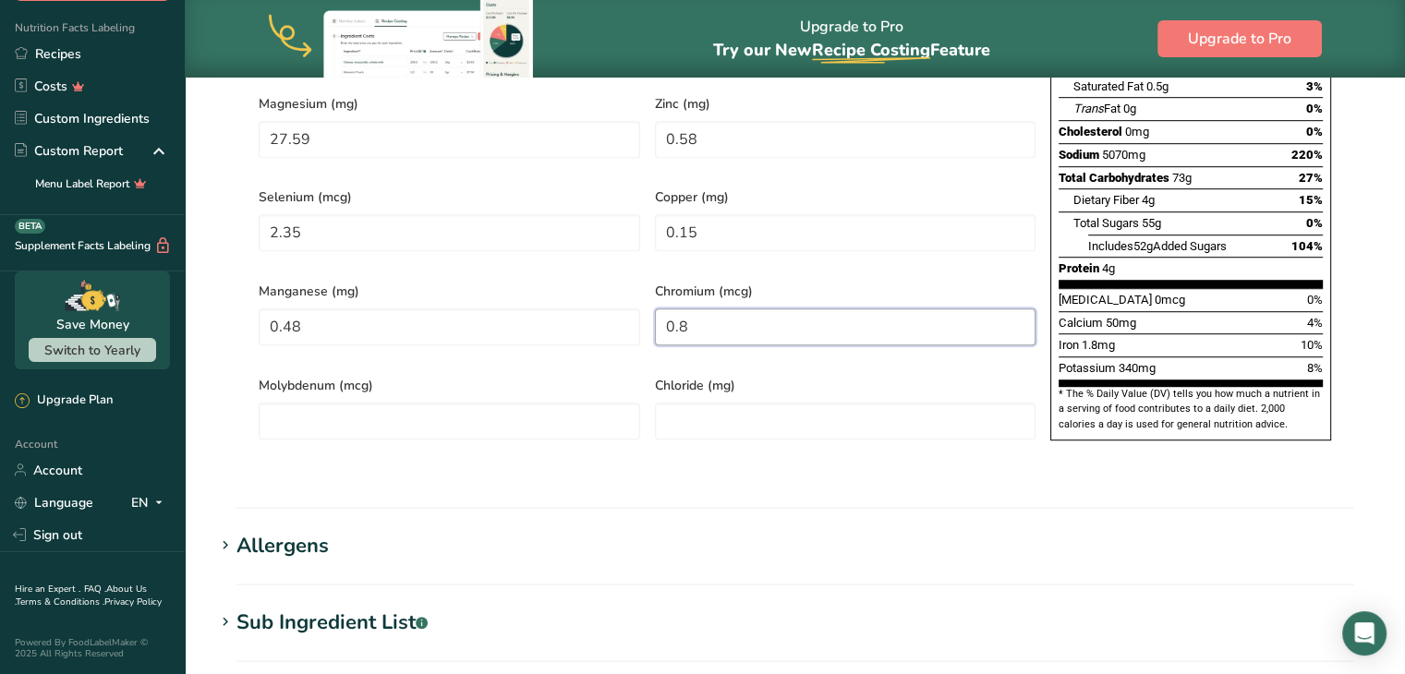
type input "0"
type input "0.52"
click at [454, 404] on div "Molybdenum (mcg)" at bounding box center [449, 412] width 396 height 94
click at [454, 403] on input "number" at bounding box center [450, 421] width 382 height 37
click at [822, 403] on input "number" at bounding box center [846, 421] width 382 height 37
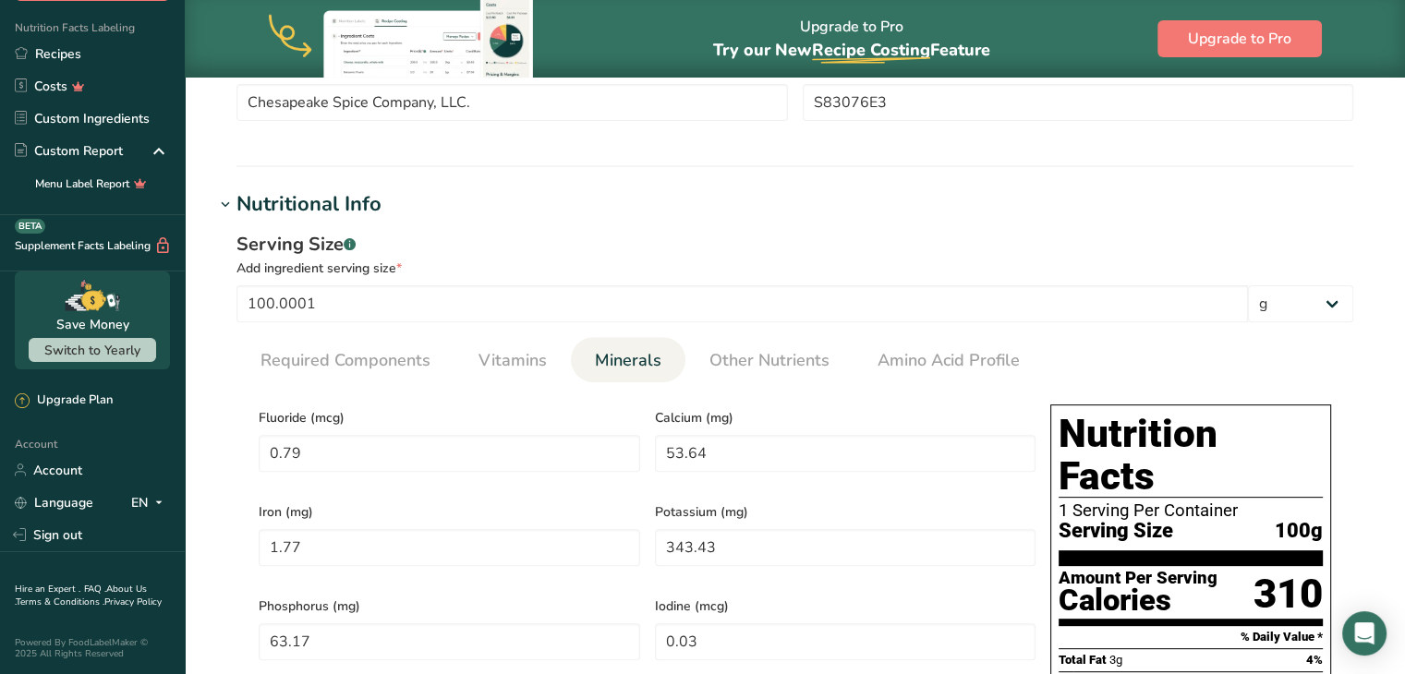
scroll to position [431, 0]
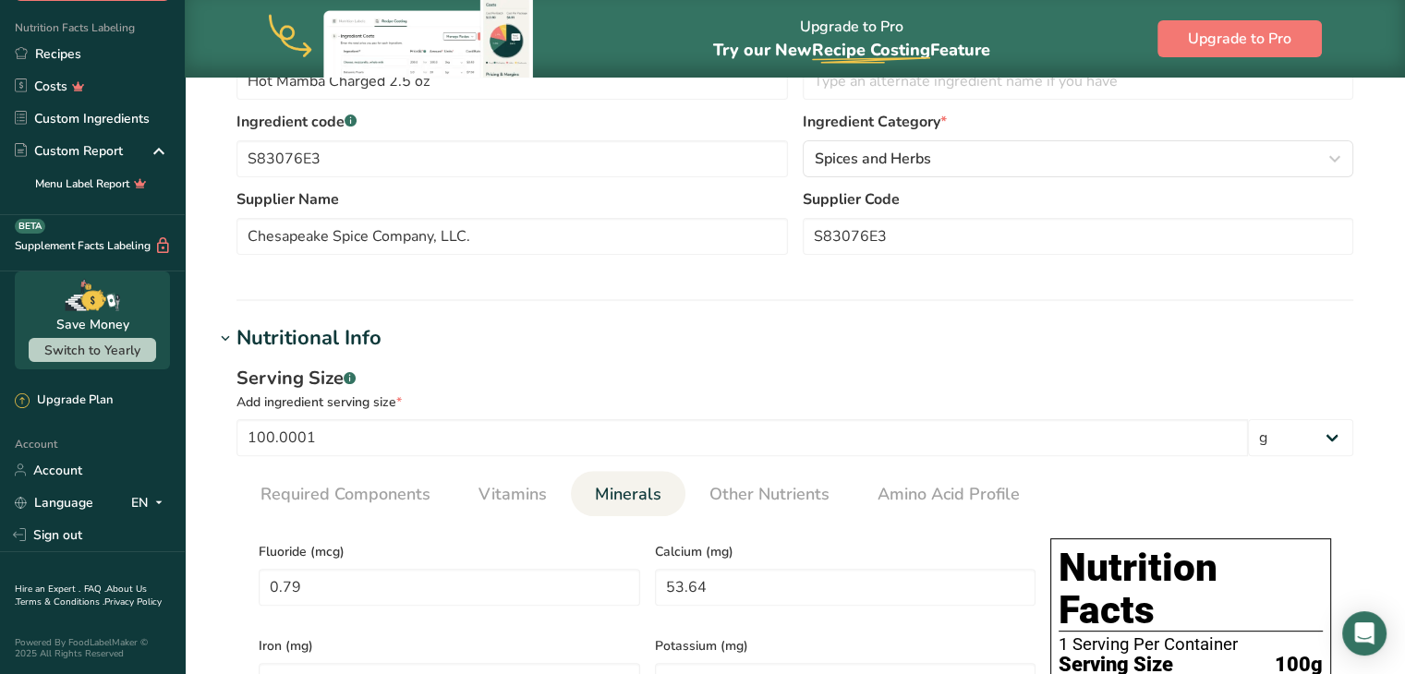
click at [770, 489] on span "Other Nutrients" at bounding box center [770, 494] width 120 height 25
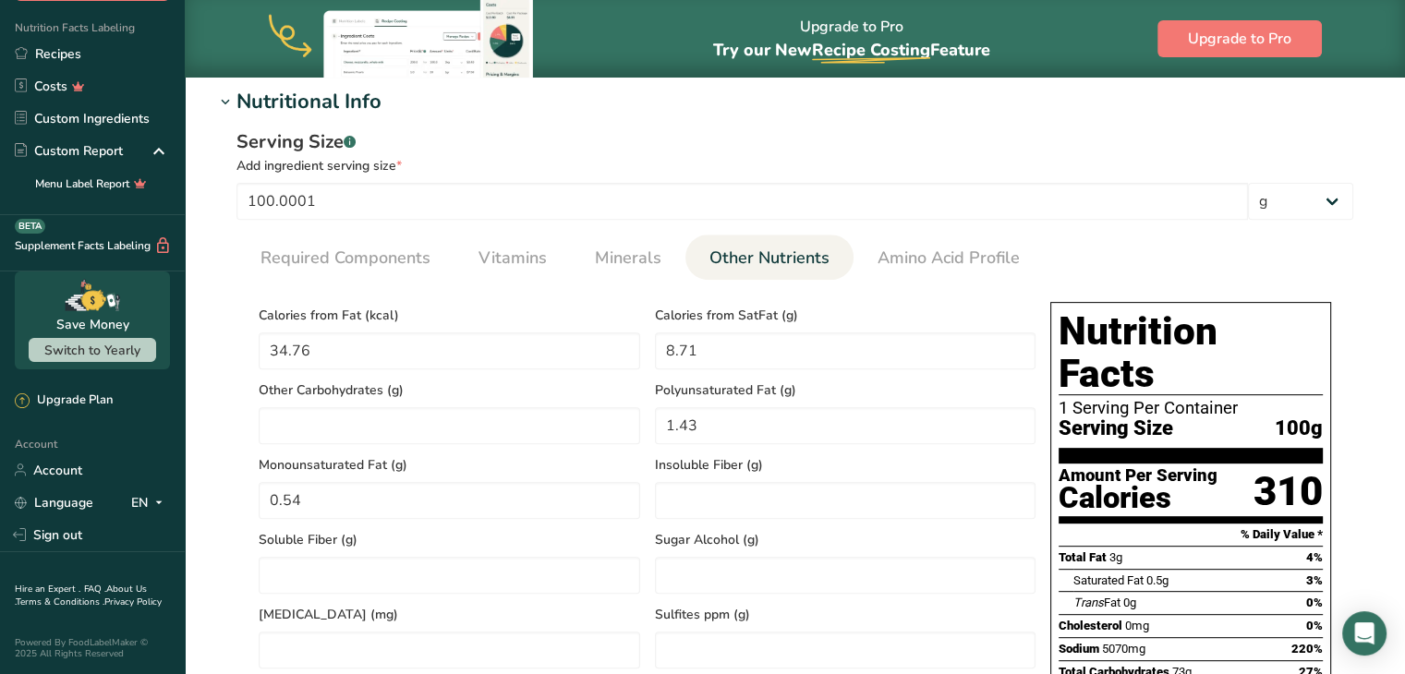
scroll to position [669, 0]
click at [325, 341] on Fat "34.76" at bounding box center [450, 350] width 382 height 37
click at [758, 357] on SatFat "8.71" at bounding box center [846, 350] width 382 height 37
click at [446, 442] on Carbohydrates "number" at bounding box center [450, 425] width 382 height 37
click at [777, 428] on Fat "1.43" at bounding box center [846, 425] width 382 height 37
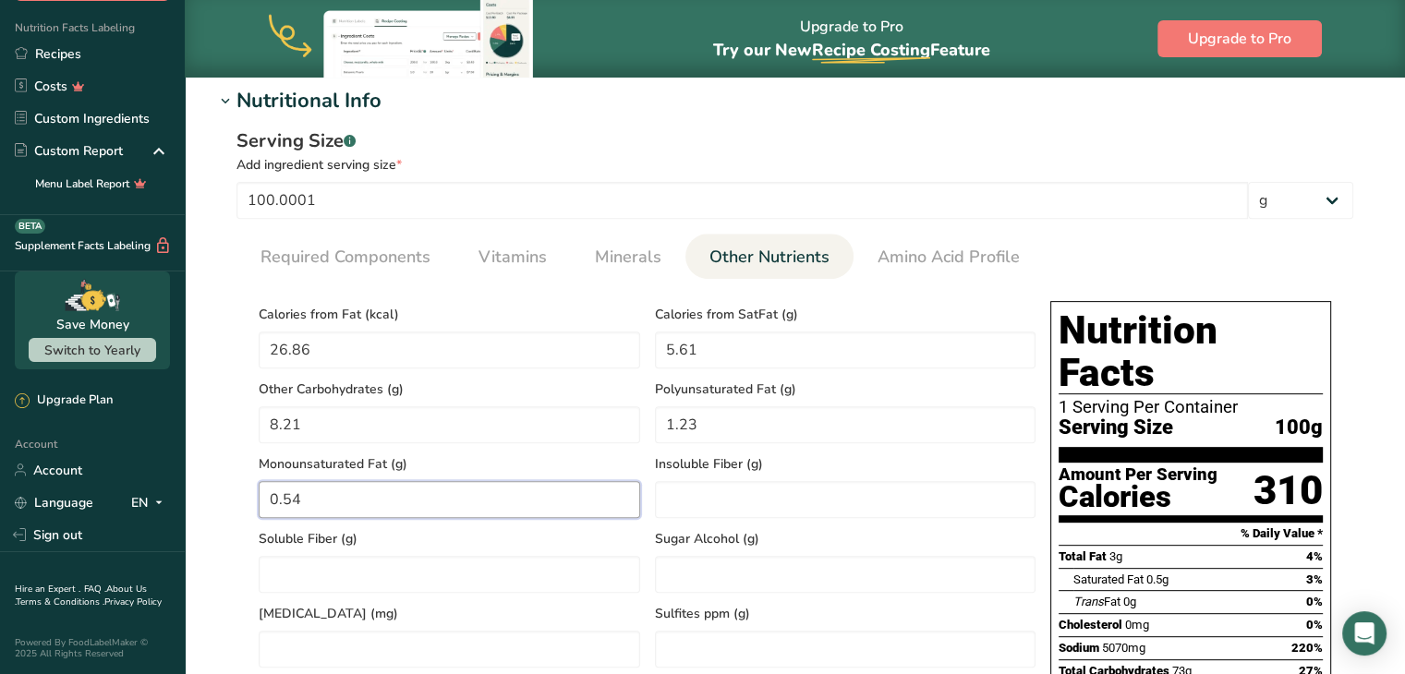
click at [342, 496] on Fat "0.54" at bounding box center [450, 499] width 382 height 37
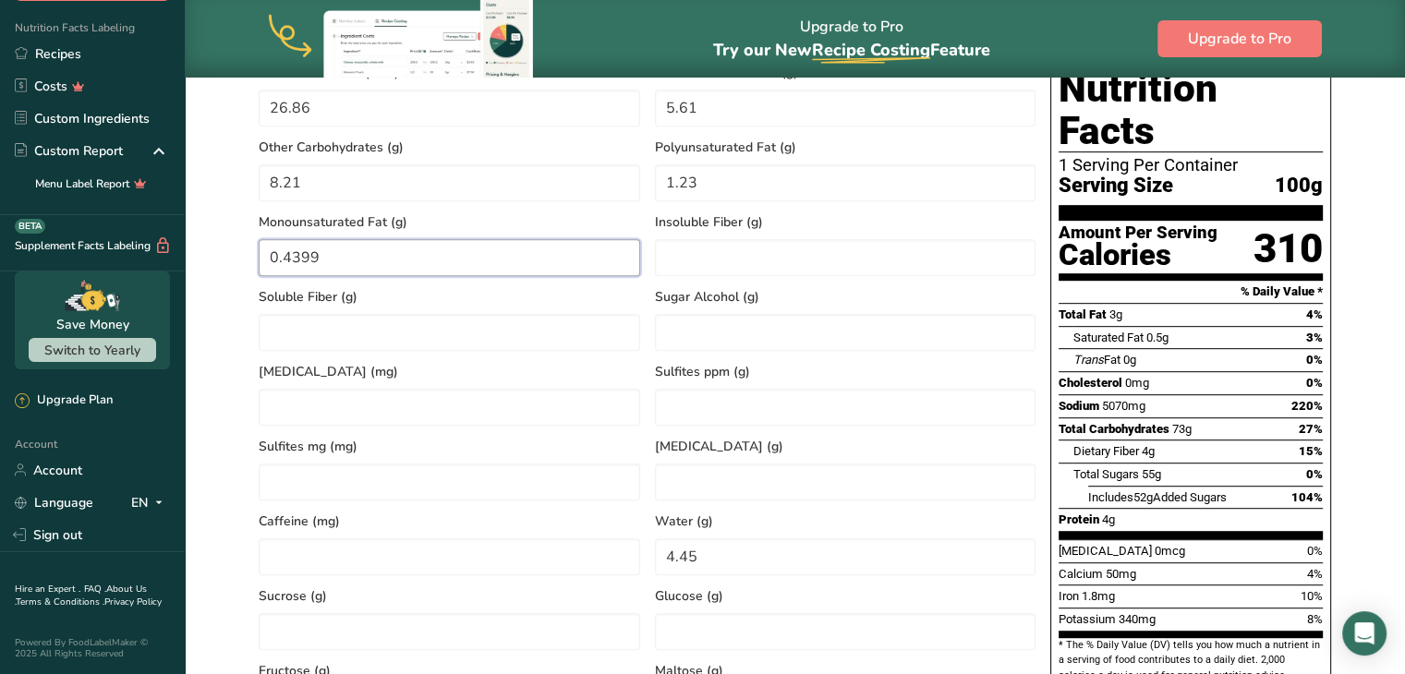
scroll to position [912, 0]
click at [710, 256] on Fiber "number" at bounding box center [846, 256] width 382 height 37
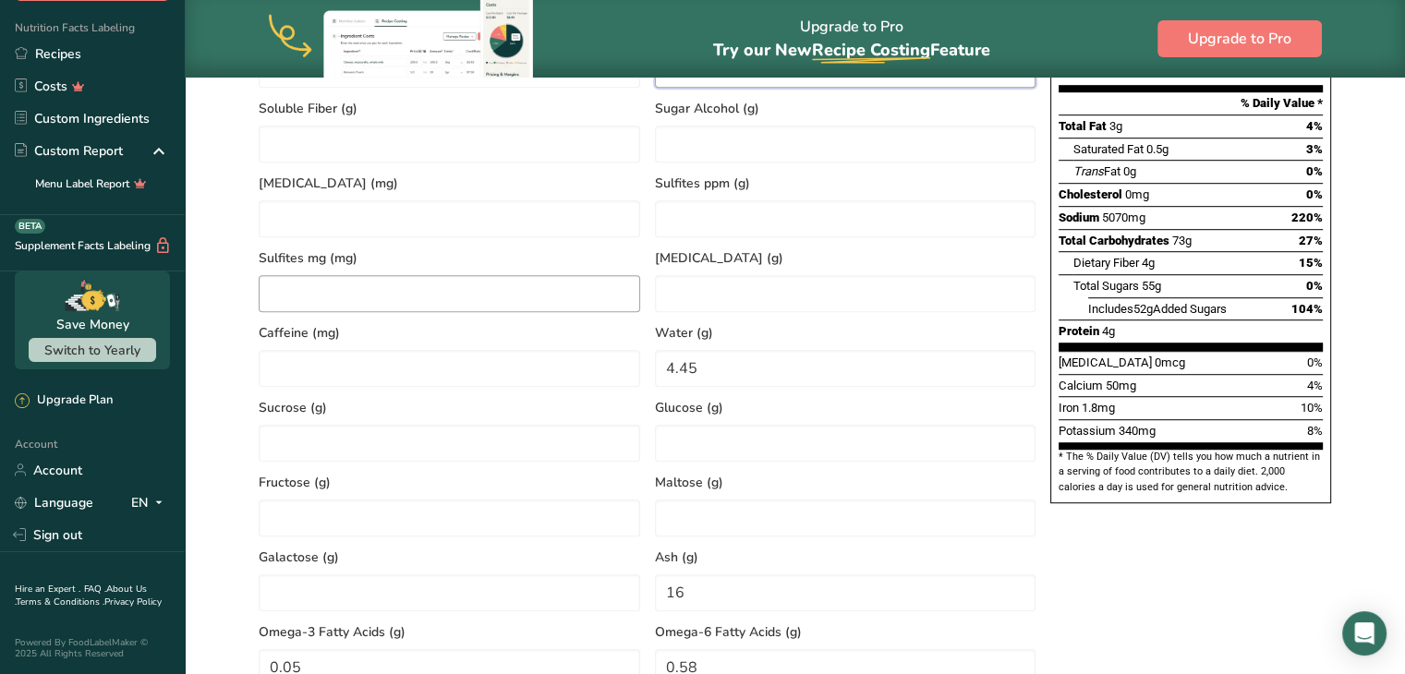
scroll to position [1101, 0]
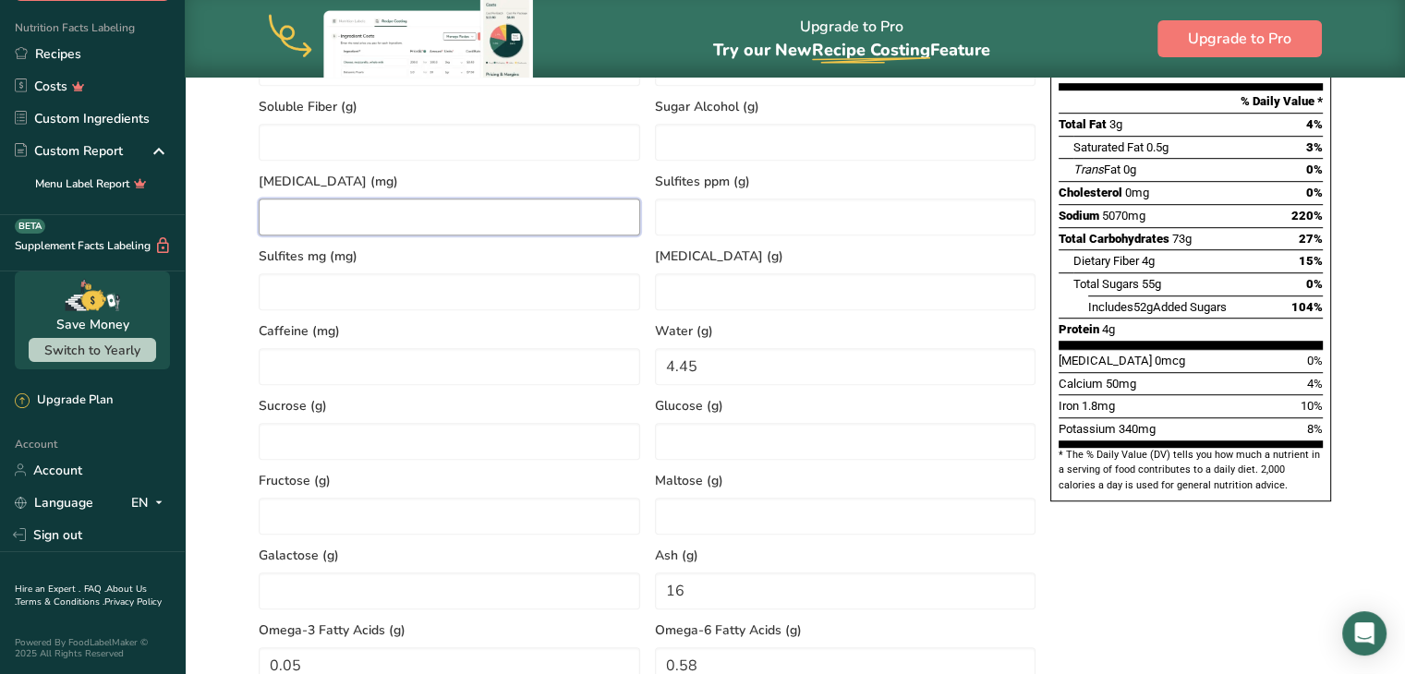
click at [454, 218] on input "number" at bounding box center [450, 217] width 382 height 37
click at [769, 201] on ppm "number" at bounding box center [846, 217] width 382 height 37
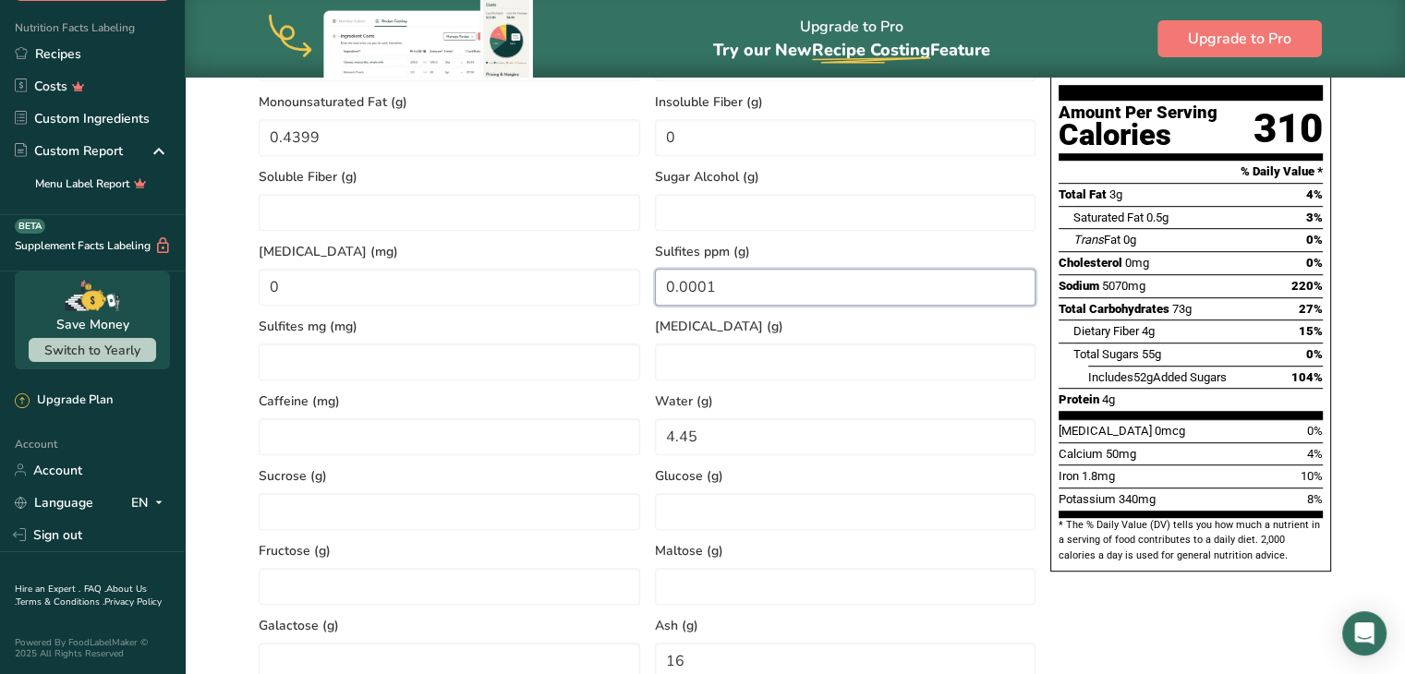
scroll to position [1019, 0]
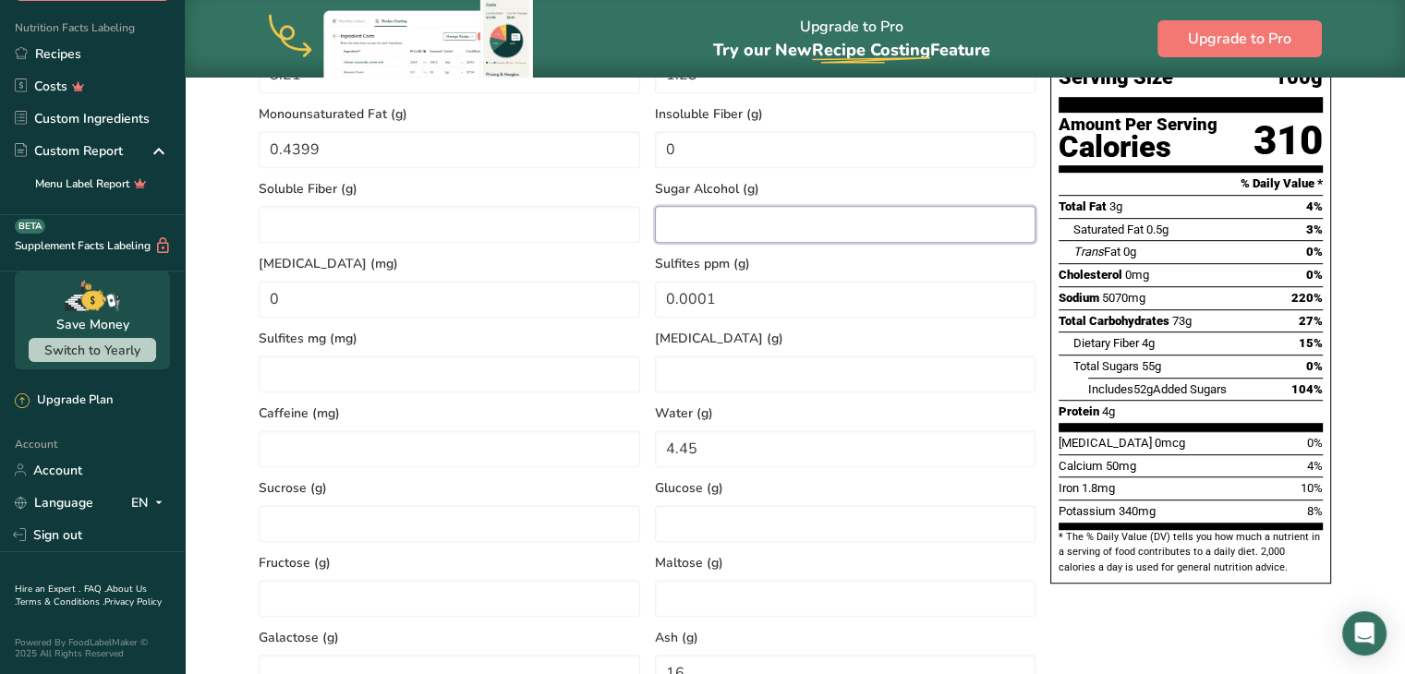
click at [717, 206] on Alcohol "number" at bounding box center [846, 224] width 382 height 37
click at [295, 224] on Fiber "number" at bounding box center [450, 224] width 382 height 37
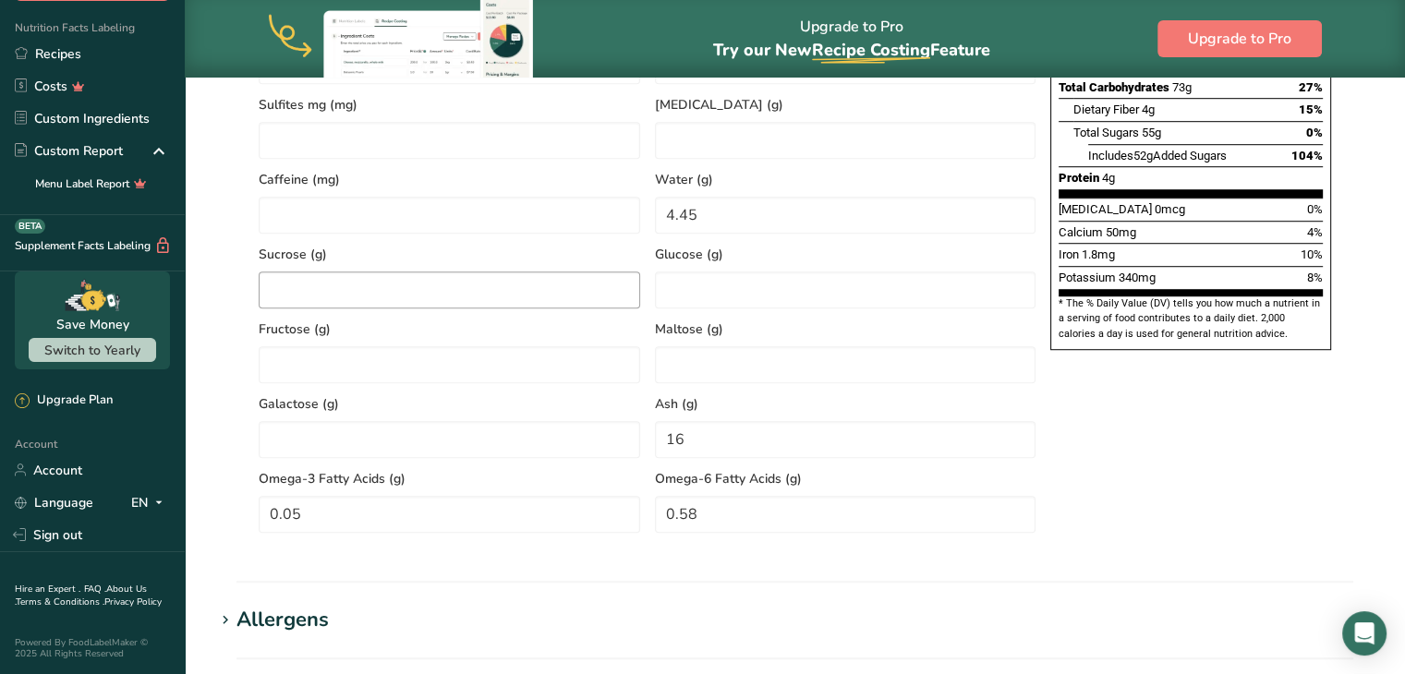
scroll to position [1131, 0]
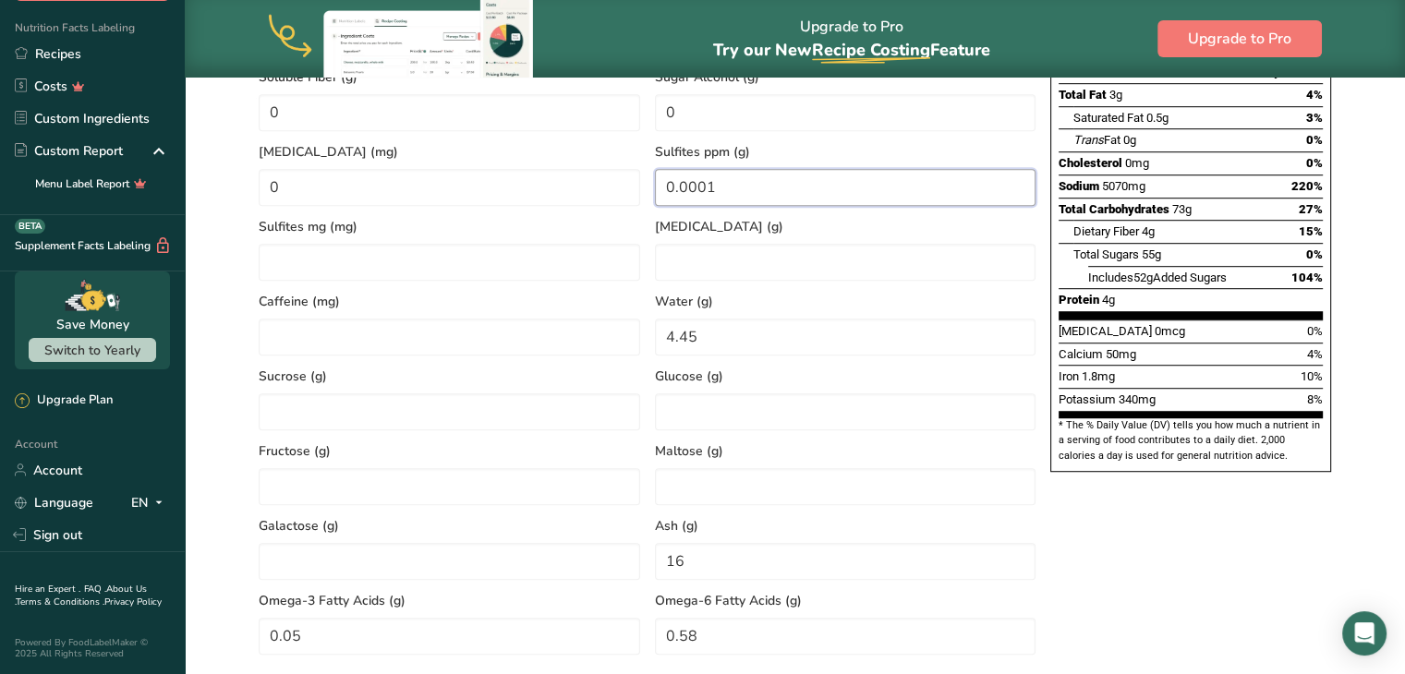
click at [716, 195] on ppm "0.0001" at bounding box center [846, 187] width 382 height 37
click at [325, 262] on mg "number" at bounding box center [450, 262] width 382 height 37
click at [710, 251] on input "number" at bounding box center [846, 262] width 382 height 37
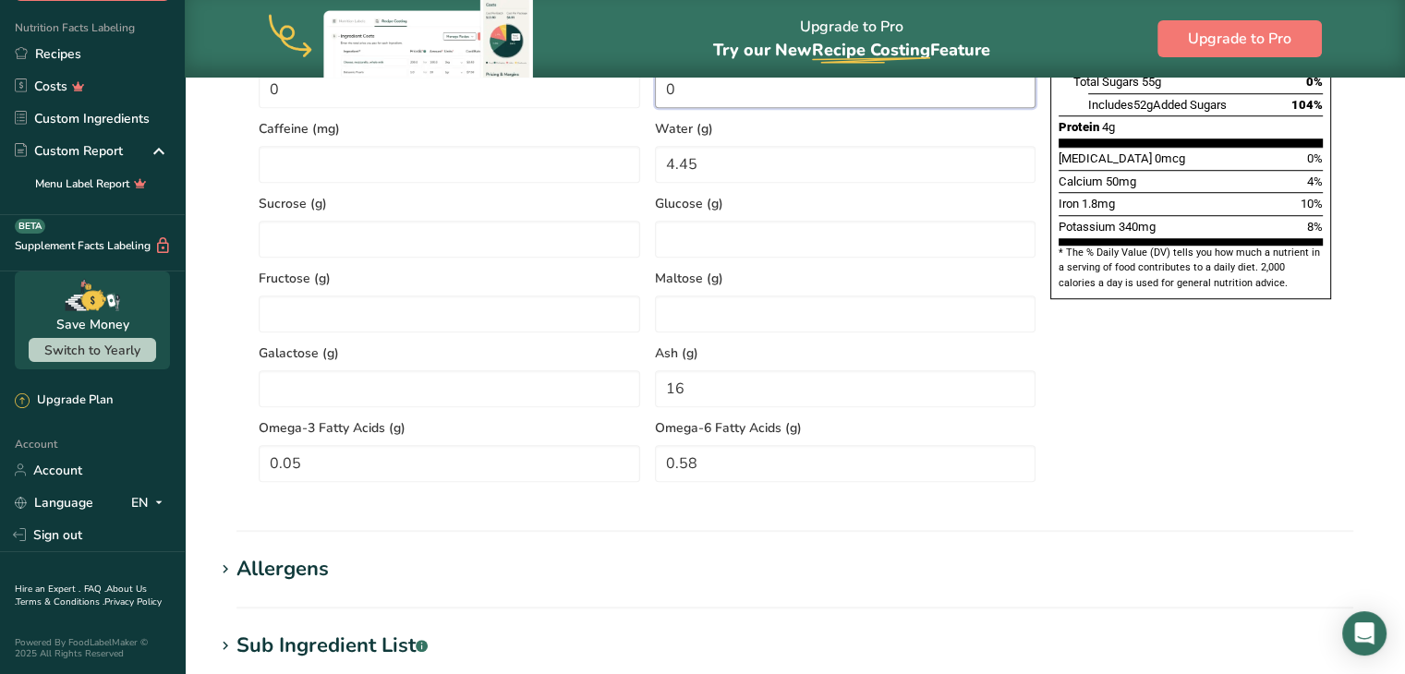
scroll to position [1305, 0]
click at [650, 242] on div "Glucose (g)" at bounding box center [846, 219] width 396 height 75
click at [699, 164] on input "4.45" at bounding box center [846, 163] width 382 height 37
click at [697, 245] on input "number" at bounding box center [846, 238] width 382 height 37
click at [431, 252] on input "number" at bounding box center [450, 238] width 382 height 37
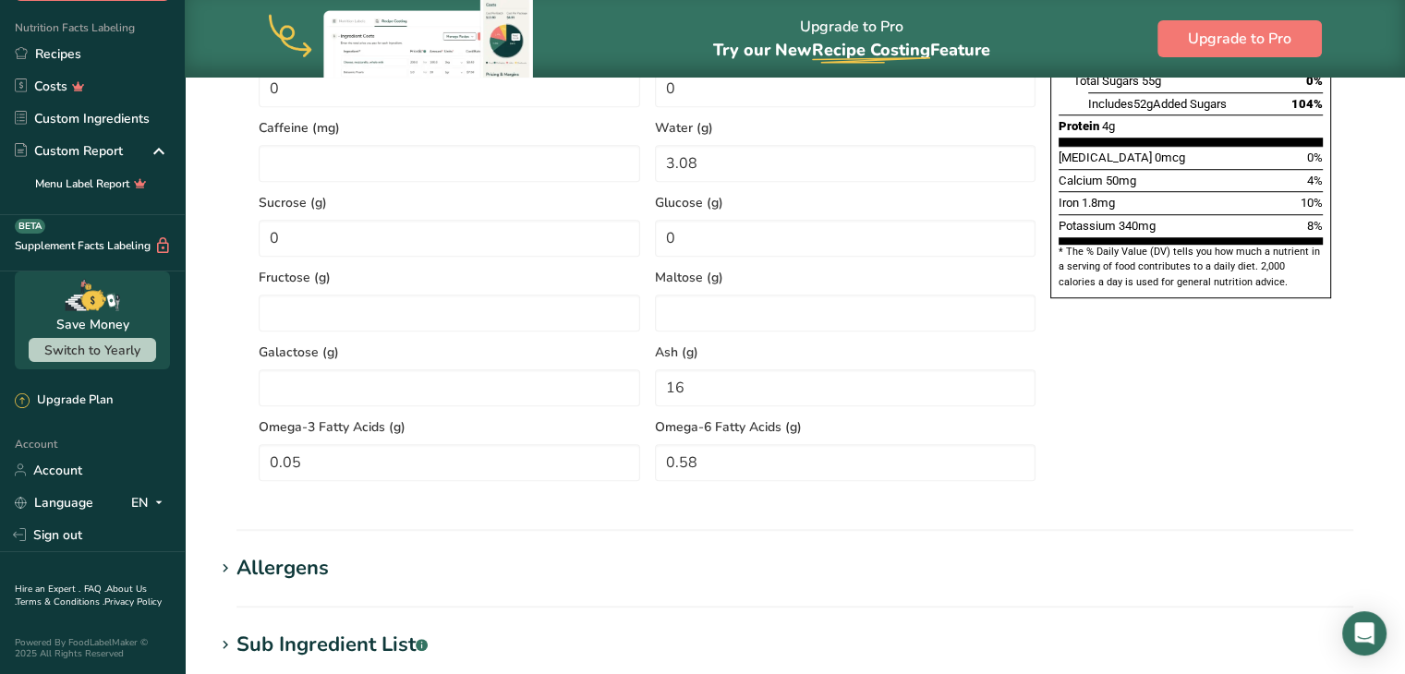
click at [388, 182] on div "Sucrose (g) 0" at bounding box center [449, 219] width 396 height 75
click at [374, 160] on input "number" at bounding box center [450, 163] width 382 height 37
click at [320, 318] on input "number" at bounding box center [450, 313] width 382 height 37
click at [670, 299] on input "number" at bounding box center [846, 313] width 382 height 37
click at [717, 396] on input "16" at bounding box center [846, 388] width 382 height 37
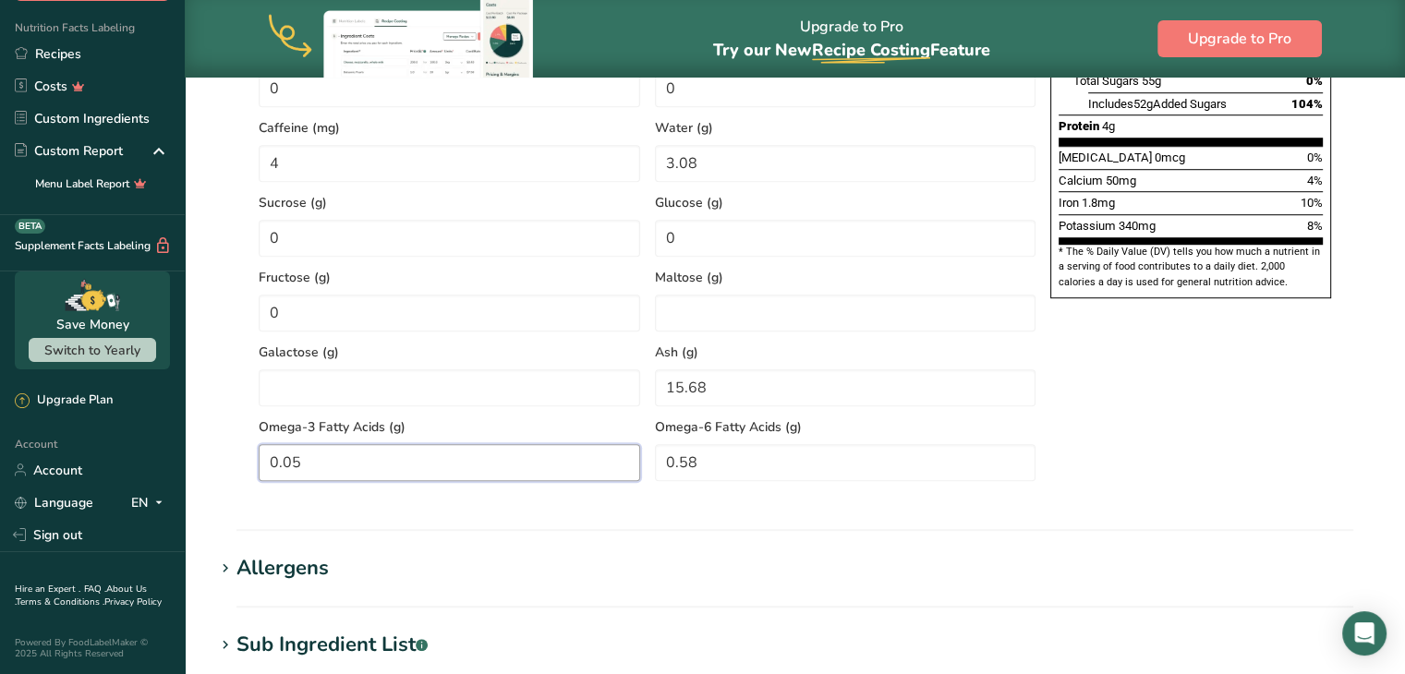
click at [374, 459] on Acids "0.05" at bounding box center [450, 462] width 382 height 37
click at [795, 476] on Acids "0.58" at bounding box center [846, 462] width 382 height 37
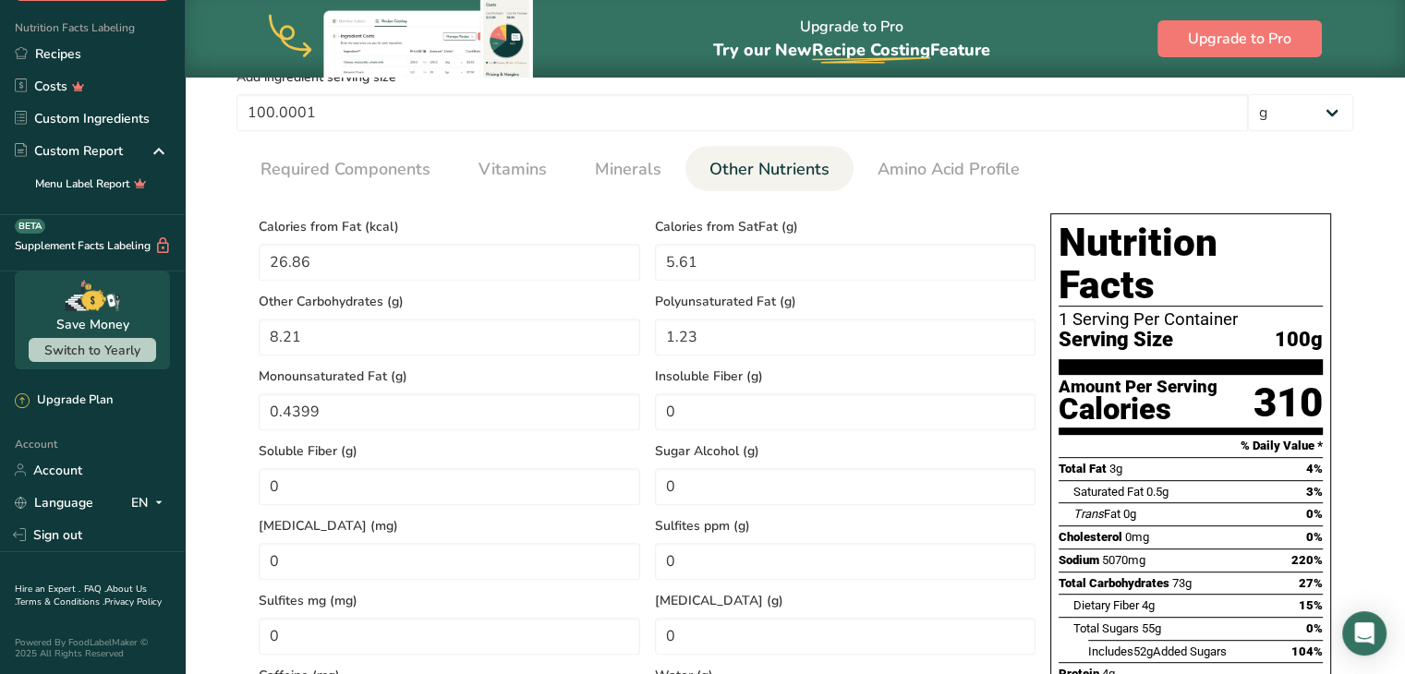
scroll to position [752, 0]
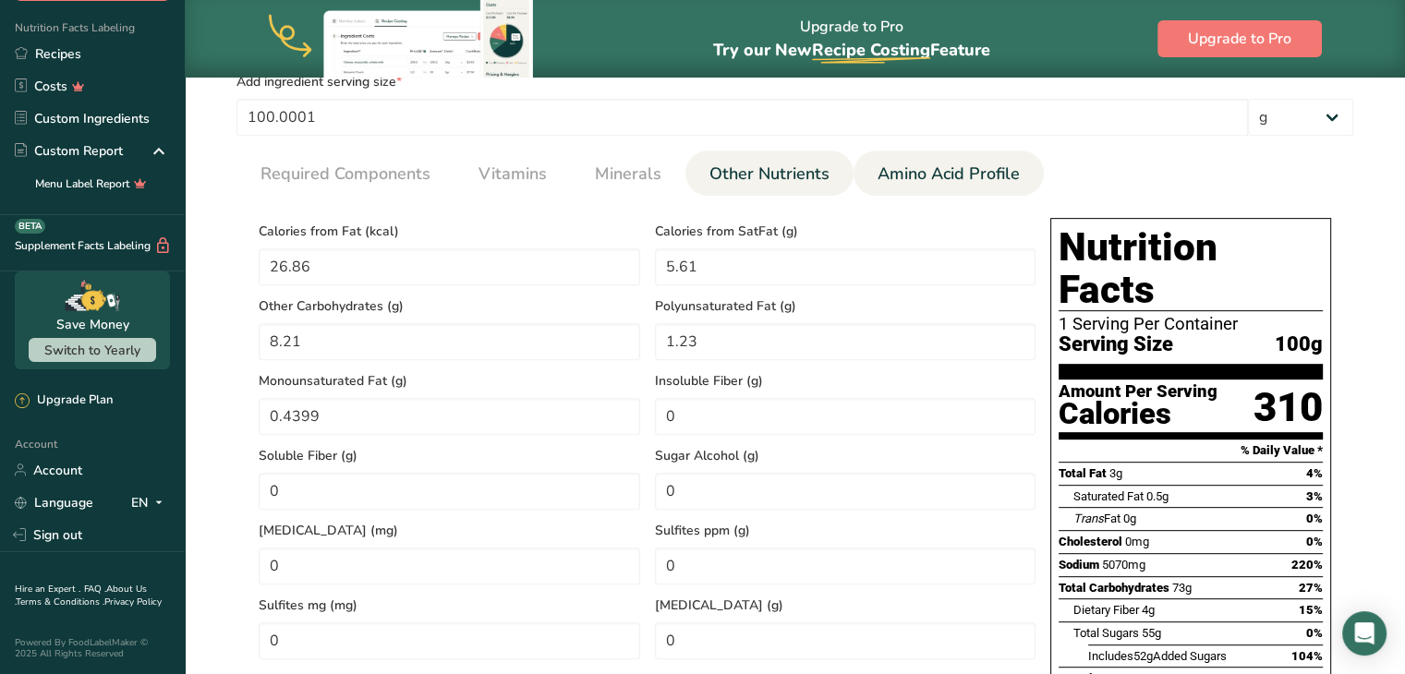
click at [1014, 188] on link "Amino Acid Profile" at bounding box center [948, 174] width 157 height 47
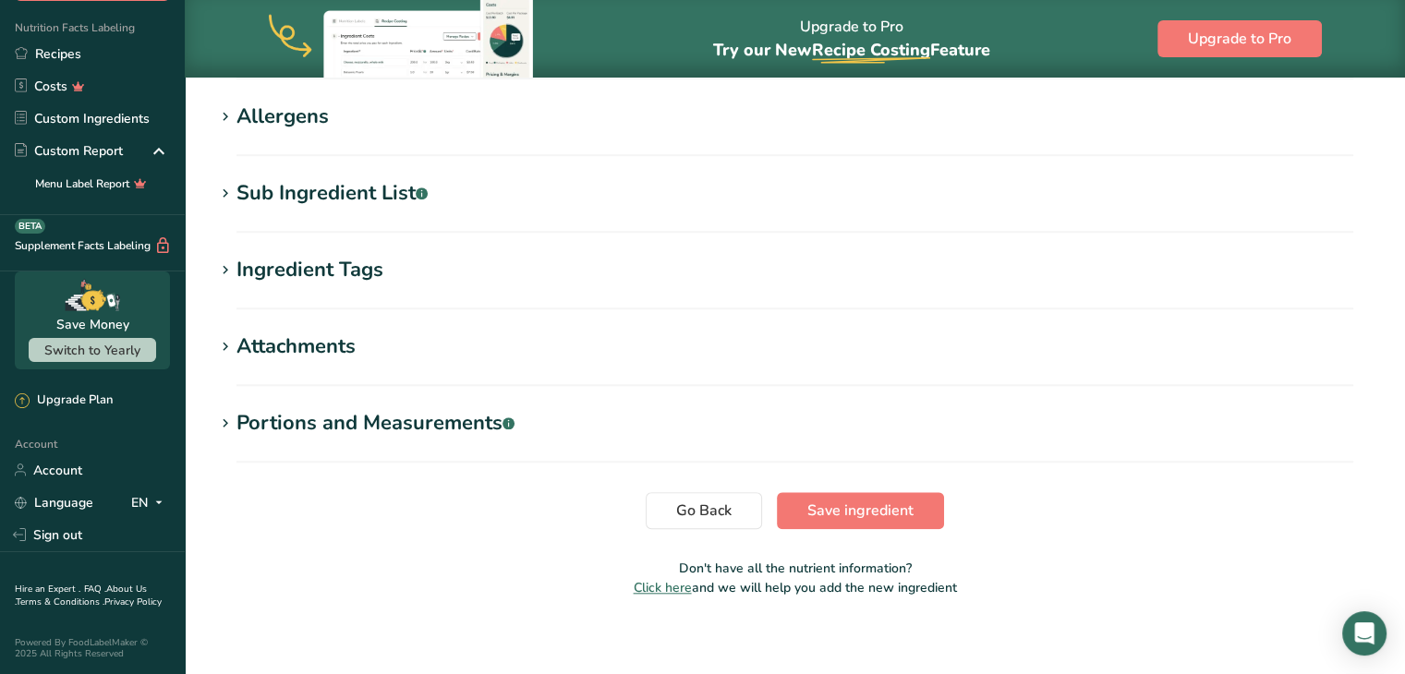
scroll to position [1694, 0]
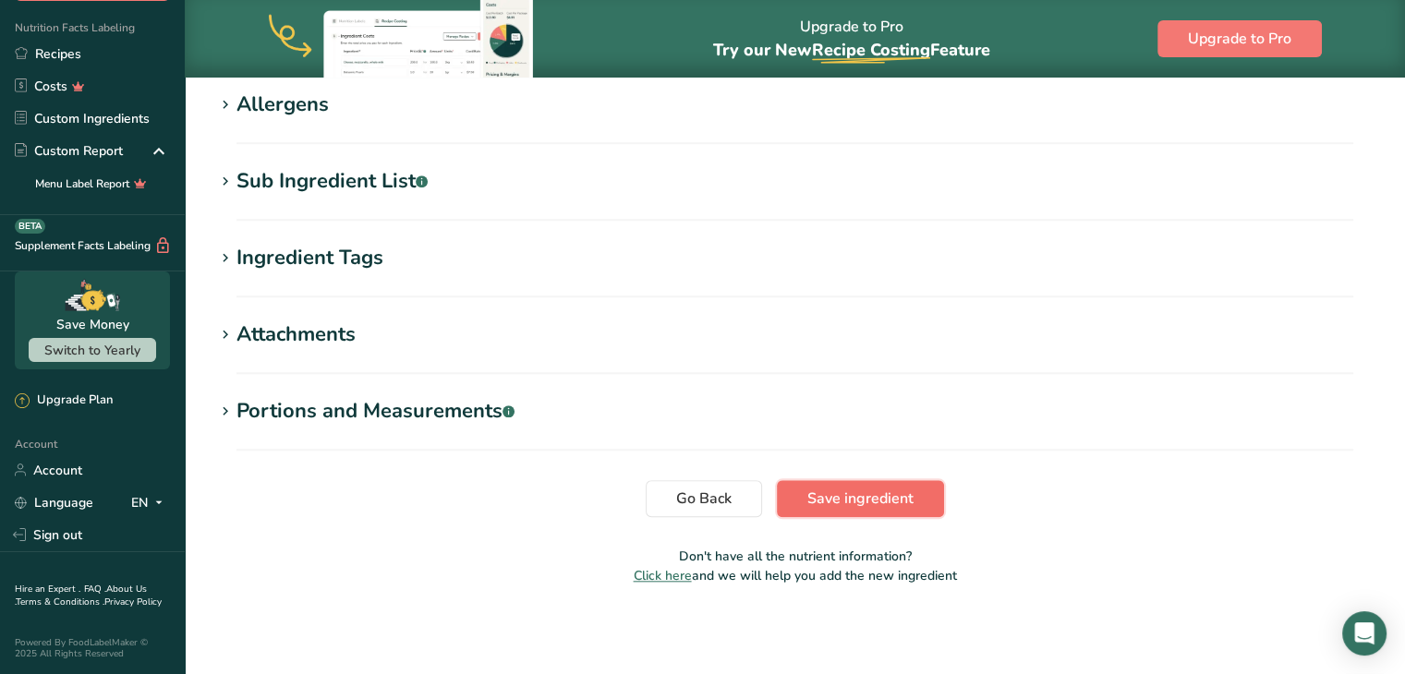
click at [883, 502] on span "Save ingredient" at bounding box center [861, 499] width 106 height 22
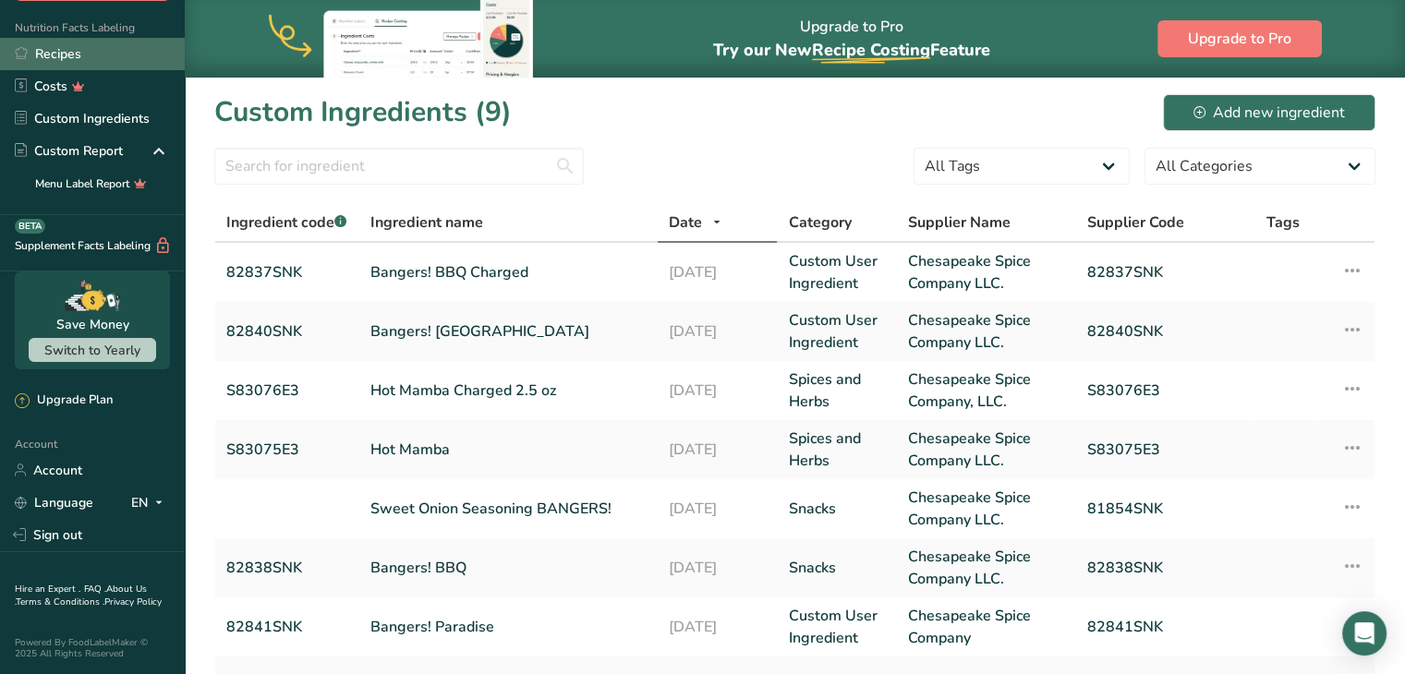
click at [56, 48] on link "Recipes" at bounding box center [92, 54] width 185 height 32
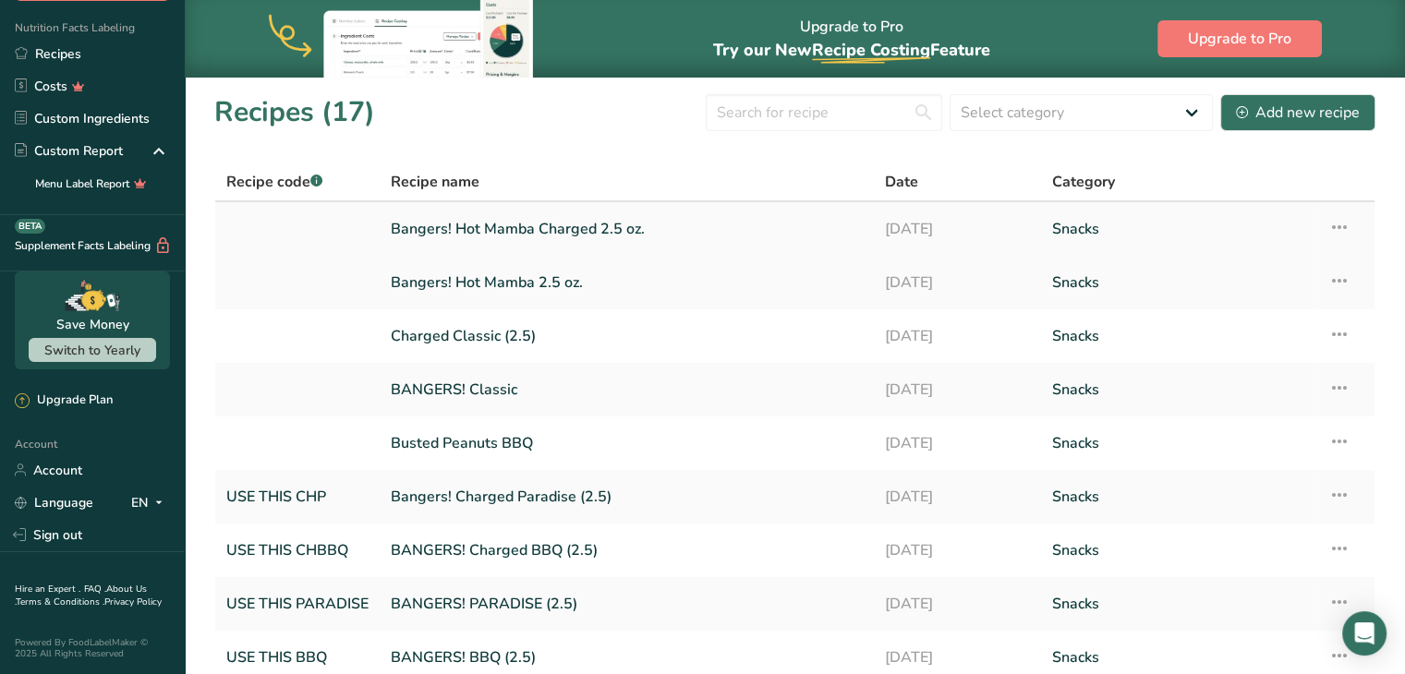
click at [481, 228] on link "Bangers! Hot Mamba Charged 2.5 oz." at bounding box center [627, 229] width 472 height 39
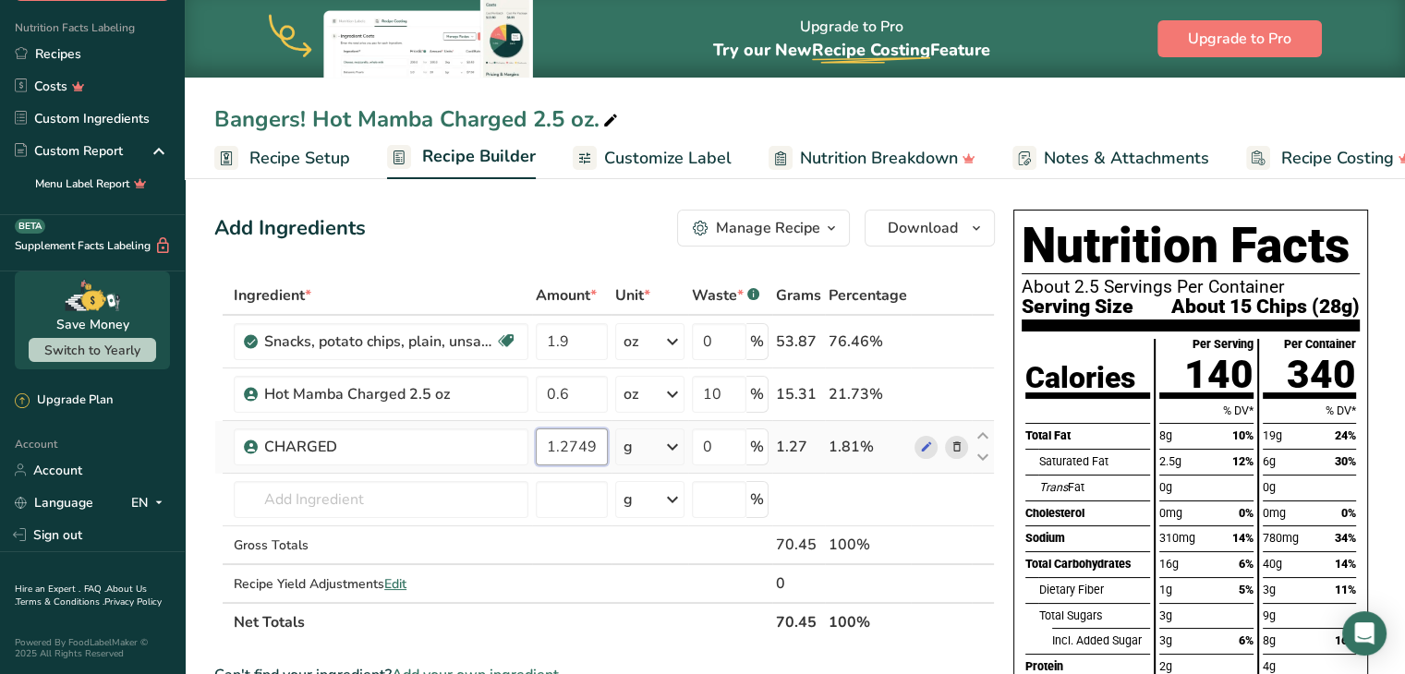
click at [570, 448] on input "1.274995" at bounding box center [572, 447] width 72 height 37
click at [954, 442] on div "Ingredient * Amount * Unit * Waste * .a-a{fill:#347362;}.b-a{fill:#fff;} Grams …" at bounding box center [604, 459] width 781 height 366
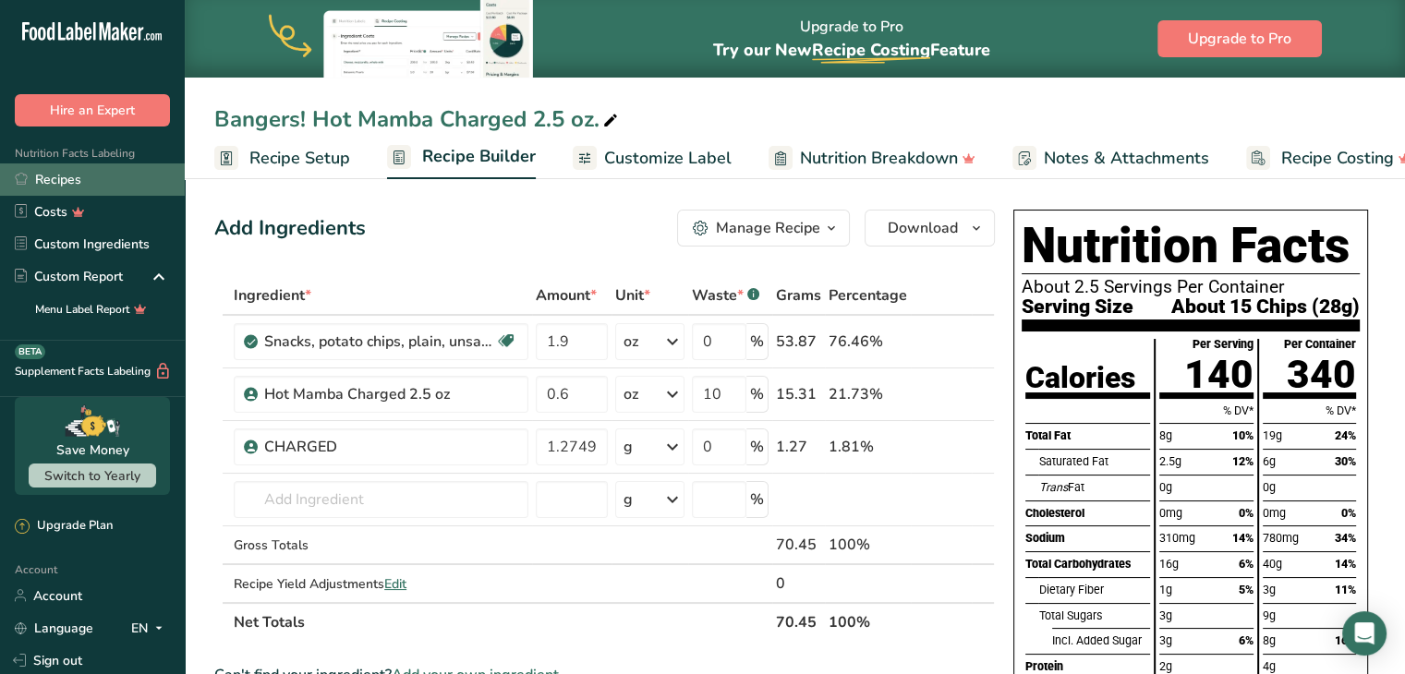
click at [111, 189] on link "Recipes" at bounding box center [92, 180] width 185 height 32
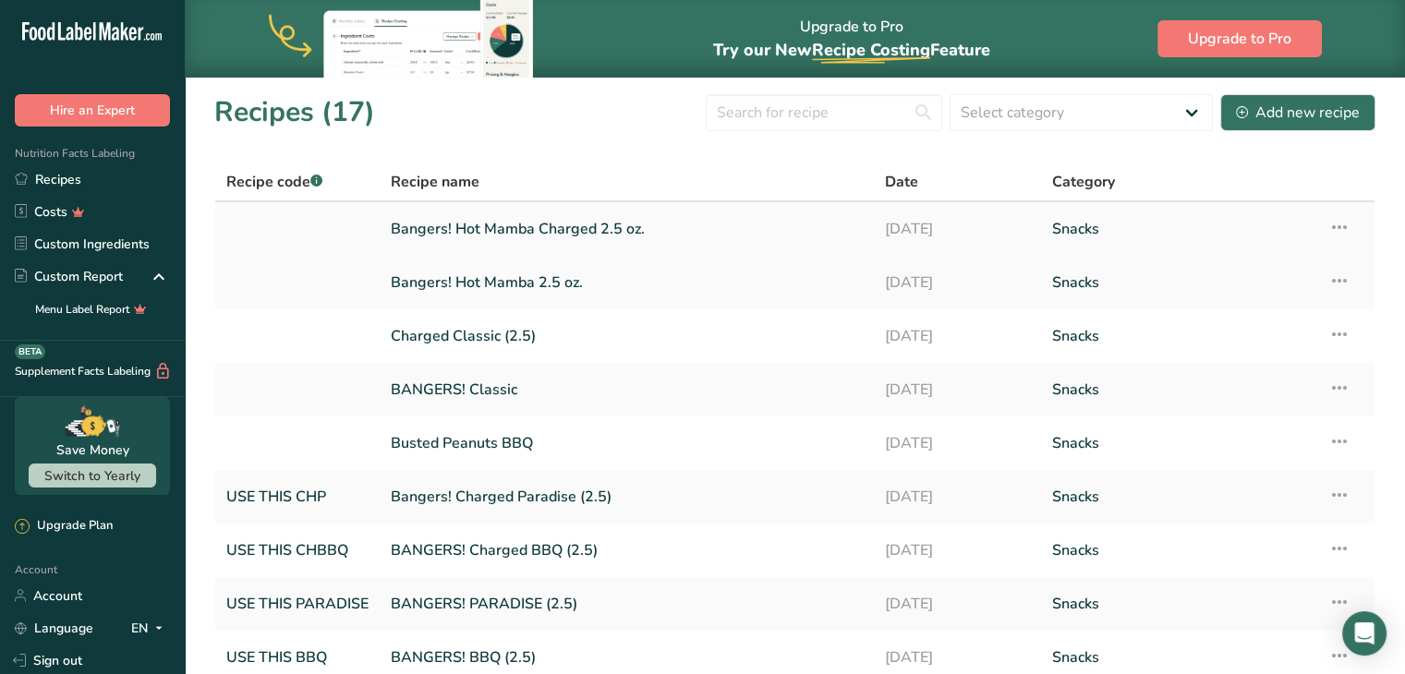
click at [482, 231] on link "Bangers! Hot Mamba Charged 2.5 oz." at bounding box center [627, 229] width 472 height 39
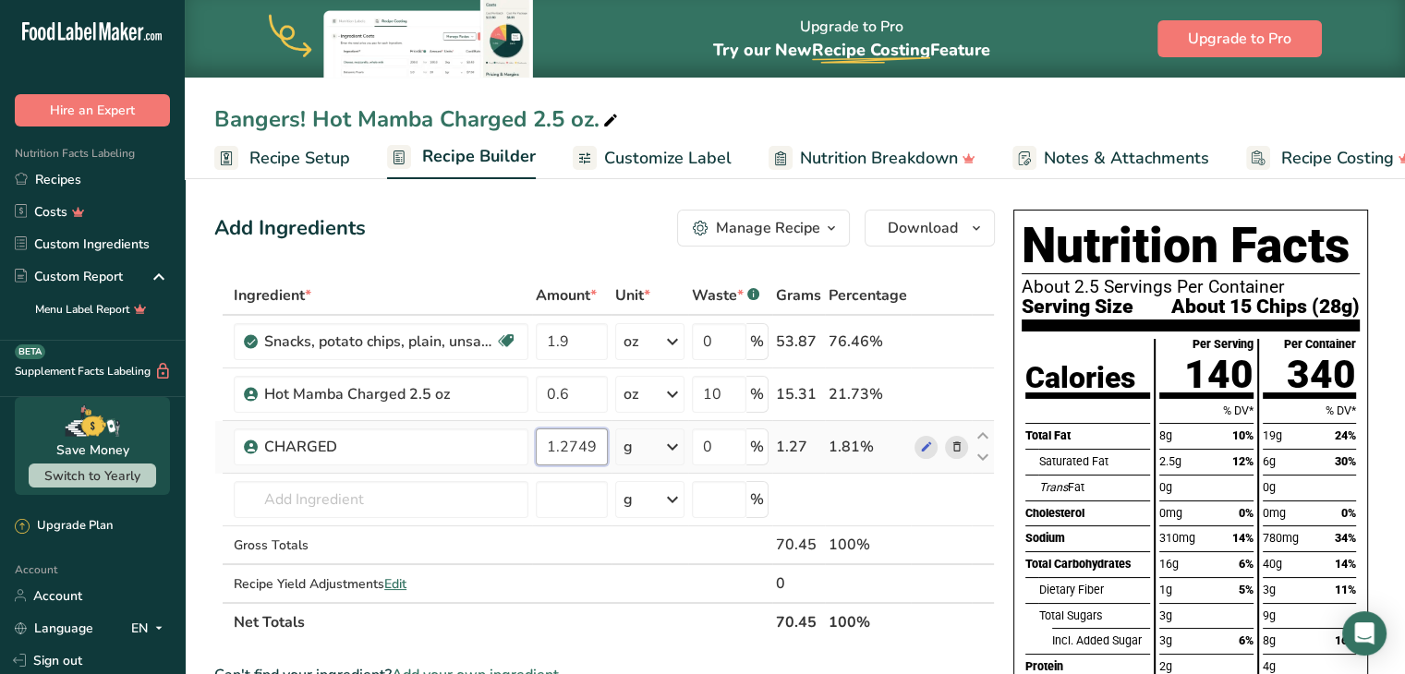
click at [586, 437] on input "1.274995" at bounding box center [572, 447] width 72 height 37
click at [948, 488] on div "Ingredient * Amount * Unit * Waste * .a-a{fill:#347362;}.b-a{fill:#fff;} Grams …" at bounding box center [604, 459] width 781 height 366
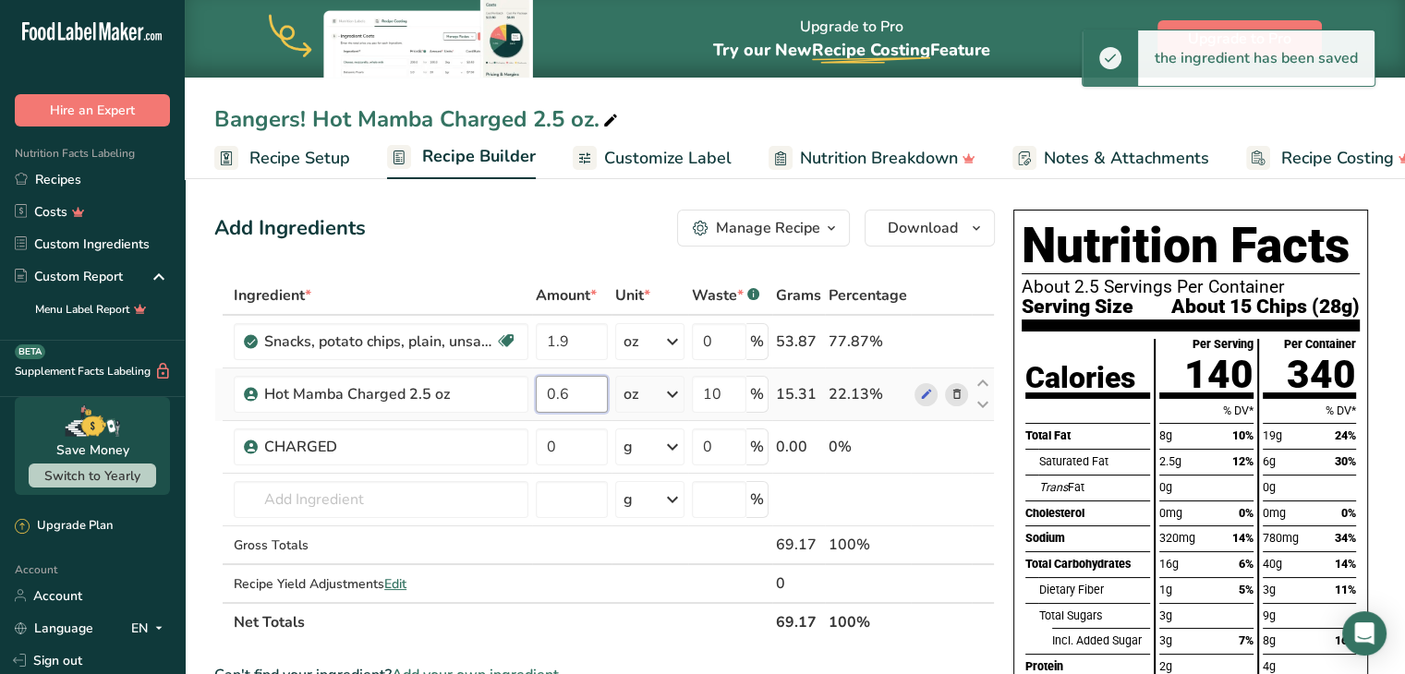
click at [579, 400] on input "0.6" at bounding box center [572, 394] width 72 height 37
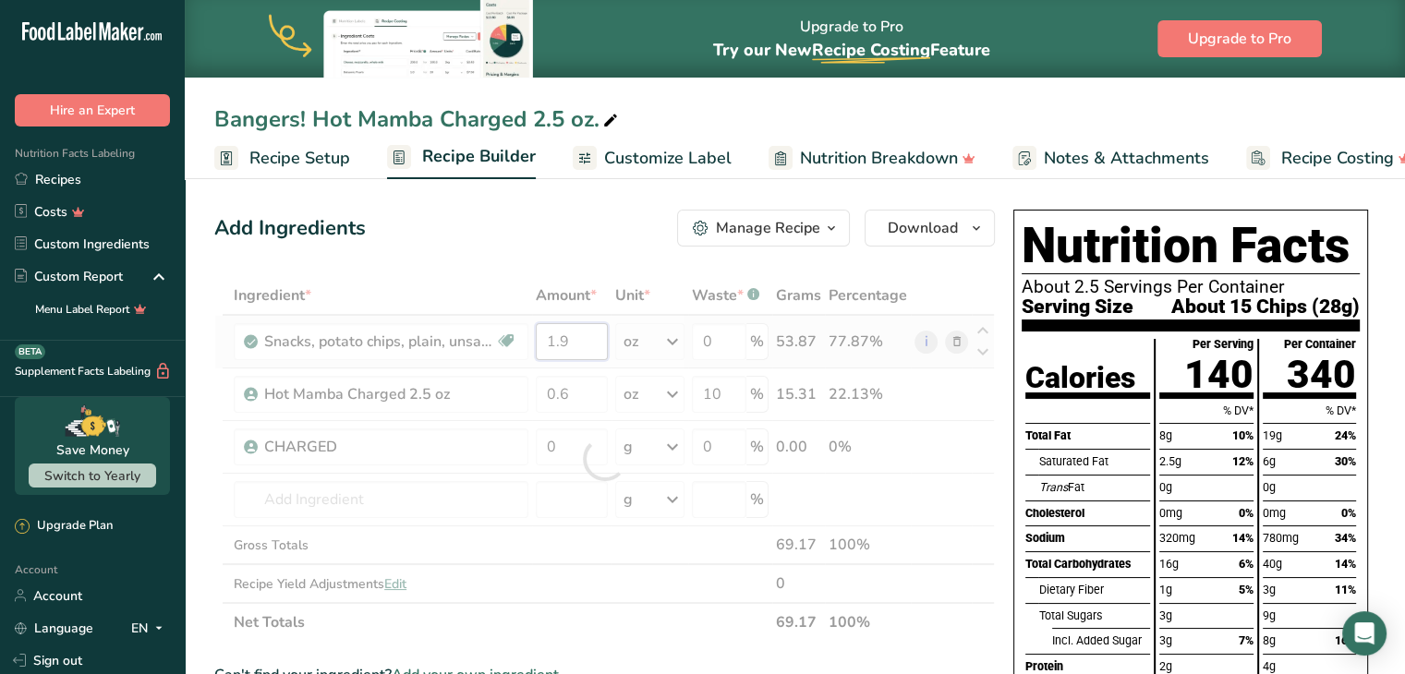
click at [573, 352] on div "Ingredient * Amount * Unit * Waste * .a-a{fill:#347362;}.b-a{fill:#fff;} Grams …" at bounding box center [604, 459] width 781 height 366
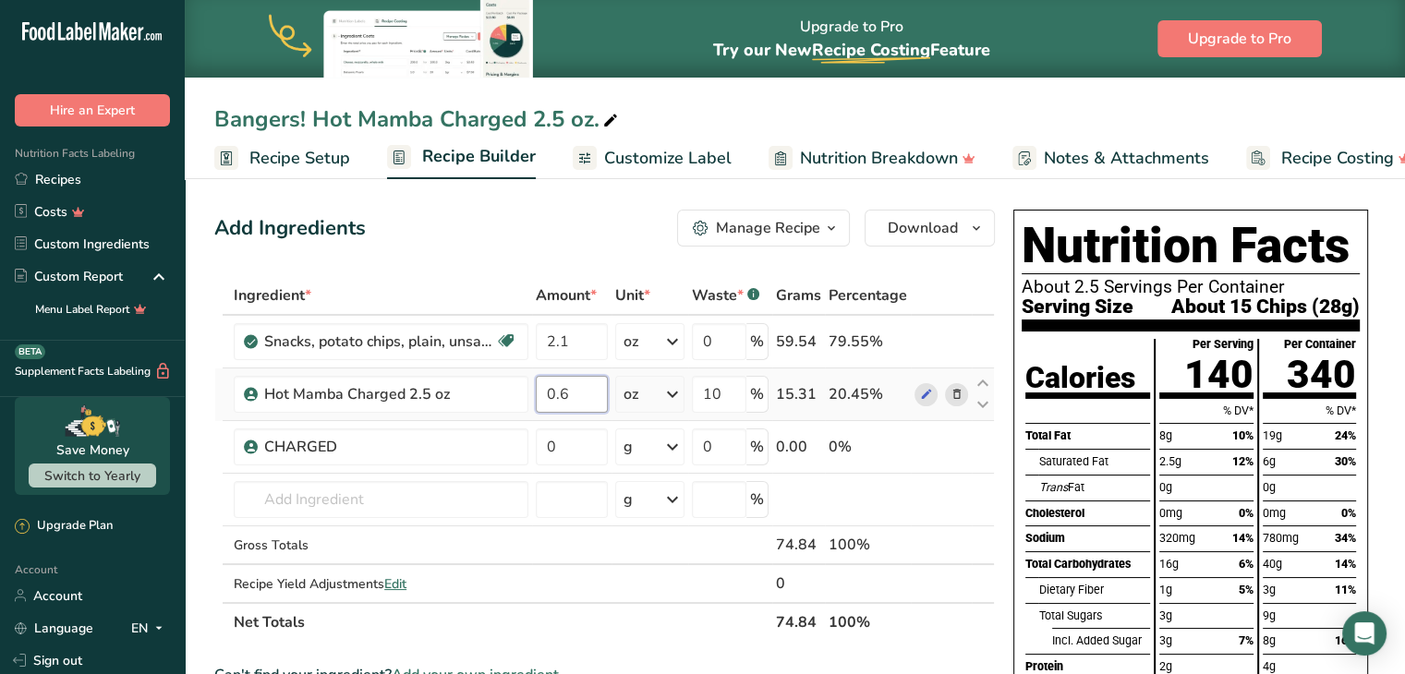
click at [585, 402] on div "Ingredient * Amount * Unit * Waste * .a-a{fill:#347362;}.b-a{fill:#fff;} Grams …" at bounding box center [604, 459] width 781 height 366
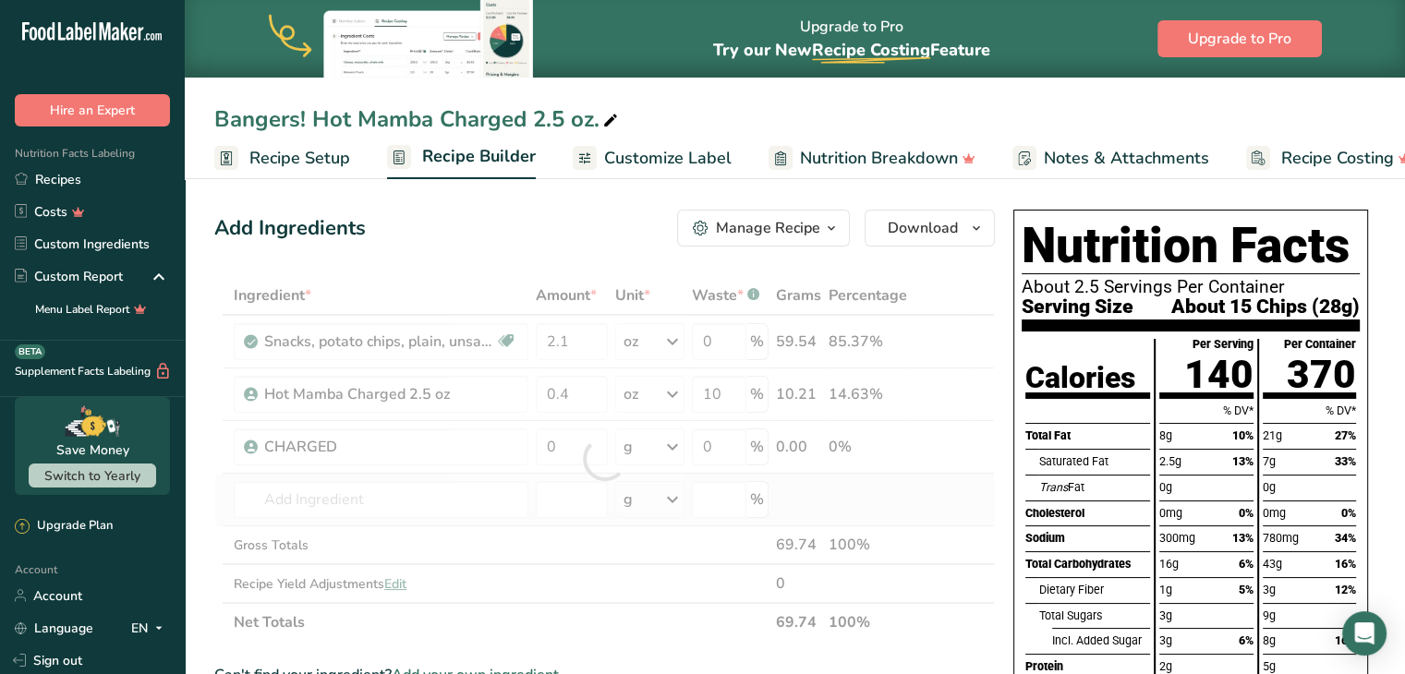
click at [891, 488] on div "Ingredient * Amount * Unit * Waste * .a-a{fill:#347362;}.b-a{fill:#fff;} Grams …" at bounding box center [604, 459] width 781 height 366
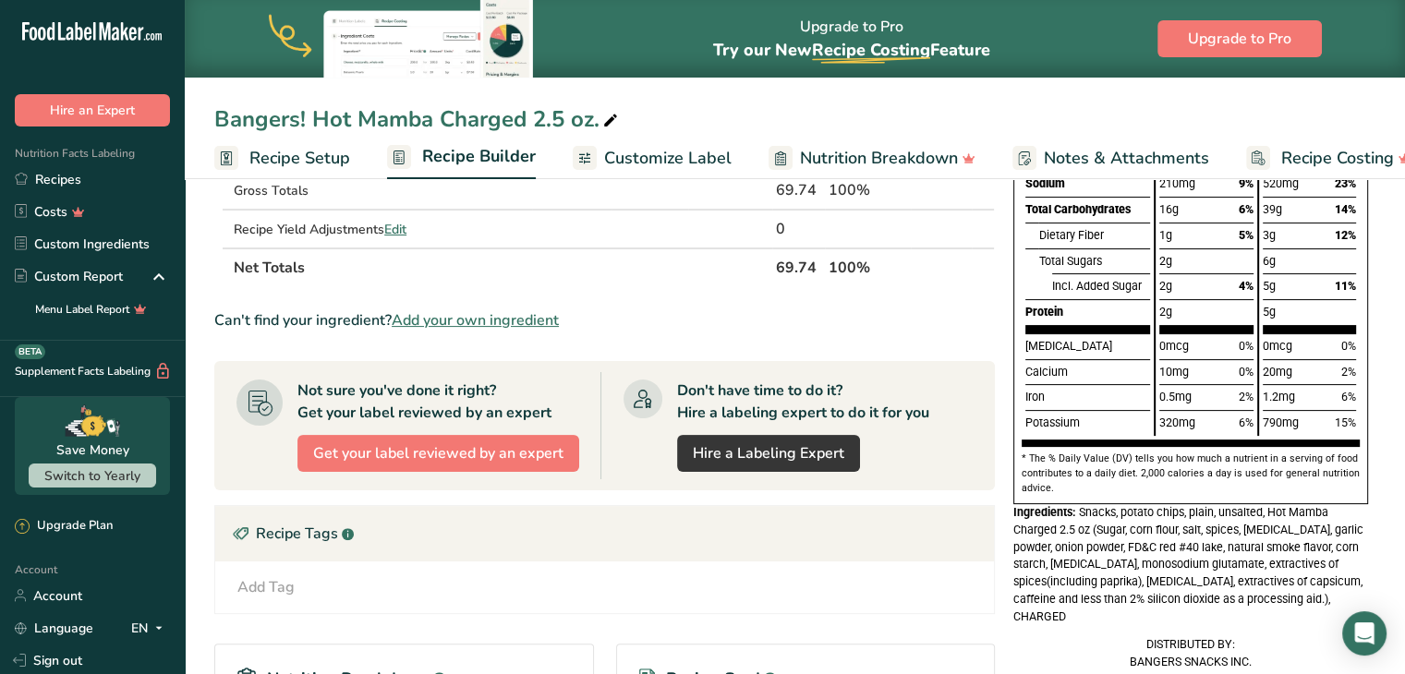
scroll to position [353, 0]
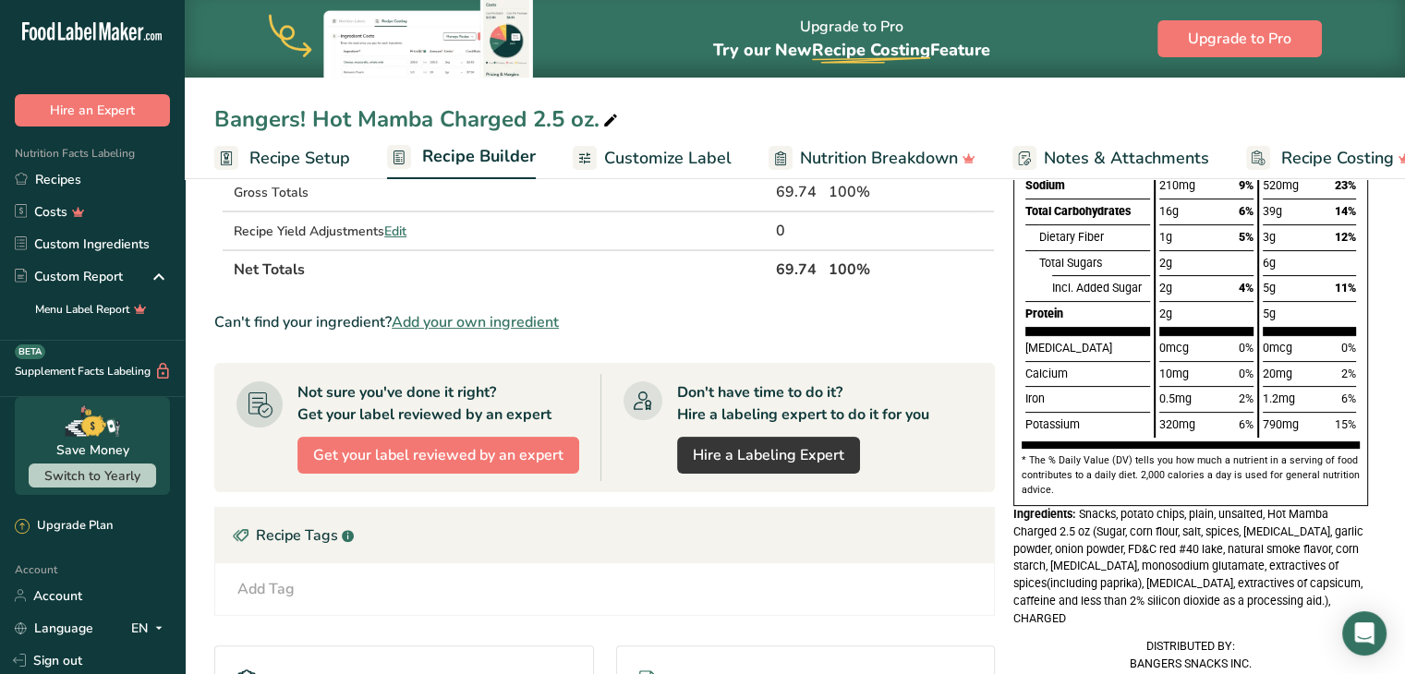
click at [665, 152] on span "Customize Label" at bounding box center [668, 158] width 128 height 25
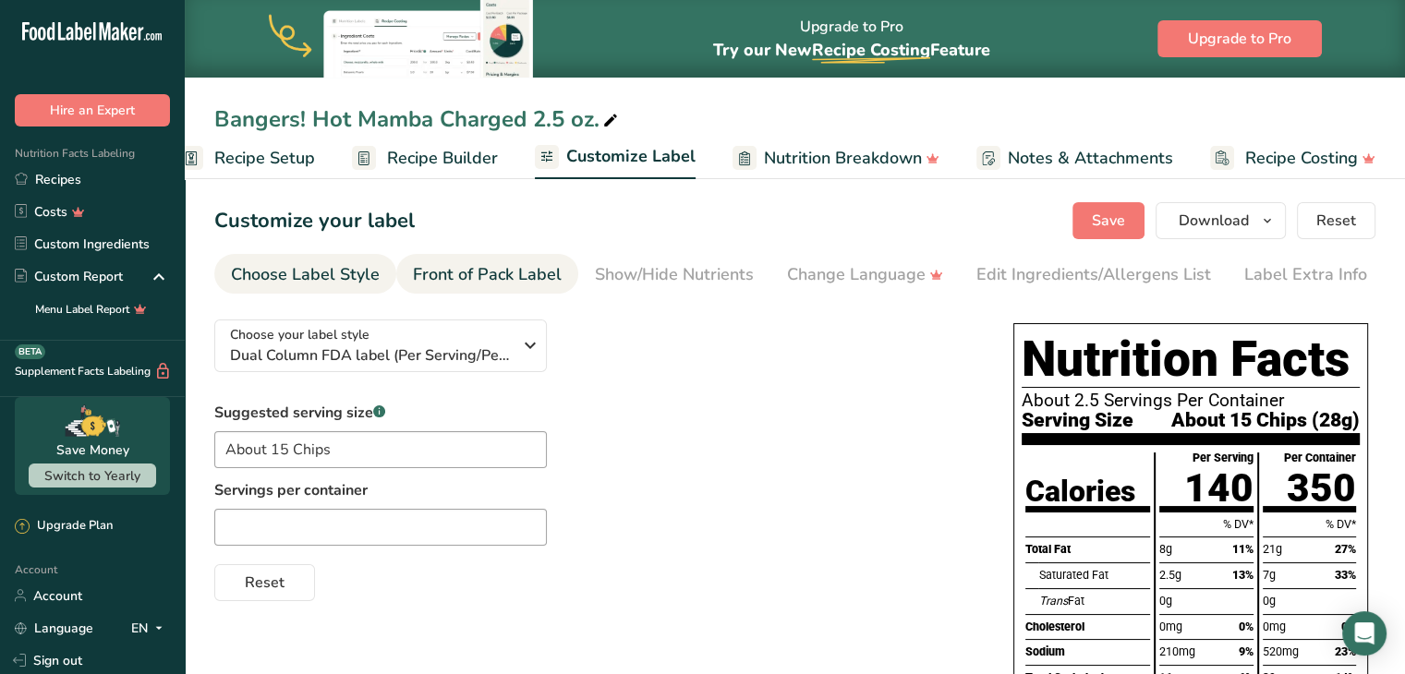
click at [532, 271] on div "Front of Pack Label" at bounding box center [487, 274] width 149 height 25
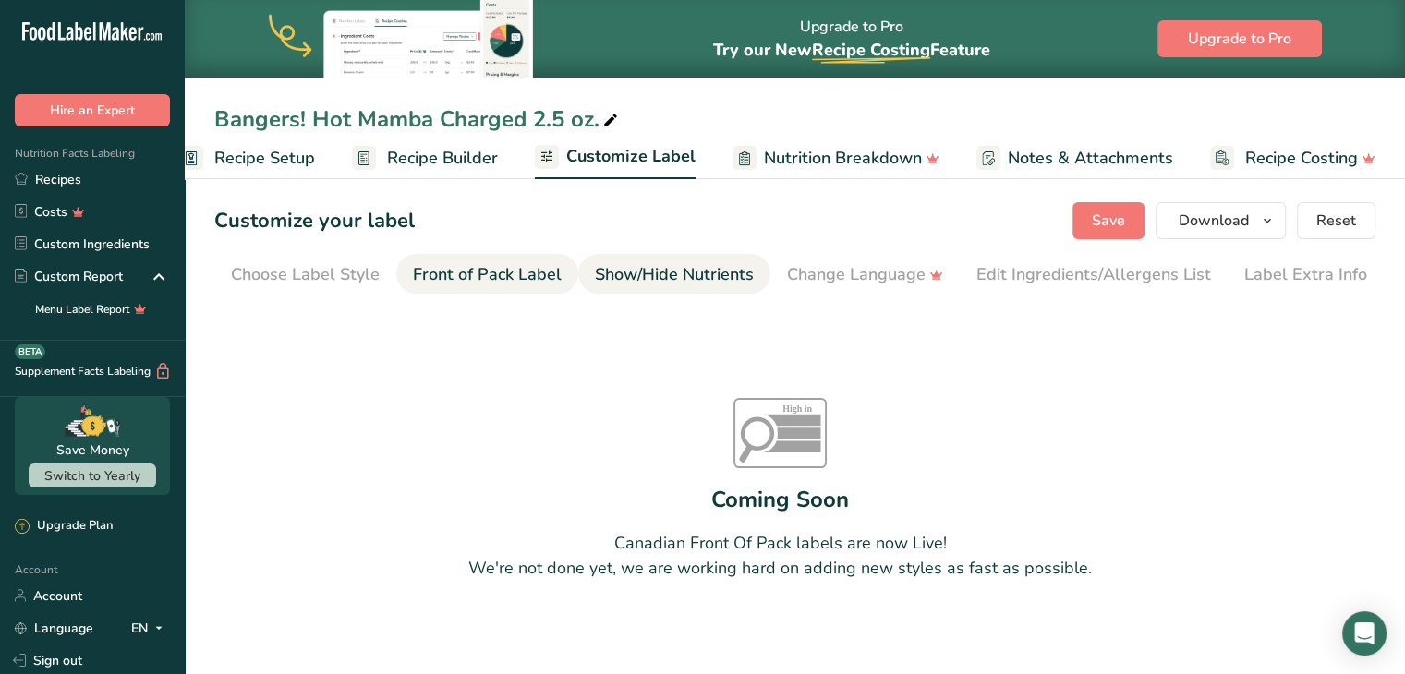
click at [643, 267] on div "Show/Hide Nutrients" at bounding box center [674, 274] width 159 height 25
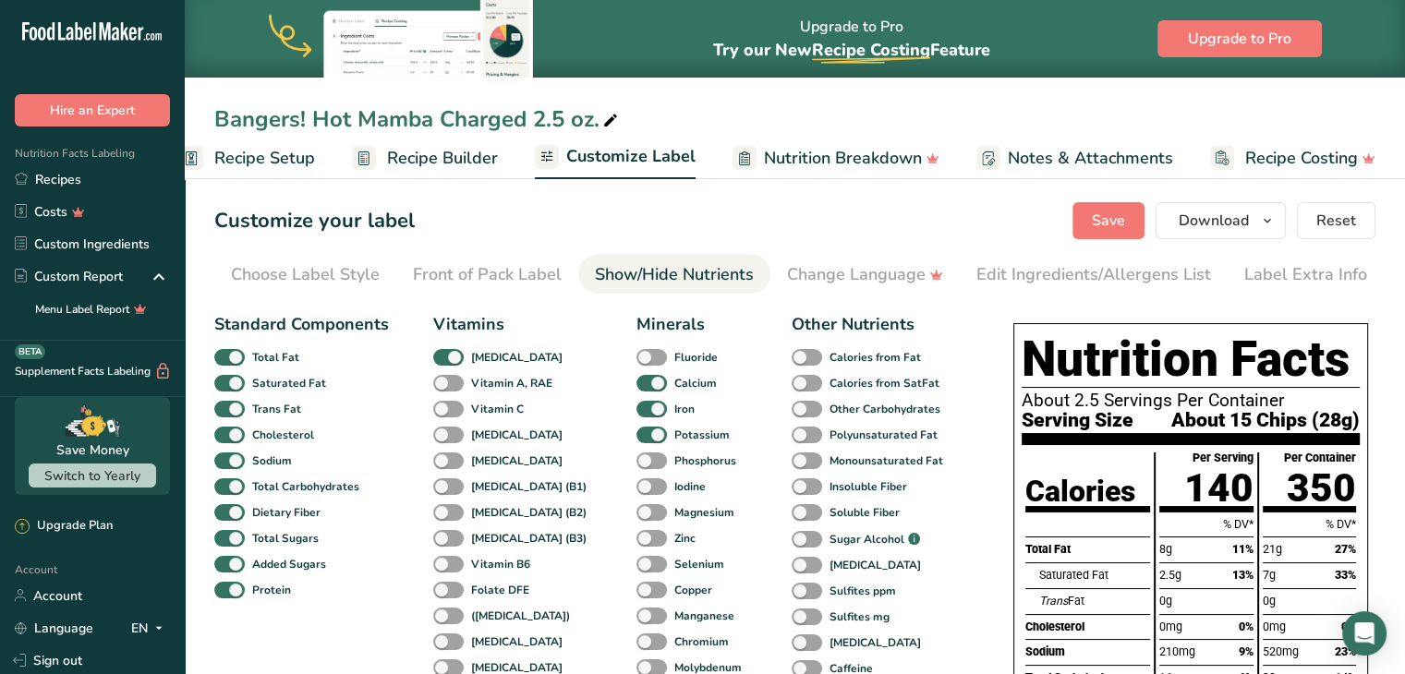
click at [1002, 278] on div "Edit Ingredients/Allergens List" at bounding box center [1094, 274] width 235 height 25
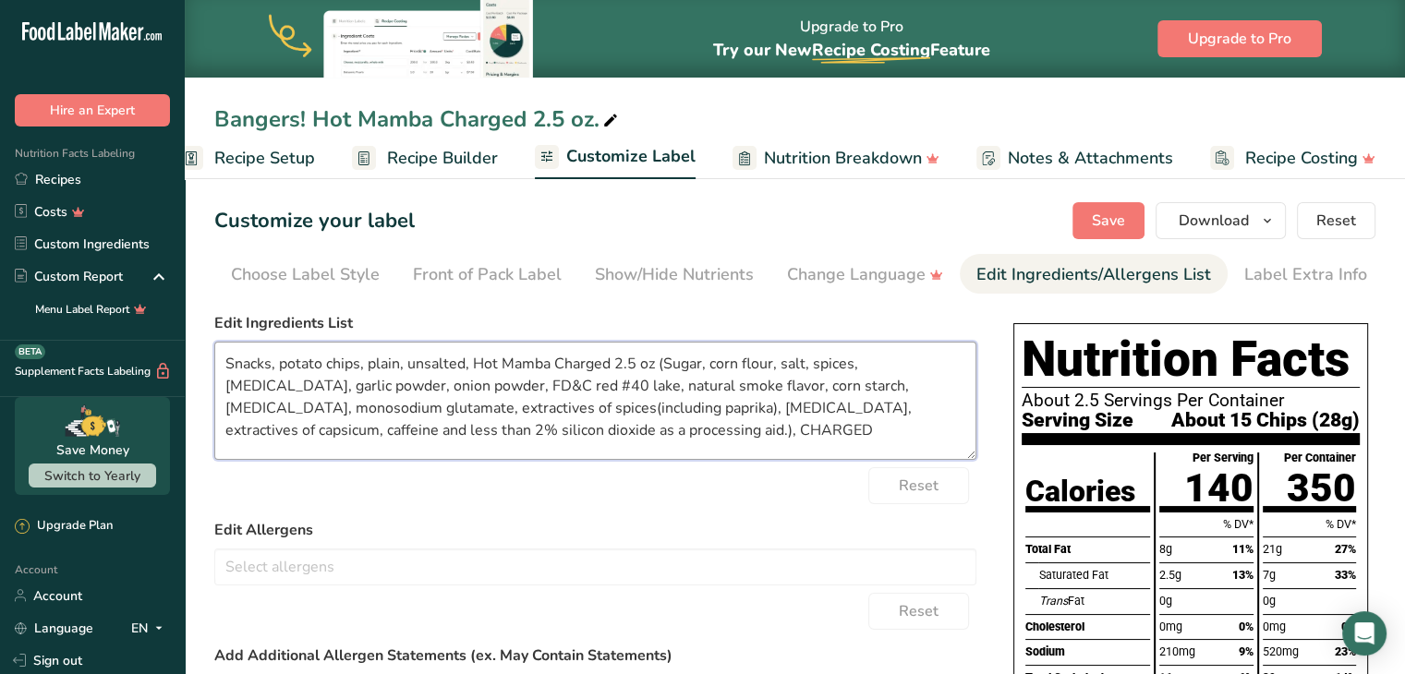
click at [554, 430] on textarea "Snacks, potato chips, plain, unsalted, Hot Mamba Charged 2.5 oz (Sugar, corn fl…" at bounding box center [595, 401] width 762 height 118
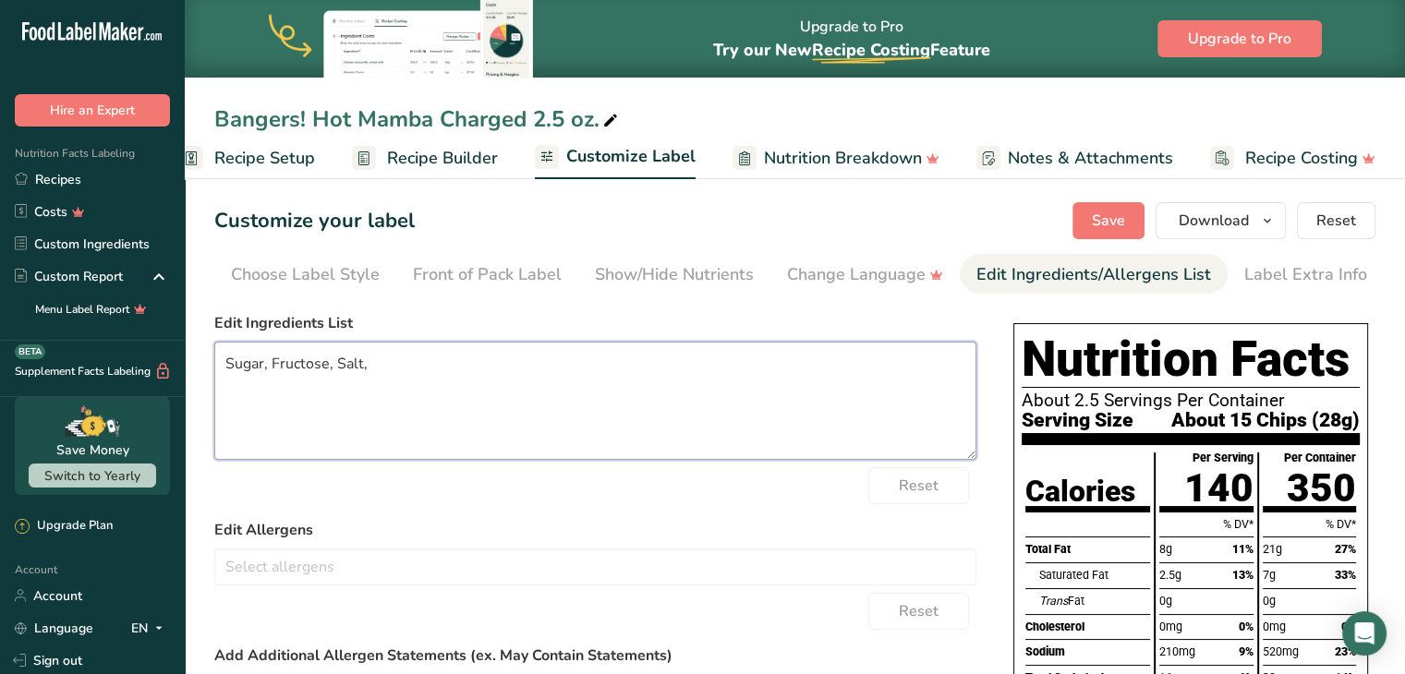
click at [288, 383] on textarea "Sugar, Fructose, Salt," at bounding box center [595, 401] width 762 height 118
paste textarea "Potatoes, Vegetable Oil (contains one or more of the following: Sunflower, Corn…"
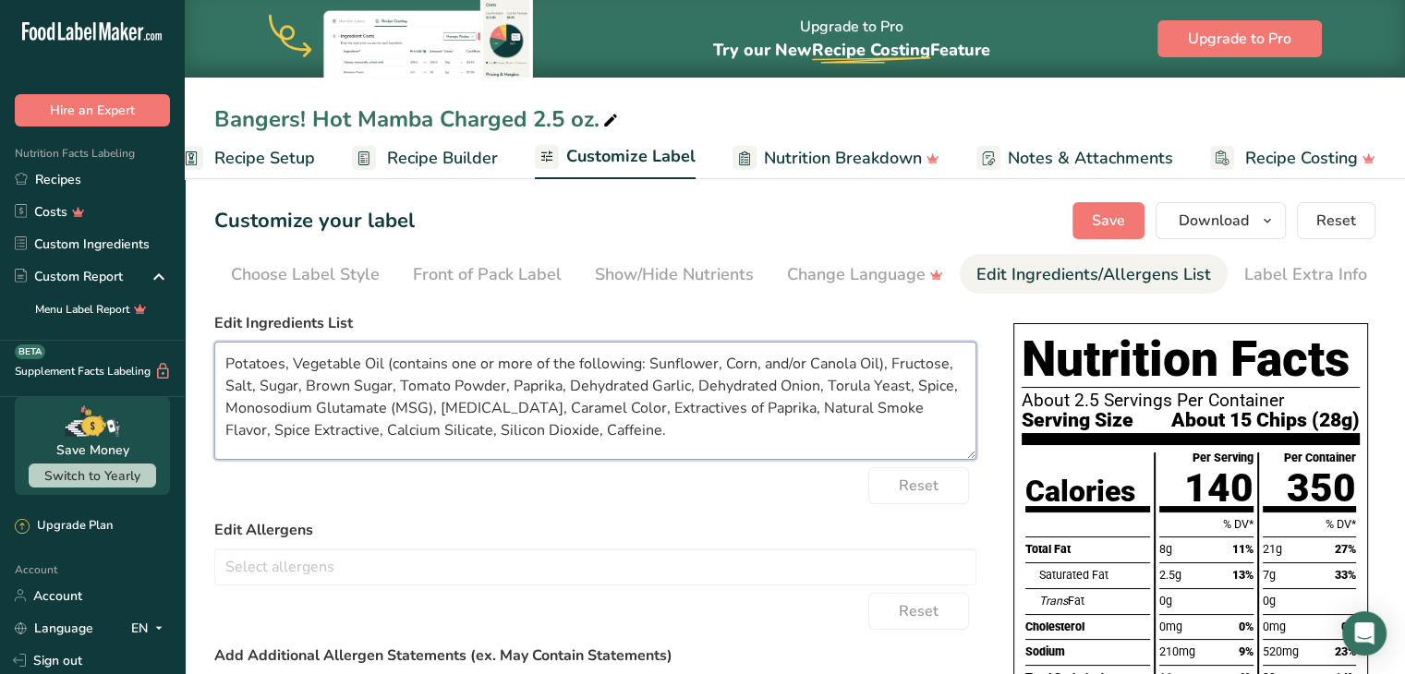
click at [258, 383] on textarea "Potatoes, Vegetable Oil (contains one or more of the following: Sunflower, Corn…" at bounding box center [595, 401] width 762 height 118
drag, startPoint x: 584, startPoint y: 433, endPoint x: 402, endPoint y: 389, distance: 187.3
click at [402, 389] on textarea "Potatoes, Vegetable Oil (contains one or more of the following: Sunflower, Corn…" at bounding box center [595, 401] width 762 height 118
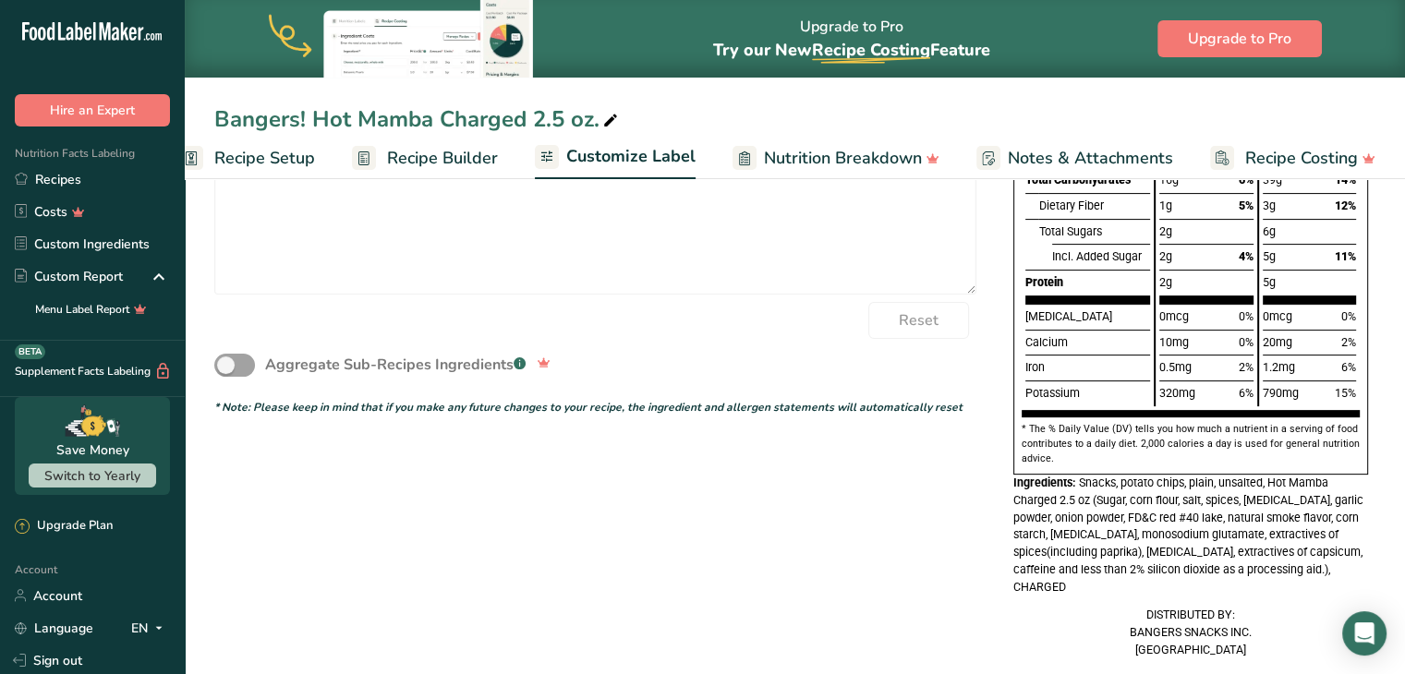
scroll to position [534, 0]
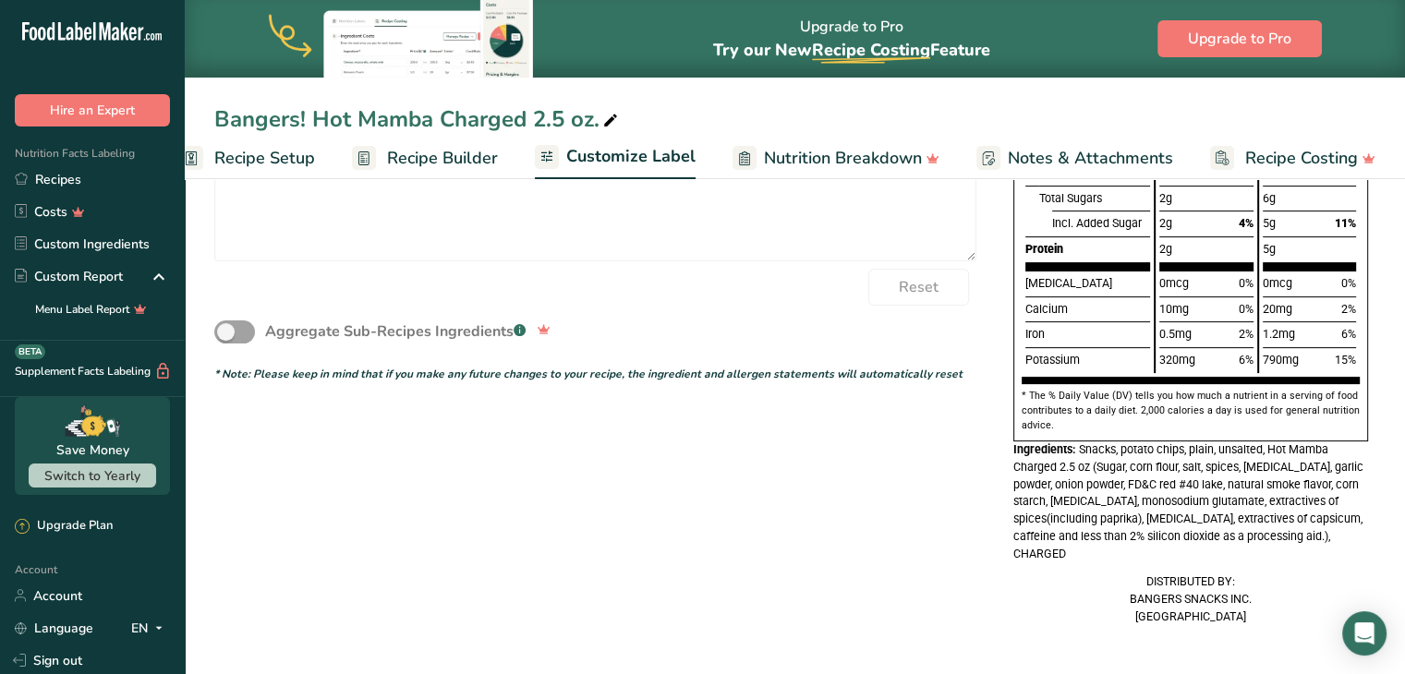
click at [748, 320] on div "Aggregate Sub-Recipes Ingredients .a-a{fill:#347362;}.b-a{fill:#fff;}" at bounding box center [595, 332] width 762 height 53
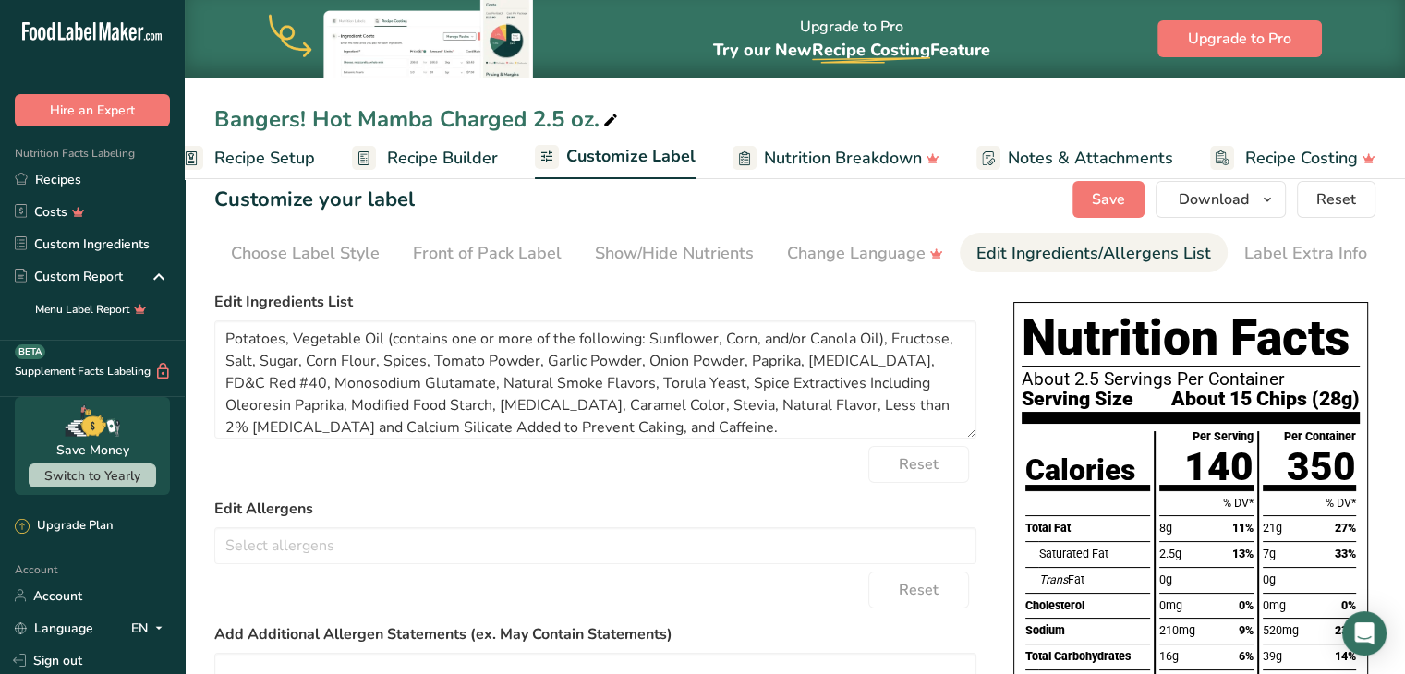
scroll to position [0, 0]
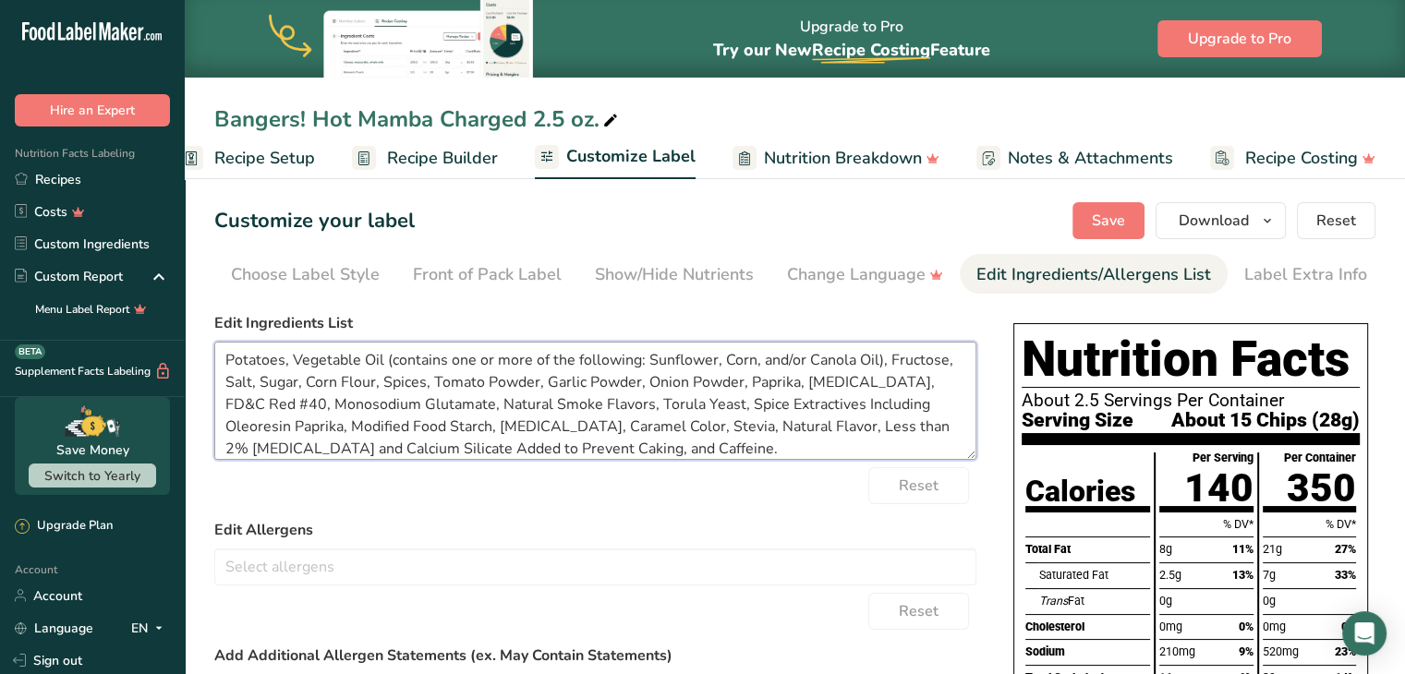
click at [480, 415] on textarea "Potatoes, Vegetable Oil (contains one or more of the following: Sunflower, Corn…" at bounding box center [595, 401] width 762 height 118
click at [1103, 231] on span "Save" at bounding box center [1108, 221] width 33 height 22
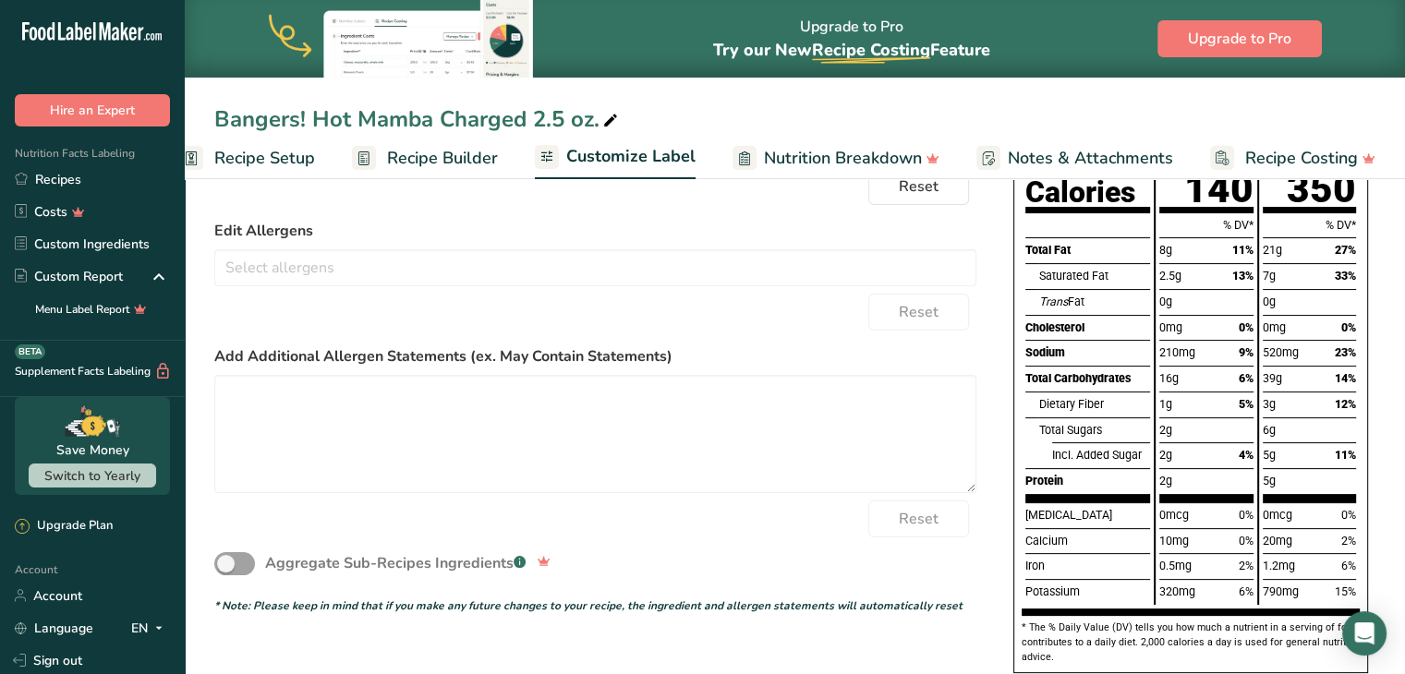
scroll to position [303, 0]
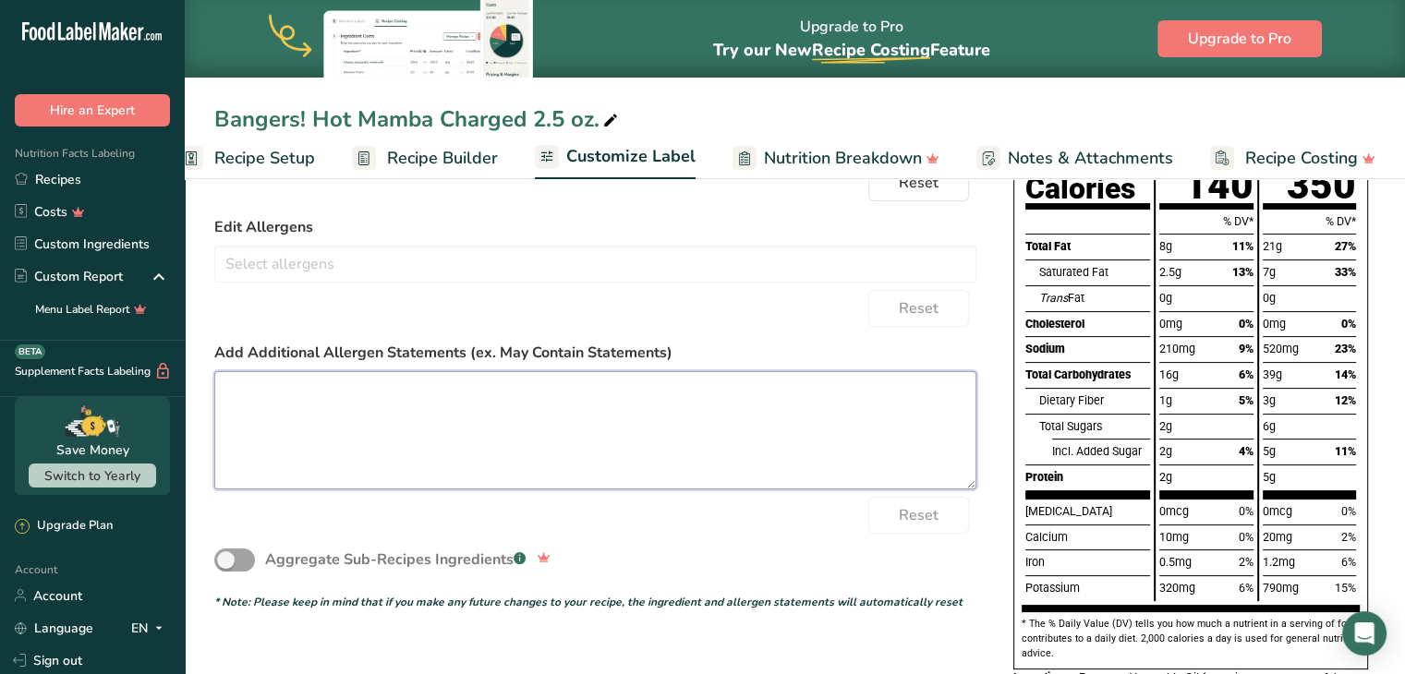
click at [458, 415] on textarea at bounding box center [595, 430] width 762 height 118
paste textarea "CAFFEINE CONTENT: UP TO 200 MG PER BAG CONSUME RESPONSIBLY: NOT RECOMMENDED FOR…"
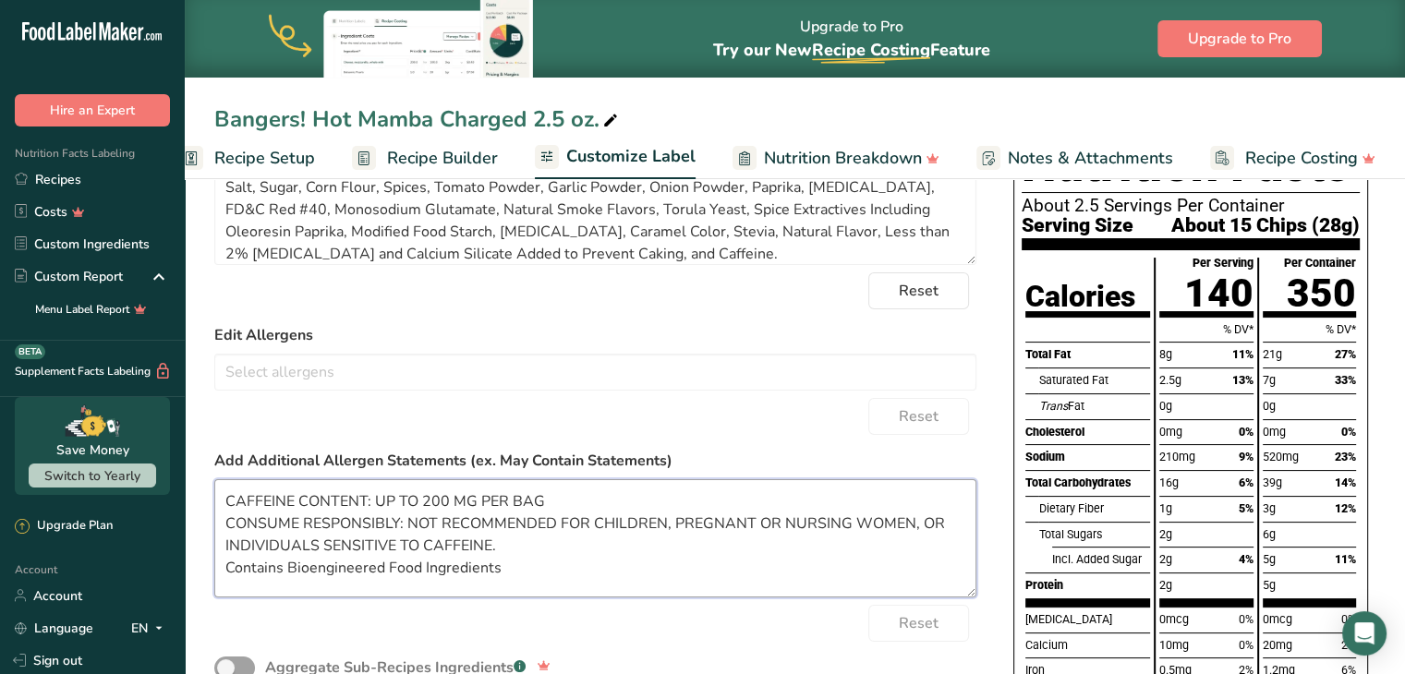
scroll to position [0, 0]
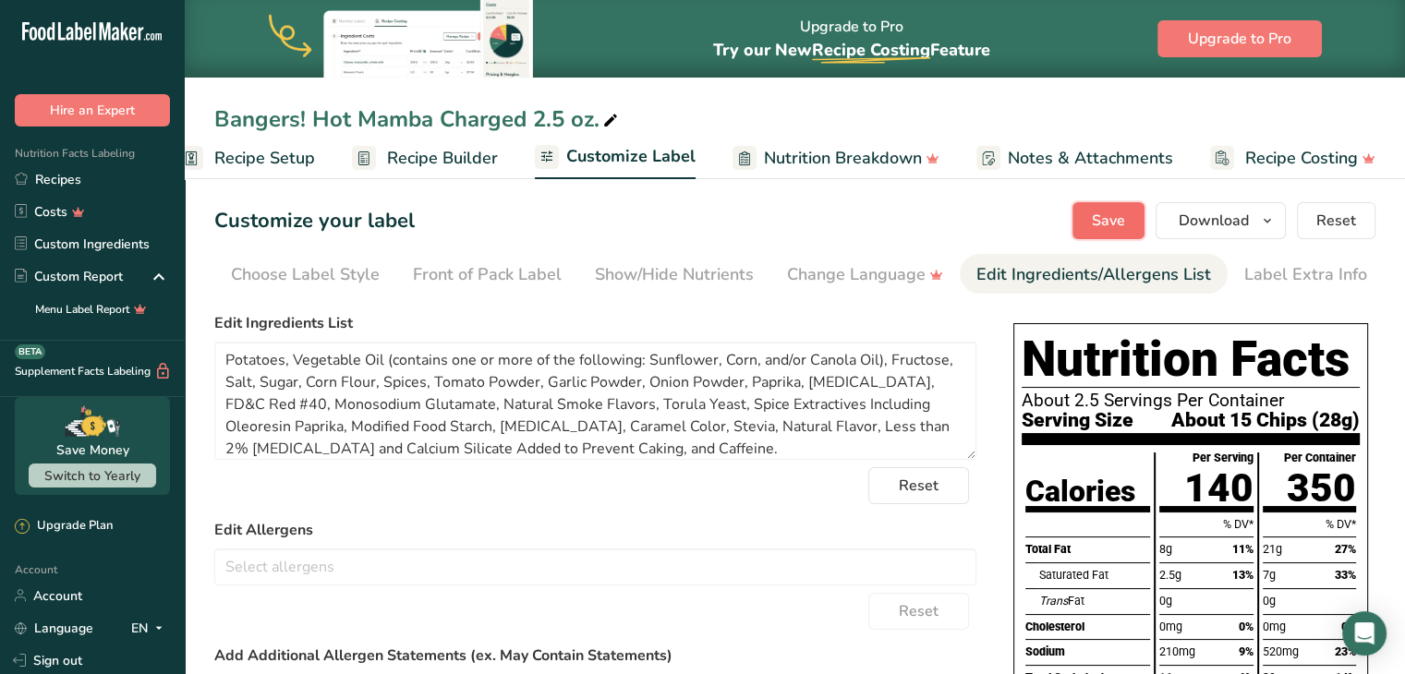
click at [1083, 236] on button "Save" at bounding box center [1109, 220] width 72 height 37
click at [324, 260] on link "Choose Label Style" at bounding box center [305, 275] width 149 height 42
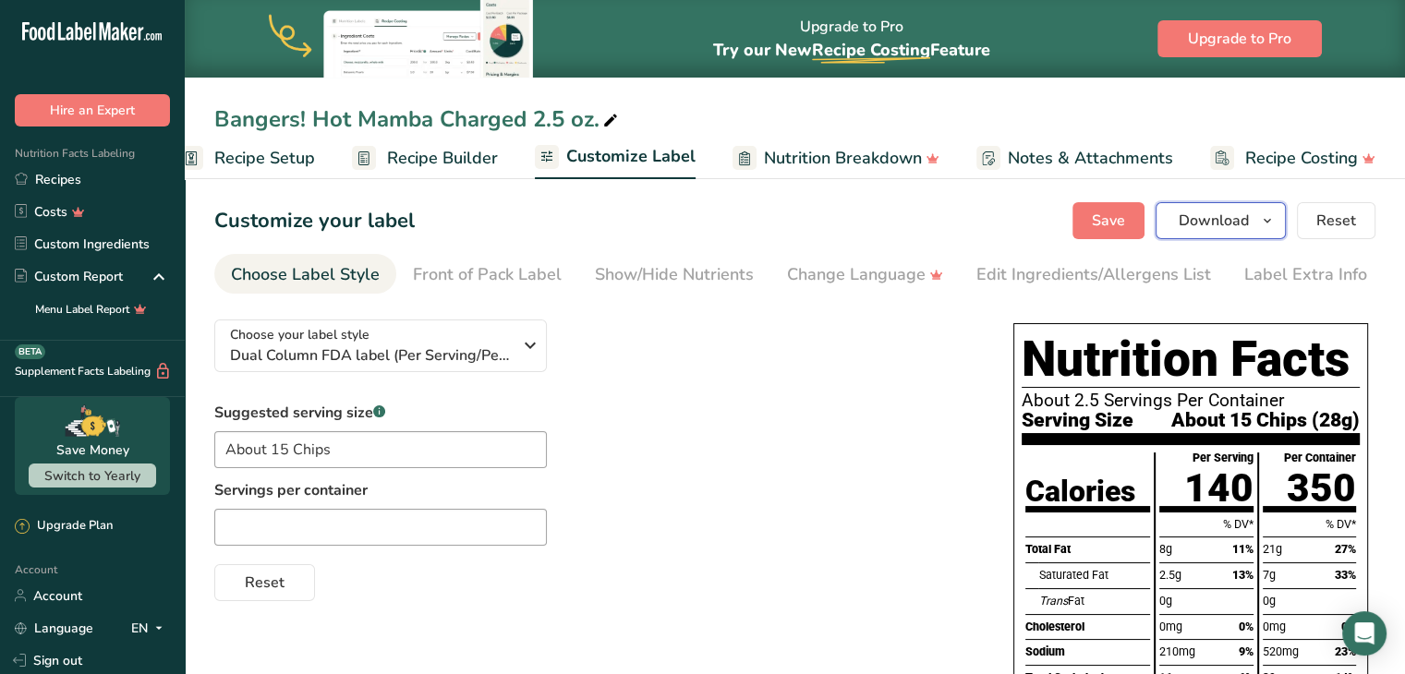
click at [1235, 223] on span "Download" at bounding box center [1214, 221] width 70 height 22
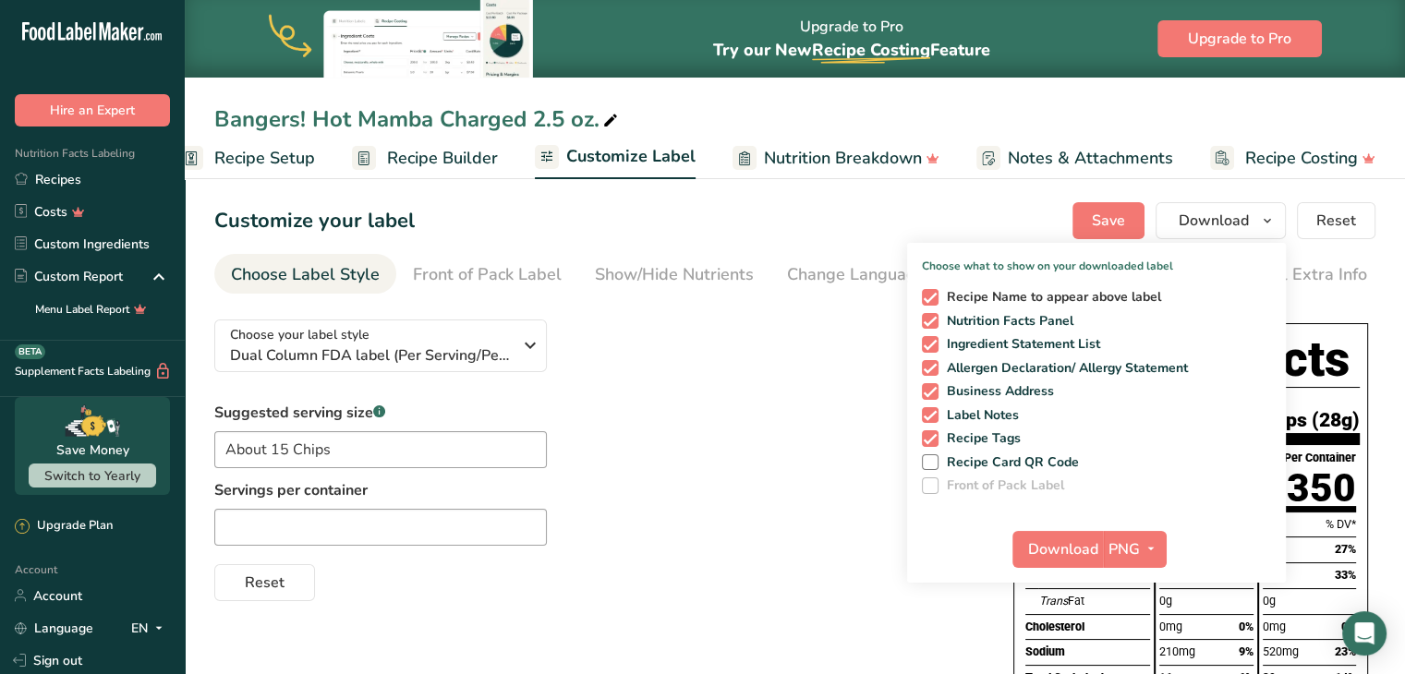
click at [930, 291] on span at bounding box center [930, 297] width 17 height 17
click at [930, 291] on input "Recipe Name to appear above label" at bounding box center [928, 297] width 12 height 12
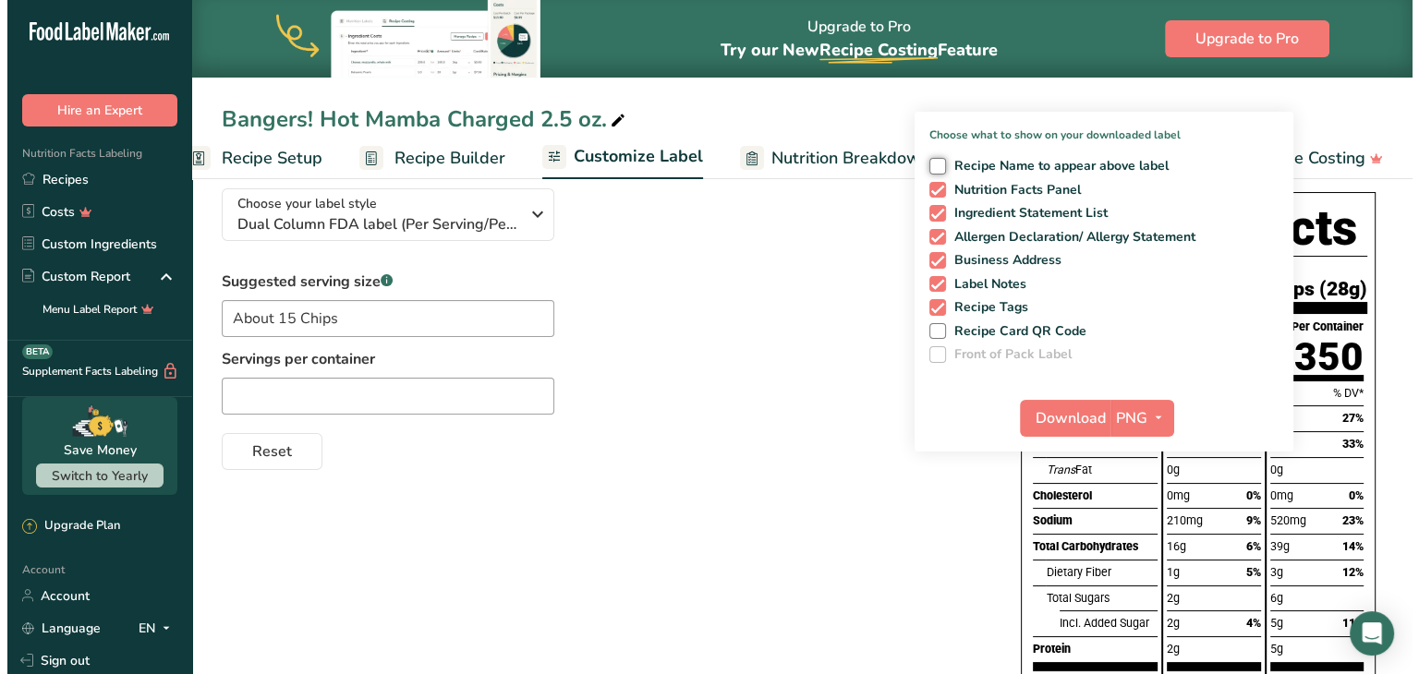
scroll to position [129, 0]
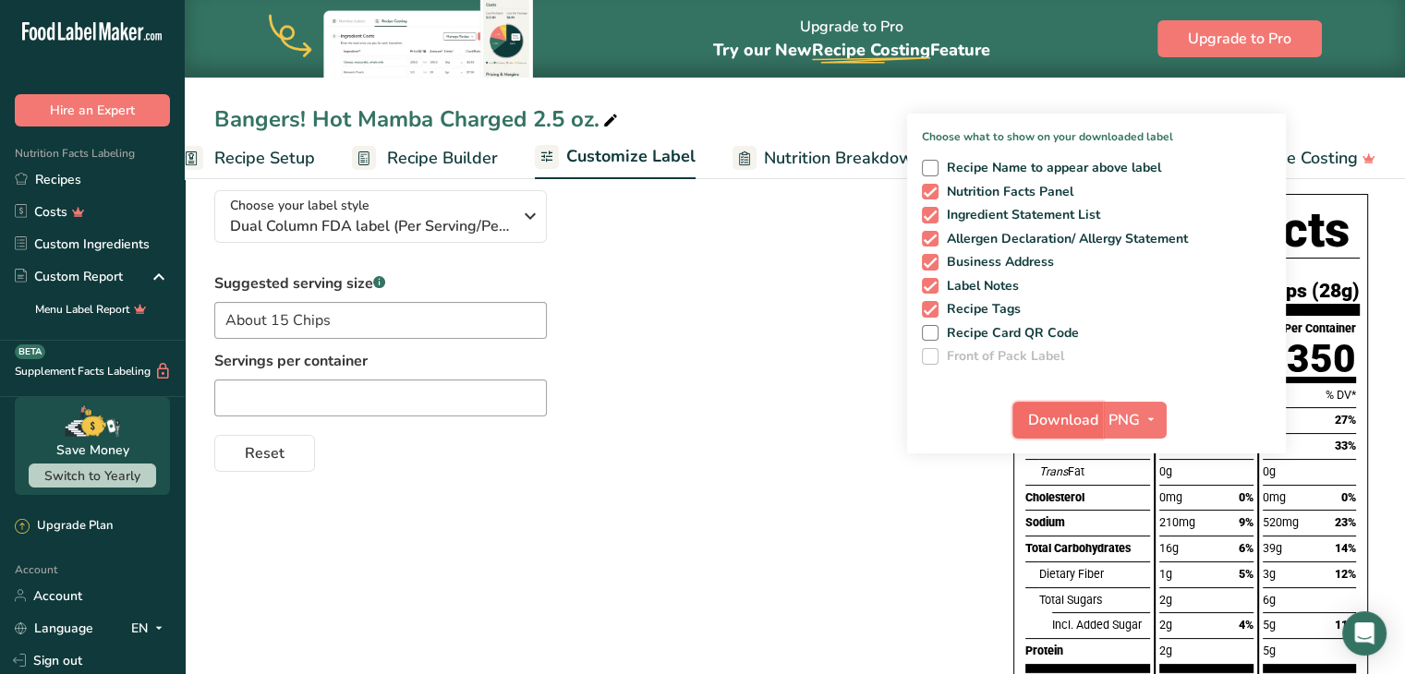
click at [1046, 421] on span "Download" at bounding box center [1063, 420] width 70 height 22
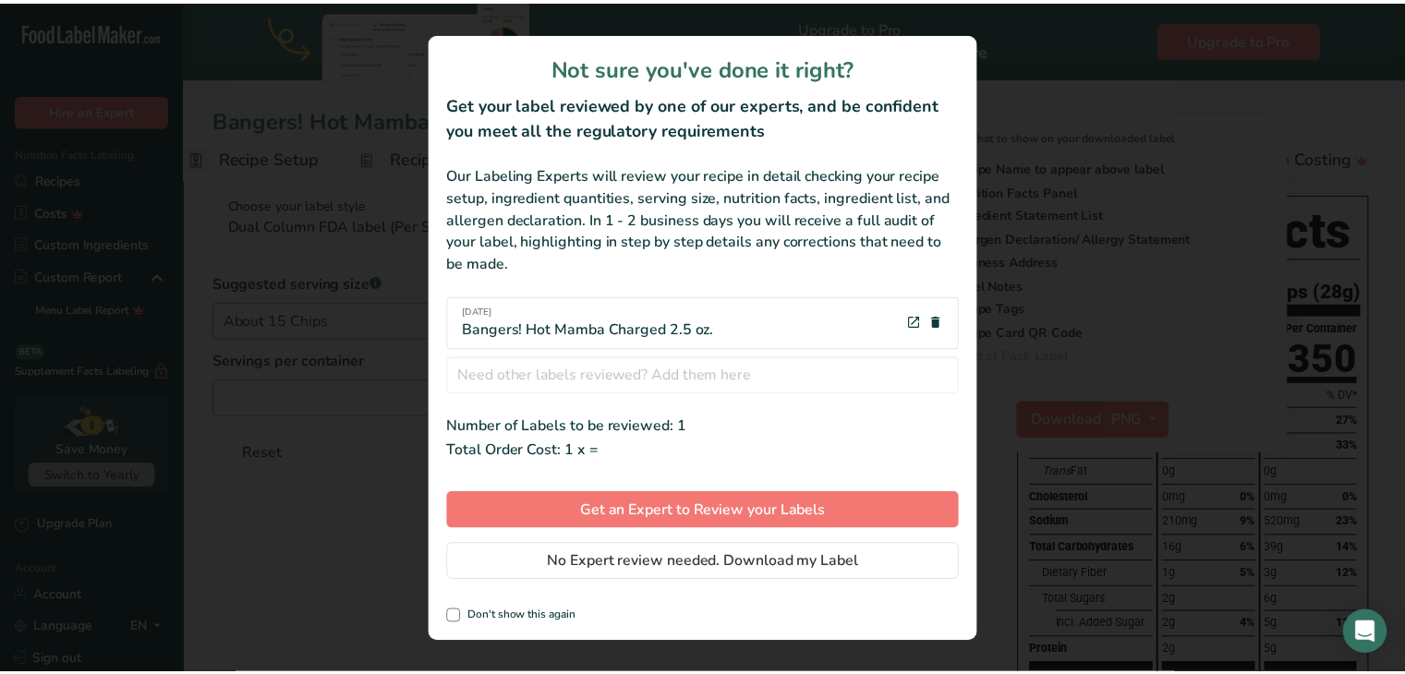
scroll to position [0, 21]
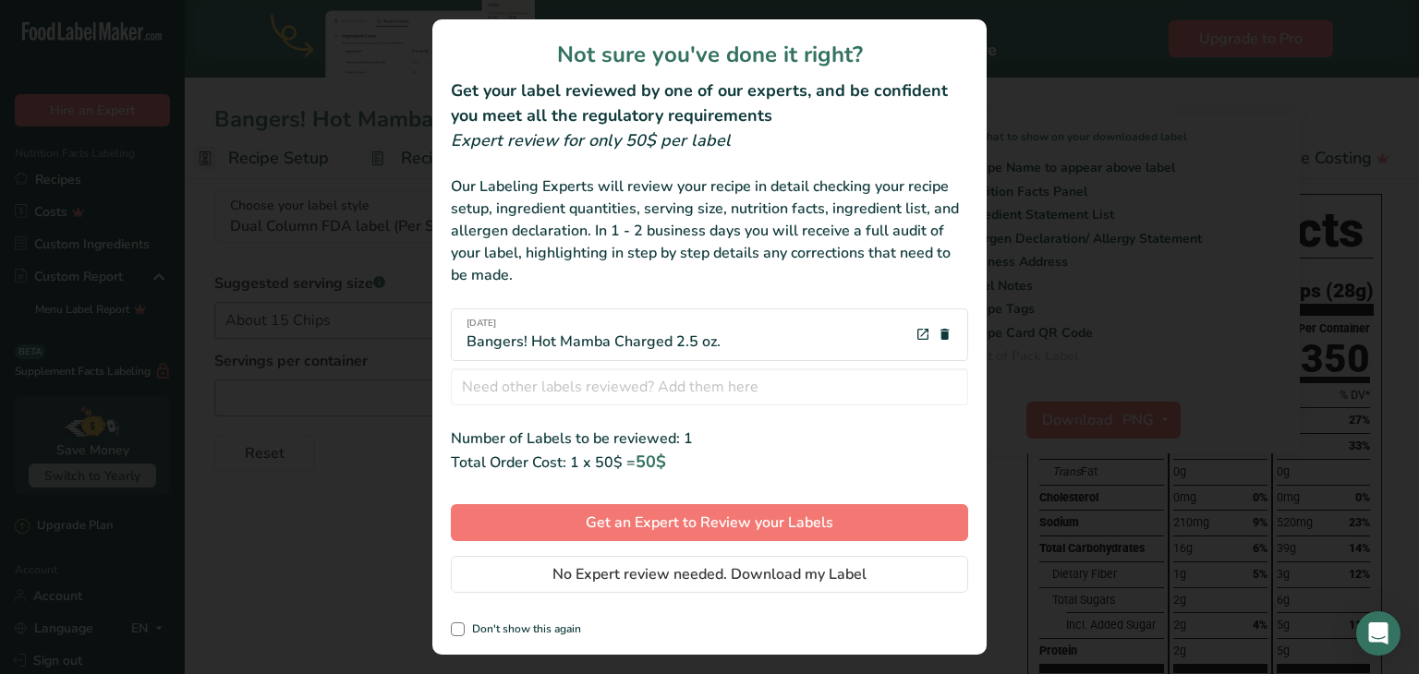
click at [1025, 226] on div "review labels modal" at bounding box center [709, 337] width 1419 height 674
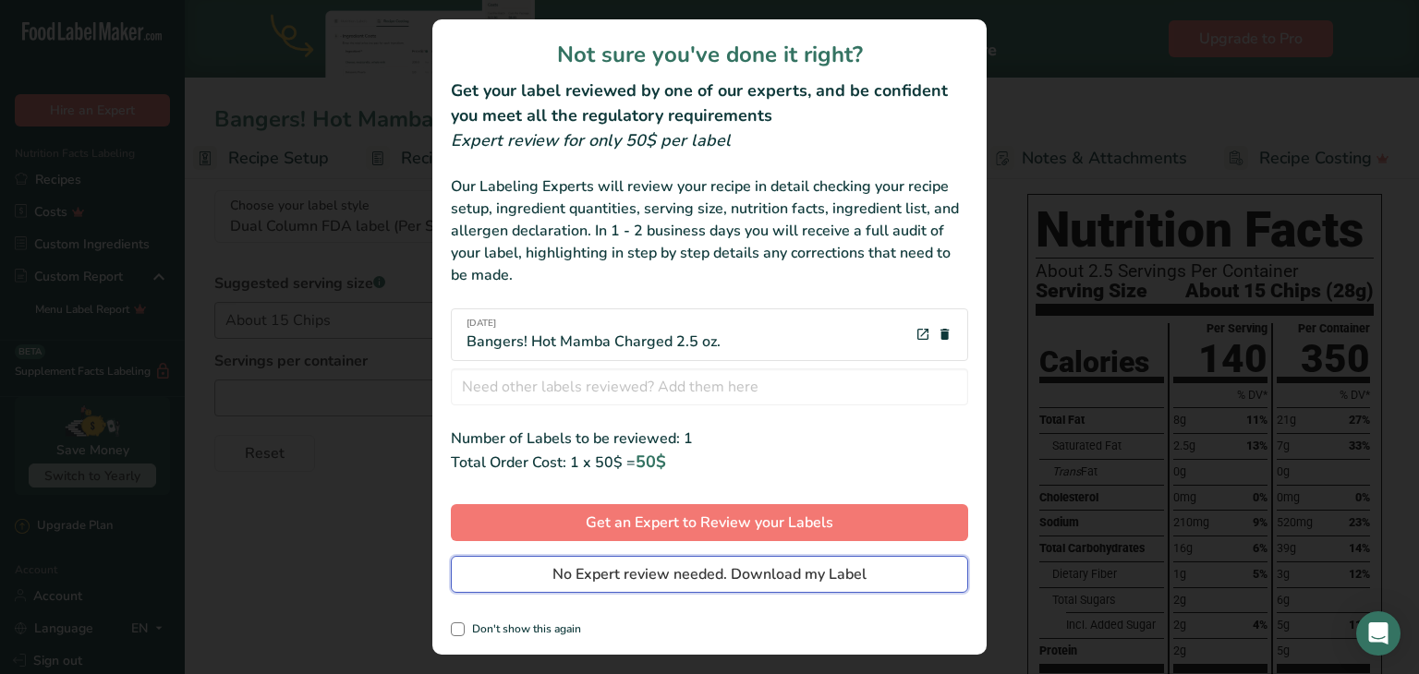
click at [727, 586] on button "No Expert review needed. Download my Label" at bounding box center [709, 574] width 517 height 37
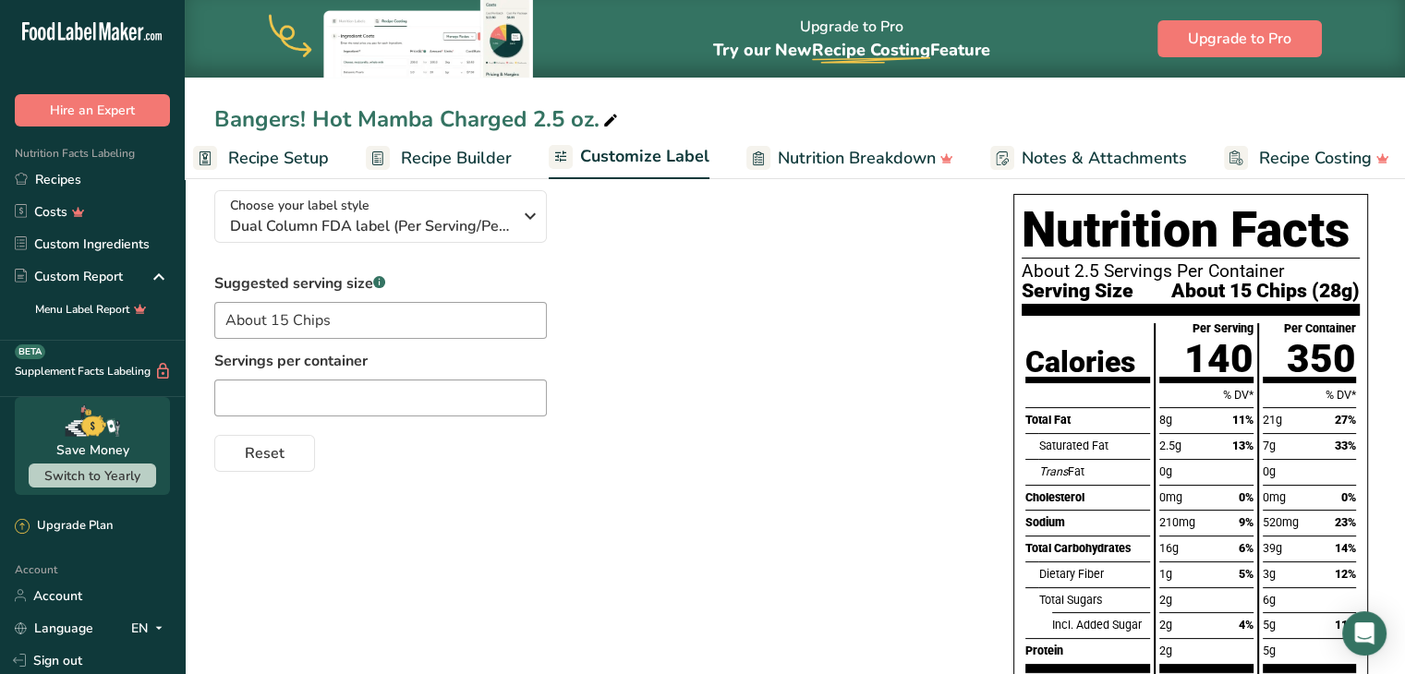
scroll to position [0, 0]
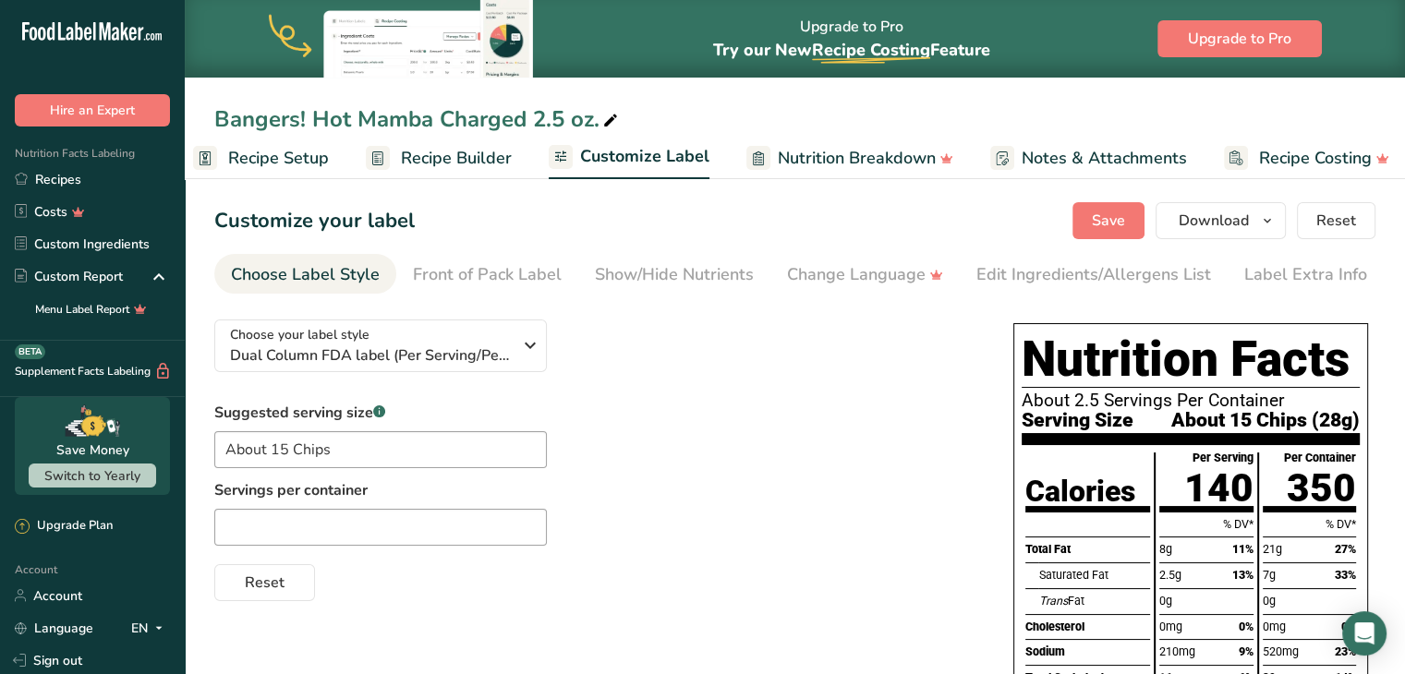
click at [1117, 267] on div "Edit Ingredients/Allergens List" at bounding box center [1094, 274] width 235 height 25
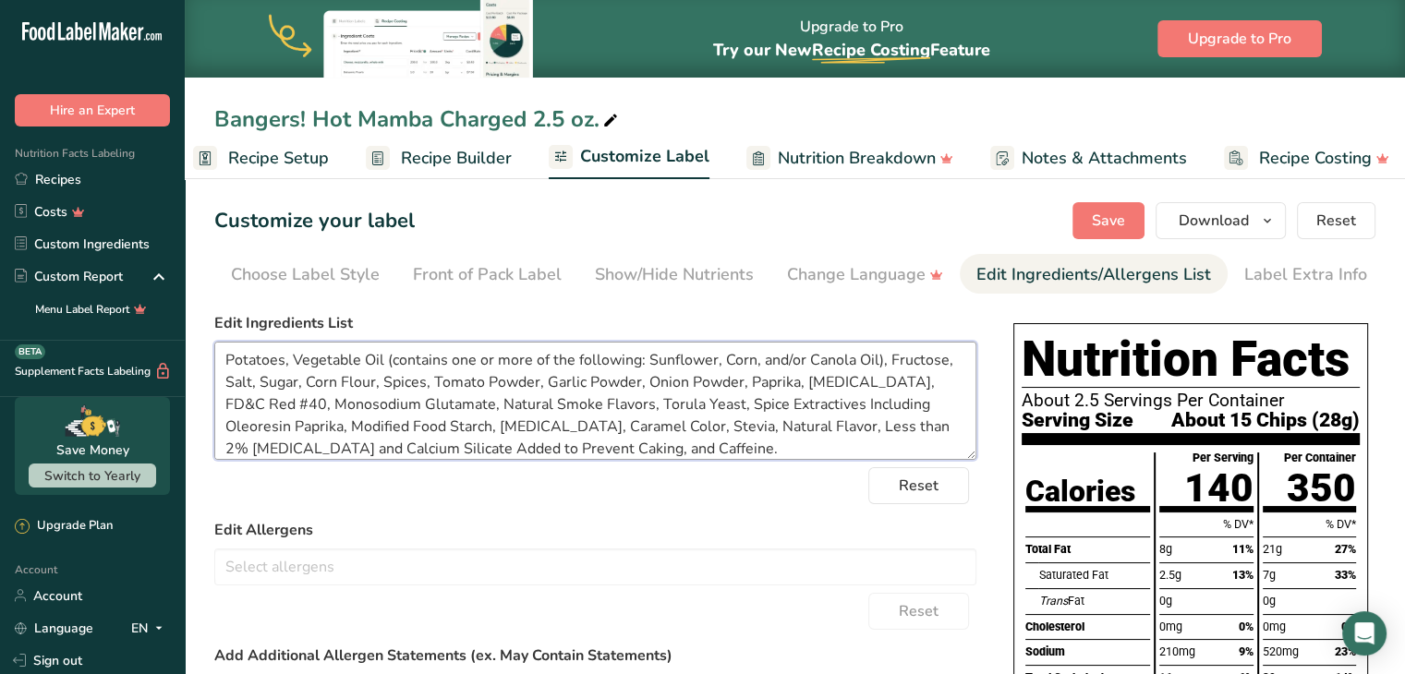
drag, startPoint x: 649, startPoint y: 448, endPoint x: 543, endPoint y: 441, distance: 105.6
click at [543, 441] on textarea "Potatoes, Vegetable Oil (contains one or more of the following: Sunflower, Corn…" at bounding box center [595, 401] width 762 height 118
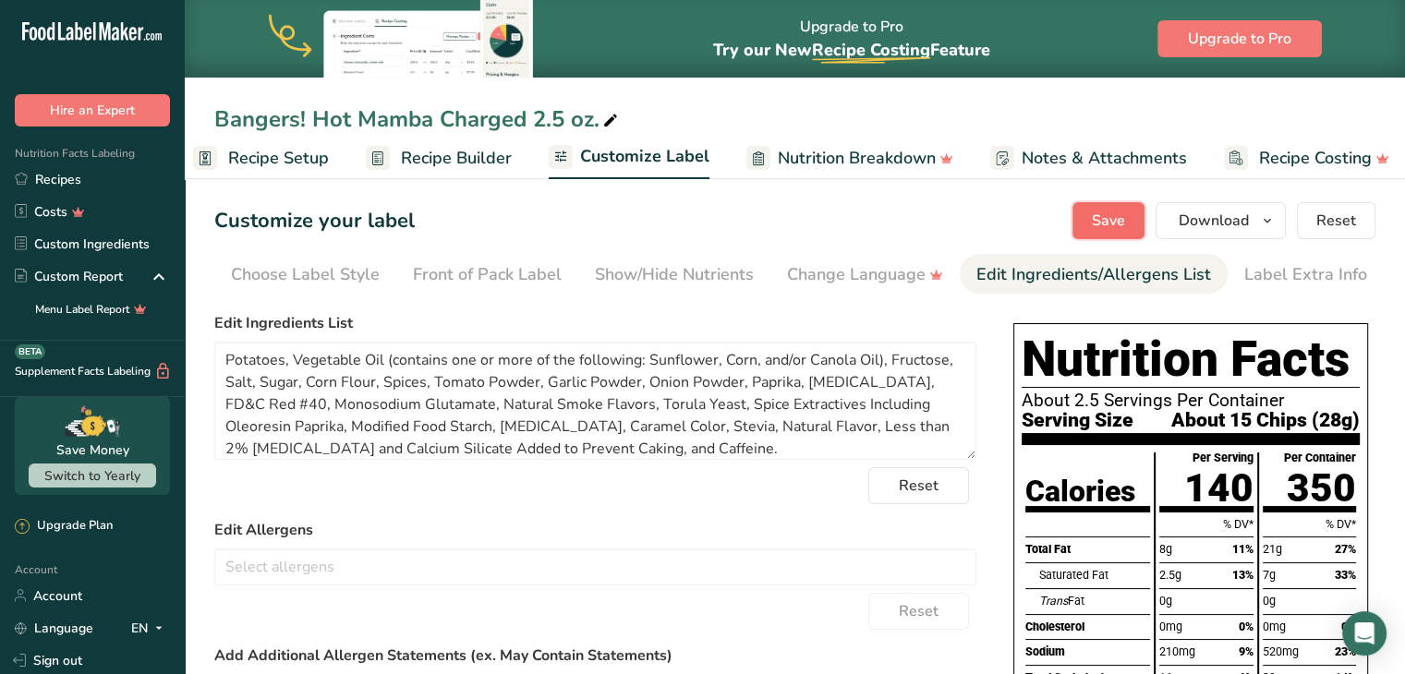
click at [1124, 219] on span "Save" at bounding box center [1108, 221] width 33 height 22
click at [337, 281] on div "Choose Label Style" at bounding box center [305, 274] width 149 height 25
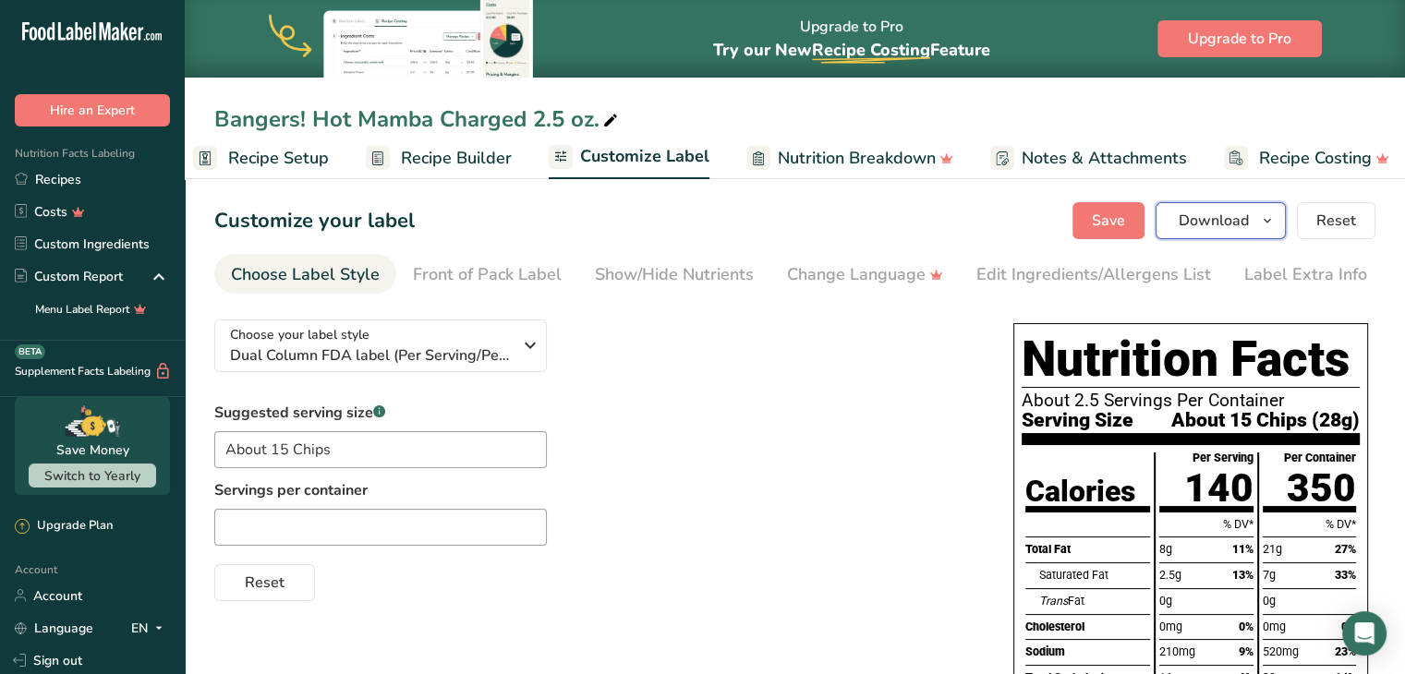
click at [1260, 219] on span "button" at bounding box center [1268, 221] width 22 height 22
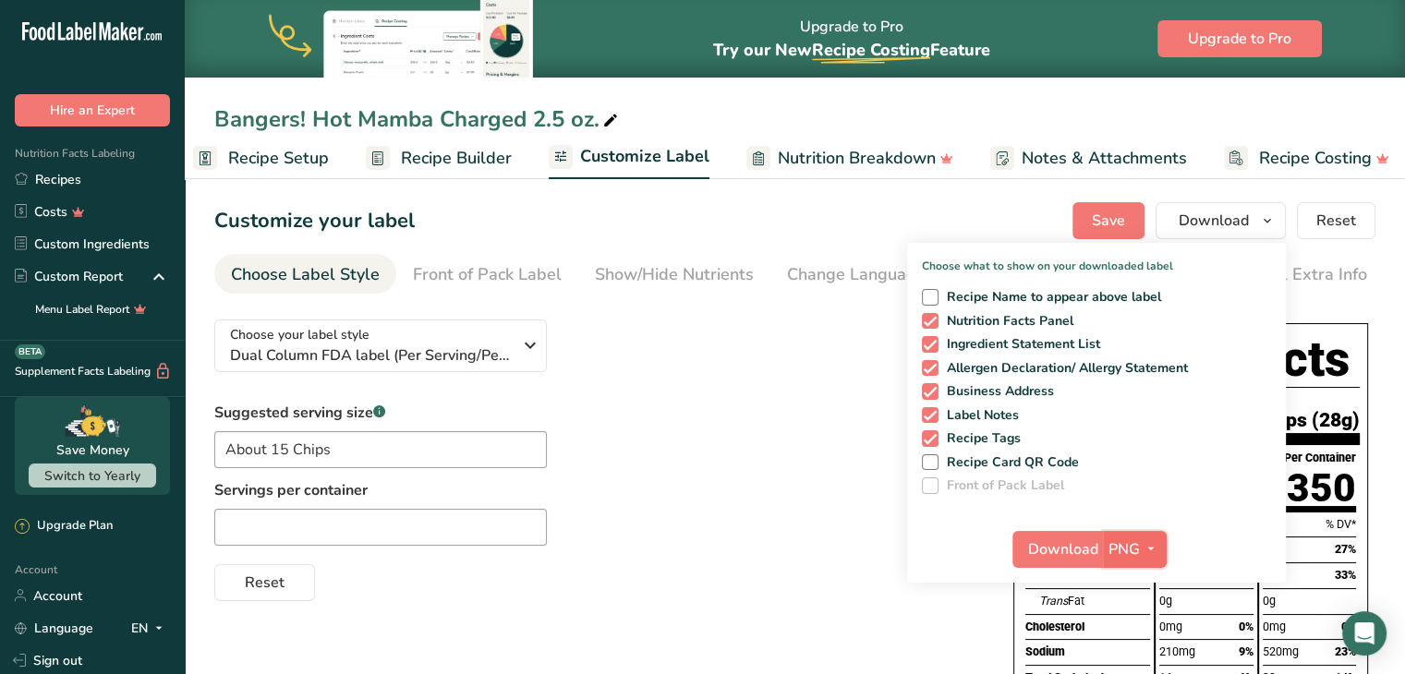
click at [1138, 548] on span "PNG" at bounding box center [1124, 550] width 31 height 22
click at [845, 324] on div "Choose your label style Dual Column FDA label (Per Serving/Per Container) USA (…" at bounding box center [595, 453] width 762 height 297
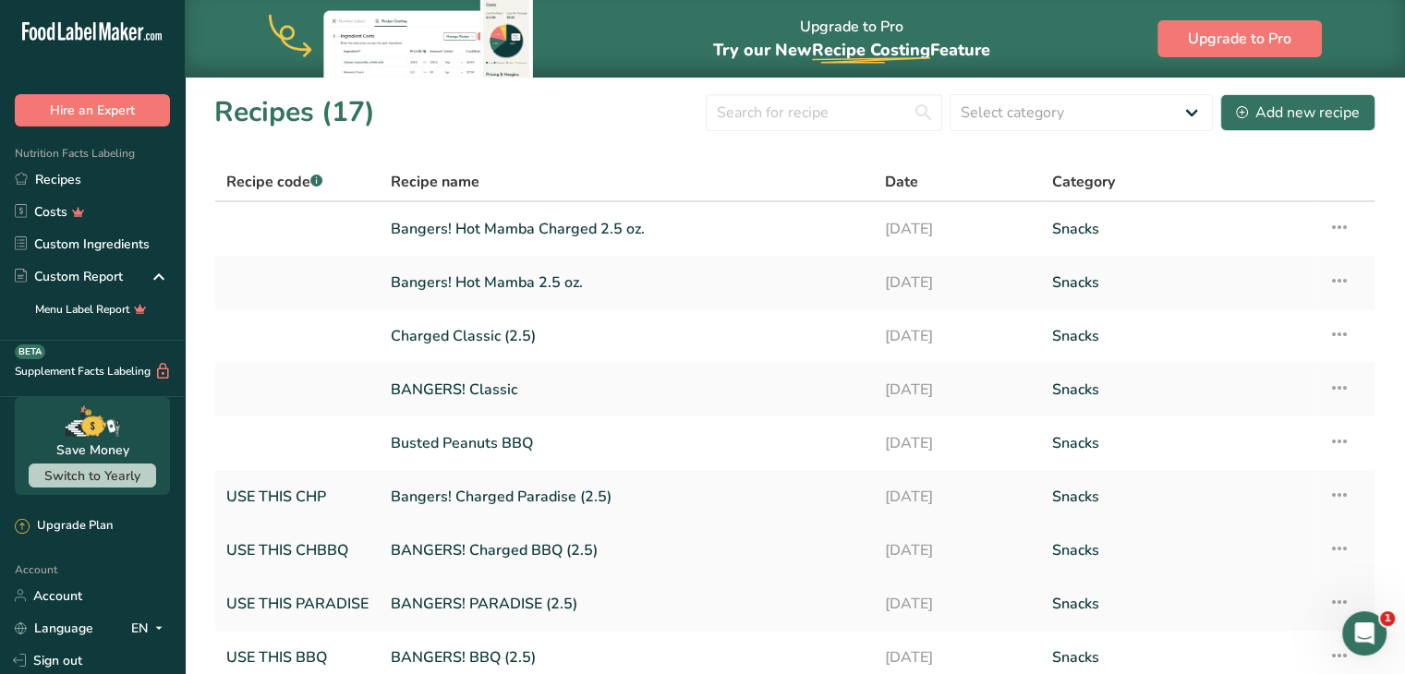
click at [461, 560] on link "BANGERS! Charged BBQ (2.5)" at bounding box center [627, 550] width 472 height 39
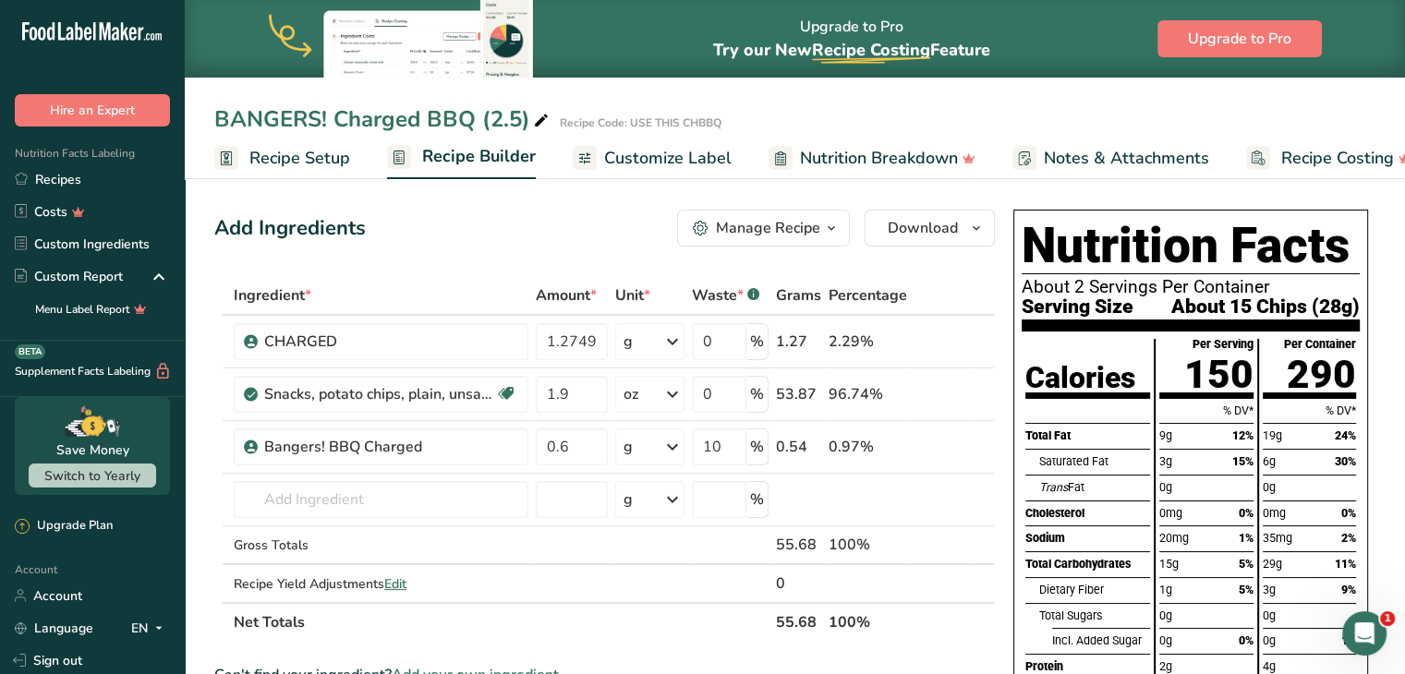
click at [674, 148] on span "Customize Label" at bounding box center [668, 158] width 128 height 25
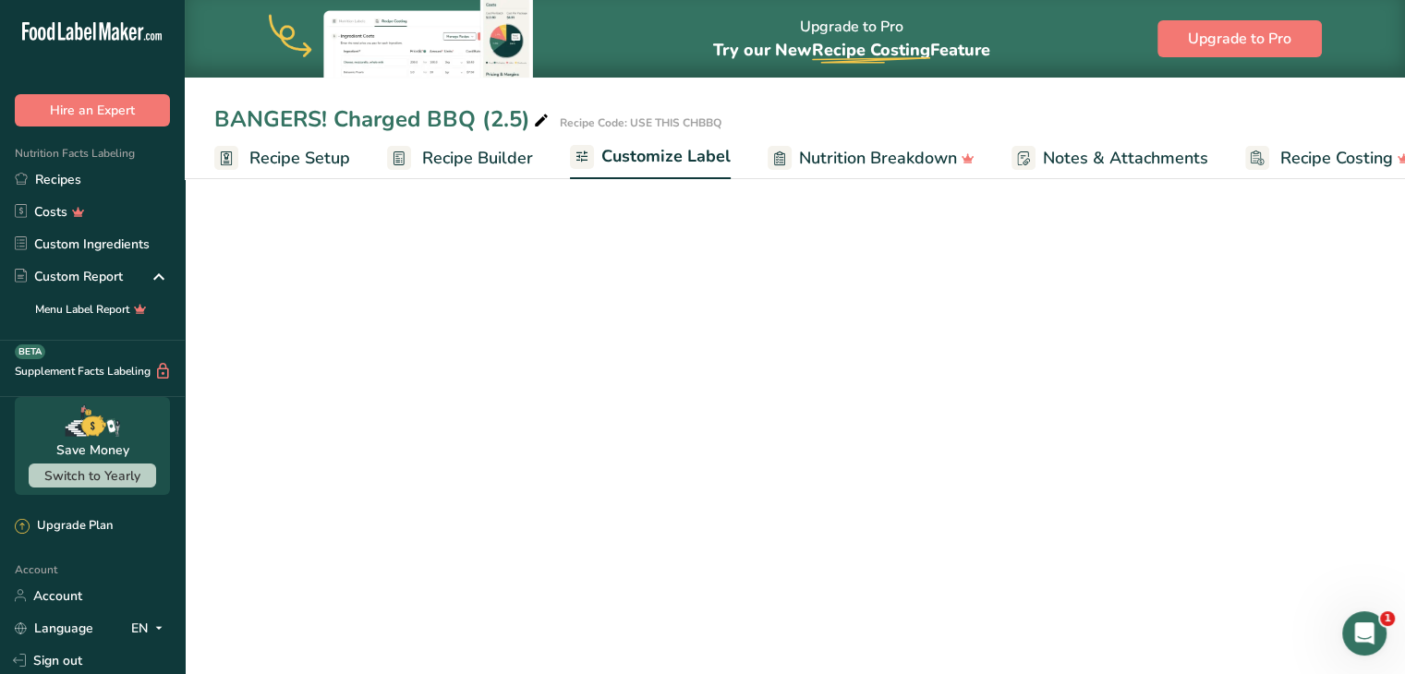
scroll to position [0, 35]
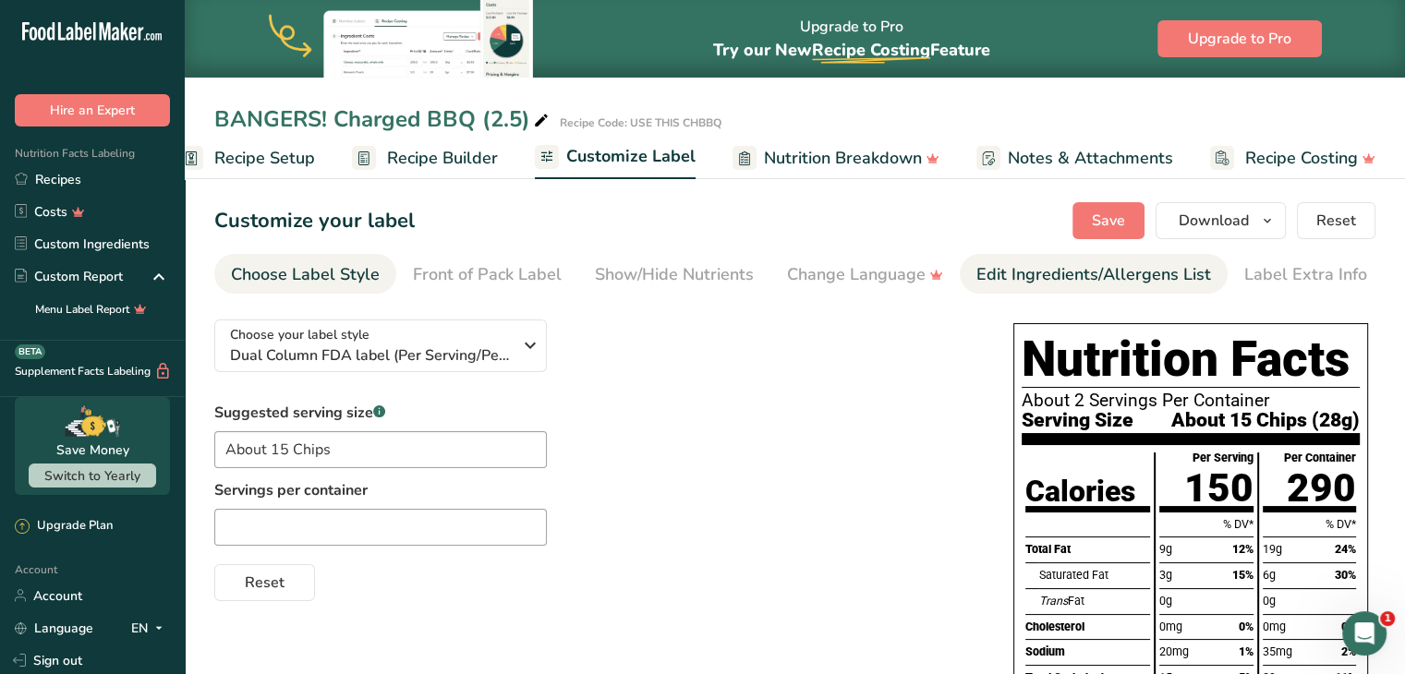
click at [997, 267] on div "Edit Ingredients/Allergens List" at bounding box center [1094, 274] width 235 height 25
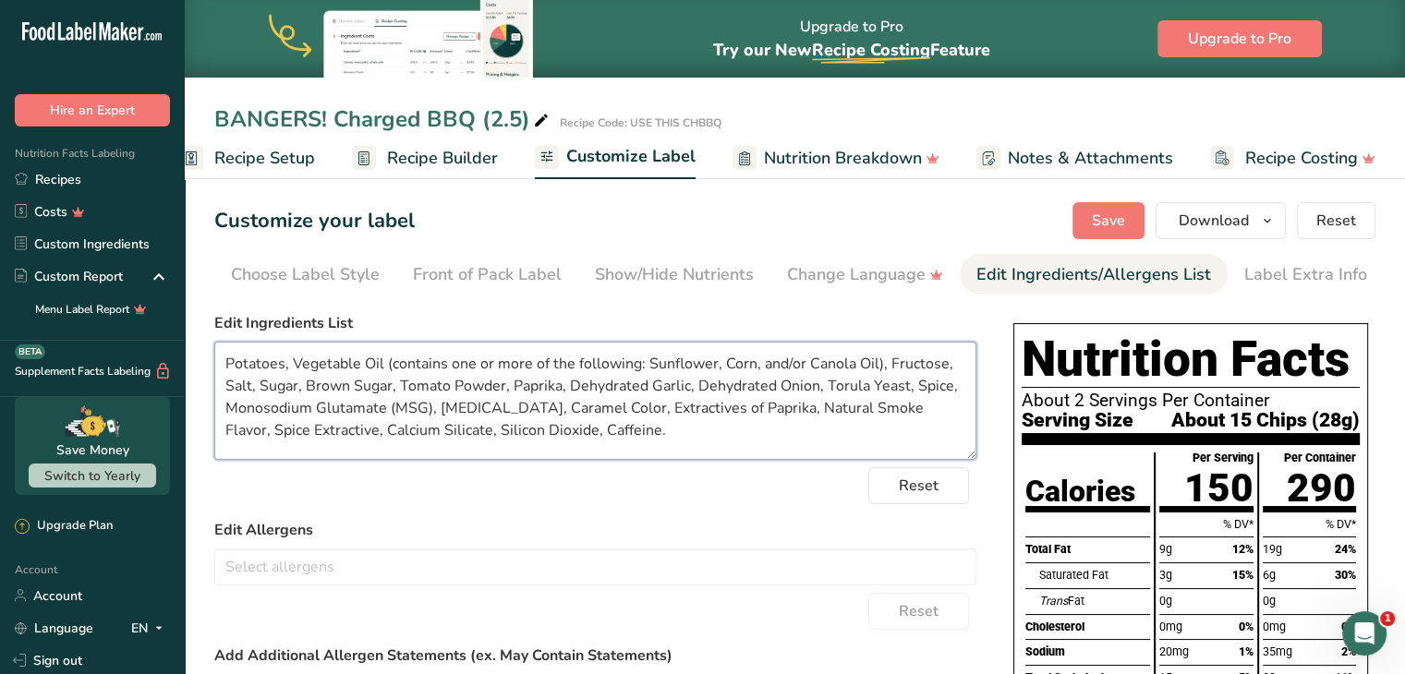
drag, startPoint x: 584, startPoint y: 436, endPoint x: 214, endPoint y: 355, distance: 378.4
click at [214, 355] on textarea "Potatoes, Vegetable Oil (contains one or more of the following: Sunflower, Corn…" at bounding box center [595, 401] width 762 height 118
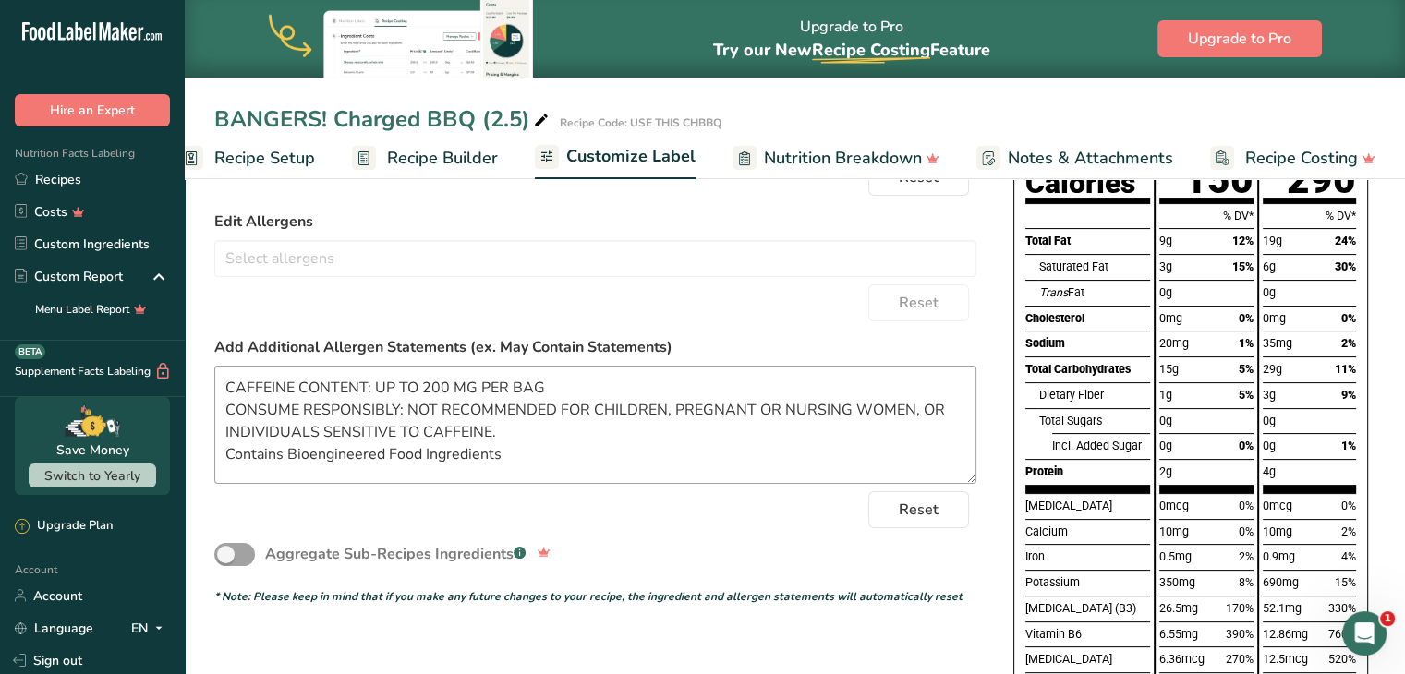
scroll to position [292, 0]
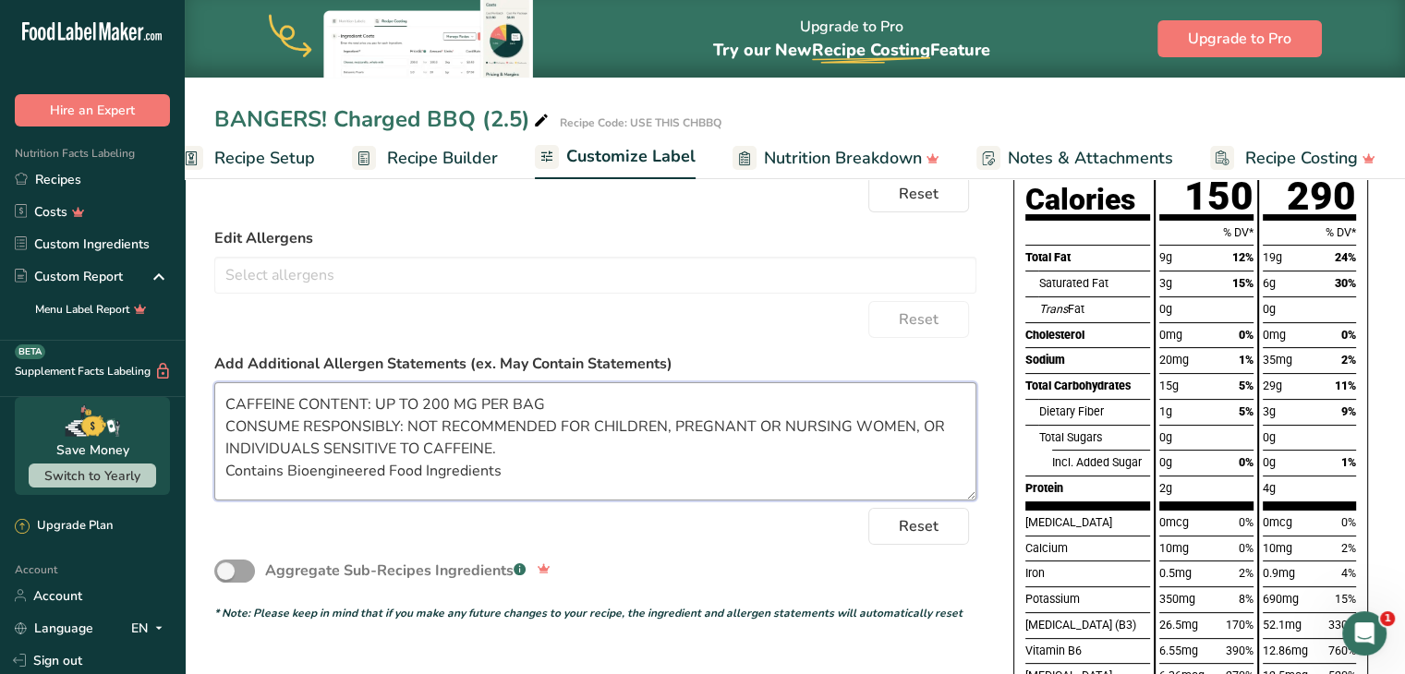
click at [511, 479] on textarea "CAFFEINE CONTENT: UP TO 200 MG PER BAG CONSUME RESPONSIBLY: NOT RECOMMENDED FOR…" at bounding box center [595, 442] width 762 height 118
drag, startPoint x: 510, startPoint y: 478, endPoint x: 203, endPoint y: 405, distance: 315.3
click at [203, 405] on section "Customize your label Save Download Choose what to show on your downloaded label…" at bounding box center [795, 491] width 1221 height 1221
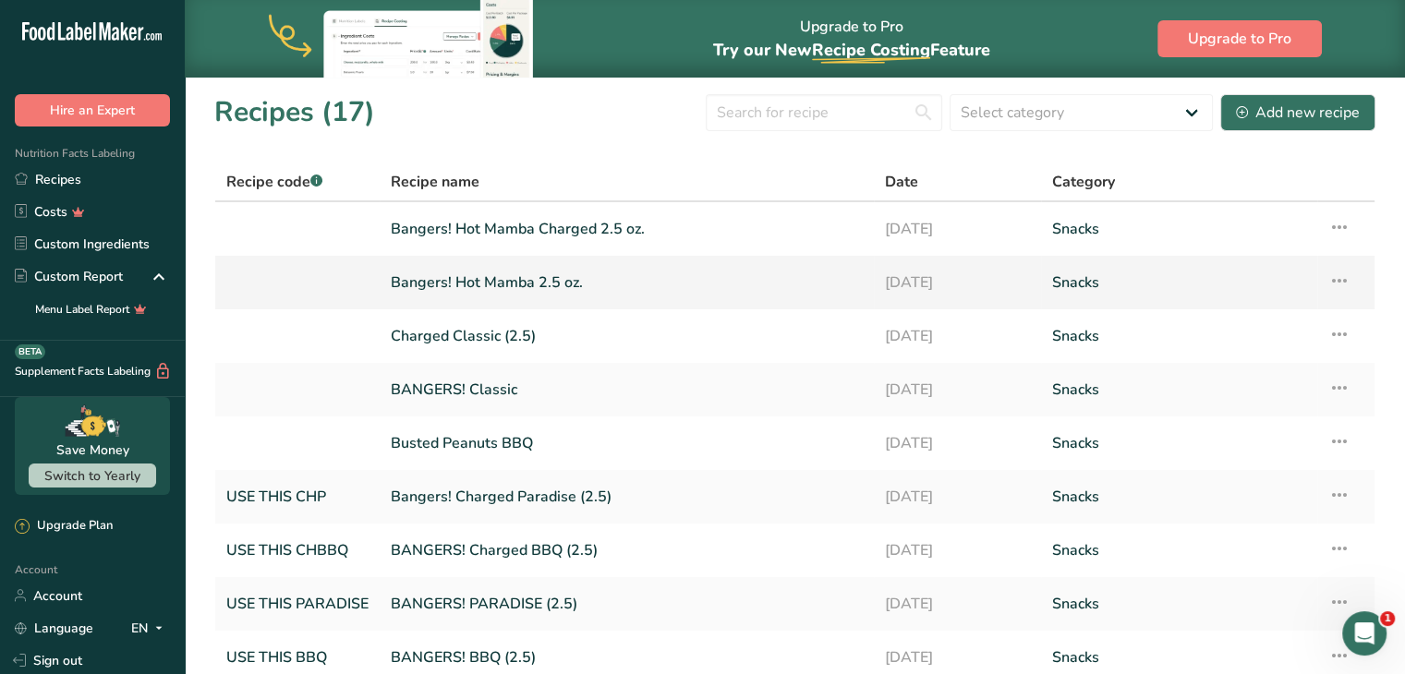
click at [483, 287] on link "Bangers! Hot Mamba 2.5 oz." at bounding box center [627, 282] width 472 height 39
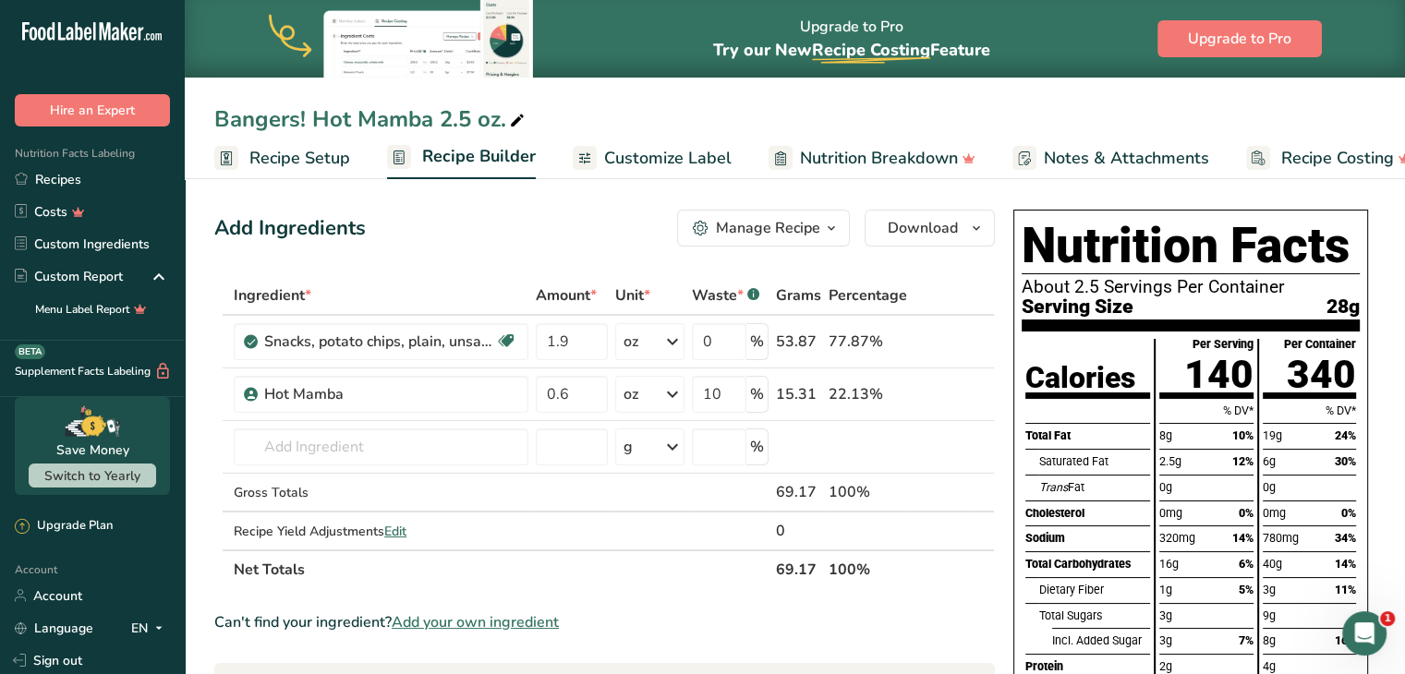
click at [320, 148] on span "Recipe Setup" at bounding box center [299, 158] width 101 height 25
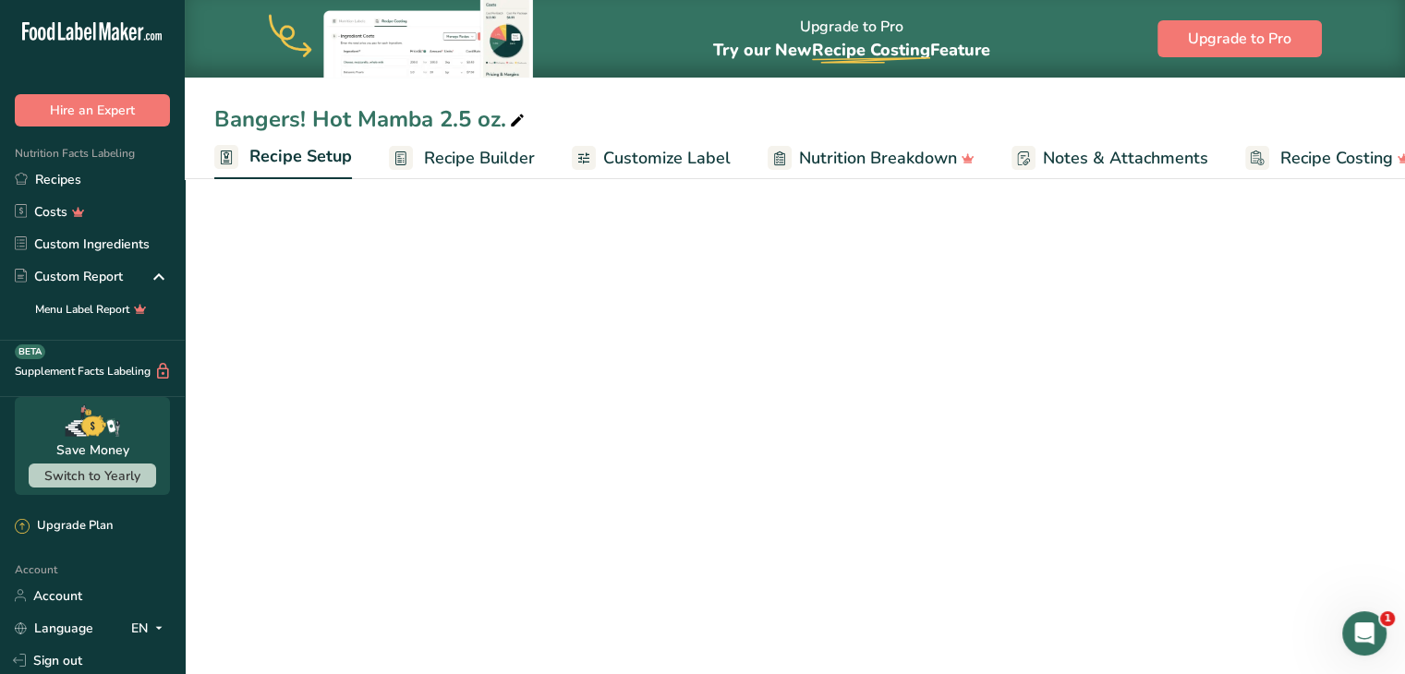
scroll to position [0, 6]
select select "5"
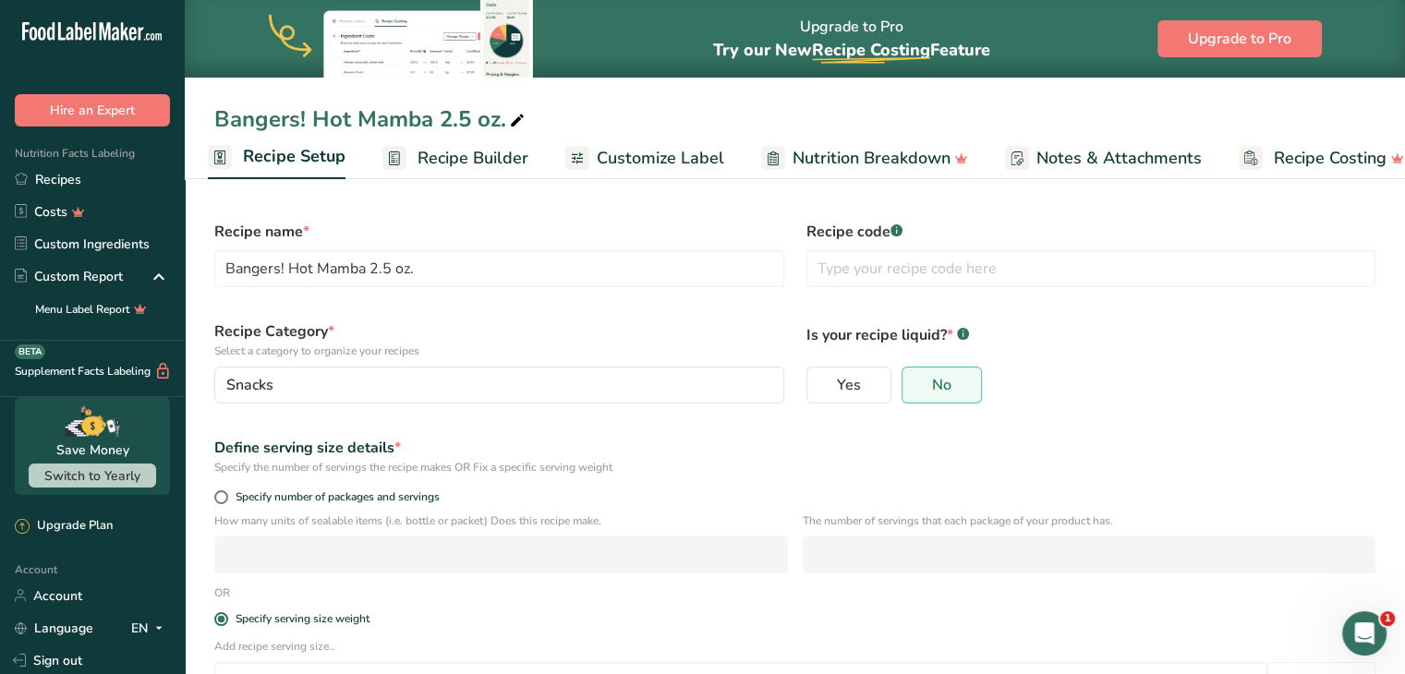
click at [666, 157] on span "Customize Label" at bounding box center [661, 158] width 128 height 25
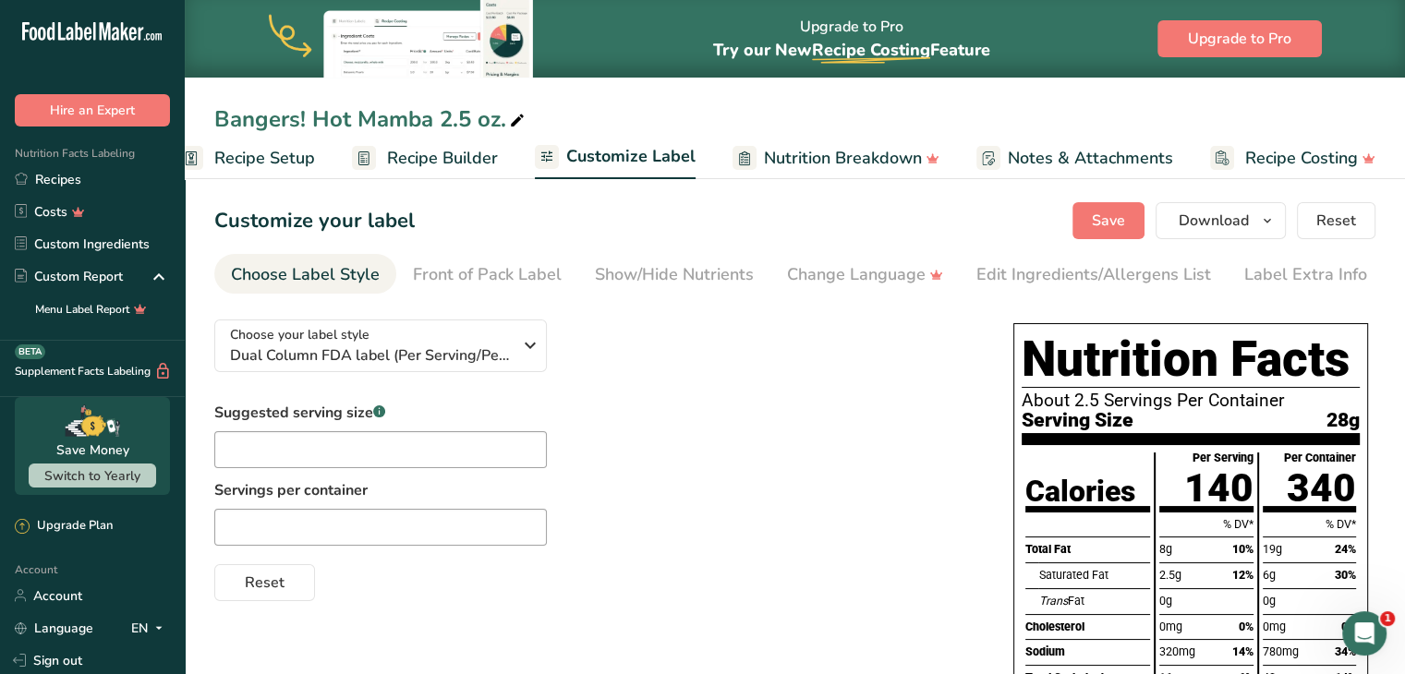
scroll to position [15, 0]
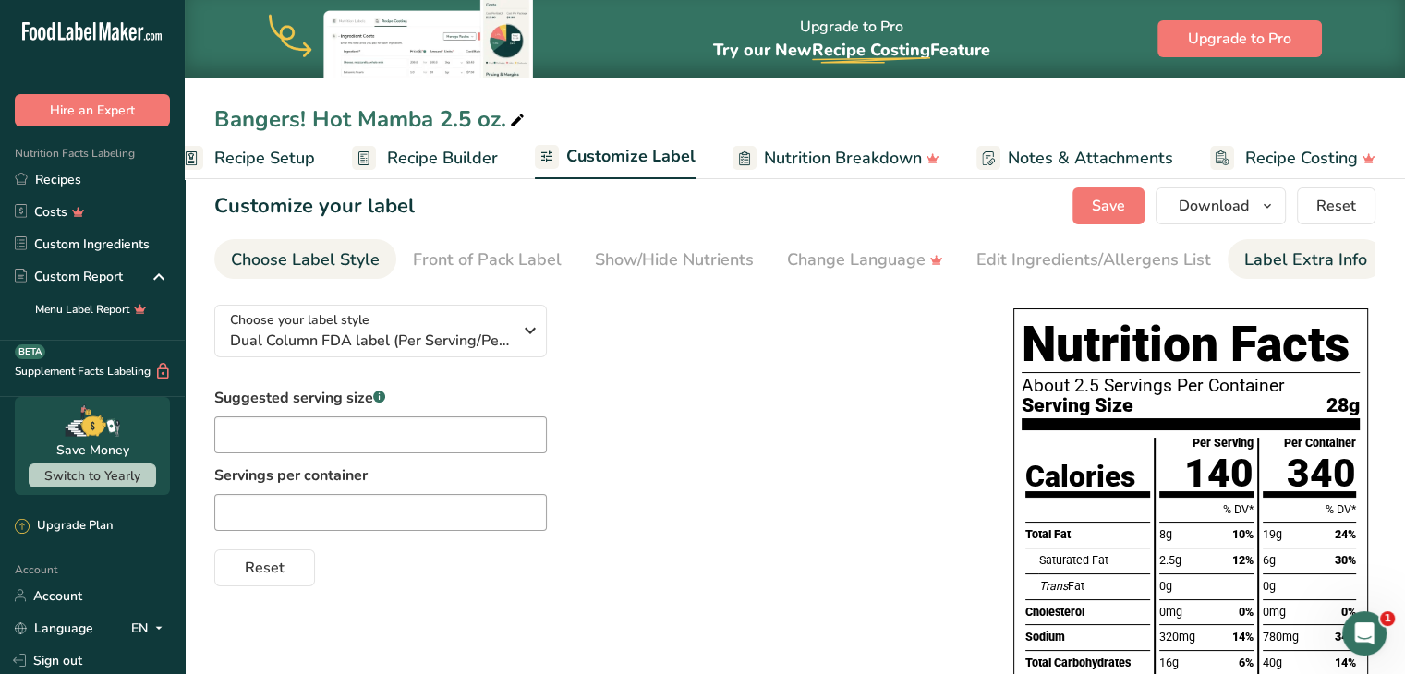
click at [1278, 251] on div "Label Extra Info" at bounding box center [1306, 260] width 123 height 25
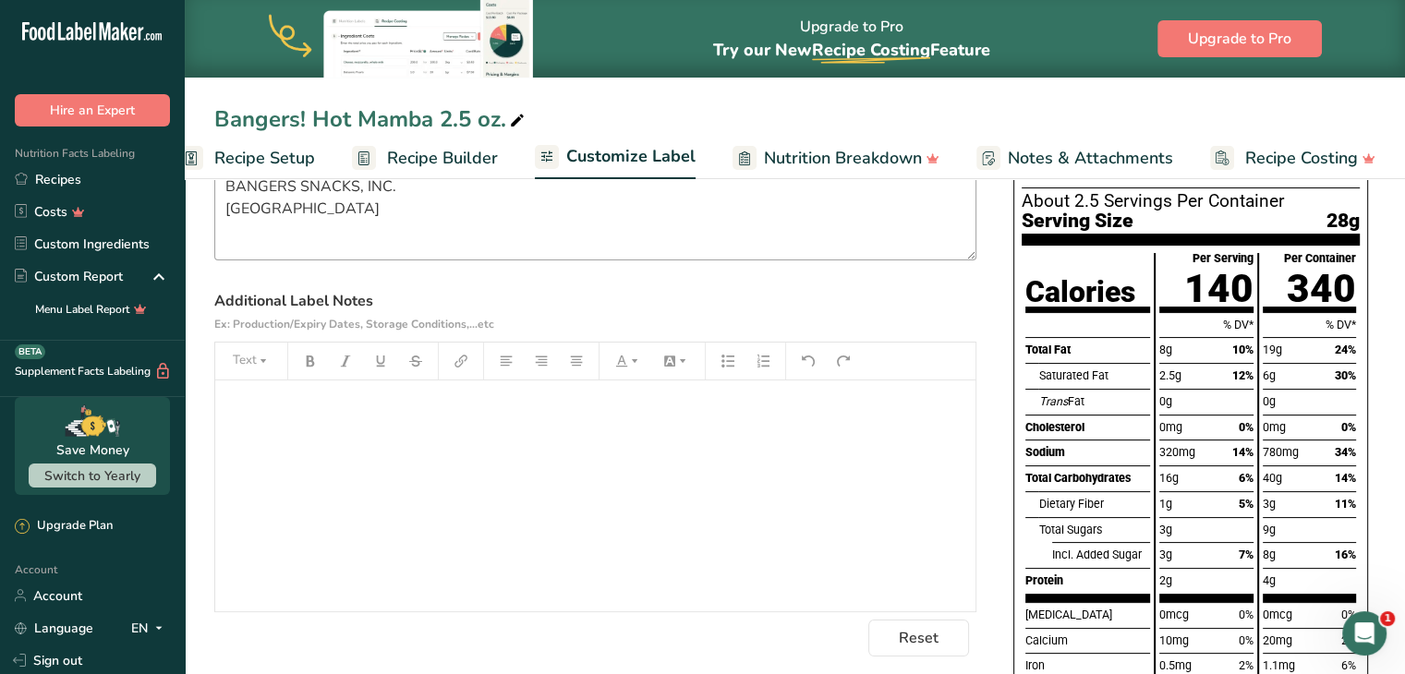
scroll to position [0, 0]
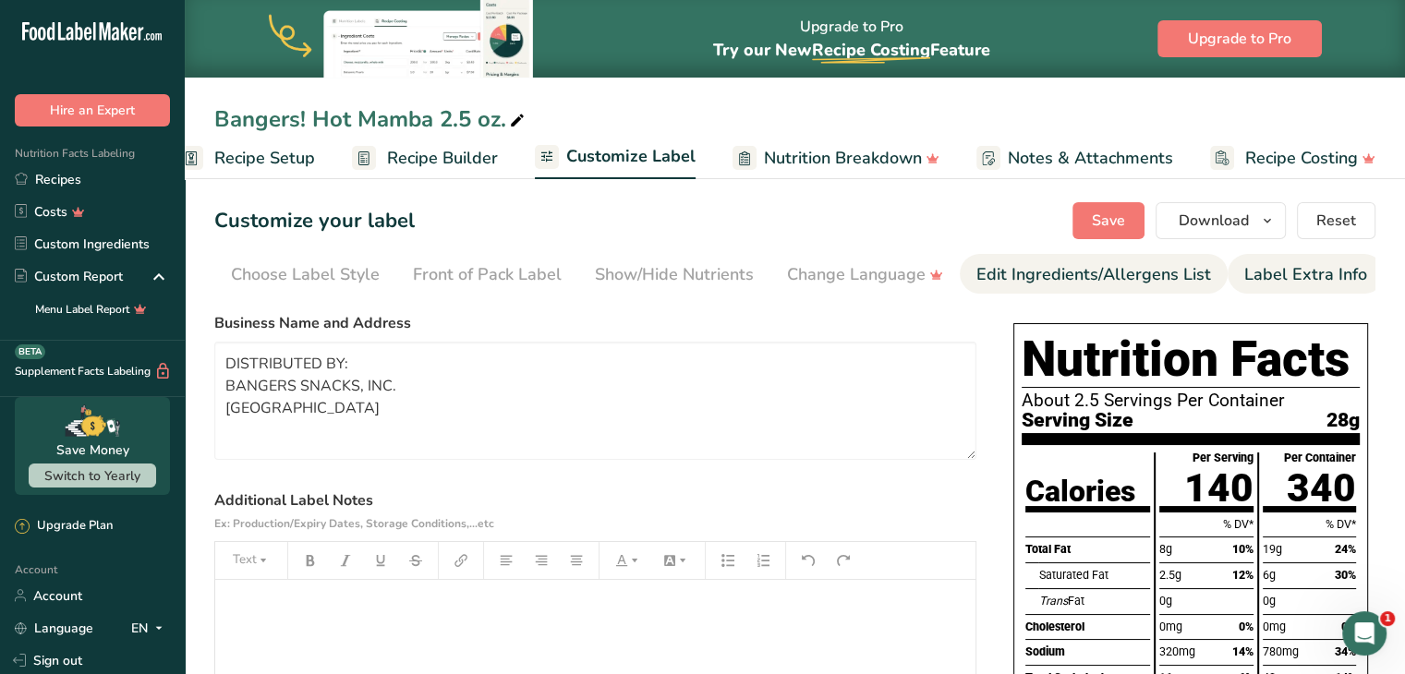
click at [1065, 262] on div "Edit Ingredients/Allergens List" at bounding box center [1094, 274] width 235 height 25
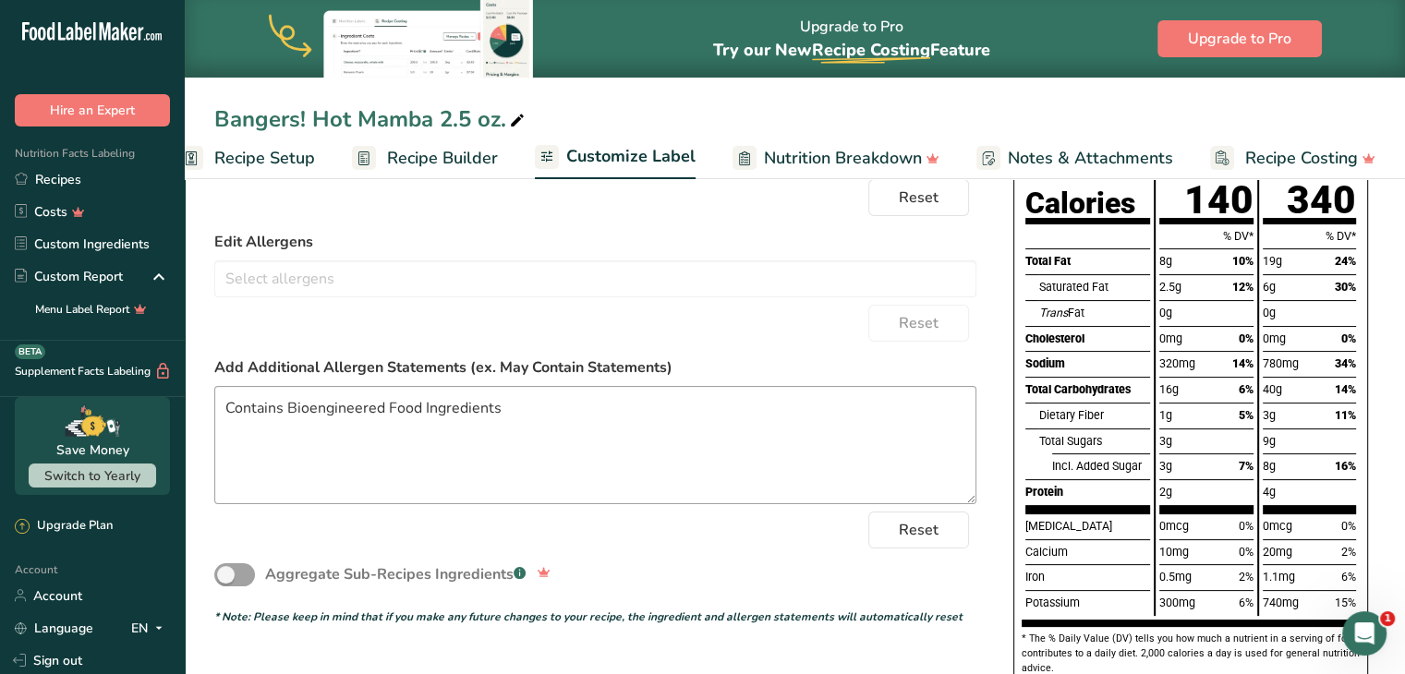
scroll to position [291, 0]
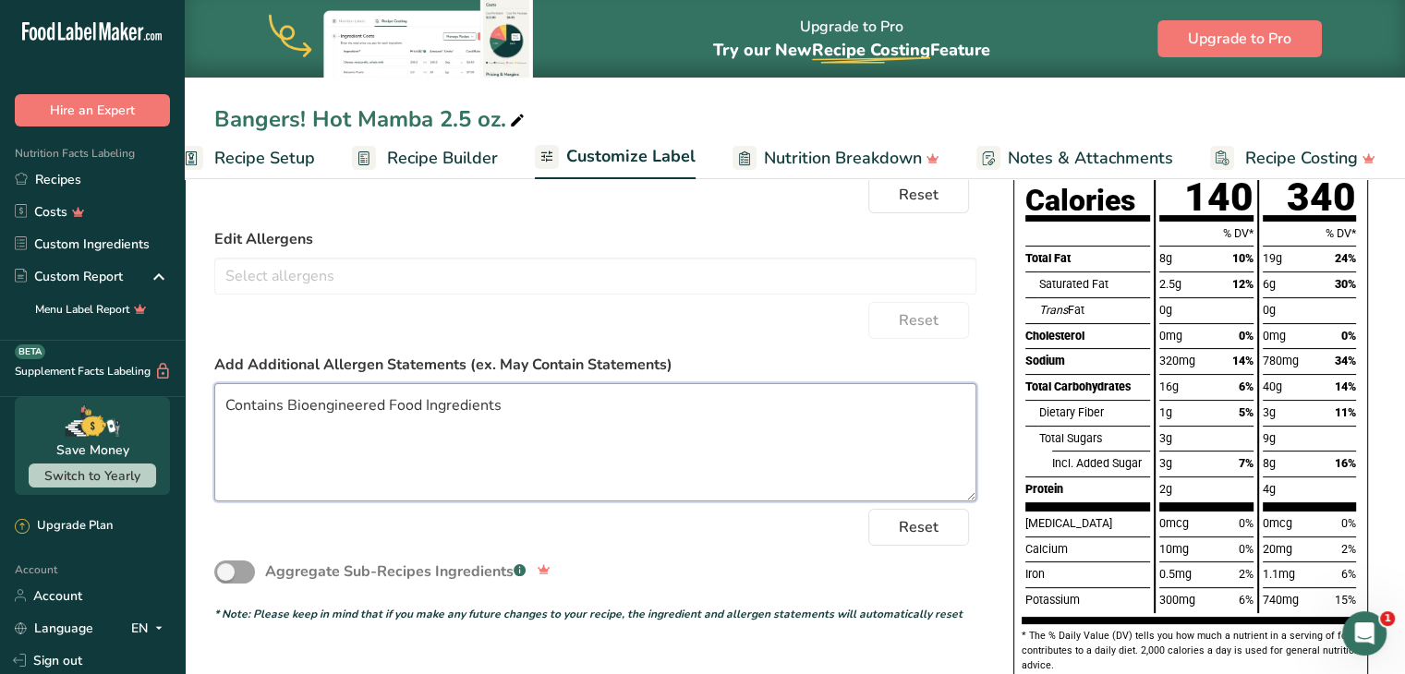
click at [486, 465] on textarea "Contains Bioengineered Food Ingredients" at bounding box center [595, 442] width 762 height 118
paste textarea "CAFFEINE CONTENT: UP TO 200 MG PER BAG CONSUME RESPONSIBLY: NOT RECOMMENDED FOR…"
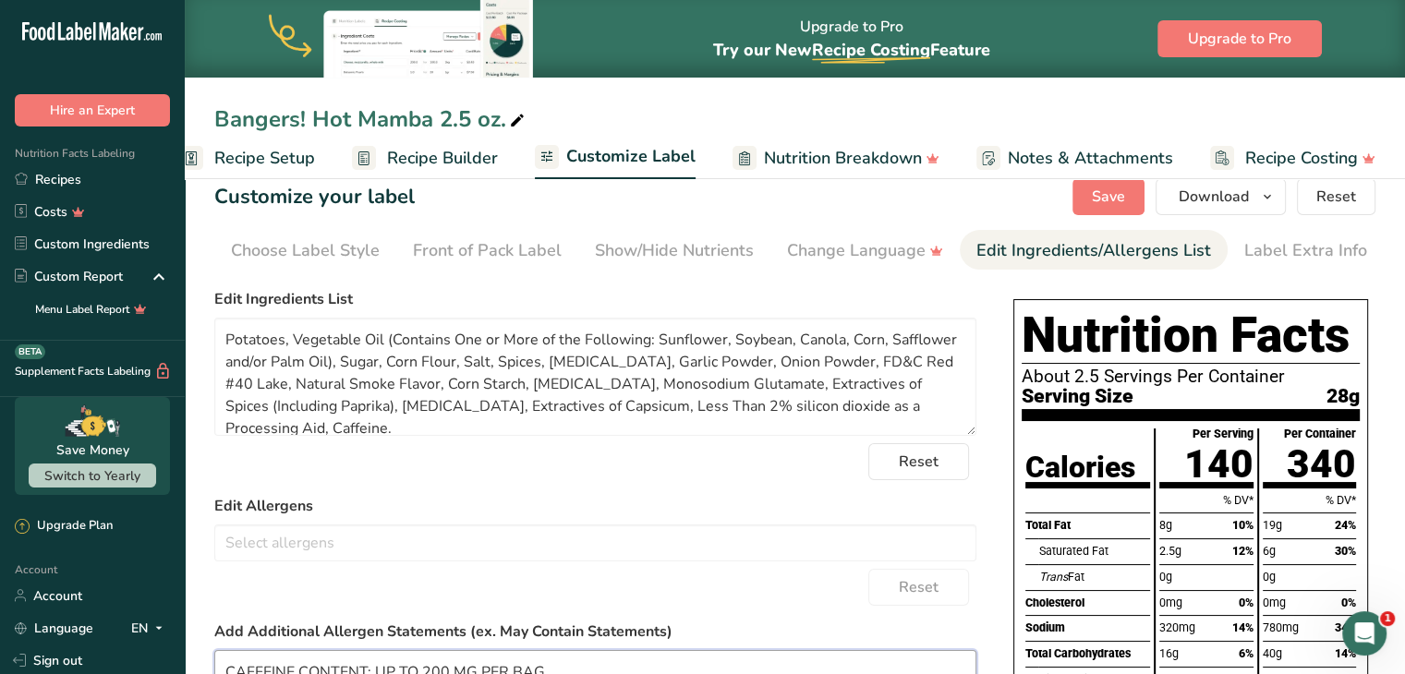
scroll to position [18, 0]
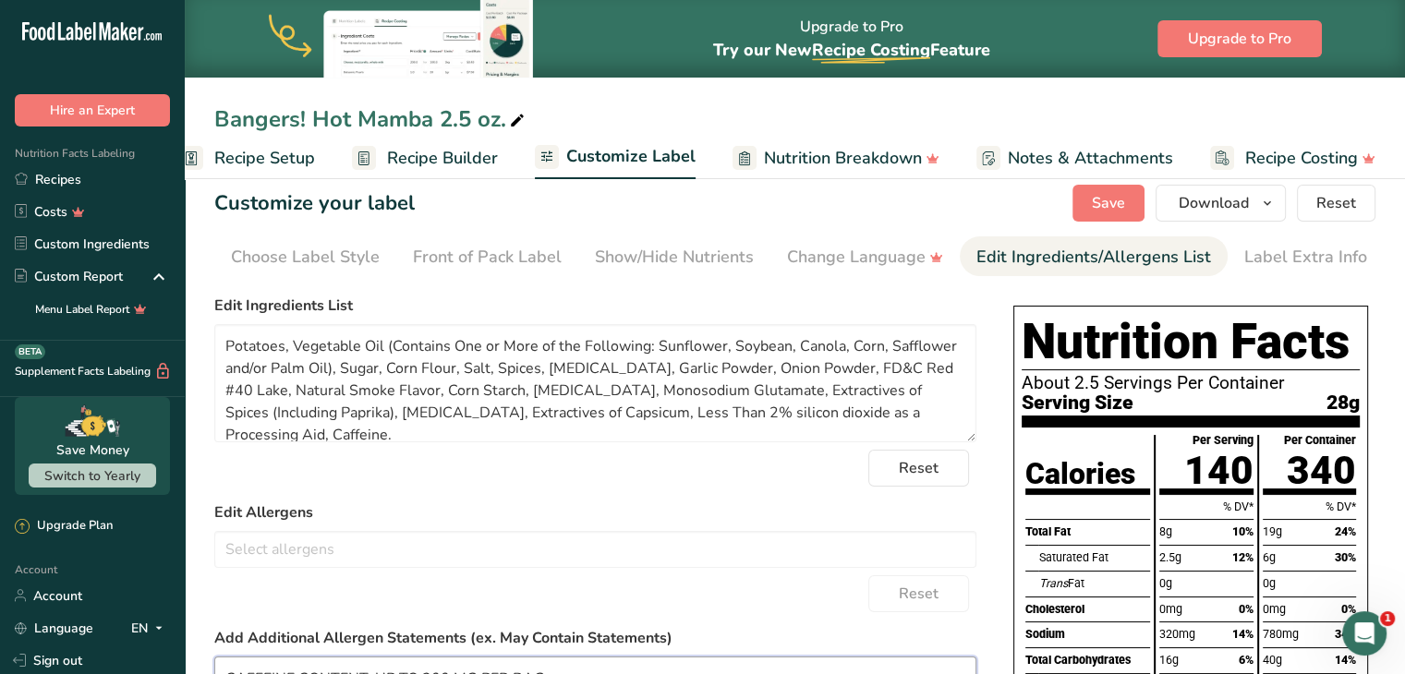
type textarea "CAFFEINE CONTENT: UP TO 200 MG PER BAG CONSUME RESPONSIBLY: NOT RECOMMENDED FOR…"
click at [660, 378] on textarea "Potatoes, Vegetable Oil (Contains One or More of the Following: Sunflower, Soyb…" at bounding box center [595, 383] width 762 height 118
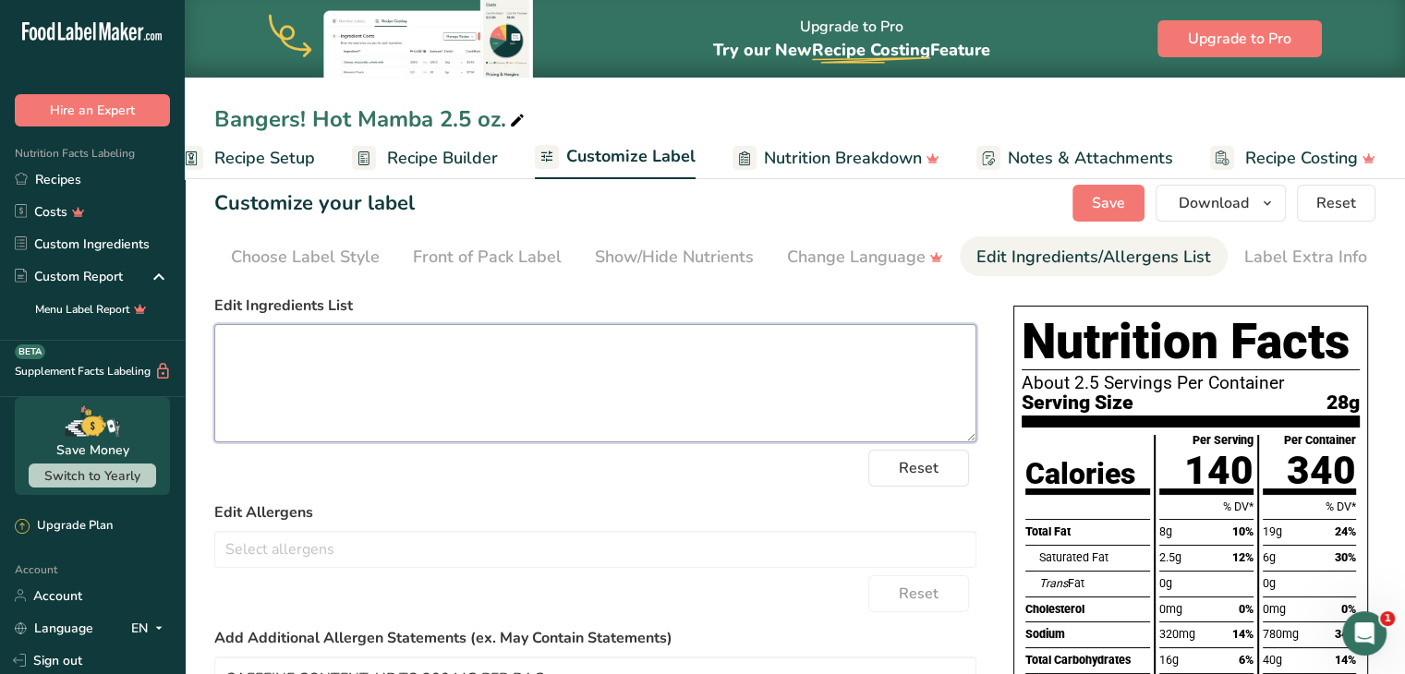
paste textarea "Potatoes, Vegetable Oil (contains one or more of the following: Sunflower, Corn…"
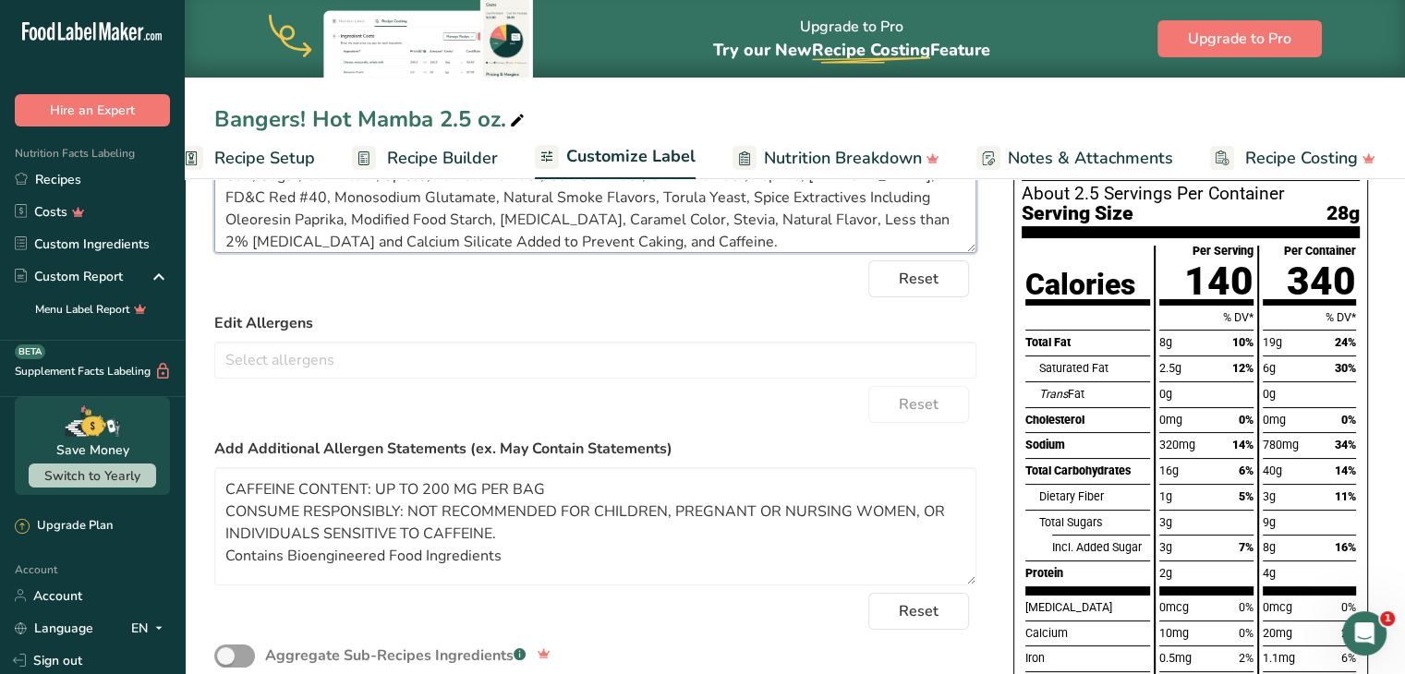
scroll to position [0, 0]
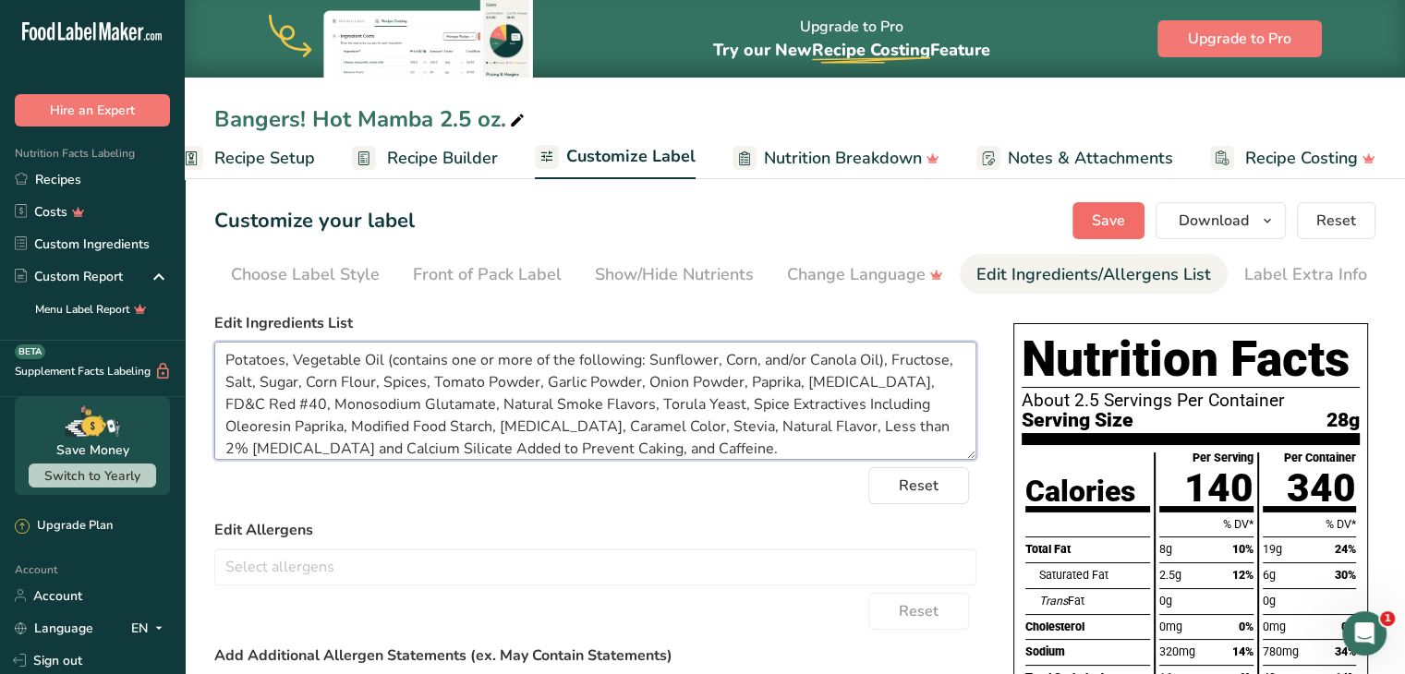
type textarea "Potatoes, Vegetable Oil (contains one or more of the following: Sunflower, Corn…"
click at [1113, 229] on span "Save" at bounding box center [1108, 221] width 33 height 22
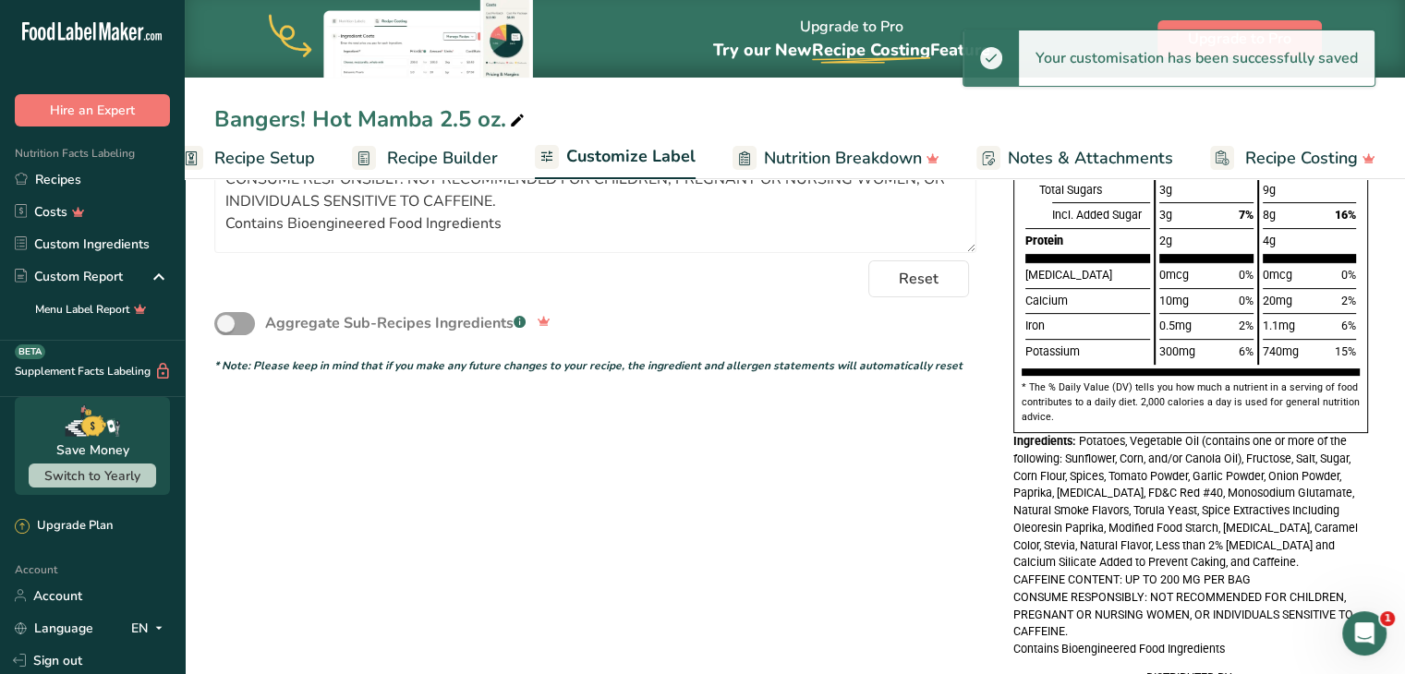
scroll to position [650, 0]
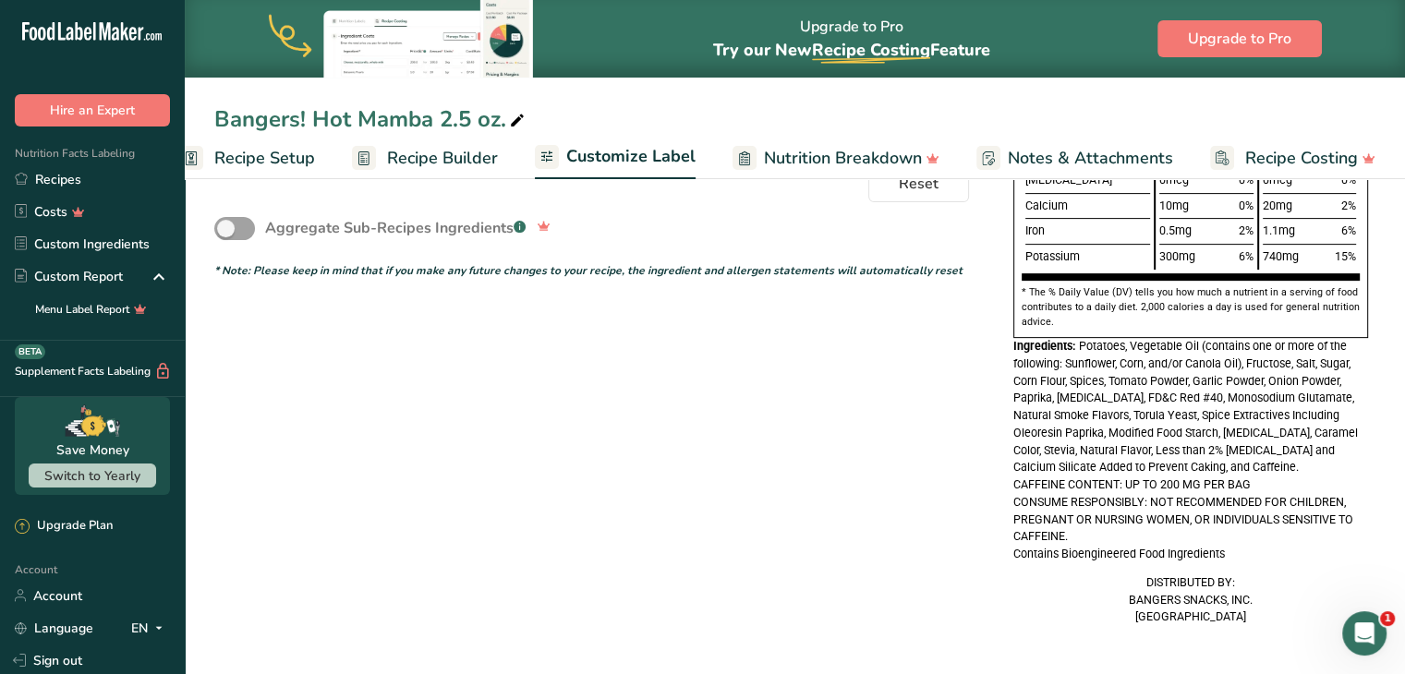
click at [267, 160] on span "Recipe Setup" at bounding box center [264, 158] width 101 height 25
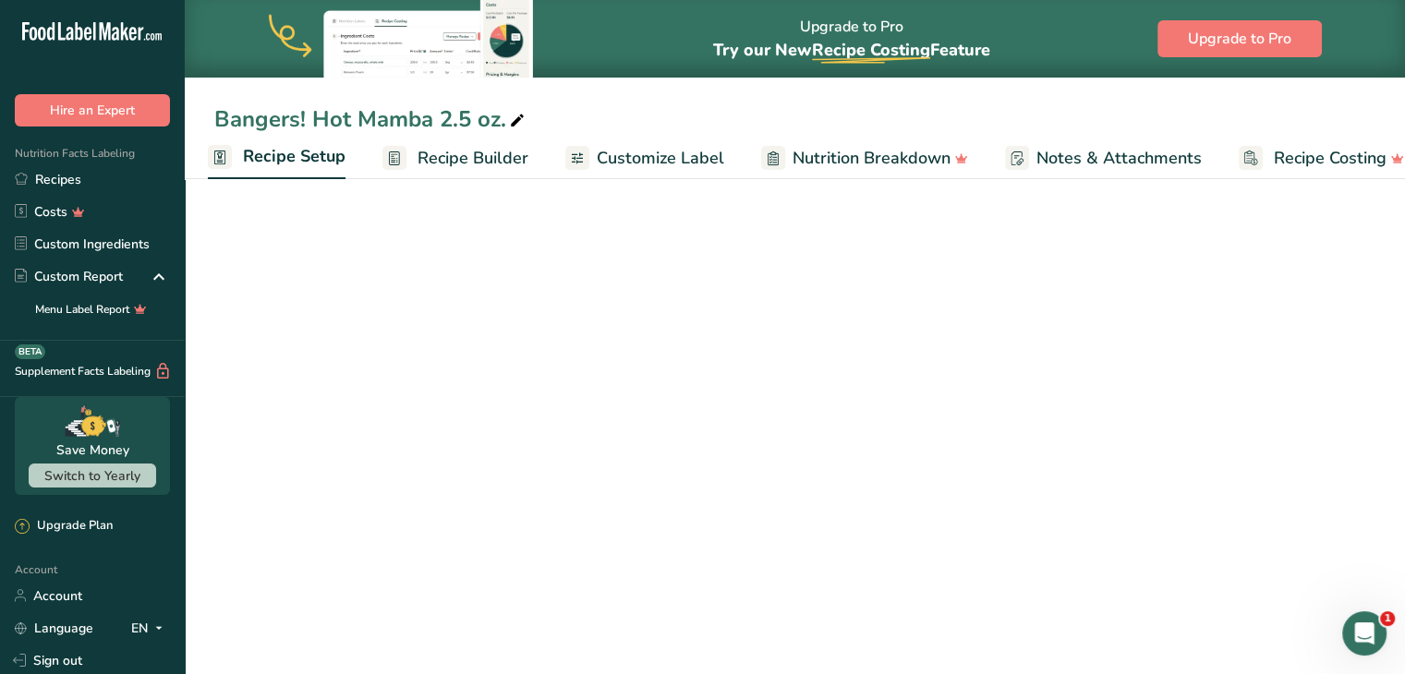
scroll to position [133, 0]
select select "5"
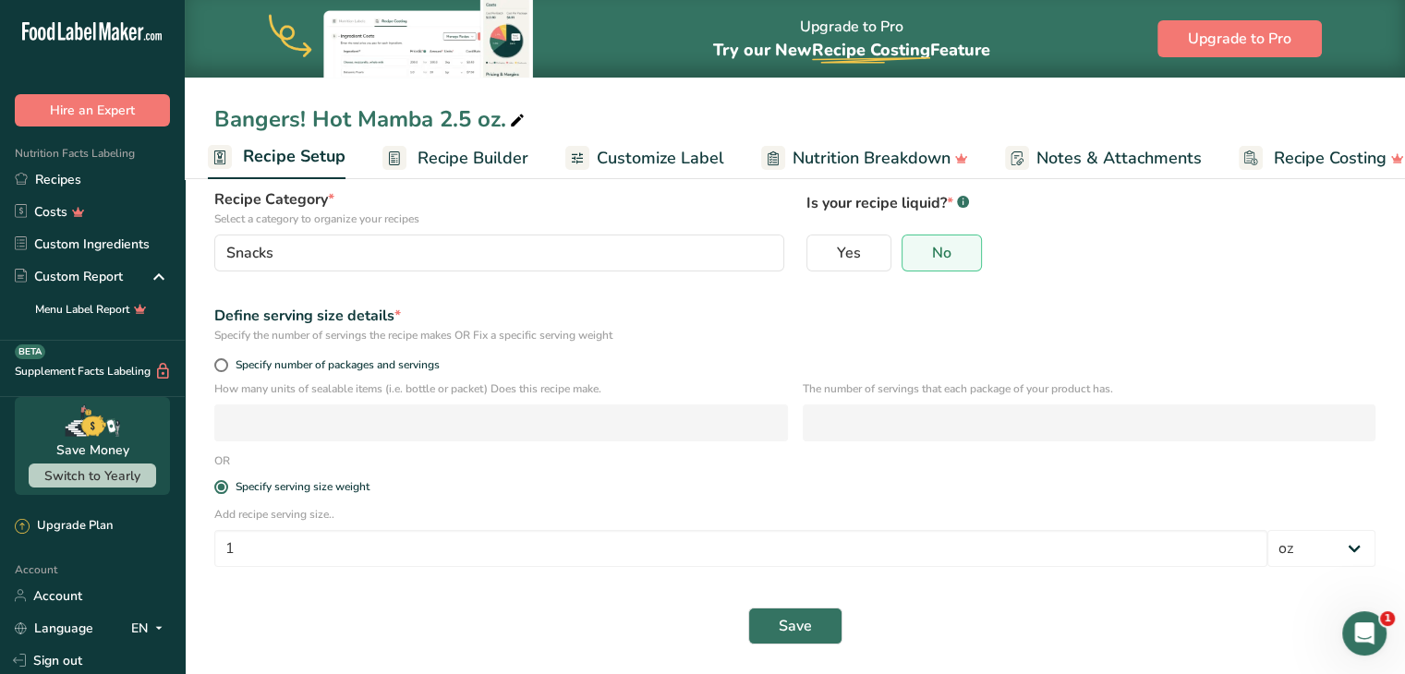
scroll to position [0, 0]
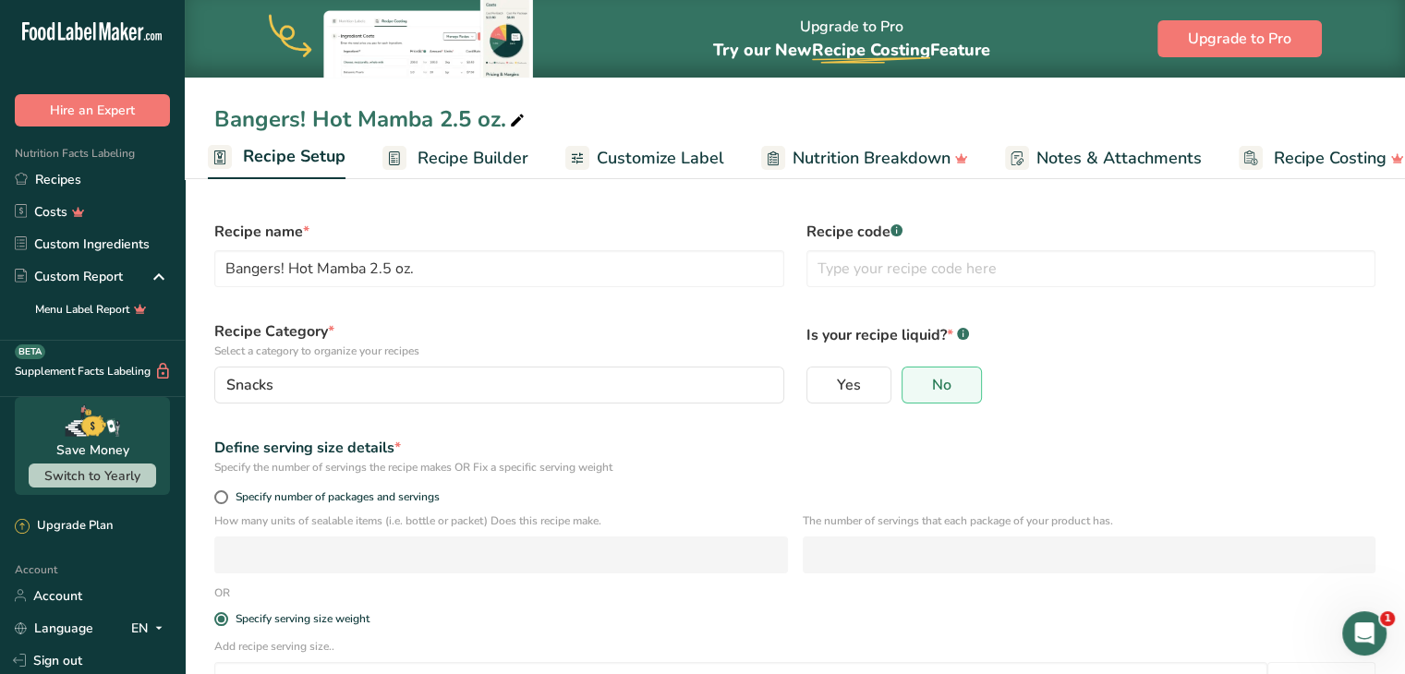
click at [297, 153] on span "Recipe Setup" at bounding box center [294, 156] width 103 height 25
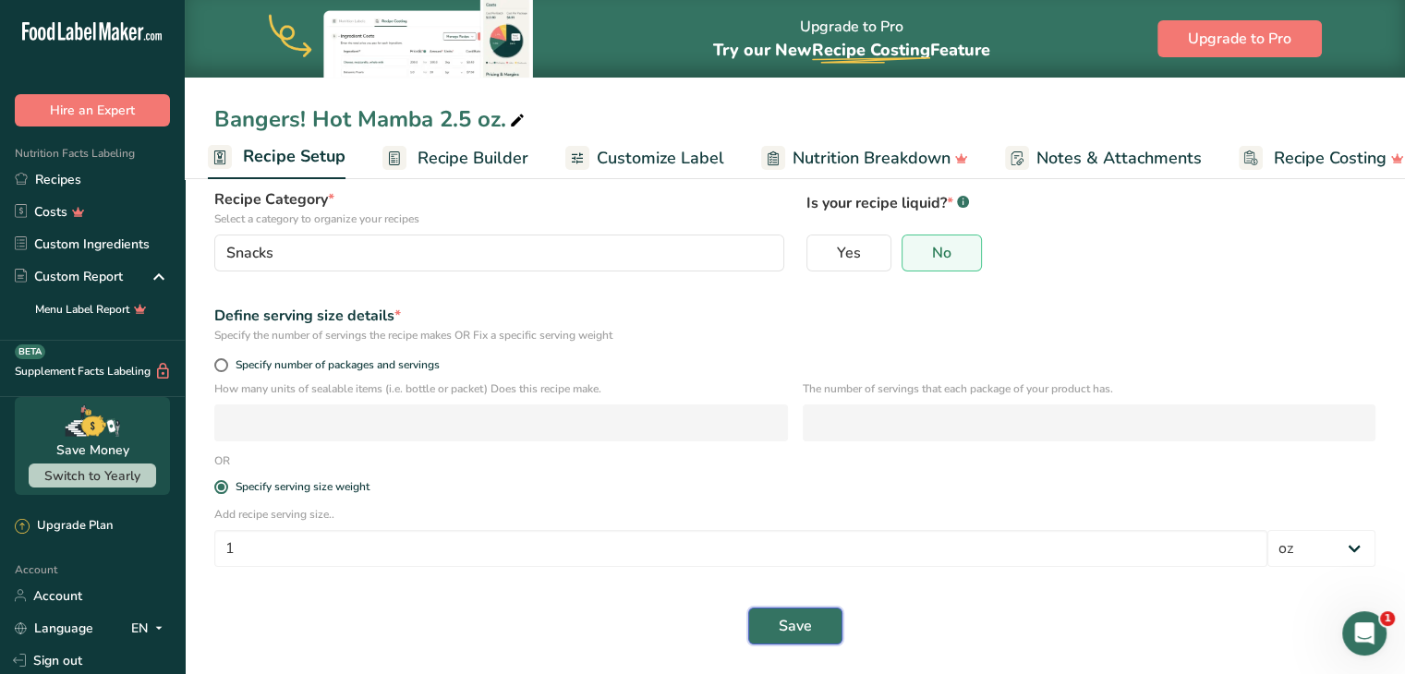
click at [826, 626] on button "Save" at bounding box center [795, 626] width 94 height 37
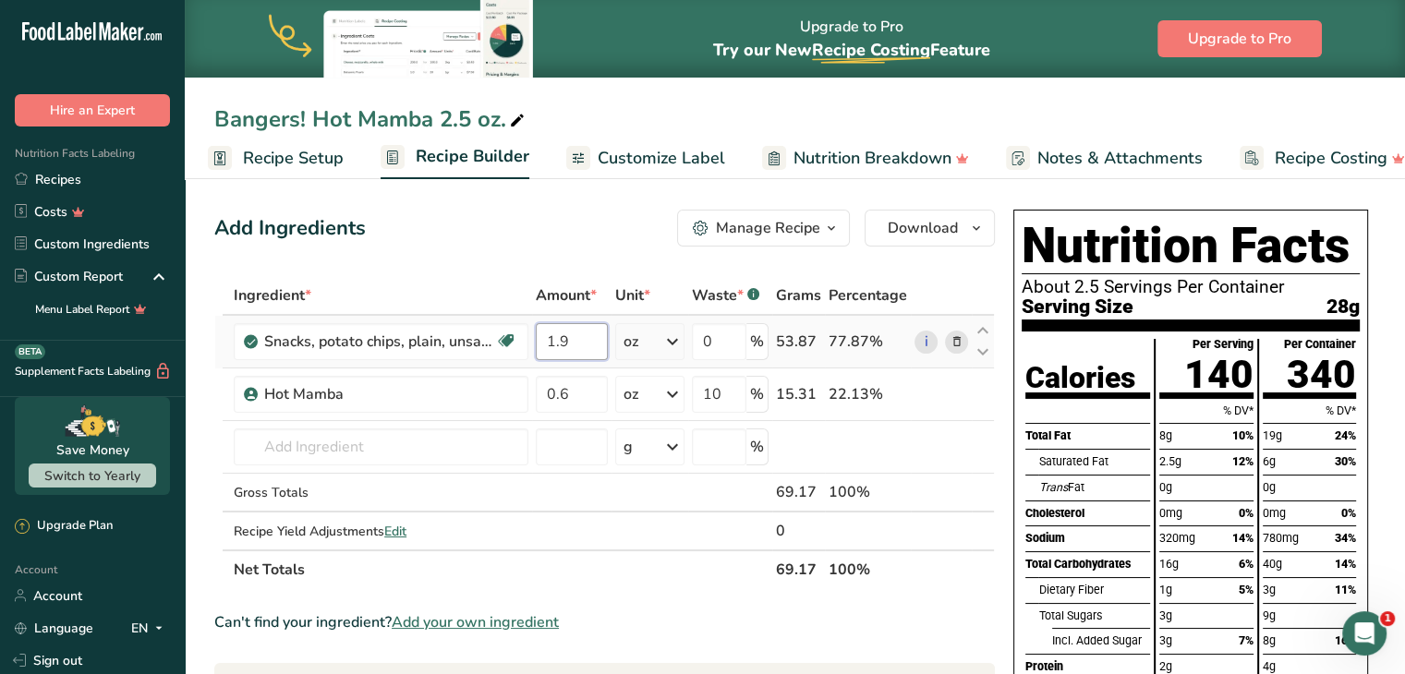
click at [575, 348] on input "1.9" at bounding box center [572, 341] width 72 height 37
type input "1"
type input "2.1"
click at [580, 385] on div "Ingredient * Amount * Unit * Waste * .a-a{fill:#347362;}.b-a{fill:#fff;} Grams …" at bounding box center [604, 432] width 781 height 313
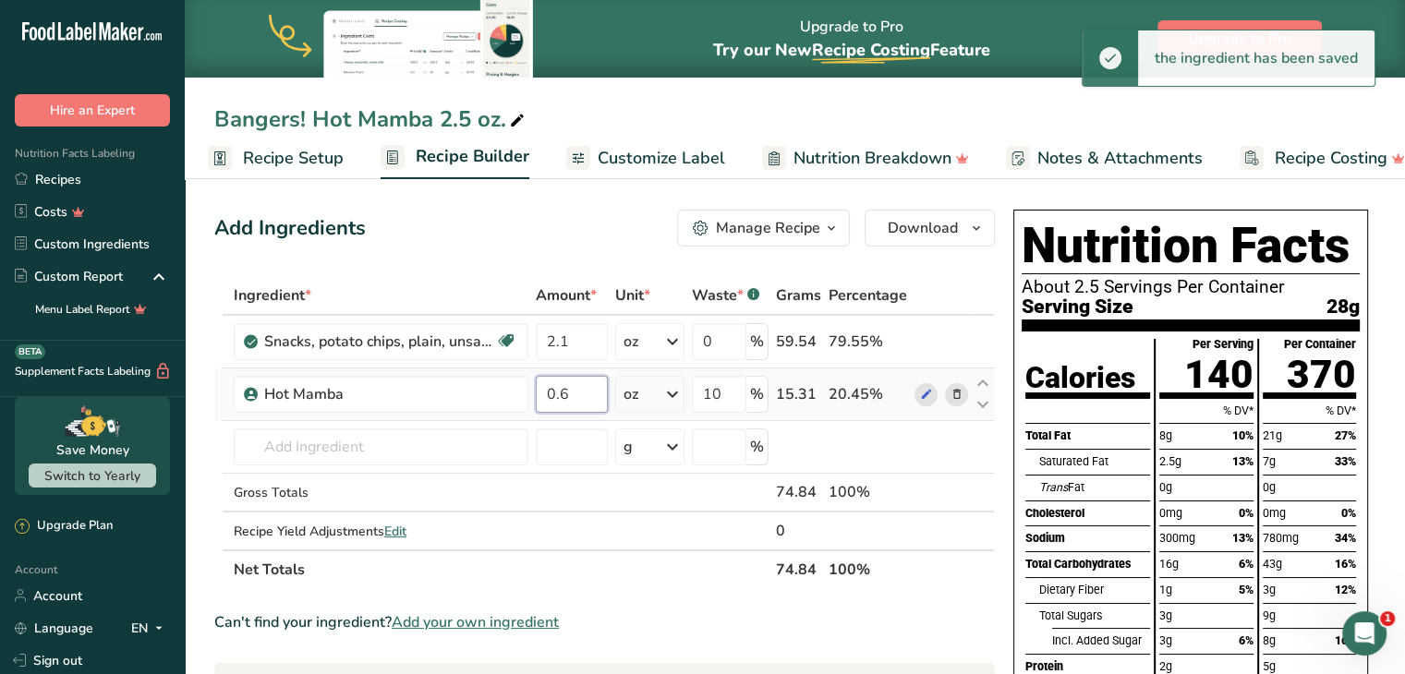
click at [581, 395] on input "0.6" at bounding box center [572, 394] width 72 height 37
type input "0.5"
click at [972, 234] on icon "button" at bounding box center [976, 228] width 15 height 23
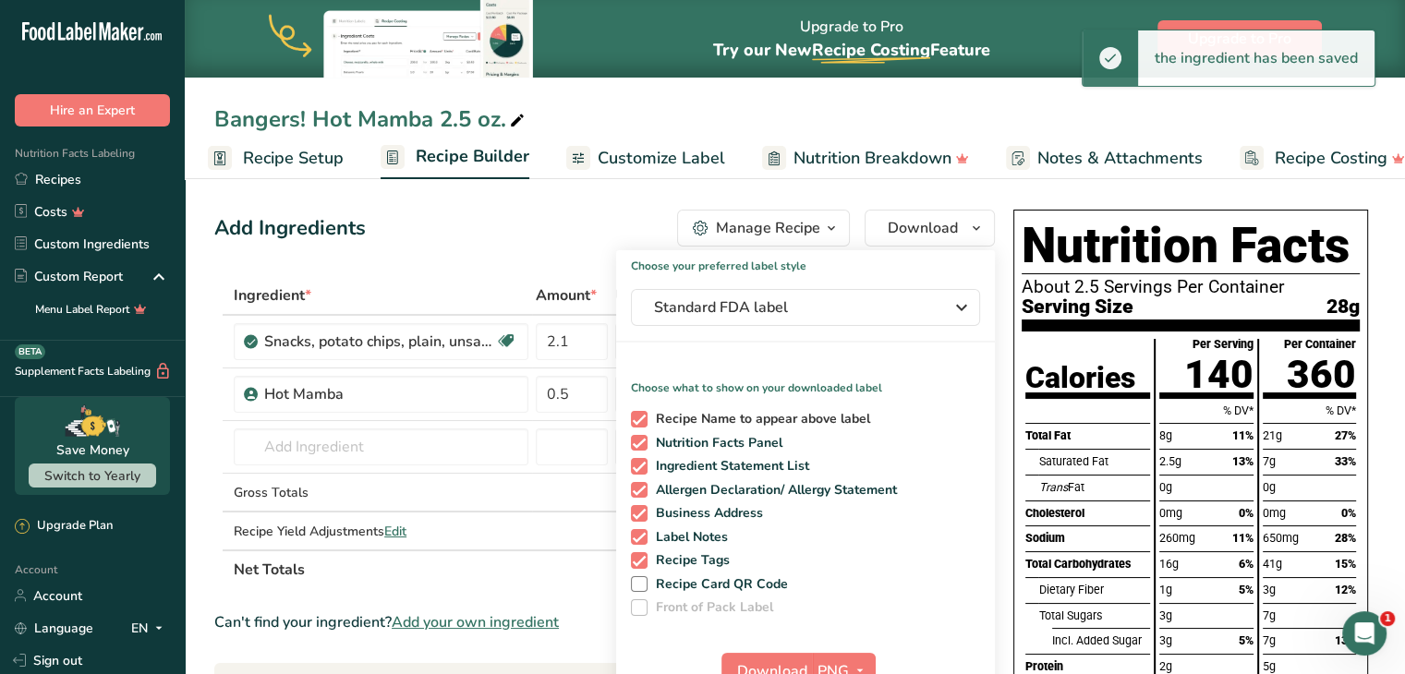
click at [787, 421] on span "Recipe Name to appear above label" at bounding box center [760, 419] width 224 height 17
click at [643, 421] on input "Recipe Name to appear above label" at bounding box center [637, 419] width 12 height 12
checkbox input "false"
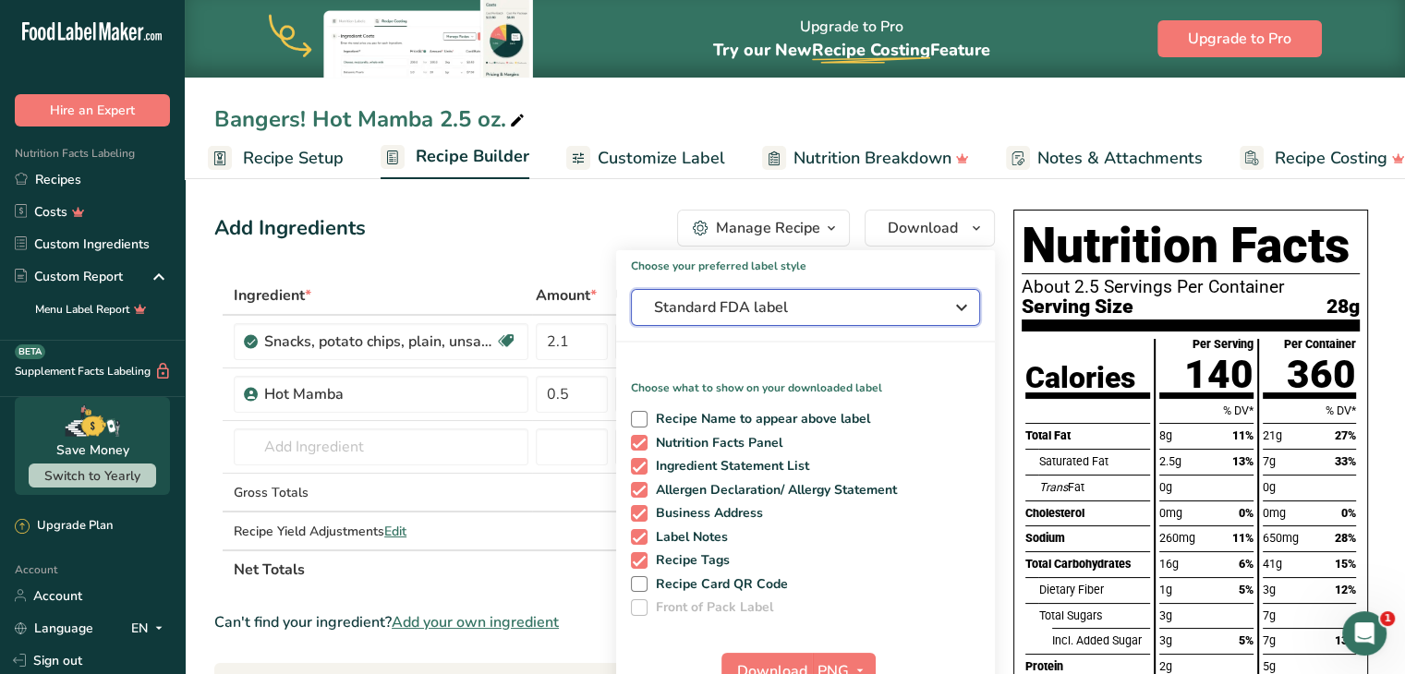
click at [882, 311] on span "Standard FDA label" at bounding box center [792, 308] width 277 height 22
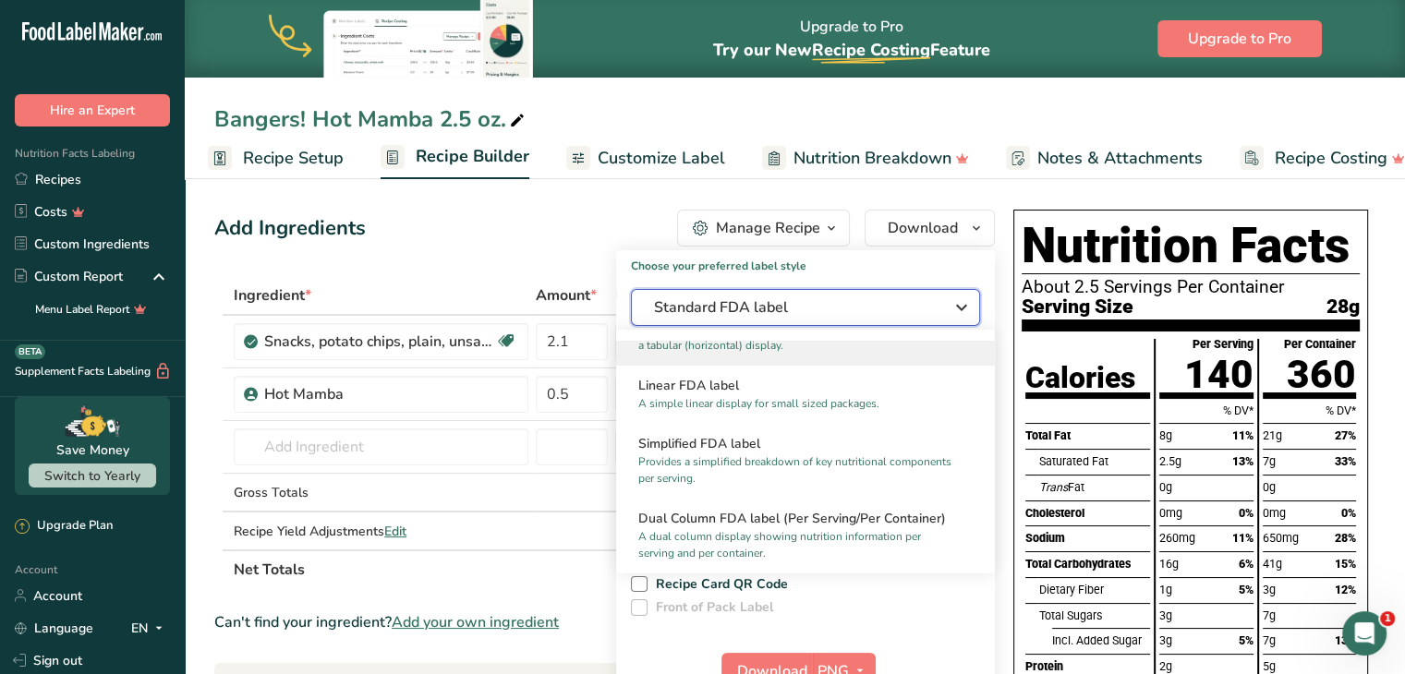
scroll to position [258, 0]
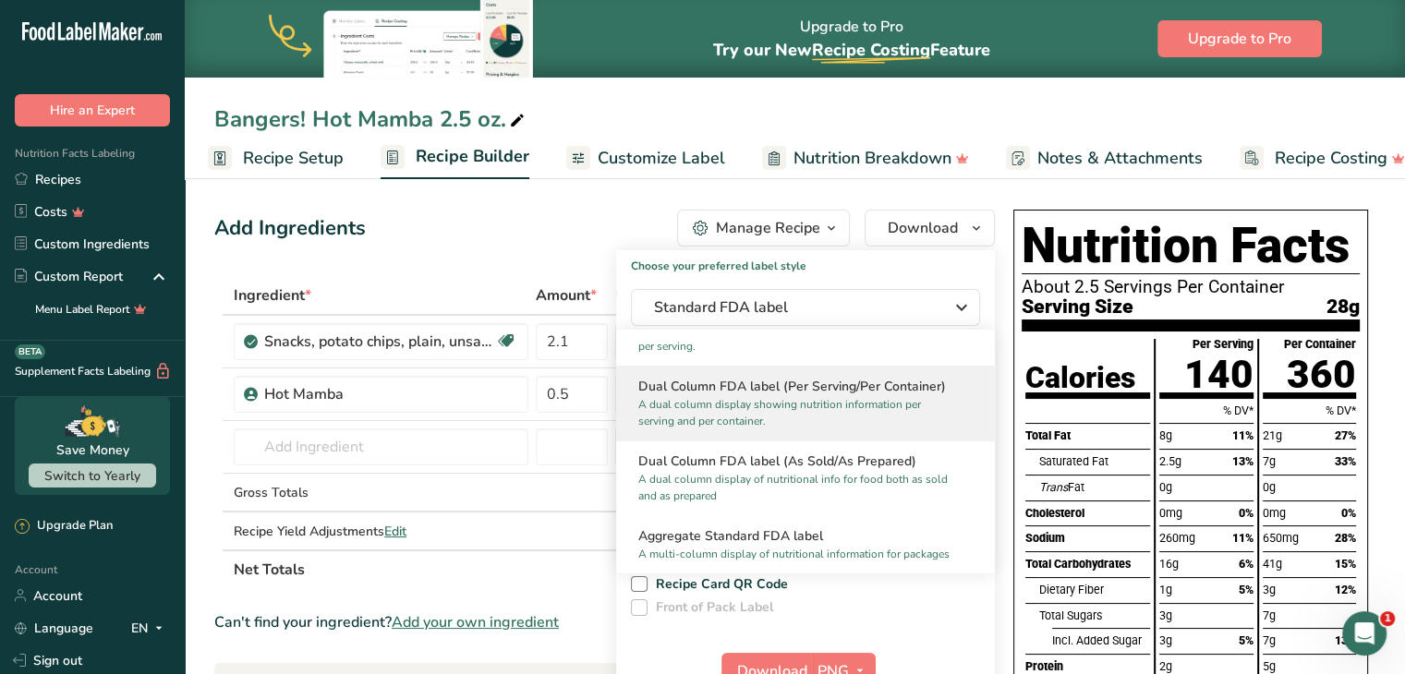
click at [771, 405] on p "A dual column display showing nutrition information per serving and per contain…" at bounding box center [797, 412] width 318 height 33
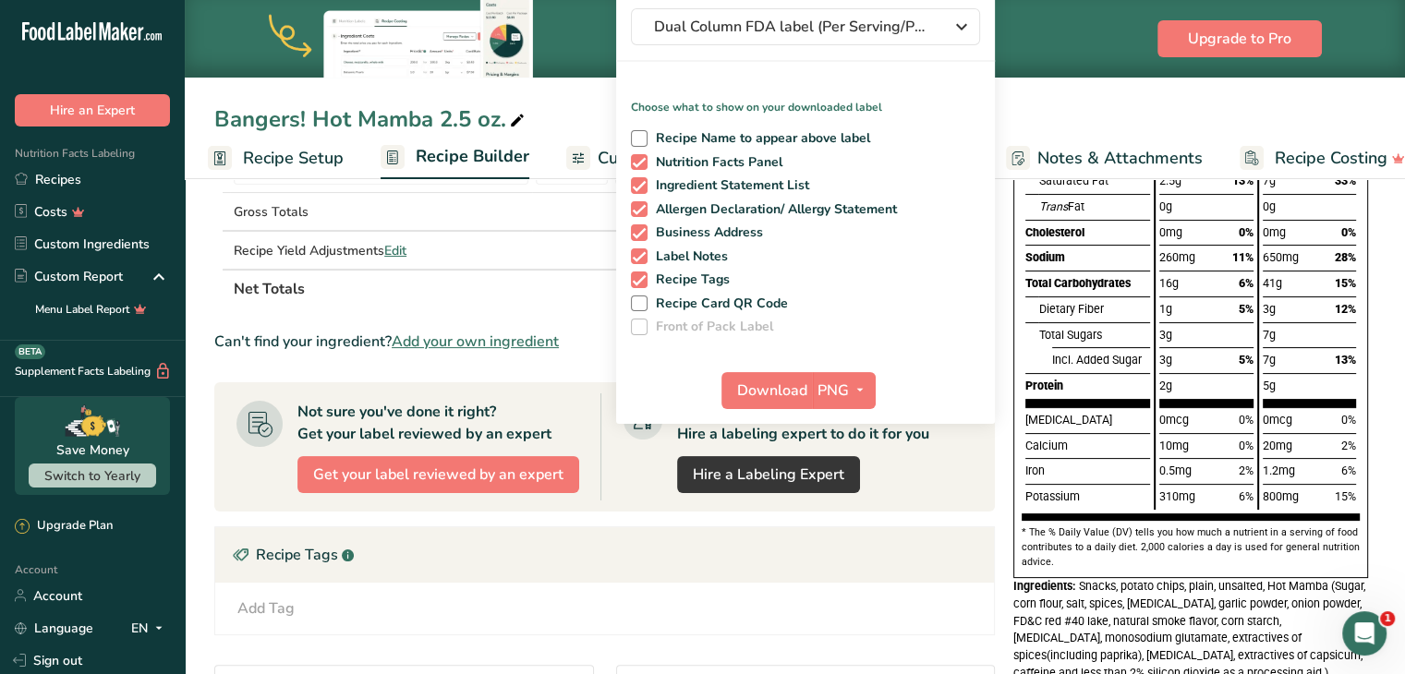
scroll to position [283, 0]
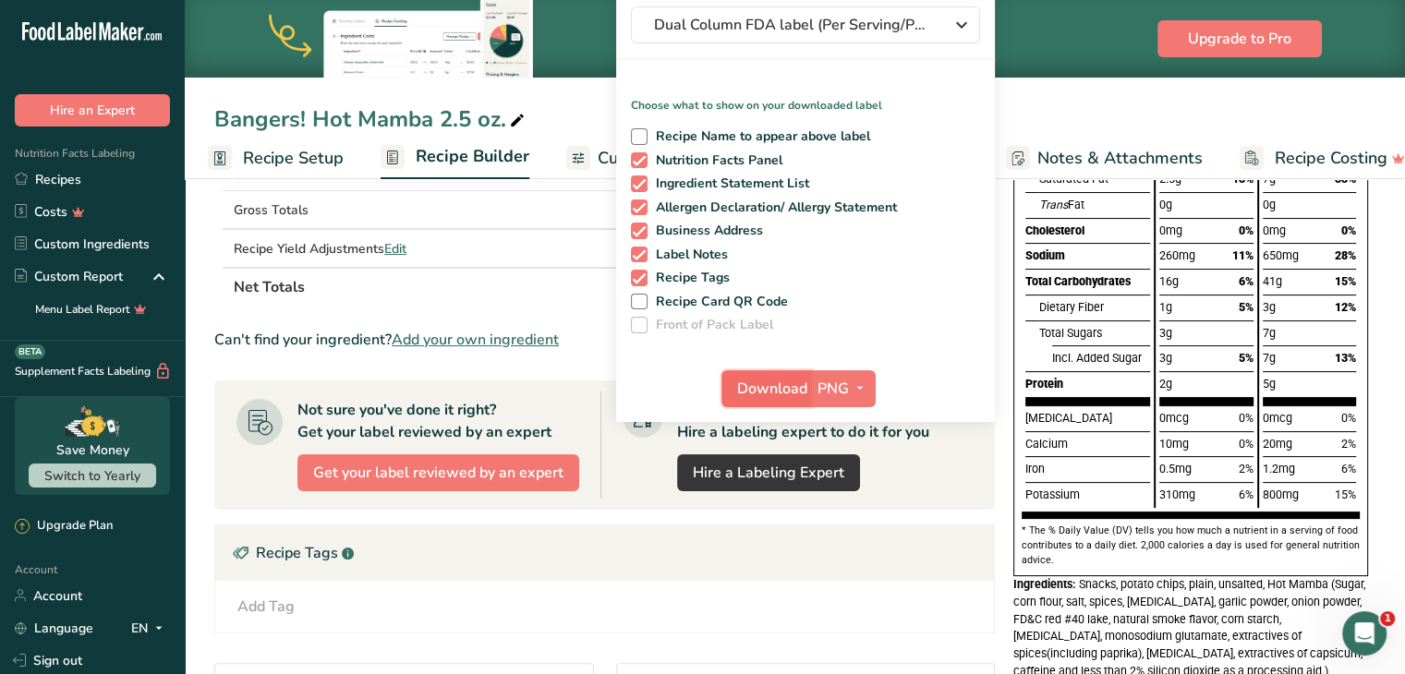
click at [780, 390] on span "Download" at bounding box center [772, 389] width 70 height 22
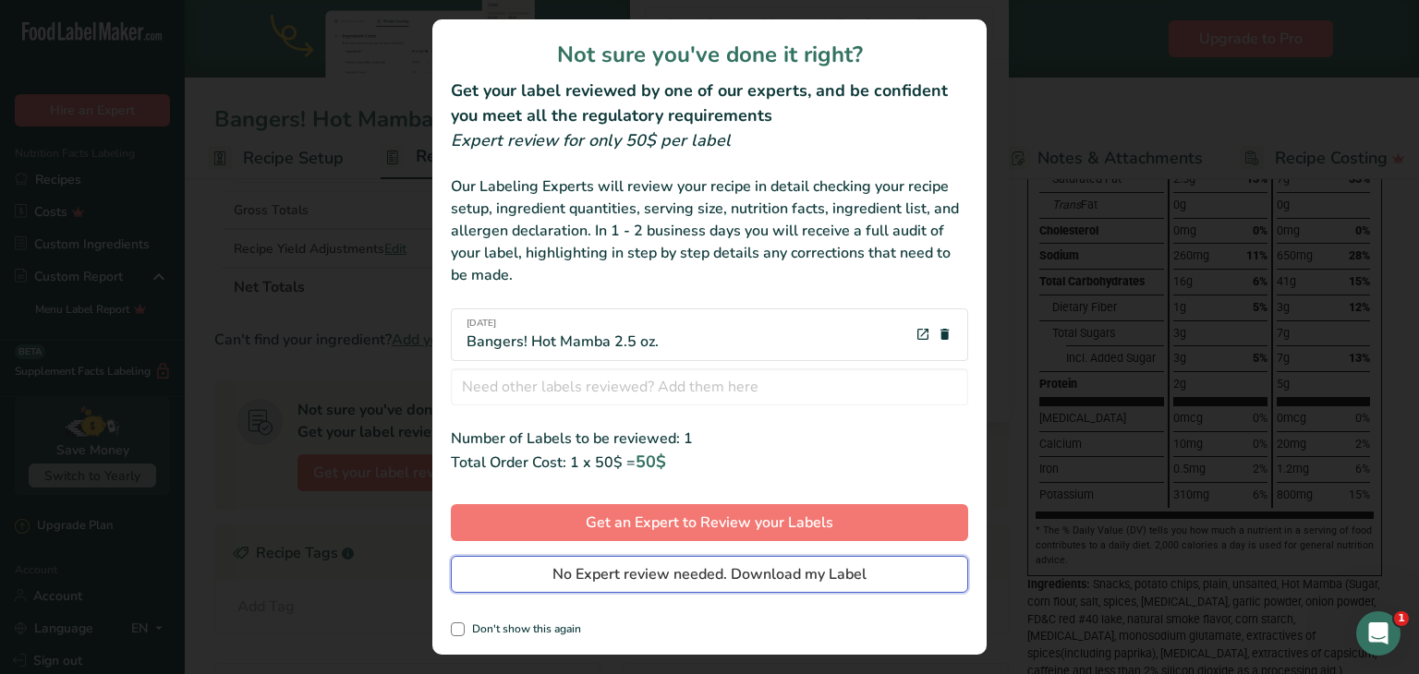
click at [755, 567] on span "No Expert review needed. Download my Label" at bounding box center [710, 575] width 314 height 22
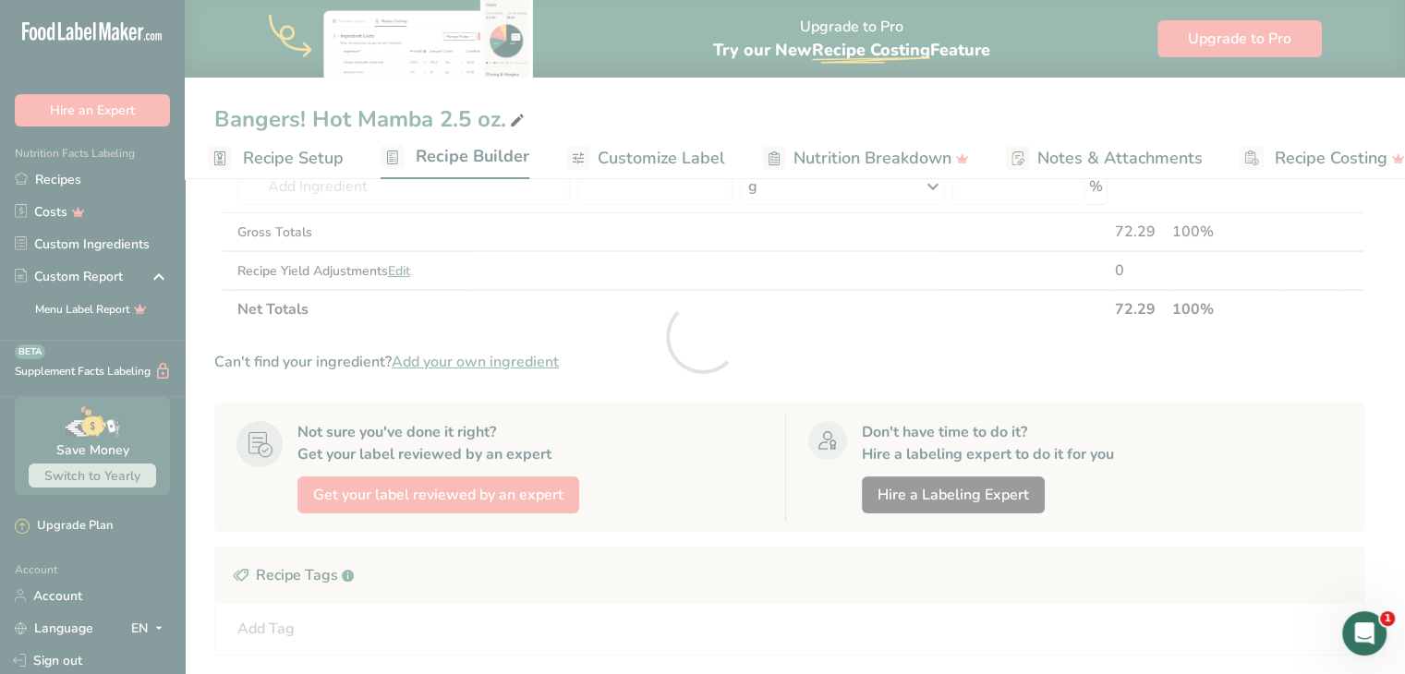
scroll to position [0, 0]
